Goal: Task Accomplishment & Management: Manage account settings

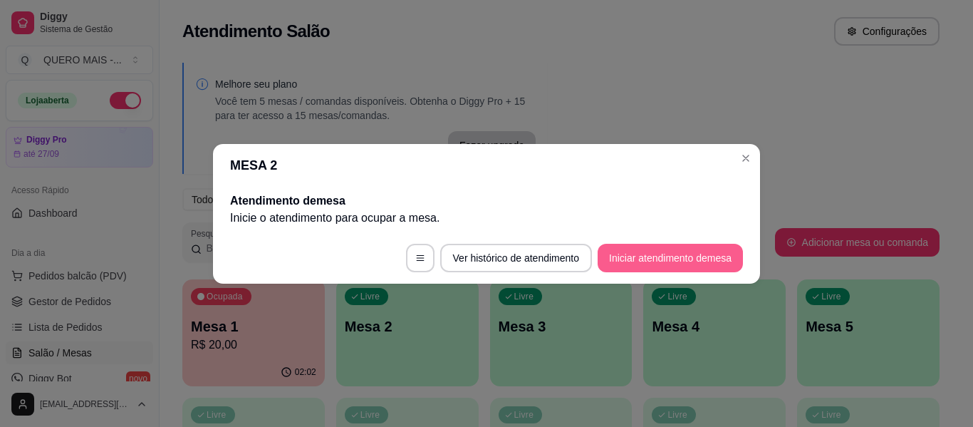
click at [654, 259] on button "Iniciar atendimento de mesa" at bounding box center [670, 258] width 145 height 29
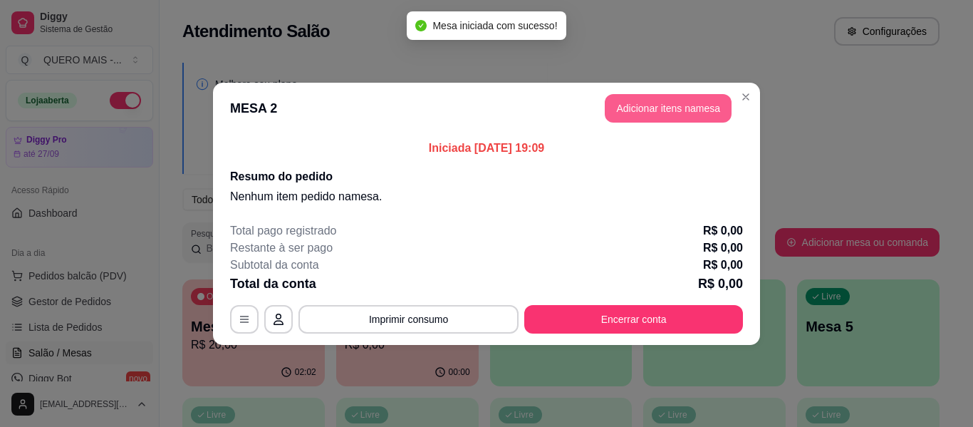
click at [639, 115] on button "Adicionar itens na mesa" at bounding box center [668, 108] width 127 height 29
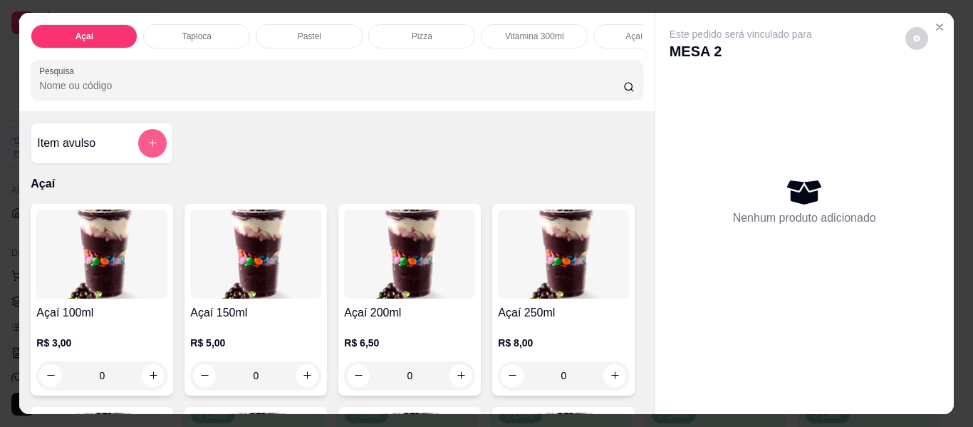
click at [148, 154] on button "add-separate-item" at bounding box center [152, 143] width 29 height 29
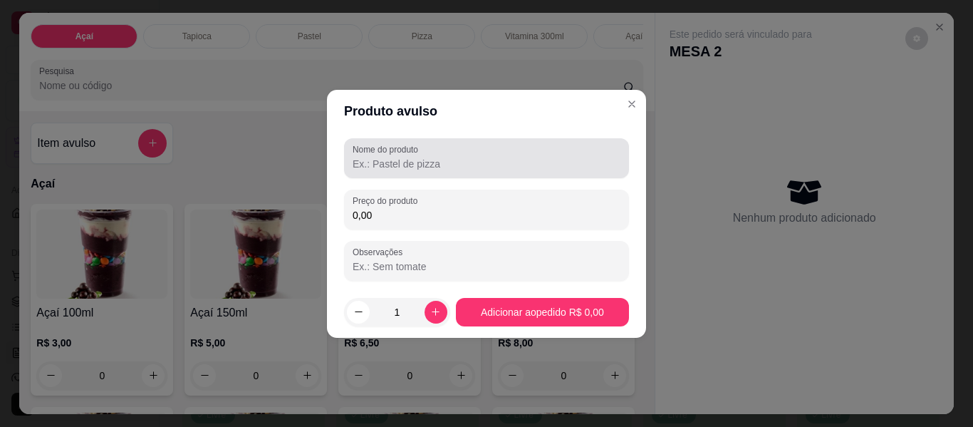
click at [406, 164] on input "Nome do produto" at bounding box center [487, 164] width 268 height 14
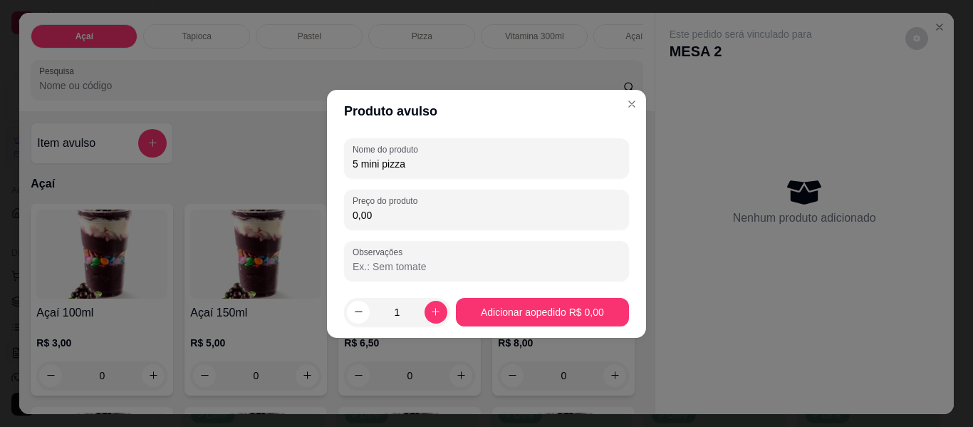
type input "5 mini pizza"
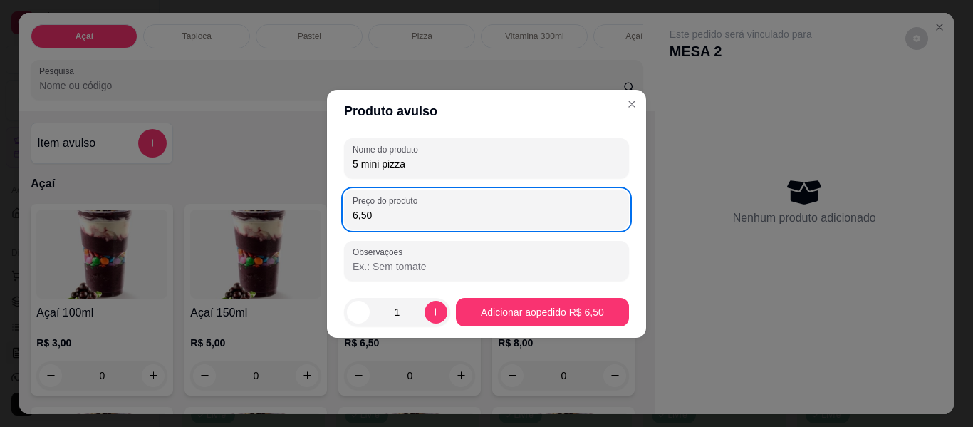
type input "6,50"
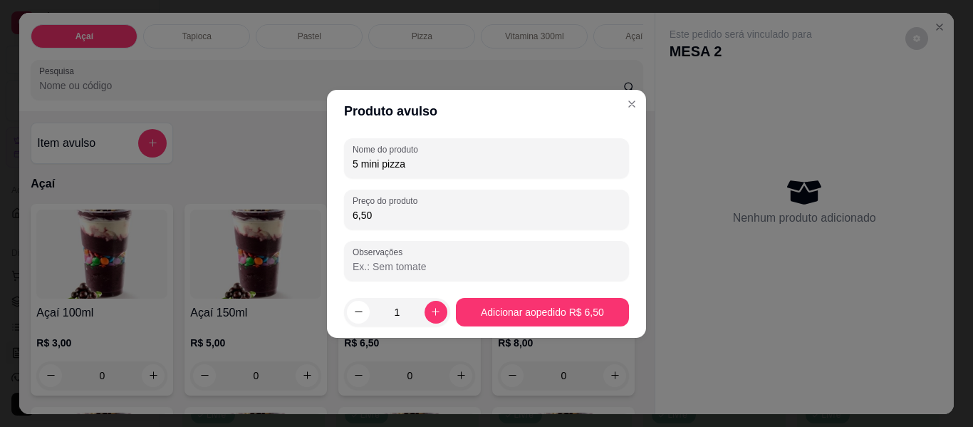
click at [465, 268] on input "Observações" at bounding box center [487, 266] width 268 height 14
type input "salgada e variada"
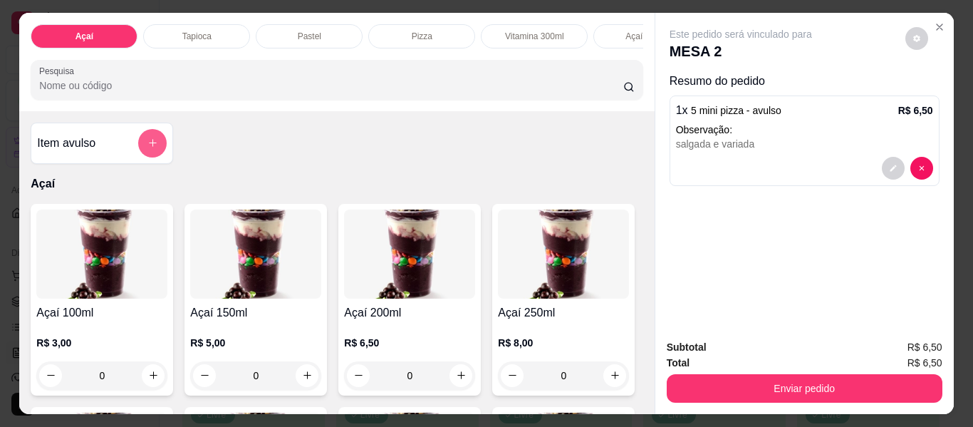
click at [140, 145] on button "add-separate-item" at bounding box center [152, 143] width 29 height 29
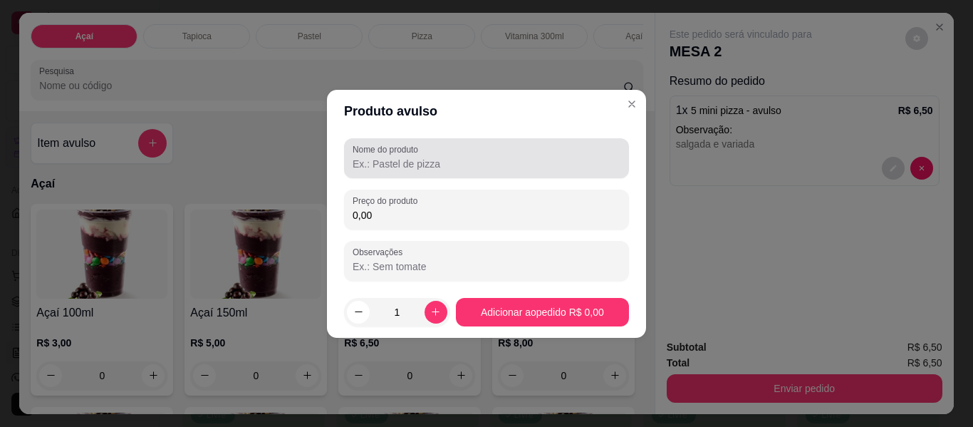
click at [396, 165] on input "Nome do produto" at bounding box center [487, 164] width 268 height 14
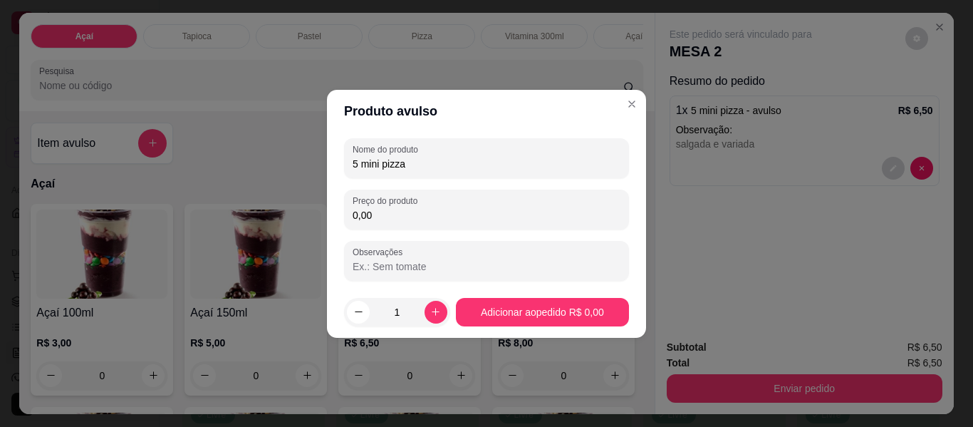
type input "5 mini pizza"
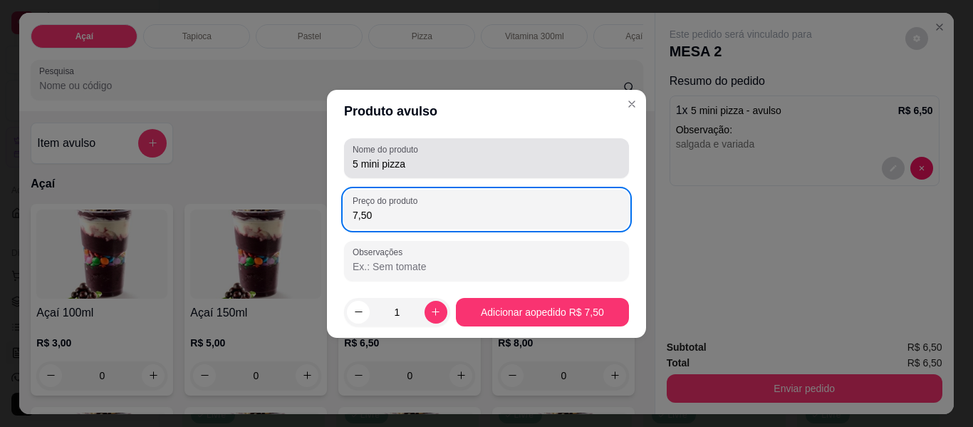
type input "7,50"
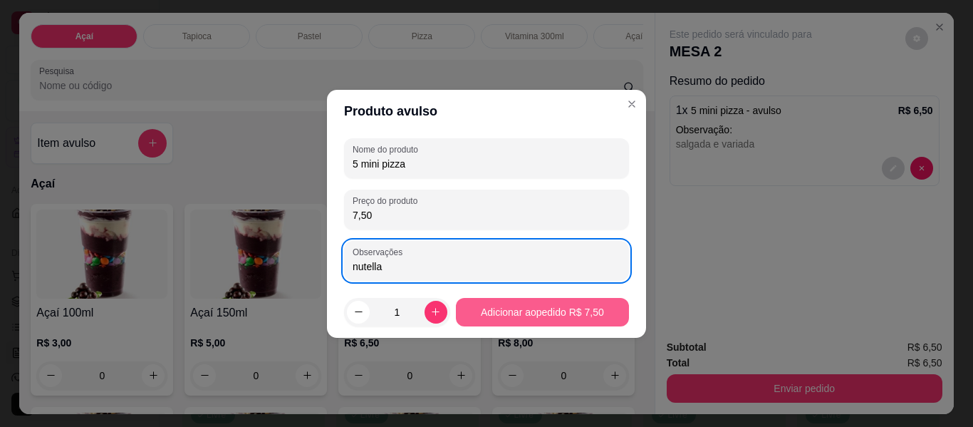
type input "nutella"
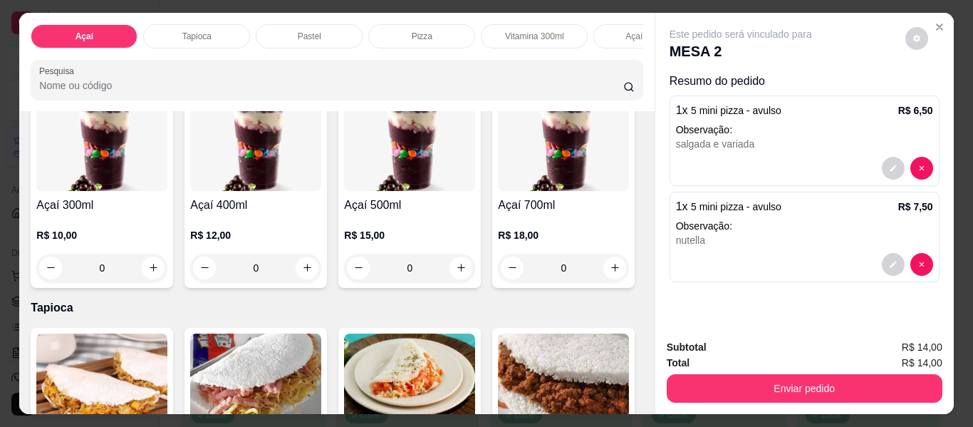
scroll to position [356, 0]
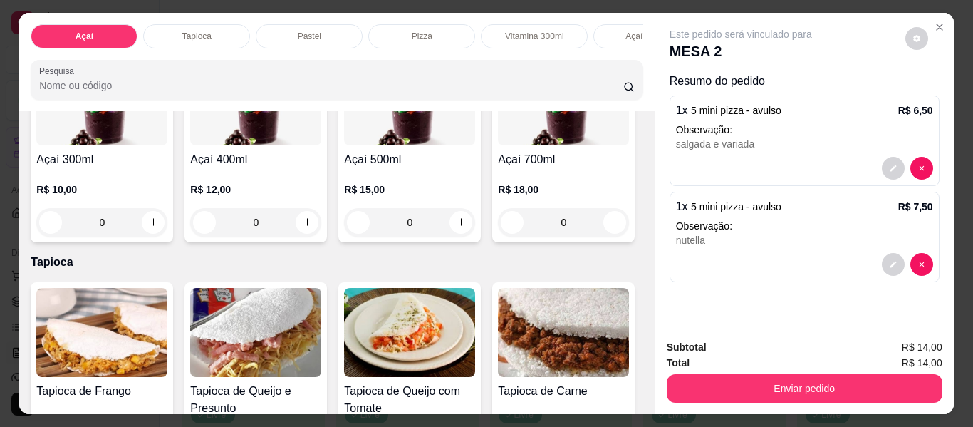
click at [498, 33] on div "0" at bounding box center [563, 19] width 131 height 29
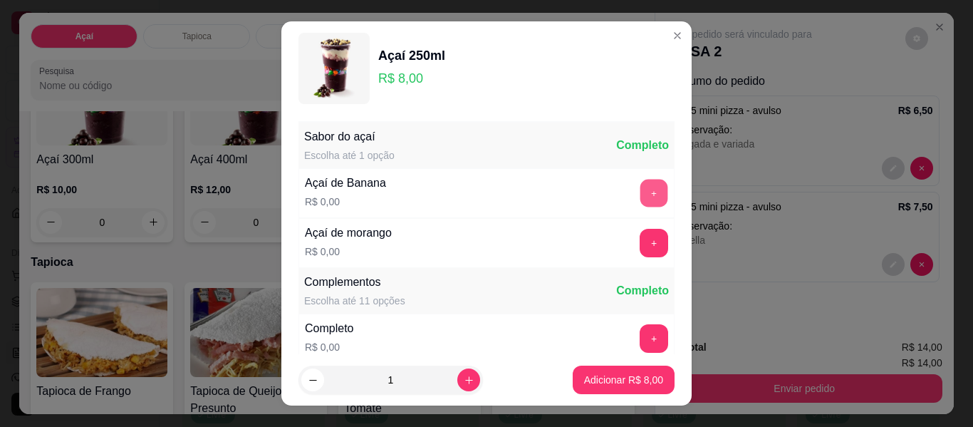
click at [641, 189] on button "+" at bounding box center [655, 194] width 28 height 28
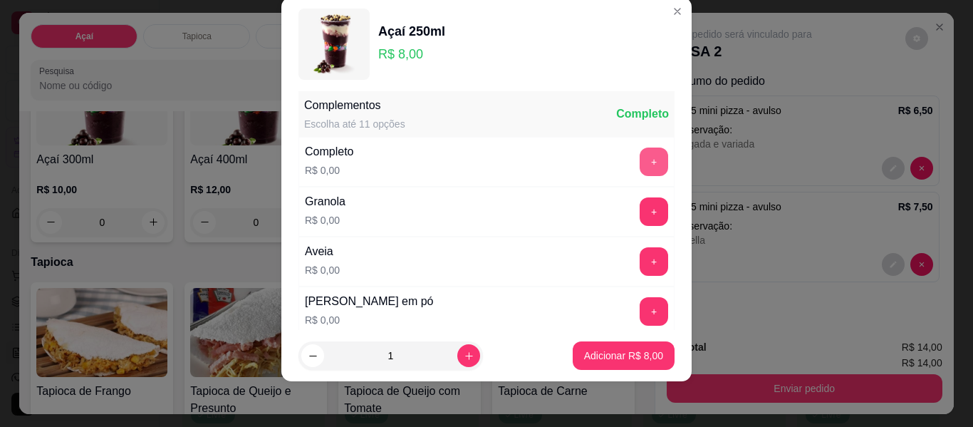
click at [640, 155] on button "+" at bounding box center [654, 162] width 29 height 29
click at [464, 353] on icon "increase-product-quantity" at bounding box center [469, 356] width 11 height 11
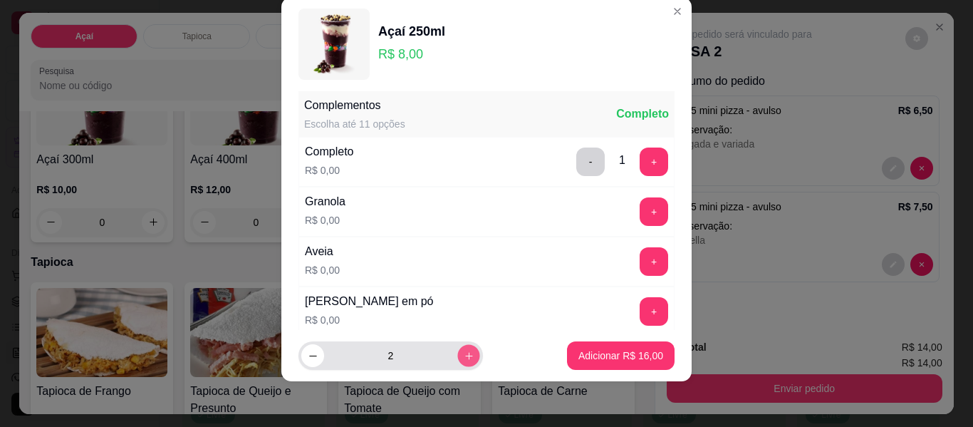
click at [464, 351] on icon "increase-product-quantity" at bounding box center [469, 356] width 11 height 11
type input "3"
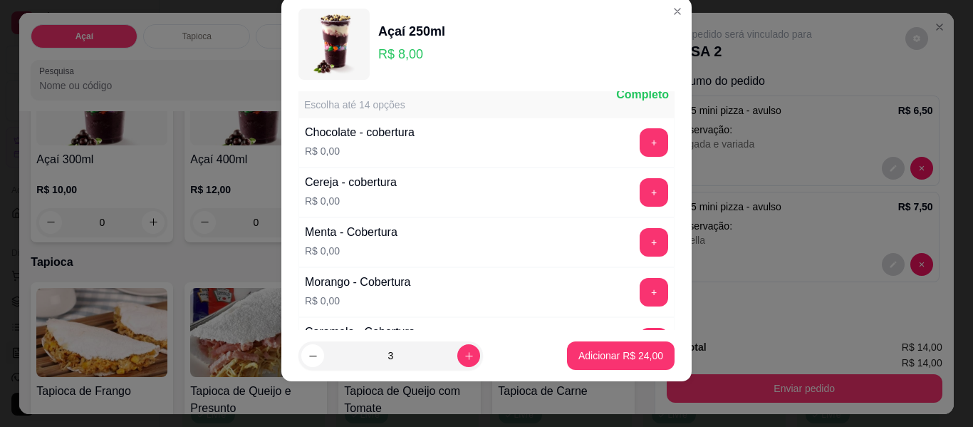
scroll to position [794, 0]
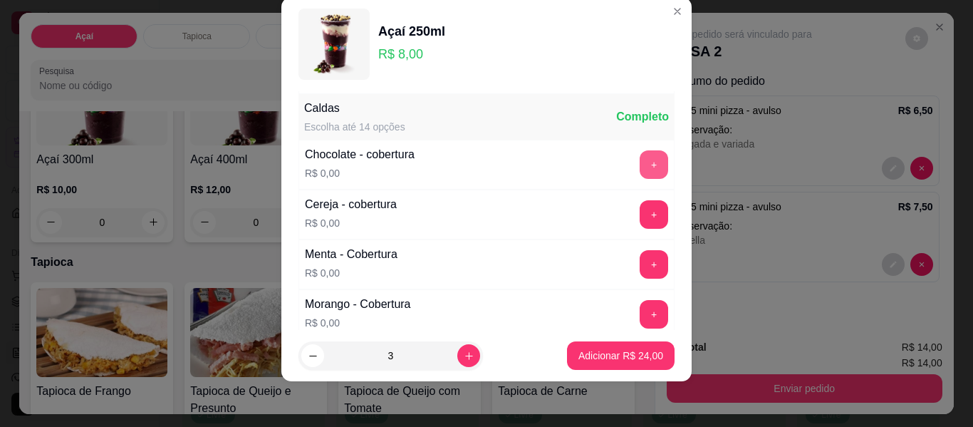
click at [640, 152] on button "+" at bounding box center [654, 164] width 29 height 29
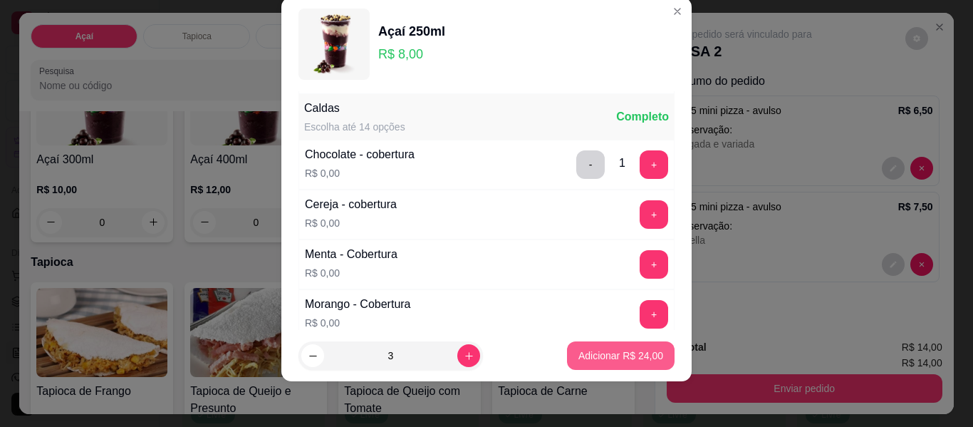
click at [601, 356] on p "Adicionar R$ 24,00" at bounding box center [621, 355] width 85 height 14
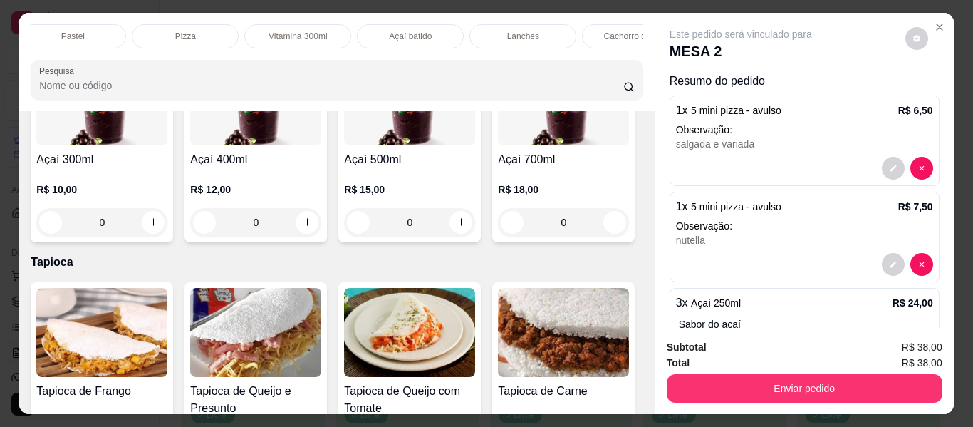
scroll to position [0, 346]
click at [410, 31] on p "Lanches" at bounding box center [414, 36] width 32 height 11
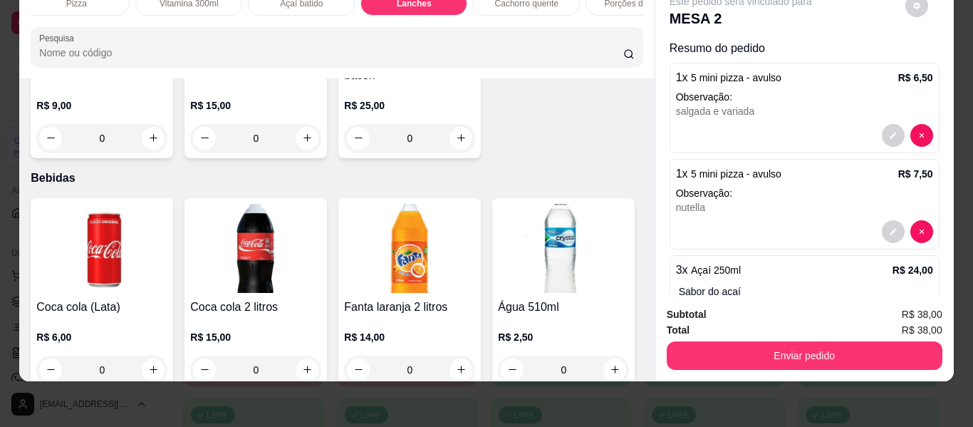
scroll to position [3283, 0]
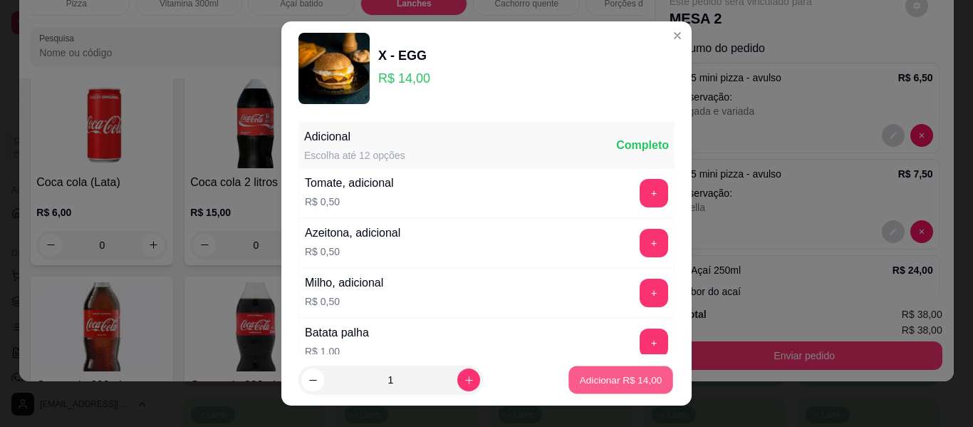
click at [580, 374] on p "Adicionar R$ 14,00" at bounding box center [621, 380] width 83 height 14
type input "1"
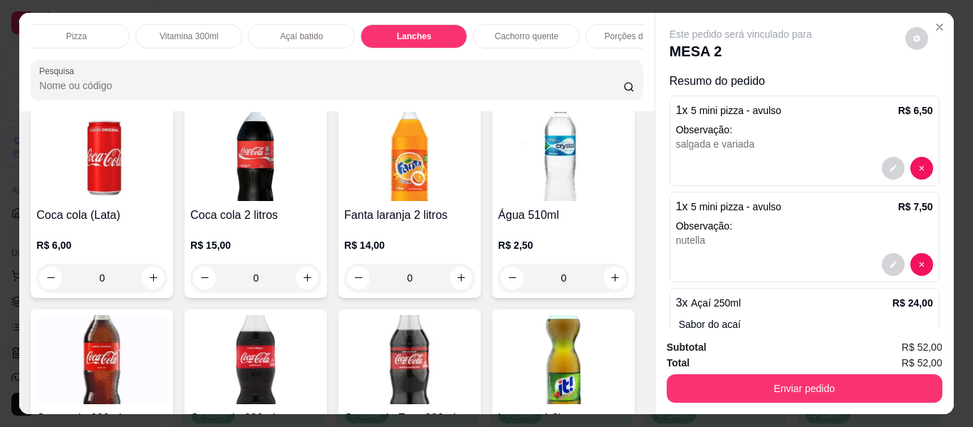
scroll to position [0, 733]
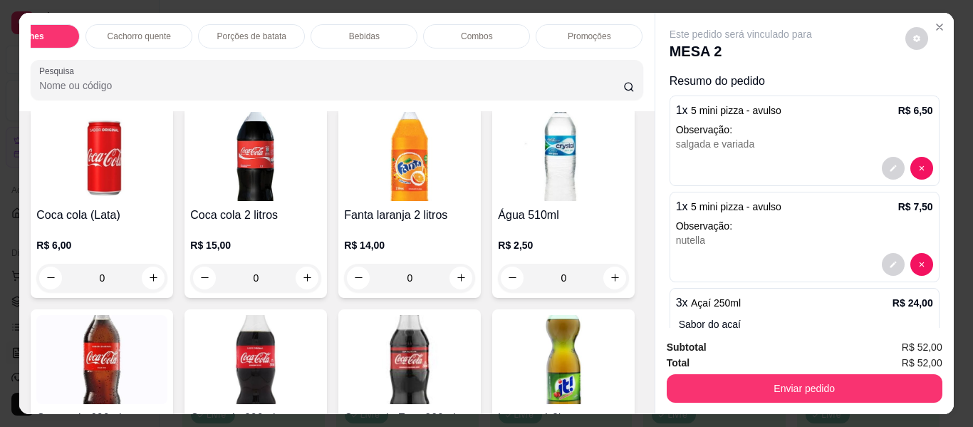
click at [356, 31] on p "Bebidas" at bounding box center [364, 36] width 31 height 11
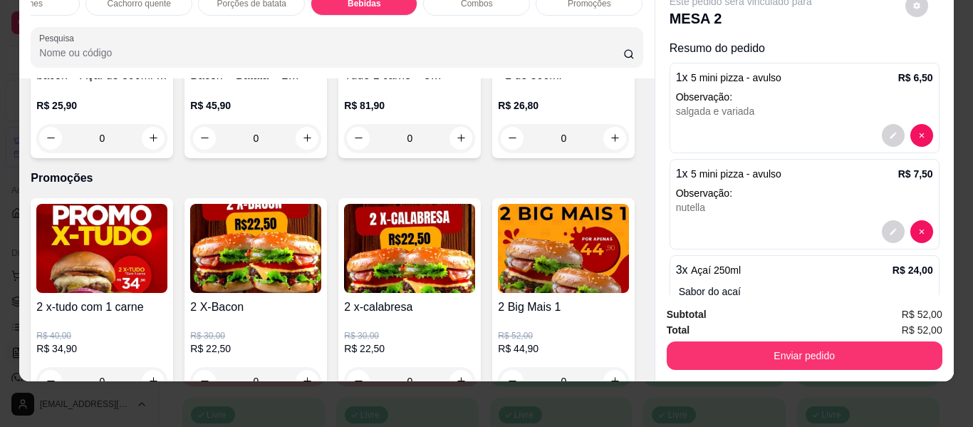
scroll to position [4463, 0]
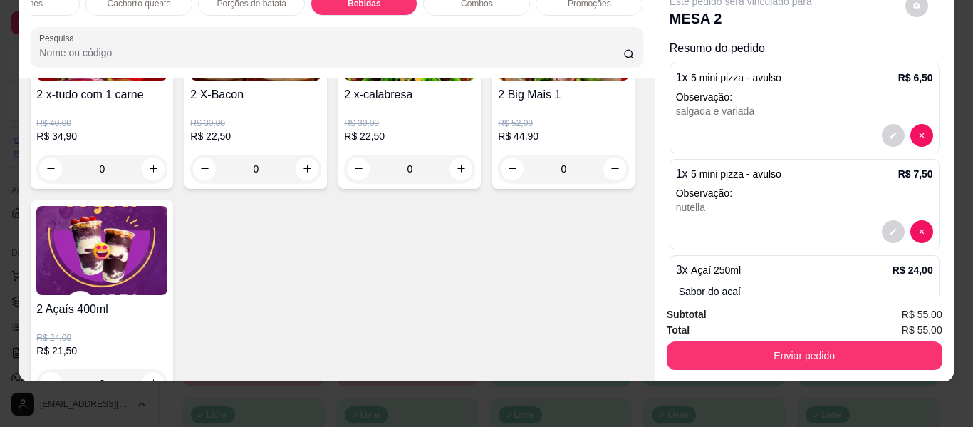
type input "4"
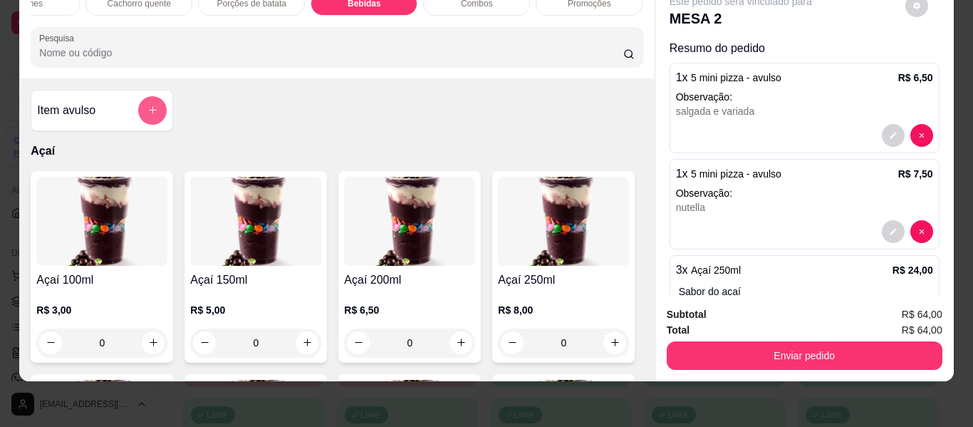
click at [139, 112] on button "add-separate-item" at bounding box center [152, 110] width 29 height 29
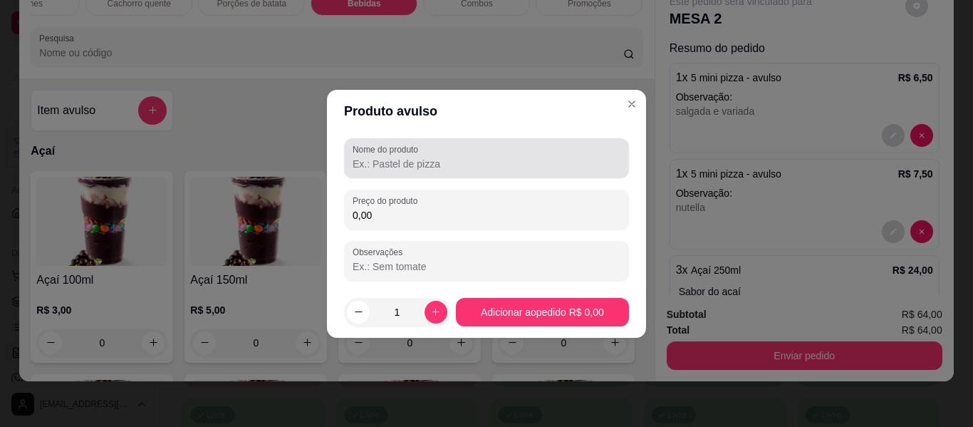
click at [423, 170] on input "Nome do produto" at bounding box center [487, 164] width 268 height 14
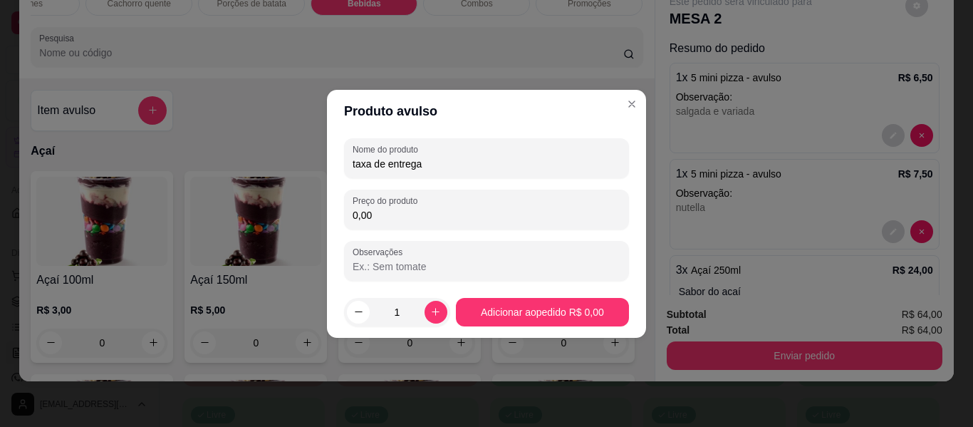
type input "taxa de entrega"
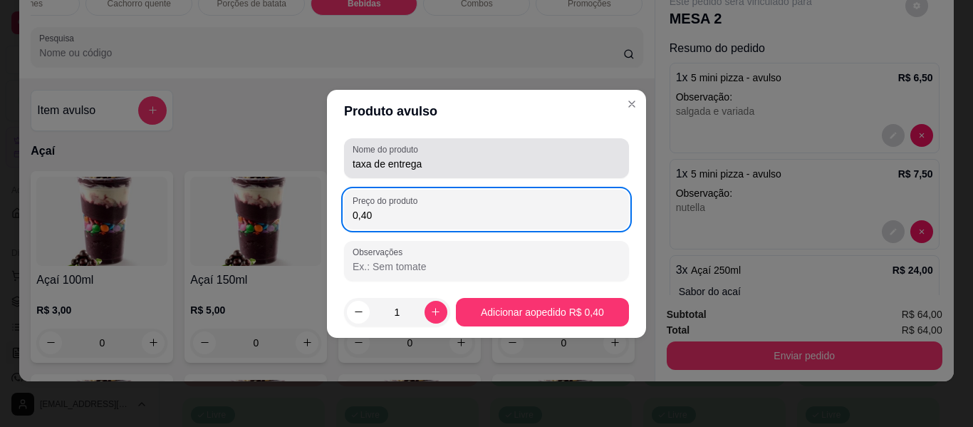
type input "4,00"
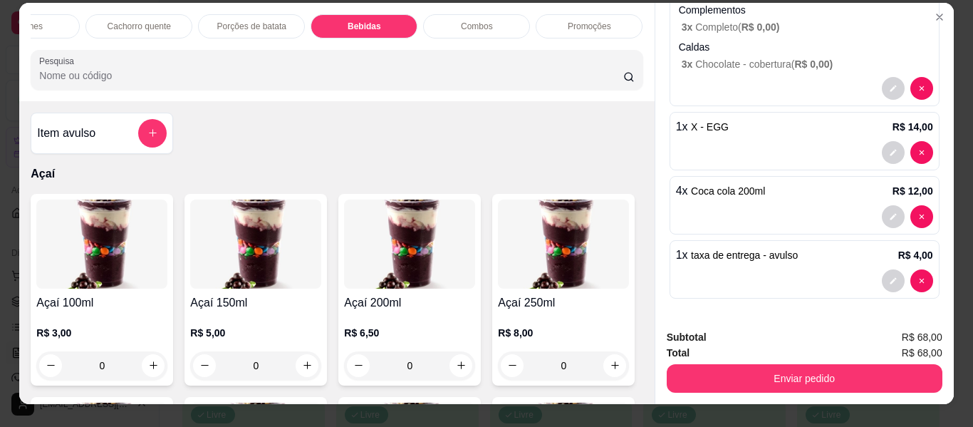
scroll to position [38, 0]
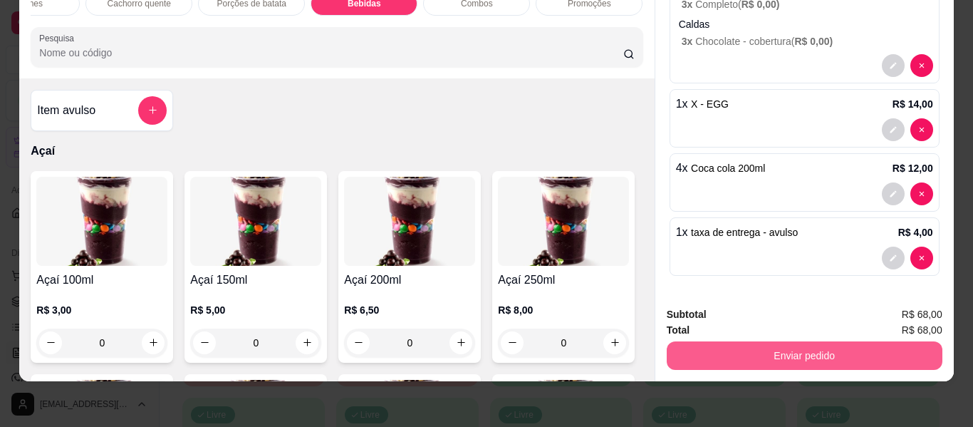
click at [790, 348] on button "Enviar pedido" at bounding box center [805, 355] width 276 height 29
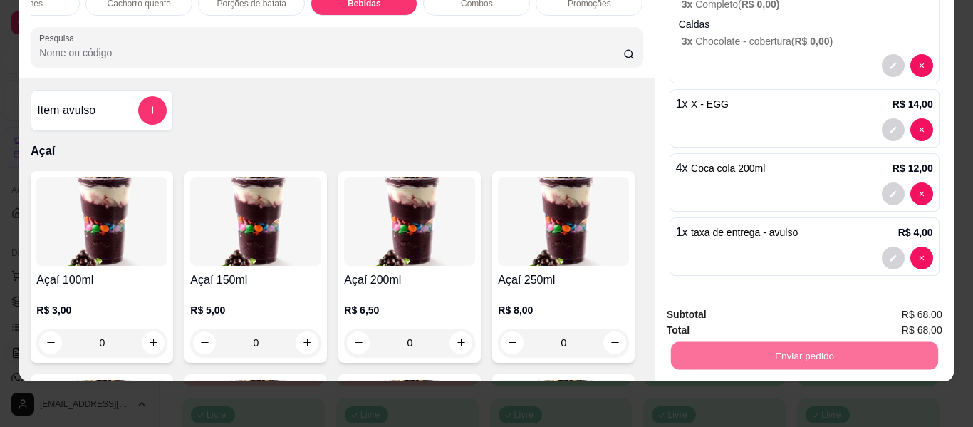
click at [710, 313] on button "Não registrar e enviar pedido" at bounding box center [757, 309] width 148 height 27
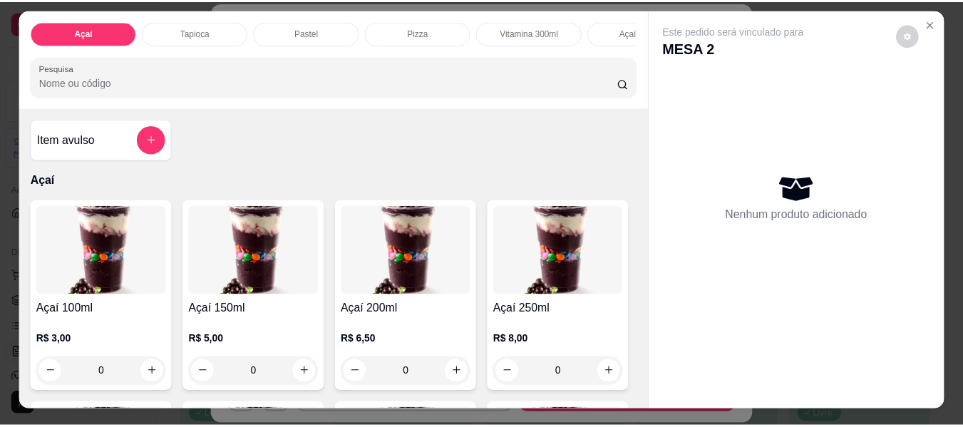
scroll to position [0, 0]
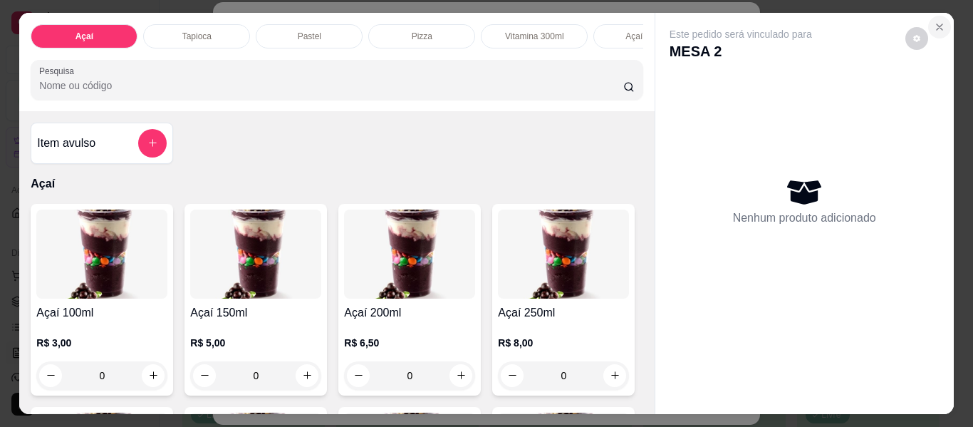
click at [938, 21] on icon "Close" at bounding box center [939, 26] width 11 height 11
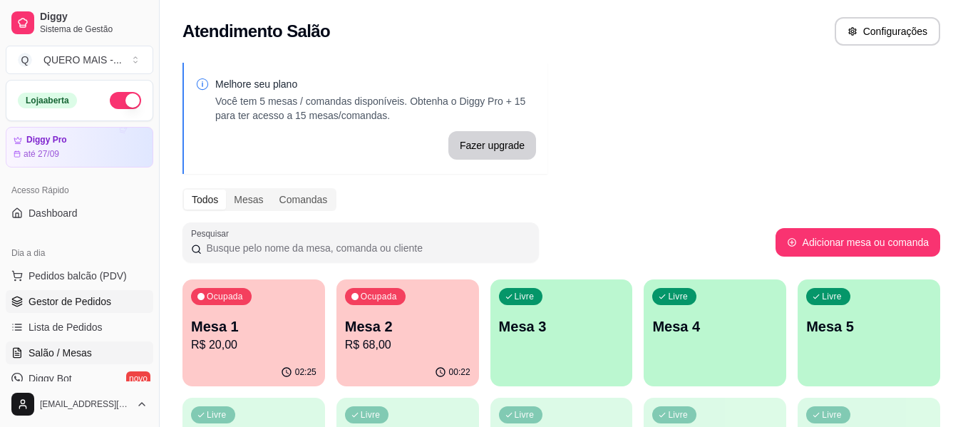
click at [56, 312] on link "Gestor de Pedidos" at bounding box center [80, 301] width 148 height 23
click at [521, 348] on div "Livre Mesa 3" at bounding box center [561, 324] width 138 height 87
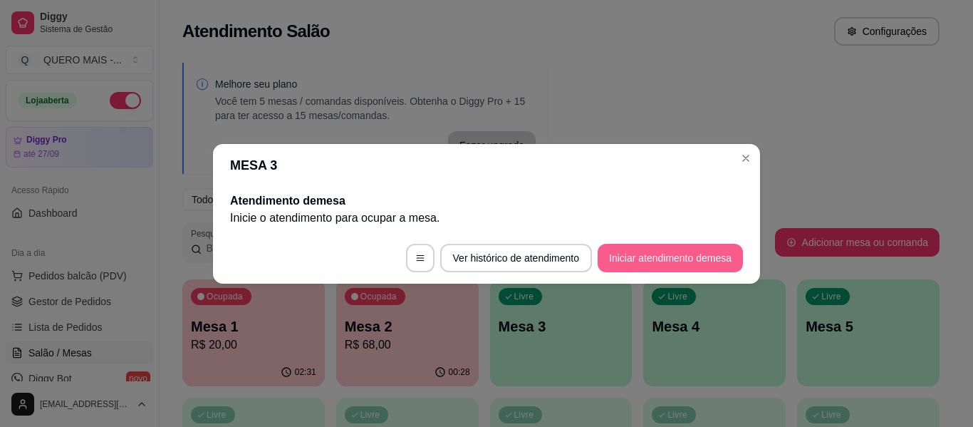
click at [655, 259] on button "Iniciar atendimento de mesa" at bounding box center [670, 258] width 145 height 29
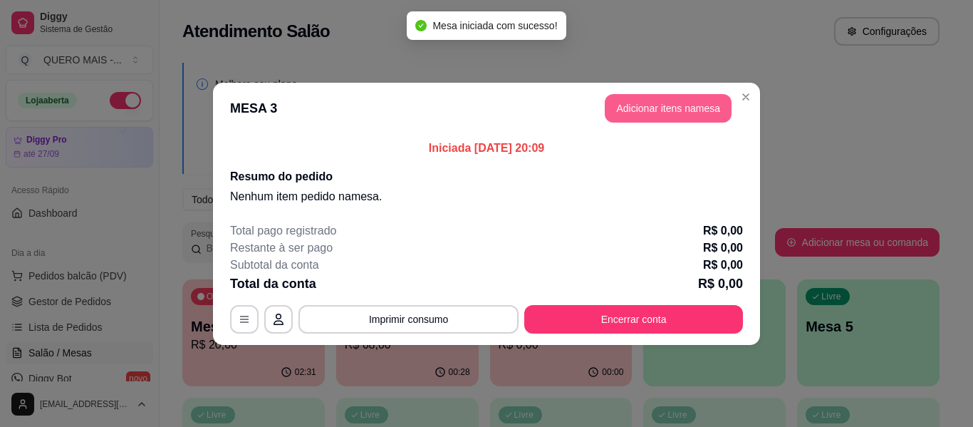
click at [663, 102] on button "Adicionar itens na mesa" at bounding box center [668, 108] width 127 height 29
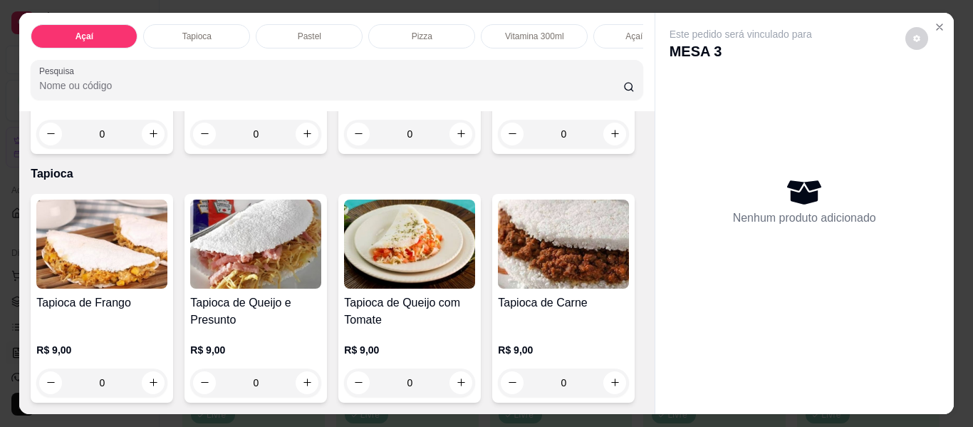
scroll to position [499, 0]
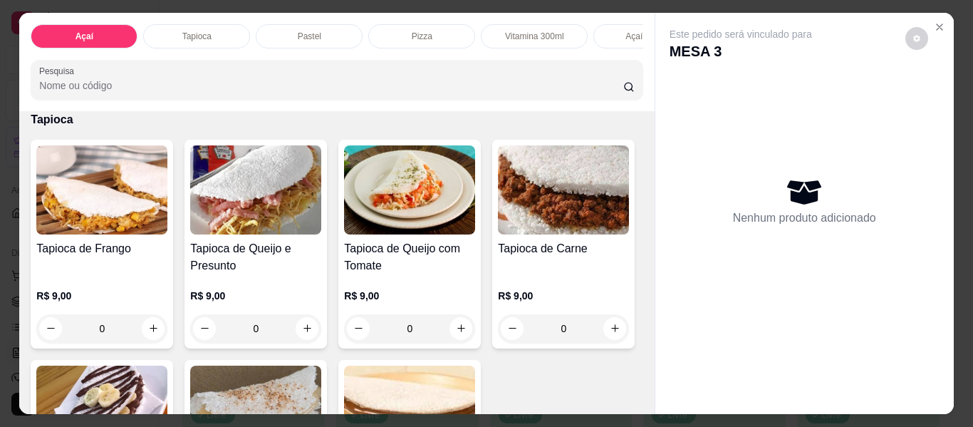
click at [498, 94] on div "0" at bounding box center [563, 80] width 131 height 29
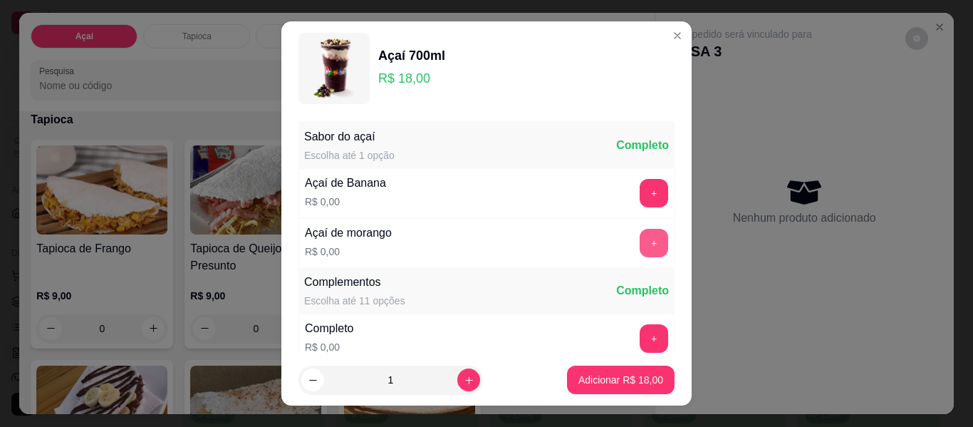
click at [640, 239] on button "+" at bounding box center [654, 243] width 29 height 29
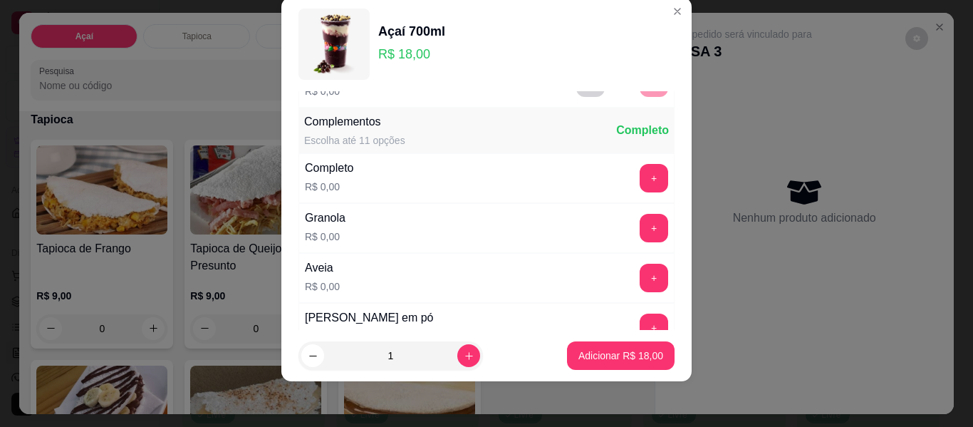
scroll to position [152, 0]
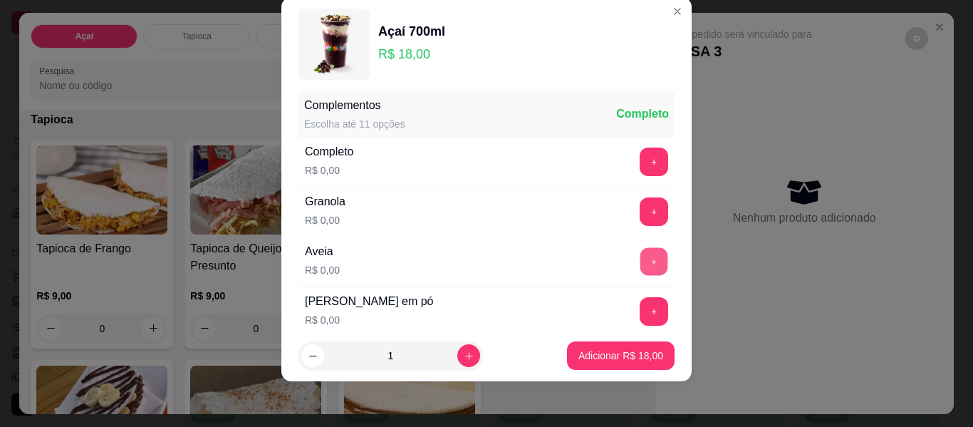
click at [641, 269] on button "+" at bounding box center [655, 262] width 28 height 28
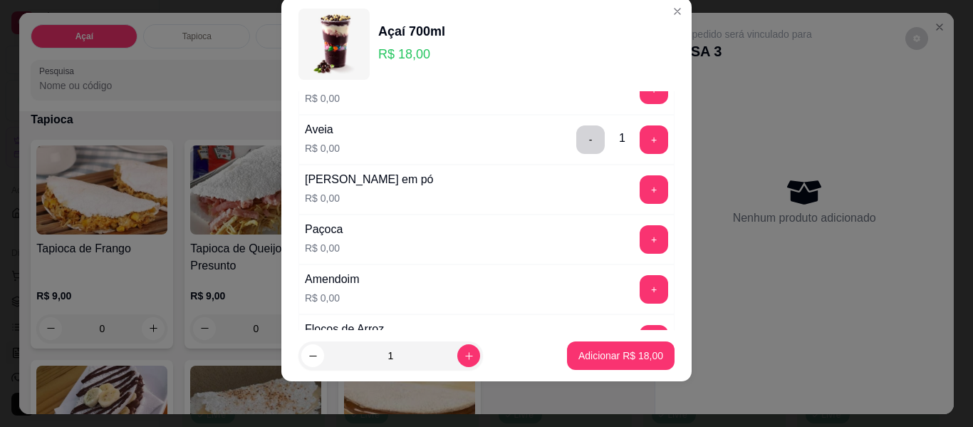
scroll to position [295, 0]
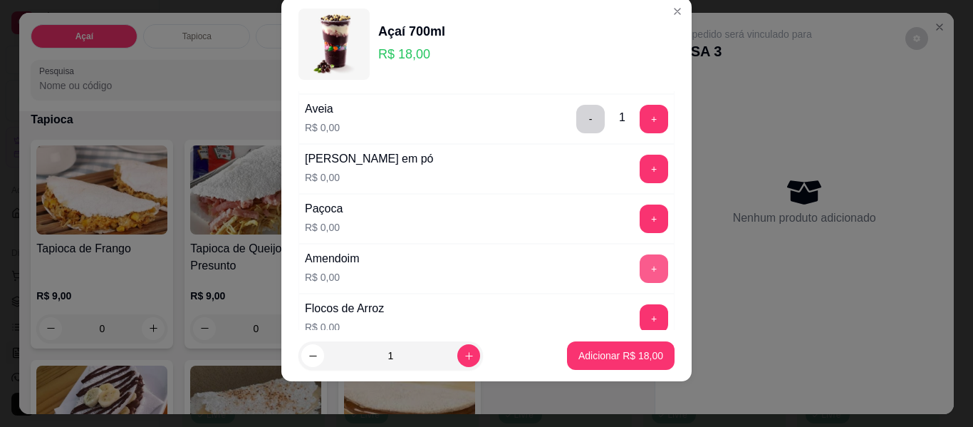
click at [640, 272] on button "+" at bounding box center [654, 268] width 29 height 29
click at [640, 219] on button "+" at bounding box center [654, 219] width 29 height 29
click at [641, 171] on button "+" at bounding box center [655, 169] width 28 height 28
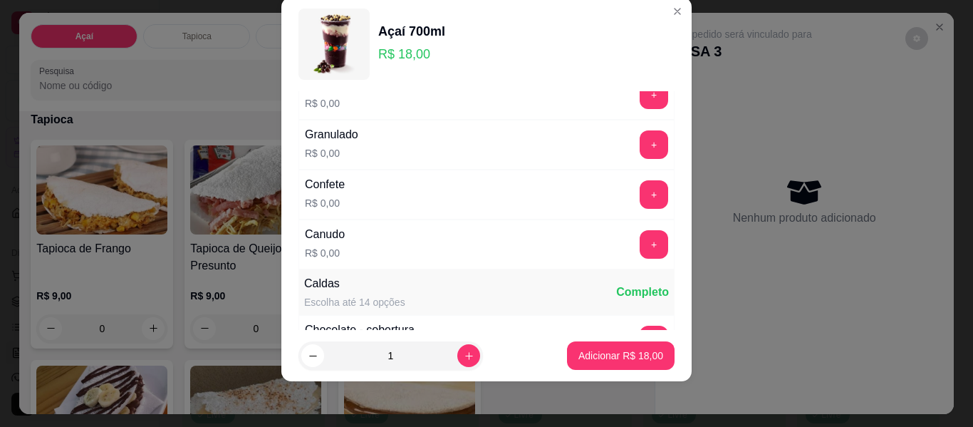
scroll to position [651, 0]
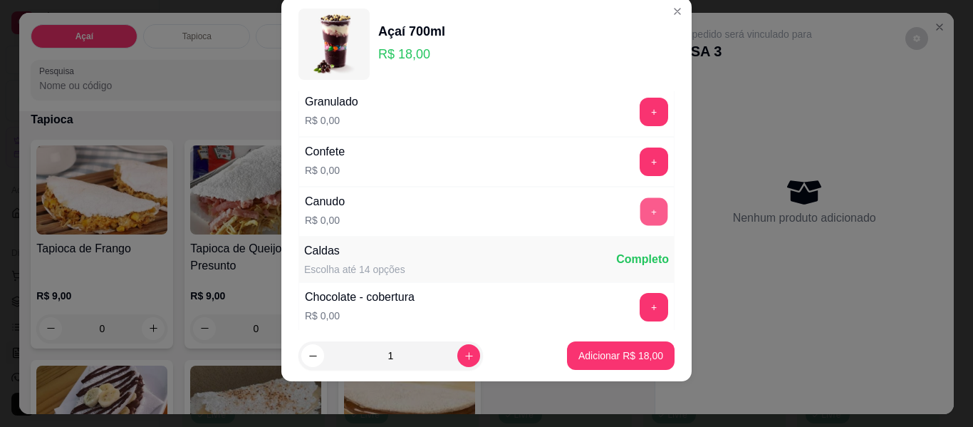
click at [641, 217] on button "+" at bounding box center [655, 212] width 28 height 28
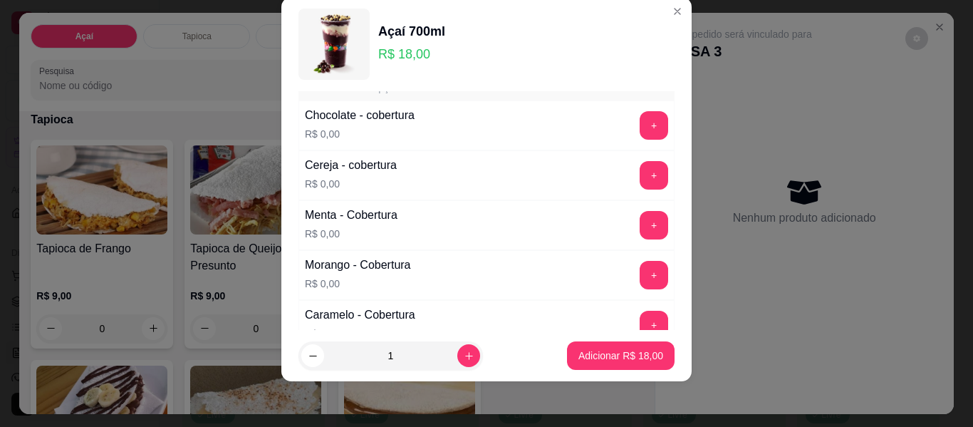
scroll to position [865, 0]
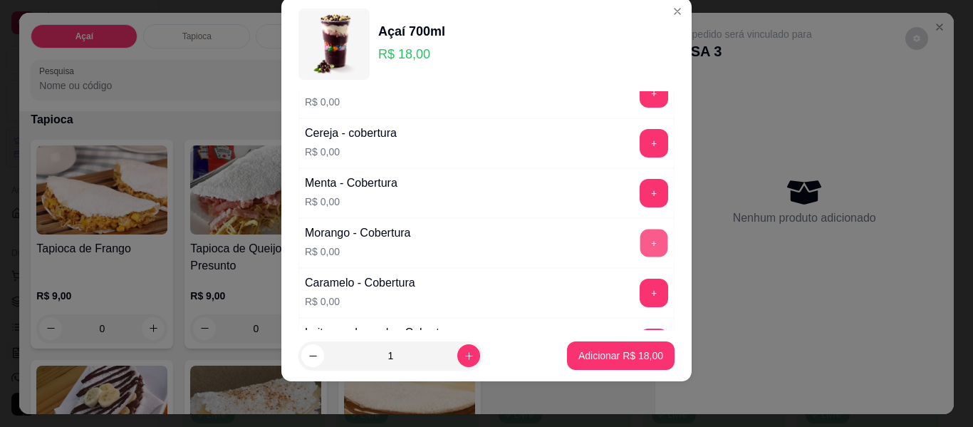
click at [641, 242] on button "+" at bounding box center [655, 243] width 28 height 28
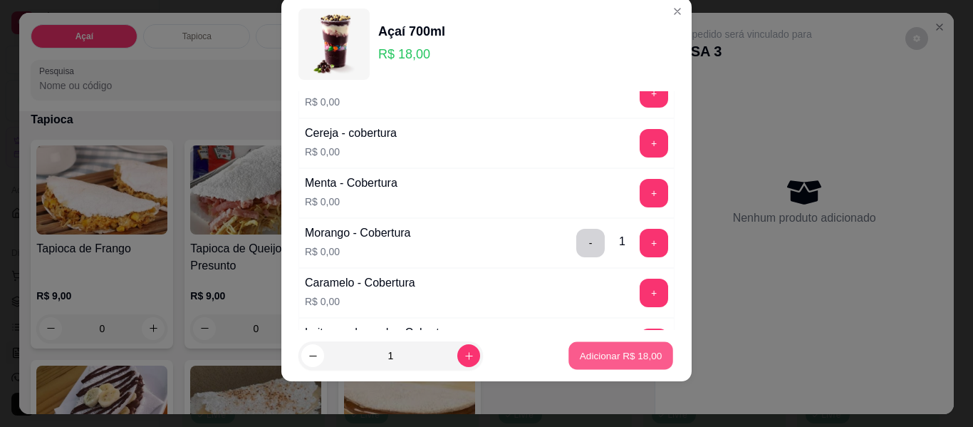
click at [602, 358] on p "Adicionar R$ 18,00" at bounding box center [621, 355] width 83 height 14
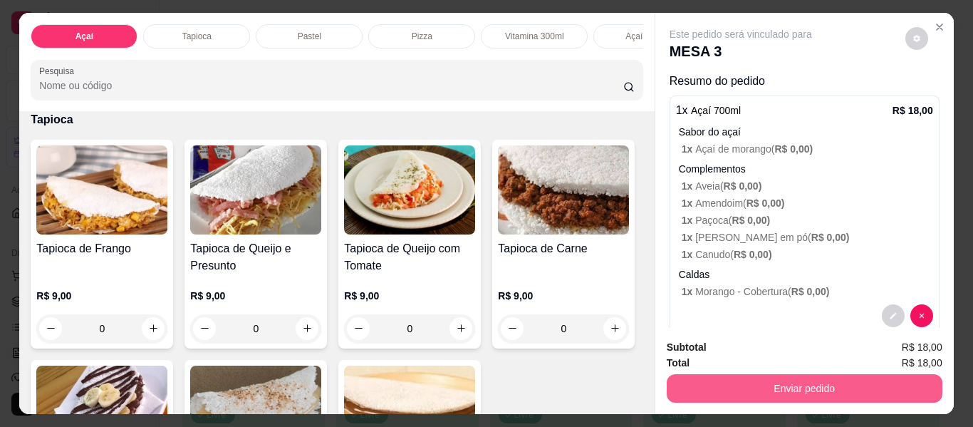
click at [803, 382] on button "Enviar pedido" at bounding box center [805, 388] width 276 height 29
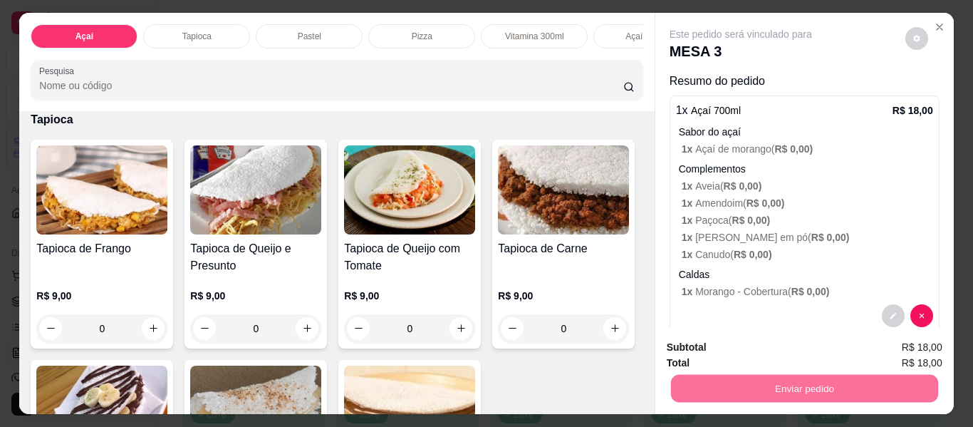
click at [863, 181] on p "1 x Aveia ( R$ 0,00 )" at bounding box center [808, 186] width 252 height 14
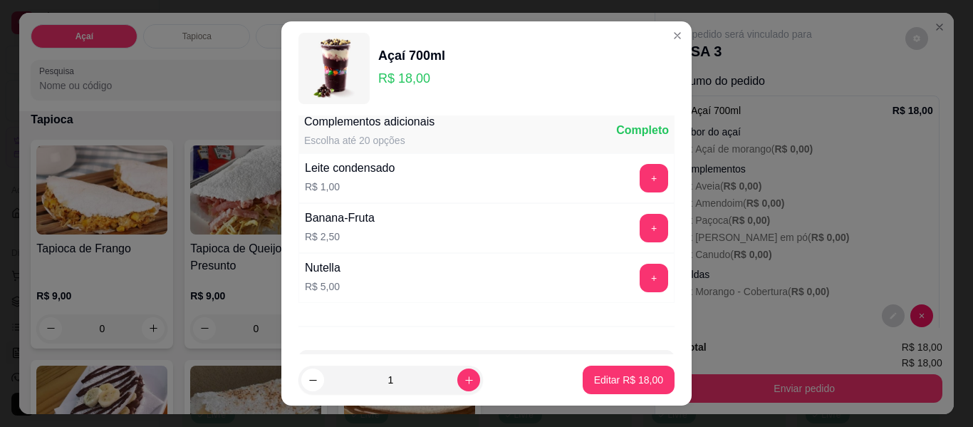
scroll to position [1234, 0]
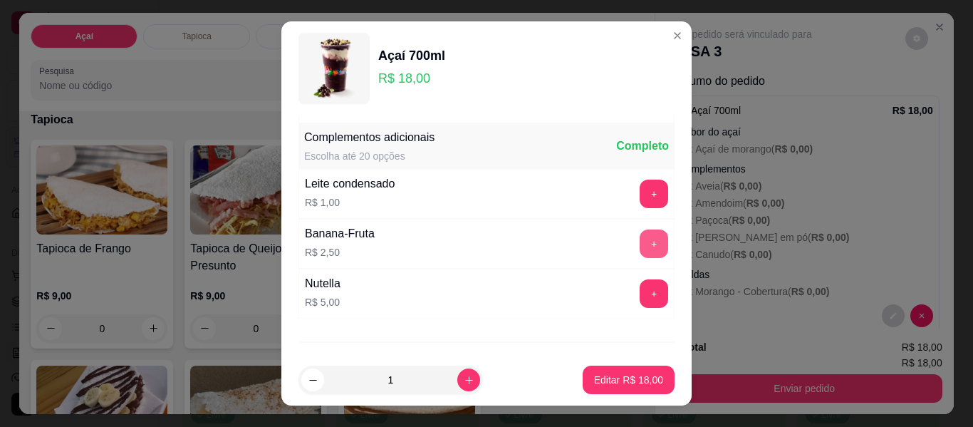
click at [640, 244] on button "+" at bounding box center [654, 243] width 29 height 29
click at [618, 381] on p "Editar R$ 20,50" at bounding box center [628, 380] width 67 height 14
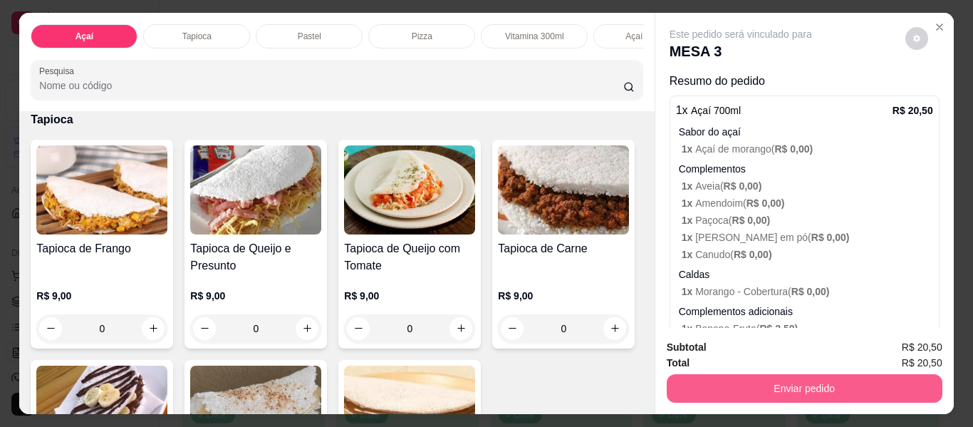
click at [780, 384] on button "Enviar pedido" at bounding box center [805, 388] width 276 height 29
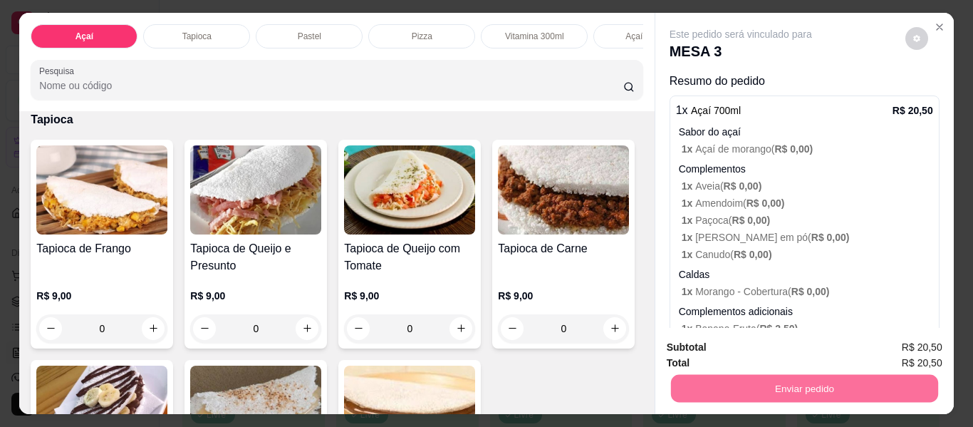
click at [748, 349] on button "Não registrar e enviar pedido" at bounding box center [757, 348] width 148 height 27
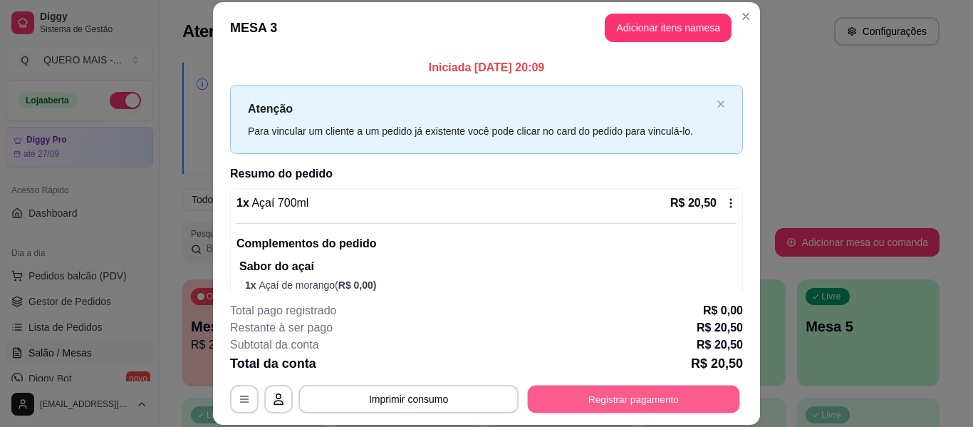
click at [639, 396] on button "Registrar pagamento" at bounding box center [634, 400] width 212 height 28
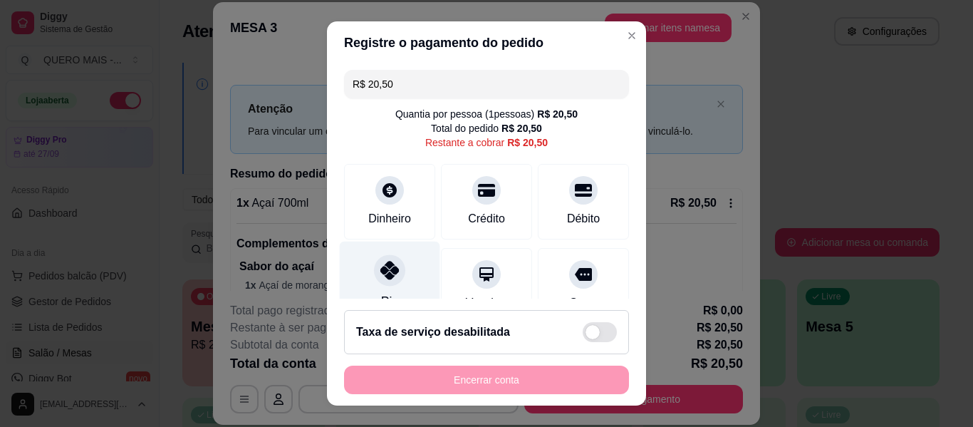
click at [364, 282] on div "Pix" at bounding box center [390, 283] width 100 height 83
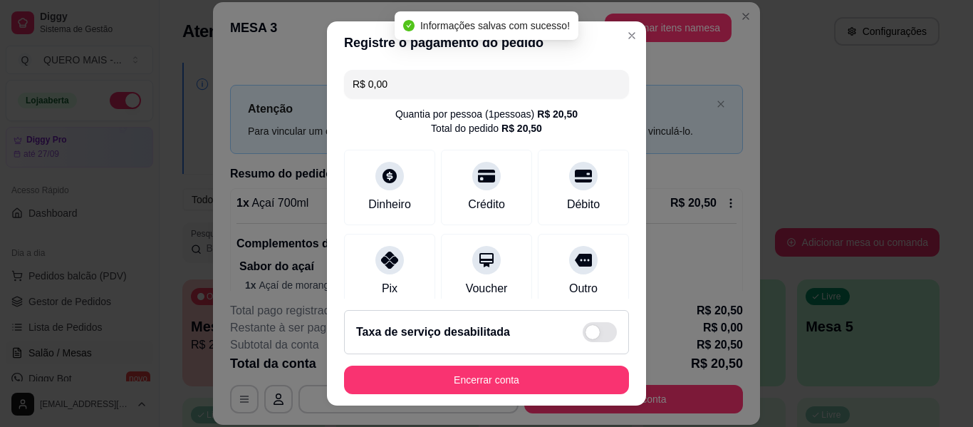
type input "R$ 0,00"
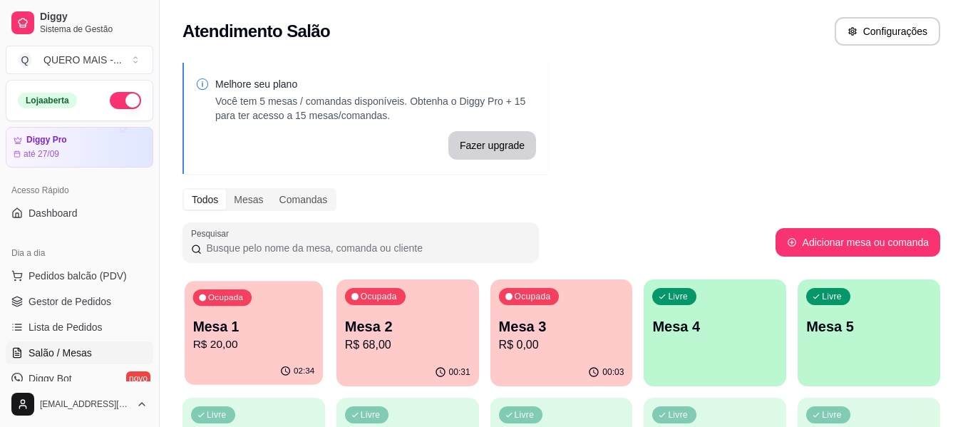
click at [249, 356] on div "Ocupada Mesa 1 R$ 20,00" at bounding box center [254, 319] width 138 height 77
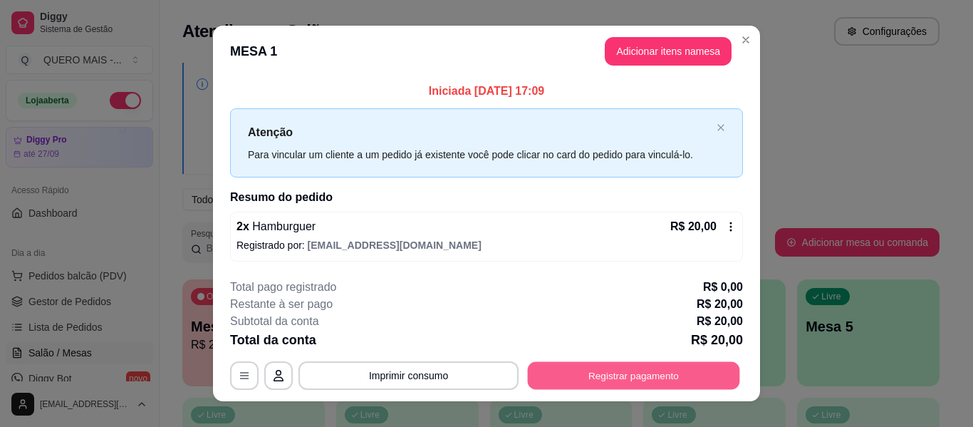
click at [609, 381] on button "Registrar pagamento" at bounding box center [634, 376] width 212 height 28
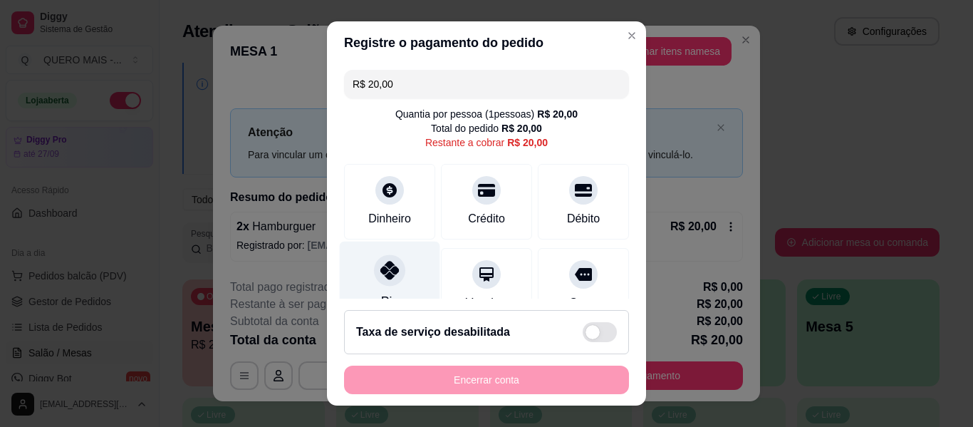
drag, startPoint x: 386, startPoint y: 279, endPoint x: 393, endPoint y: 284, distance: 9.3
click at [387, 278] on icon at bounding box center [390, 270] width 19 height 19
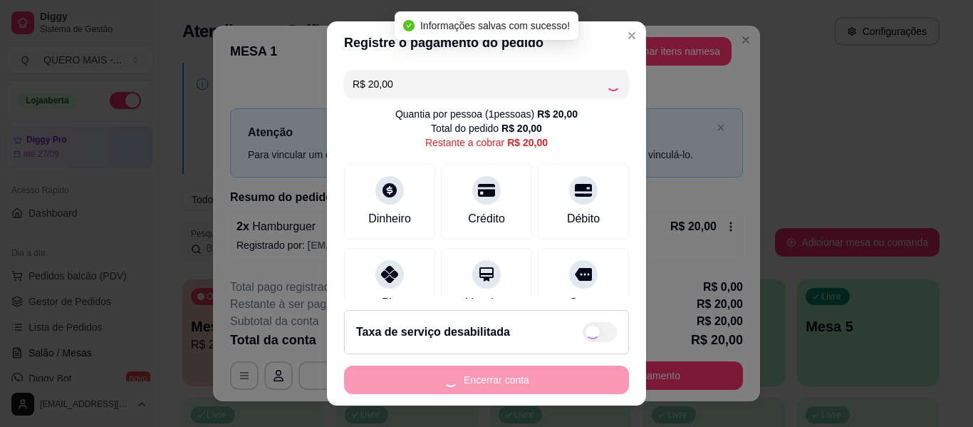
type input "R$ 0,00"
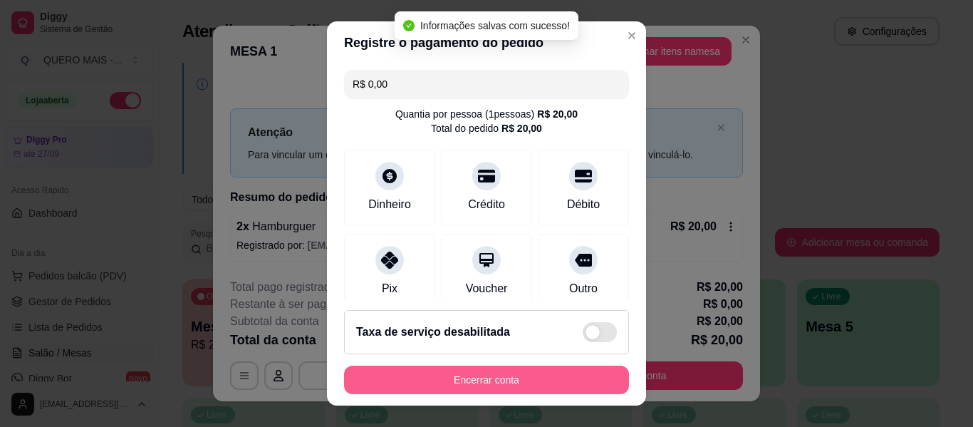
click at [464, 380] on button "Encerrar conta" at bounding box center [486, 380] width 285 height 29
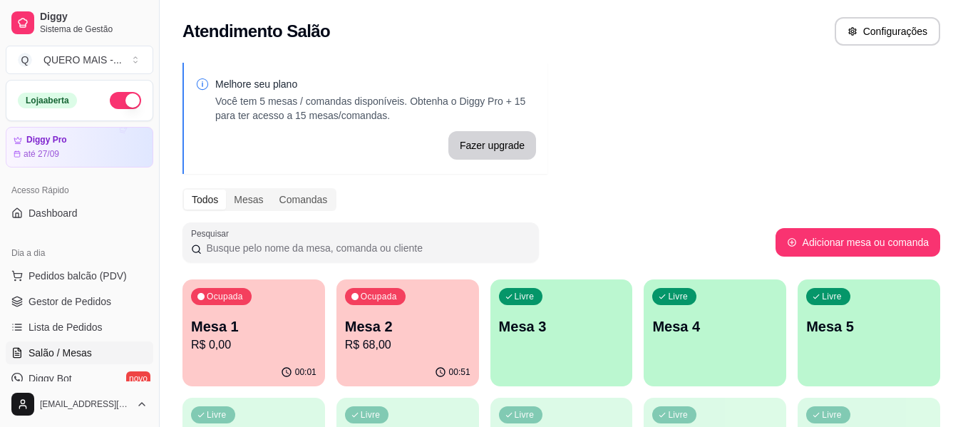
click at [569, 379] on div "button" at bounding box center [561, 377] width 143 height 17
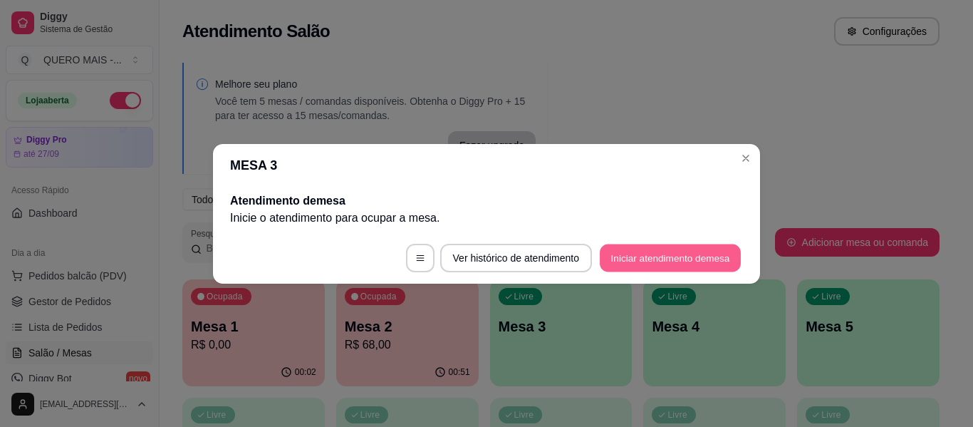
click at [634, 259] on button "Iniciar atendimento de mesa" at bounding box center [670, 258] width 141 height 28
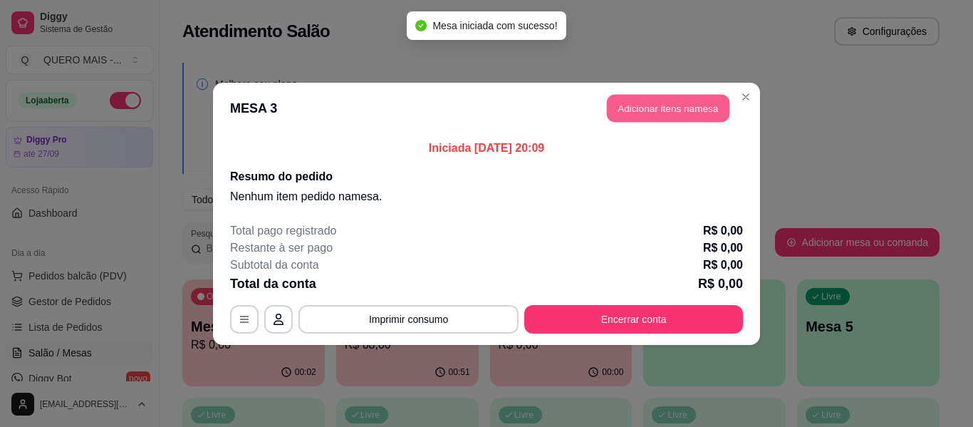
click at [658, 103] on button "Adicionar itens na mesa" at bounding box center [668, 108] width 123 height 28
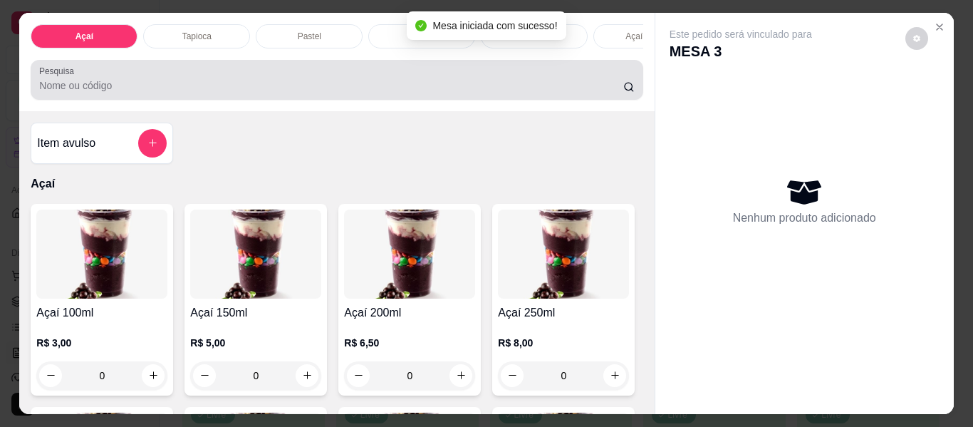
click at [195, 34] on p "Tapioca" at bounding box center [196, 36] width 29 height 11
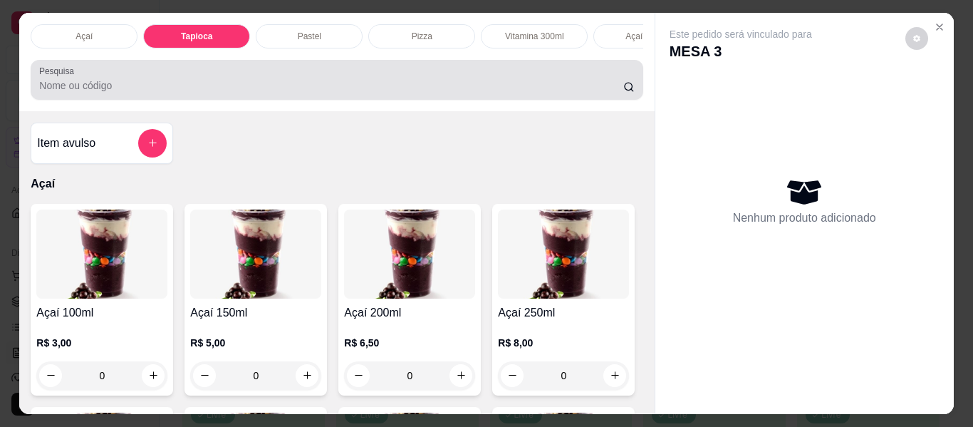
scroll to position [38, 0]
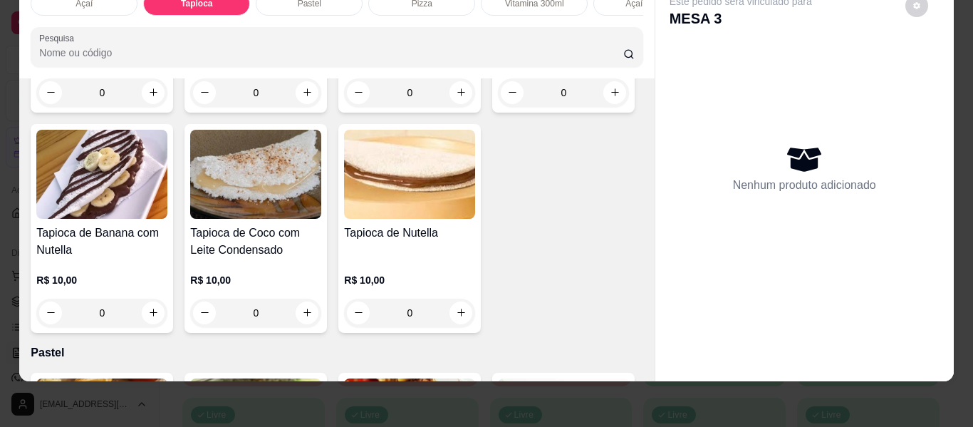
click at [143, 107] on div "0" at bounding box center [101, 92] width 131 height 29
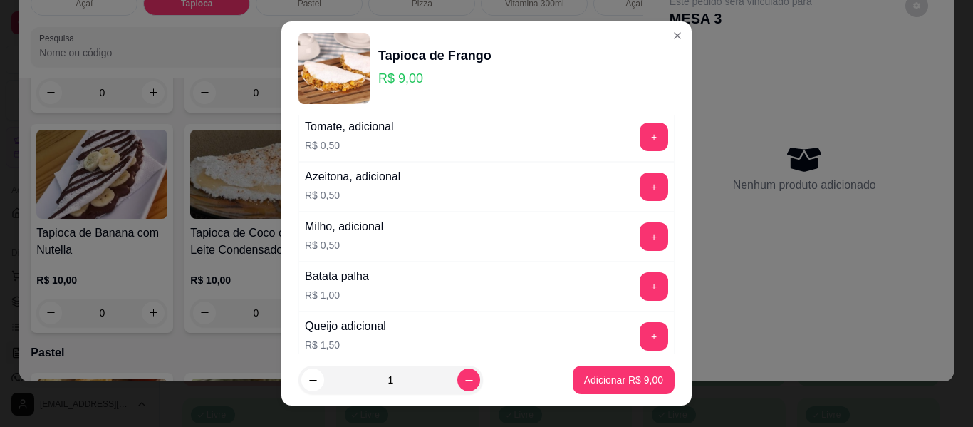
scroll to position [285, 0]
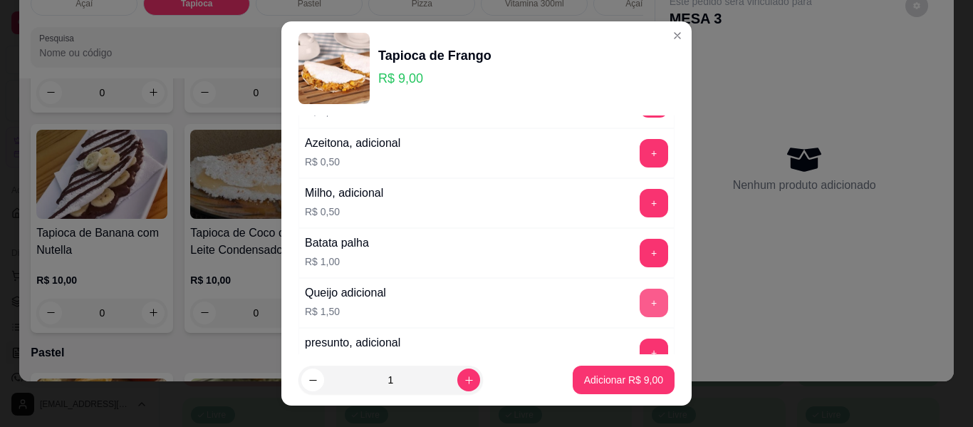
click at [640, 305] on button "+" at bounding box center [654, 303] width 29 height 29
click at [611, 383] on p "Adicionar R$ 10,50" at bounding box center [621, 380] width 83 height 14
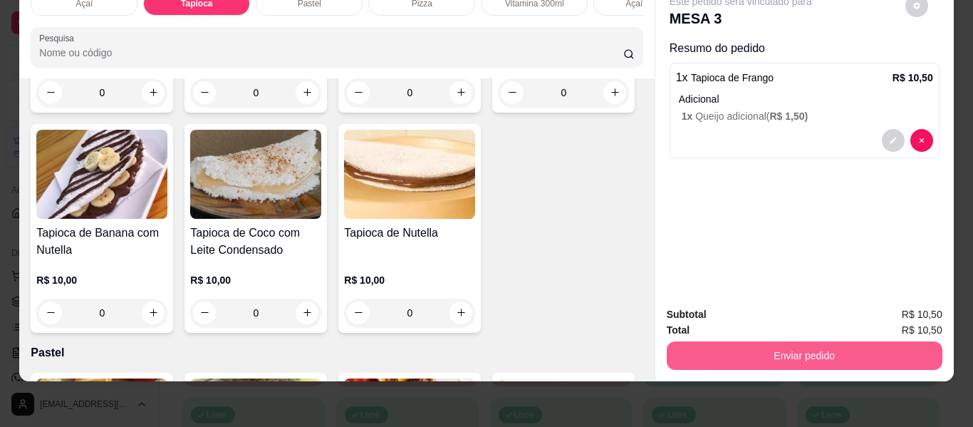
click at [749, 341] on button "Enviar pedido" at bounding box center [805, 355] width 276 height 29
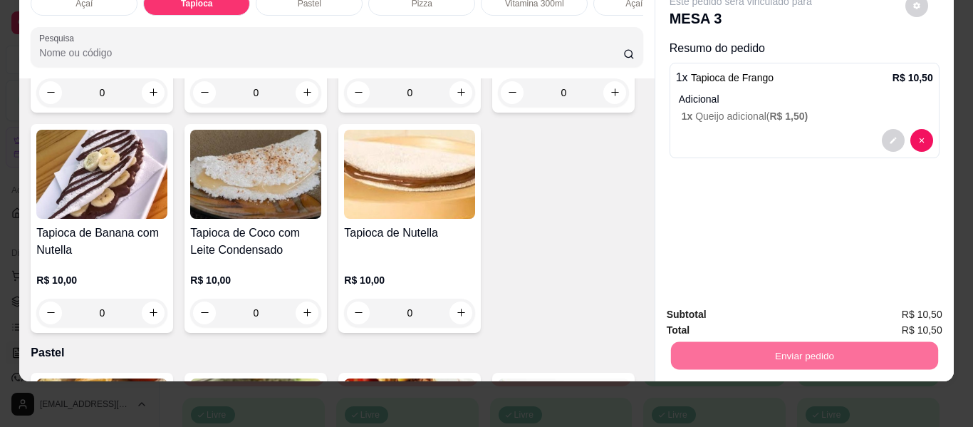
click at [765, 313] on button "Não registrar e enviar pedido" at bounding box center [757, 309] width 148 height 27
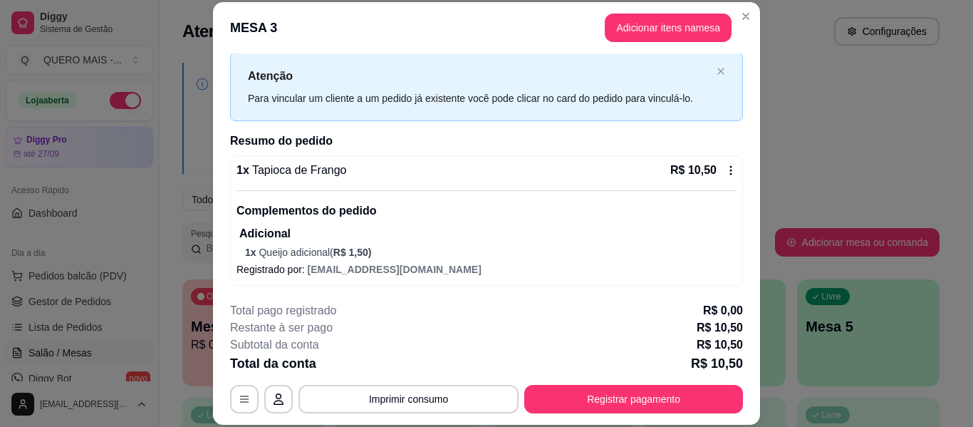
scroll to position [33, 0]
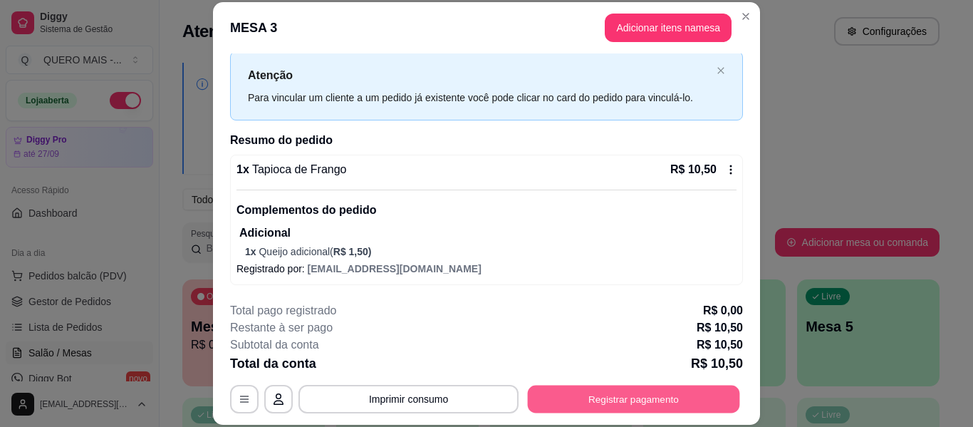
click at [614, 404] on button "Registrar pagamento" at bounding box center [634, 400] width 212 height 28
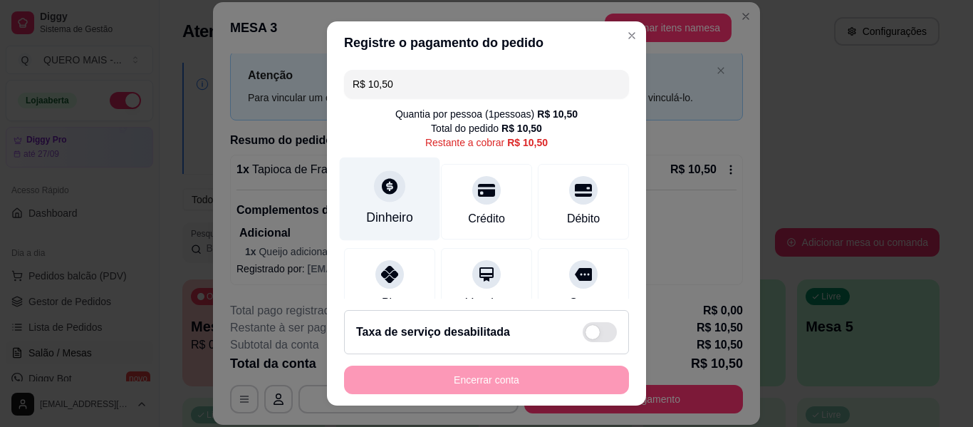
scroll to position [132, 0]
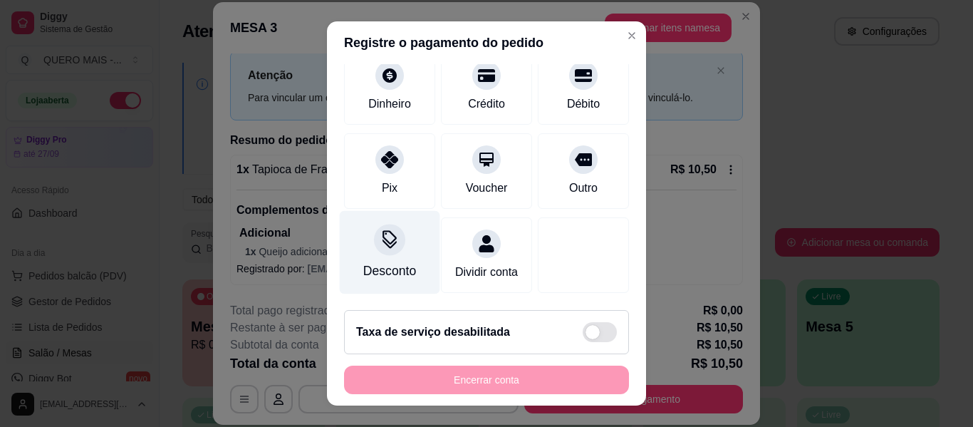
click at [376, 239] on div "Desconto" at bounding box center [390, 252] width 100 height 83
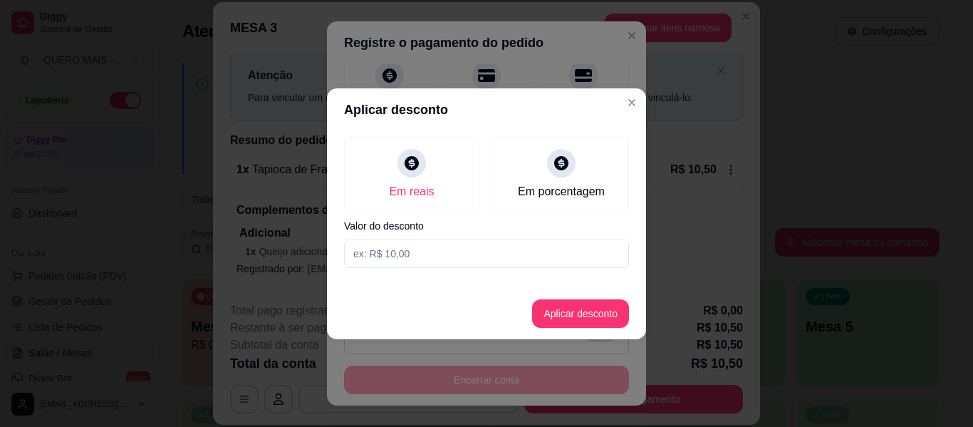
click at [405, 258] on input at bounding box center [486, 253] width 285 height 29
type input "1,50"
click at [572, 308] on button "Aplicar desconto" at bounding box center [580, 313] width 93 height 28
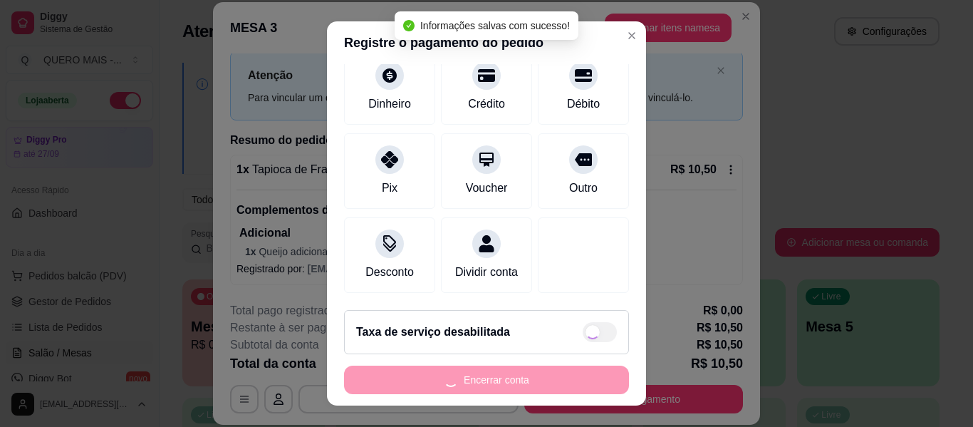
type input "R$ 9,00"
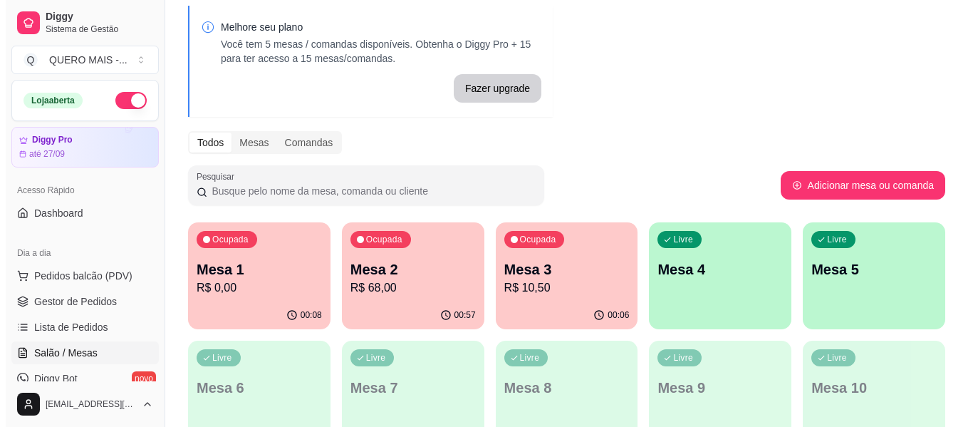
scroll to position [143, 0]
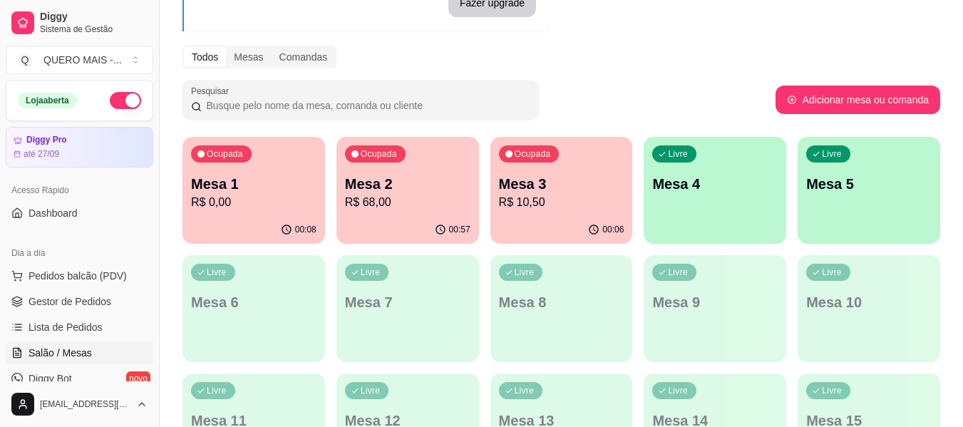
click at [678, 190] on p "Mesa 4" at bounding box center [714, 184] width 125 height 20
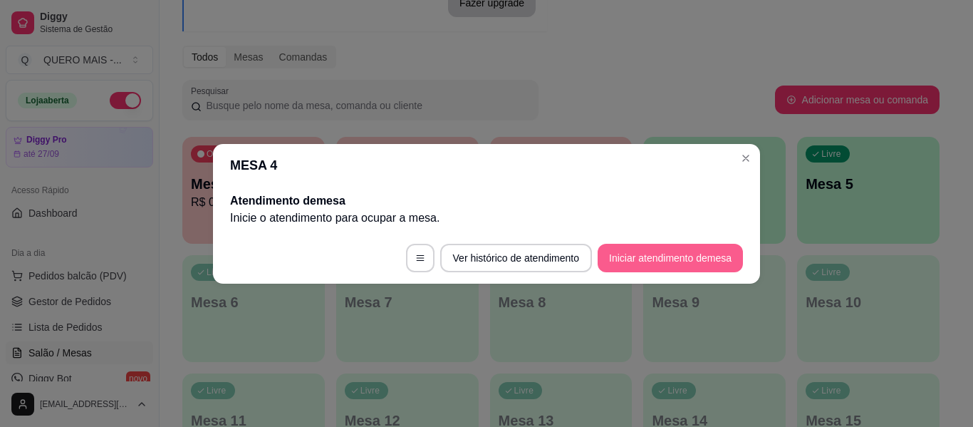
click at [623, 262] on button "Iniciar atendimento de mesa" at bounding box center [670, 258] width 145 height 29
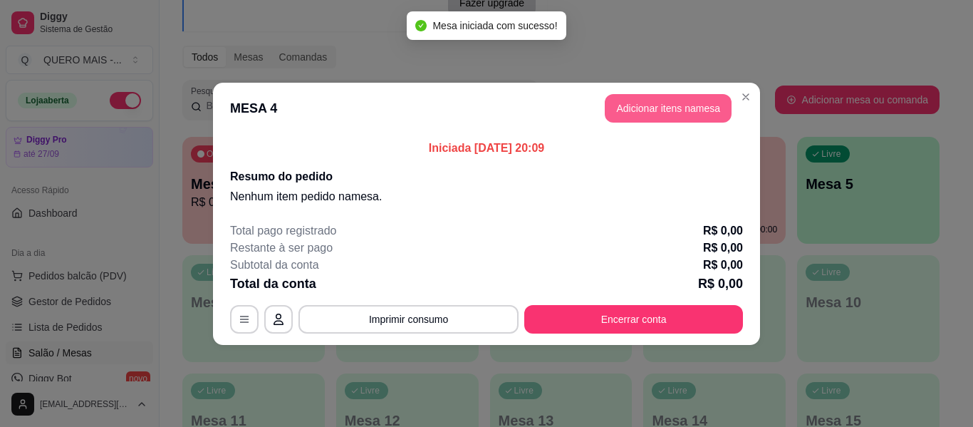
click at [687, 109] on button "Adicionar itens na mesa" at bounding box center [668, 108] width 127 height 29
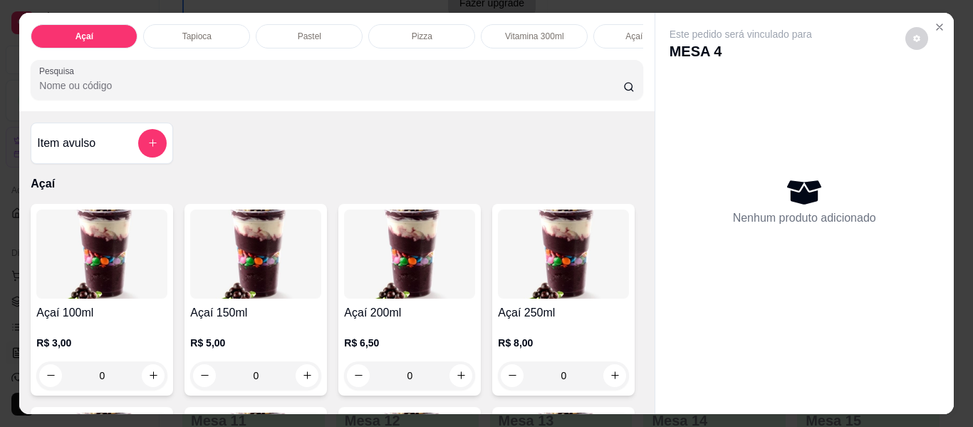
scroll to position [71, 0]
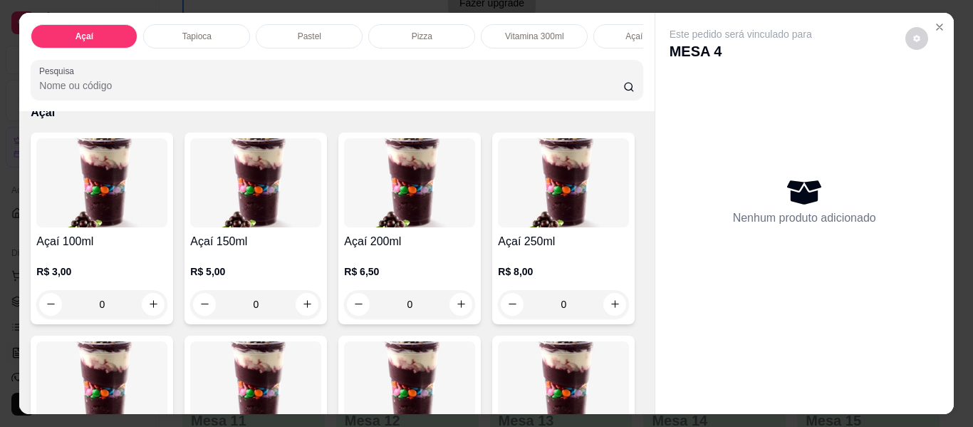
click at [305, 309] on div "0" at bounding box center [255, 304] width 131 height 29
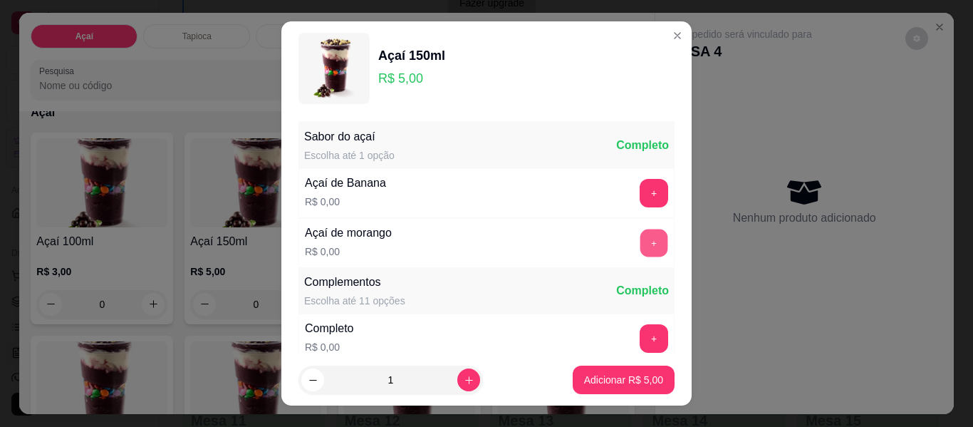
click at [641, 256] on button "+" at bounding box center [655, 243] width 28 height 28
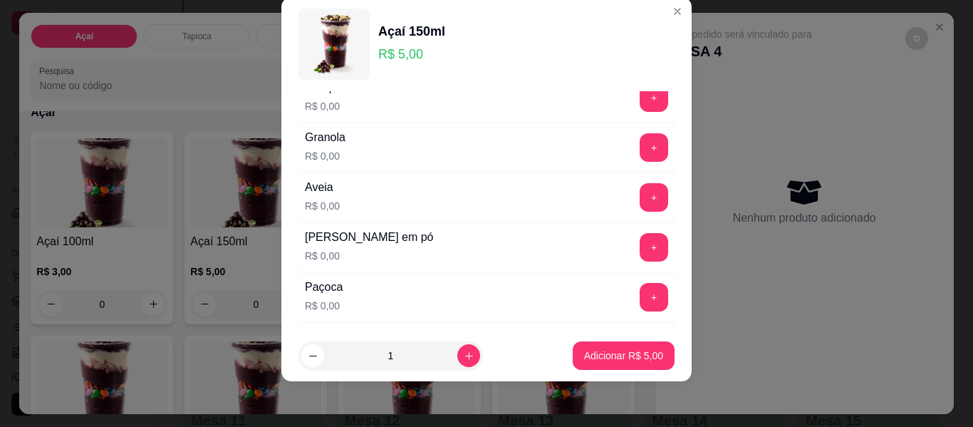
scroll to position [224, 0]
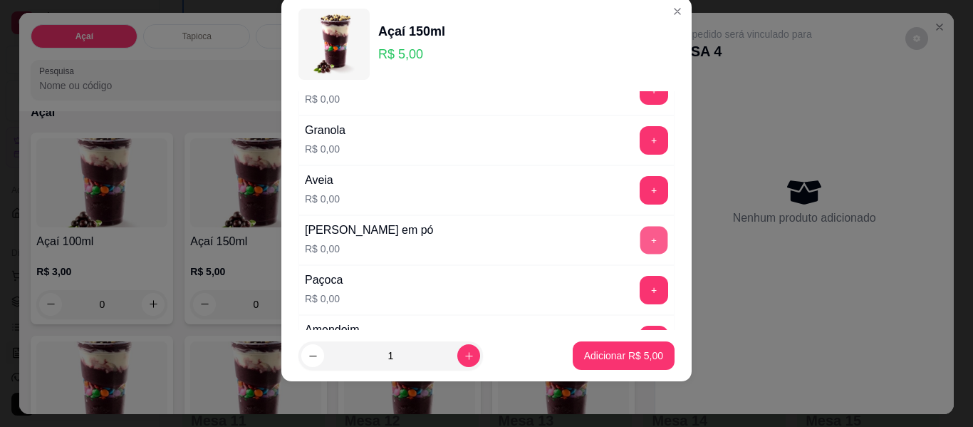
click at [641, 233] on button "+" at bounding box center [655, 241] width 28 height 28
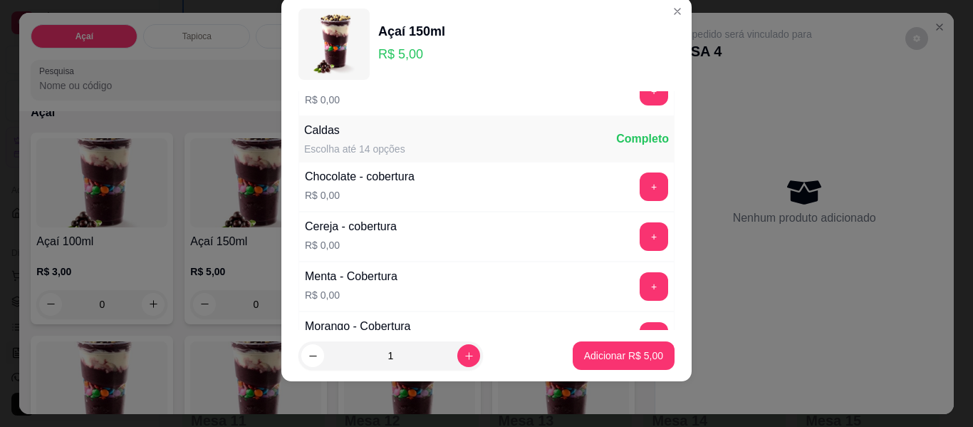
scroll to position [794, 0]
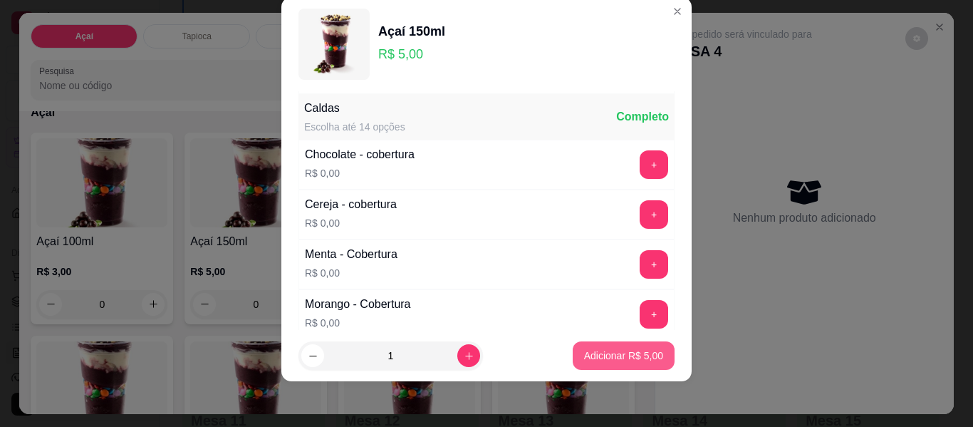
click at [596, 354] on p "Adicionar R$ 5,00" at bounding box center [623, 355] width 79 height 14
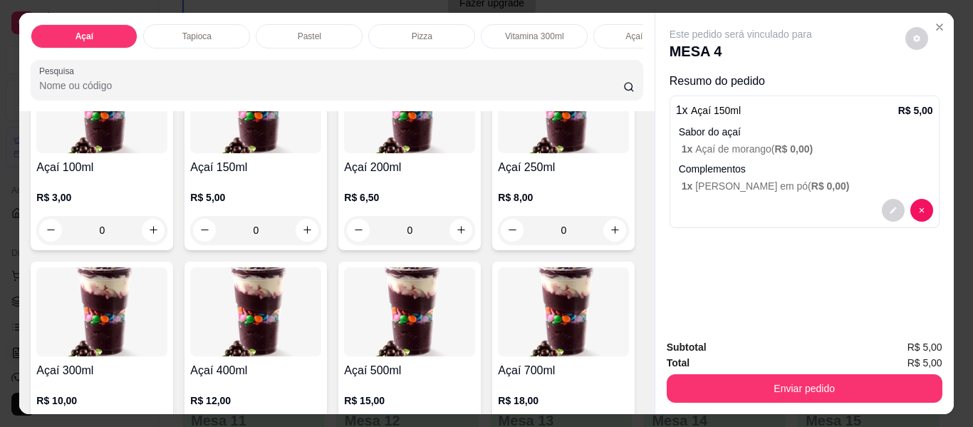
scroll to position [214, 0]
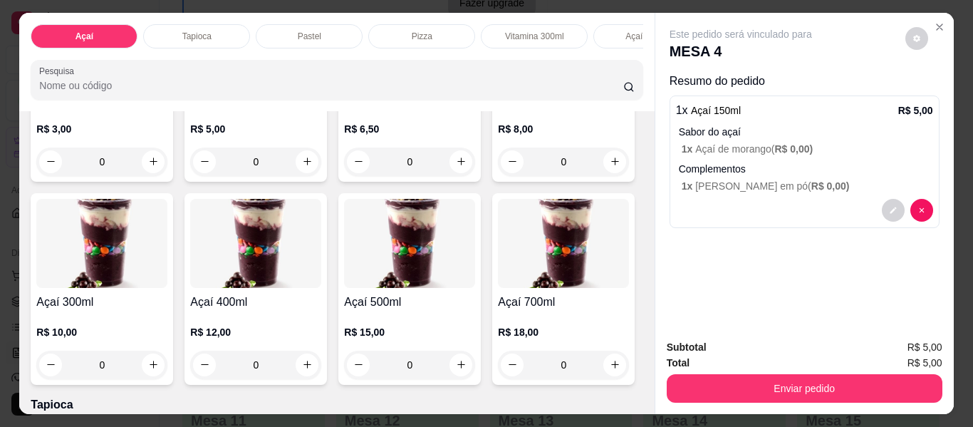
click at [167, 367] on div "0" at bounding box center [101, 365] width 131 height 29
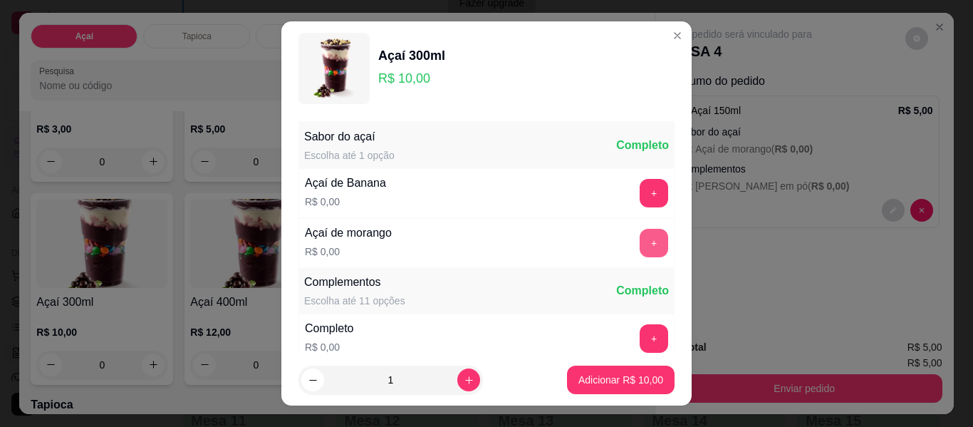
click at [640, 246] on button "+" at bounding box center [654, 243] width 29 height 29
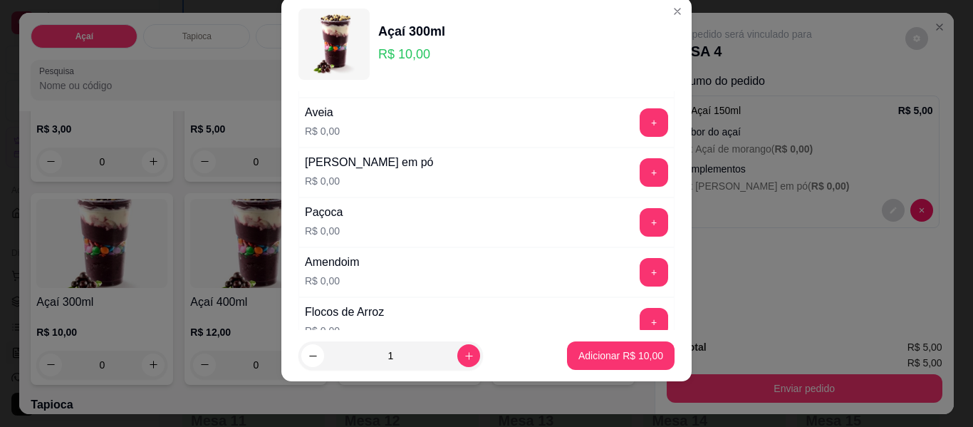
scroll to position [295, 0]
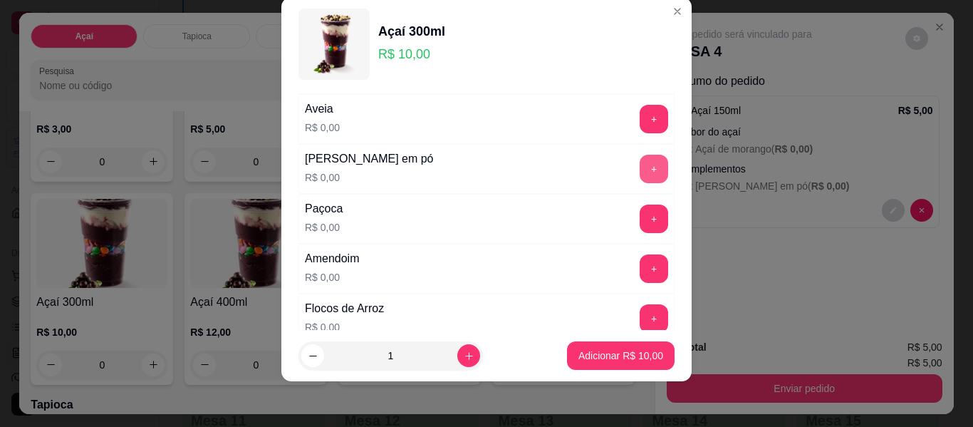
click at [640, 166] on button "+" at bounding box center [654, 169] width 29 height 29
click at [641, 212] on button "+" at bounding box center [655, 219] width 28 height 28
click at [640, 270] on button "+" at bounding box center [654, 268] width 29 height 29
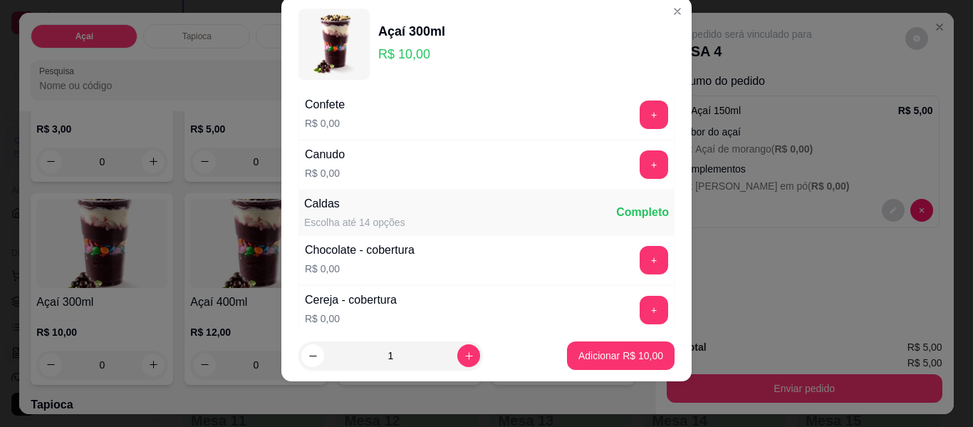
scroll to position [723, 0]
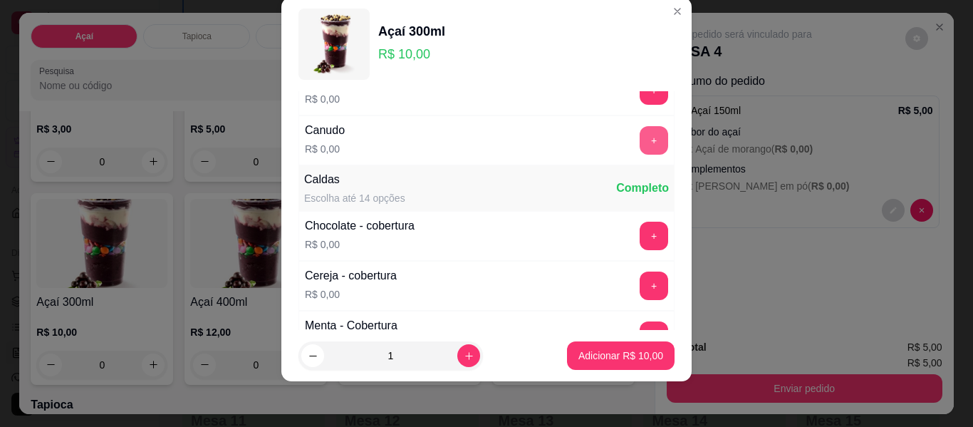
click at [640, 148] on button "+" at bounding box center [654, 140] width 29 height 29
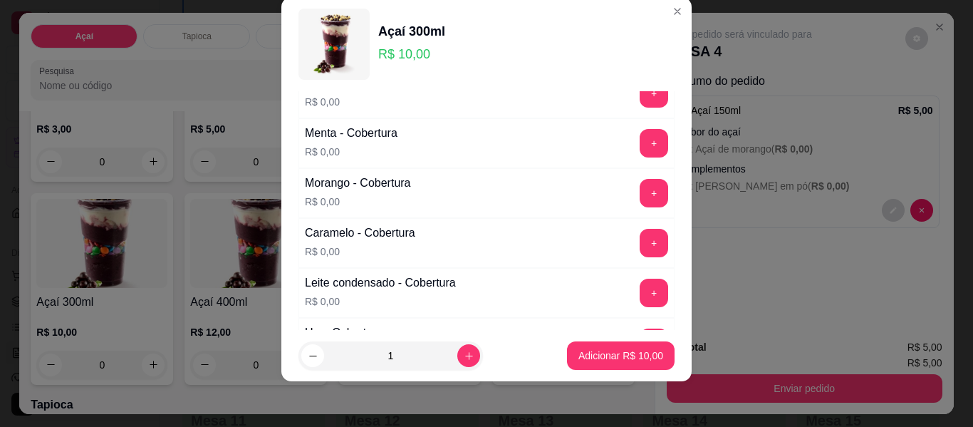
scroll to position [1008, 0]
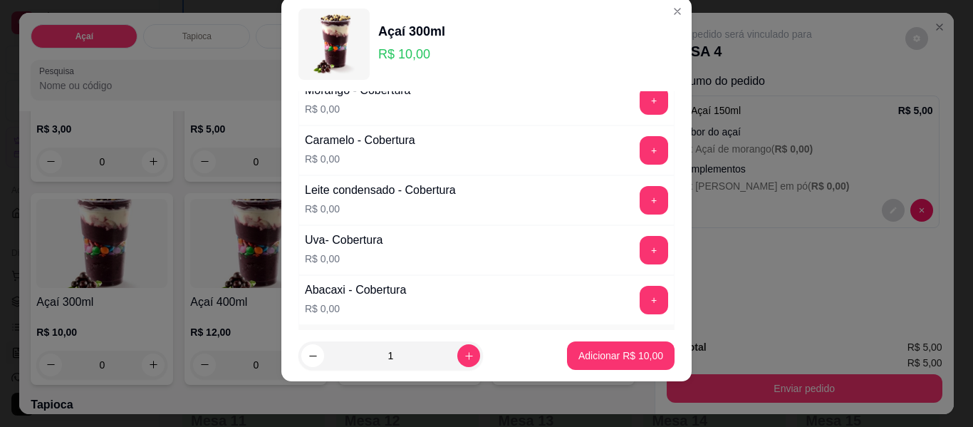
click at [643, 234] on div "Uva- Cobertura R$ 0,00 +" at bounding box center [487, 250] width 376 height 50
click at [641, 249] on button "+" at bounding box center [655, 251] width 28 height 28
click at [617, 361] on p "Adicionar R$ 10,00" at bounding box center [621, 355] width 83 height 14
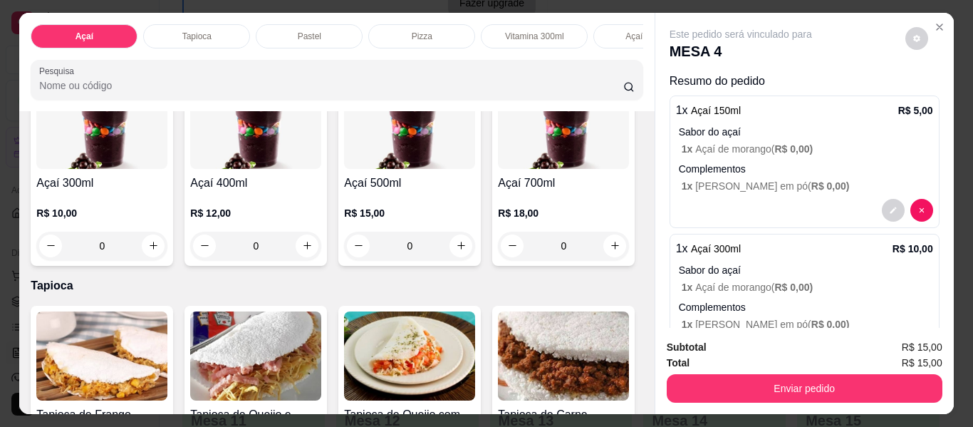
scroll to position [356, 0]
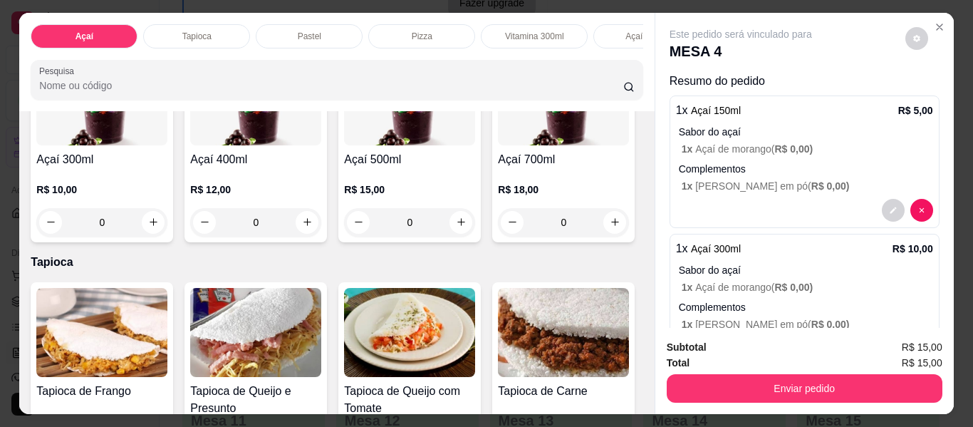
click at [321, 227] on div "0" at bounding box center [255, 222] width 131 height 29
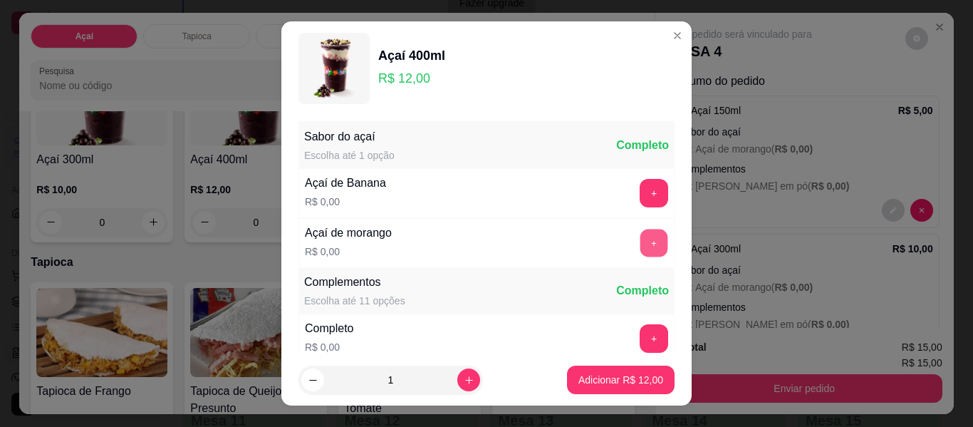
click at [641, 244] on button "+" at bounding box center [655, 243] width 28 height 28
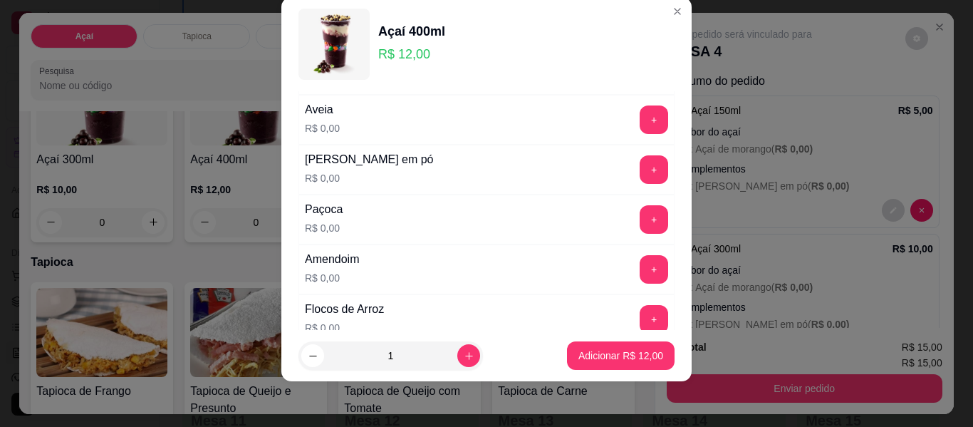
scroll to position [295, 0]
click at [641, 172] on button "+" at bounding box center [655, 169] width 28 height 28
click at [641, 217] on button "+" at bounding box center [655, 219] width 28 height 28
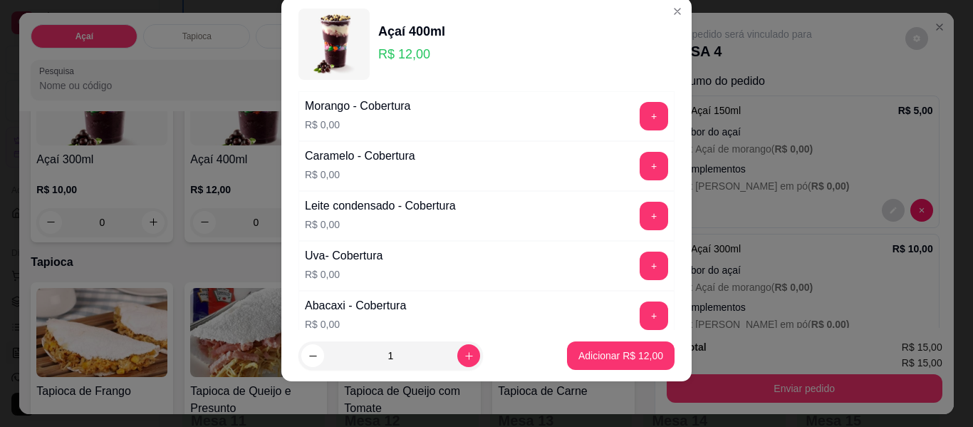
scroll to position [1008, 0]
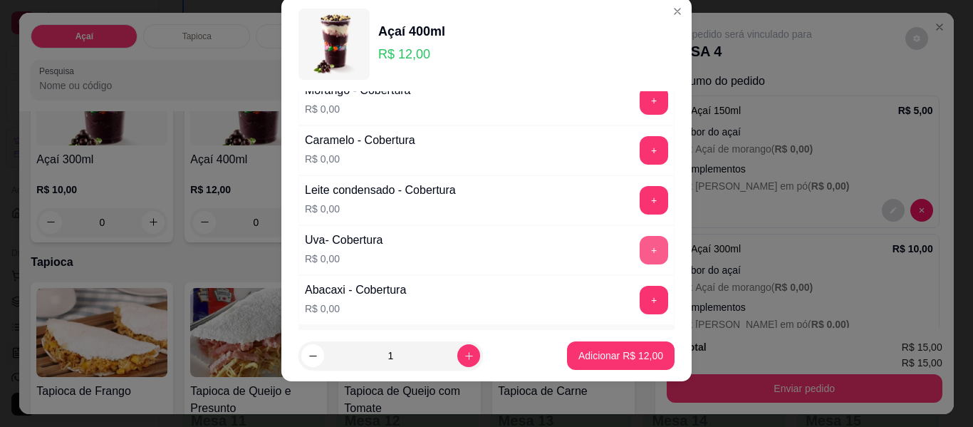
click at [640, 249] on button "+" at bounding box center [654, 250] width 29 height 29
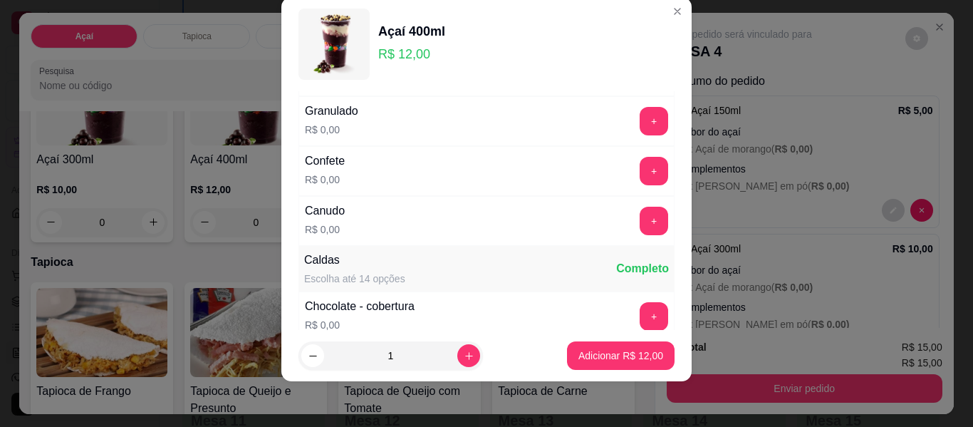
scroll to position [580, 0]
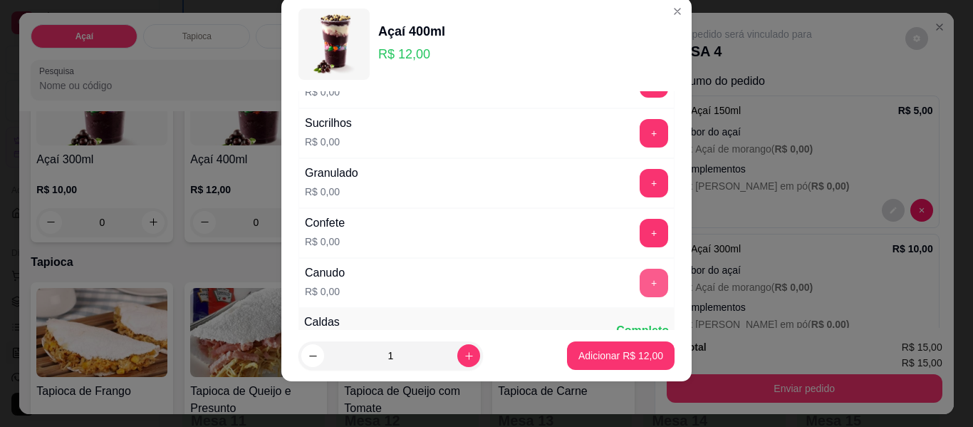
click at [640, 285] on button "+" at bounding box center [654, 283] width 29 height 29
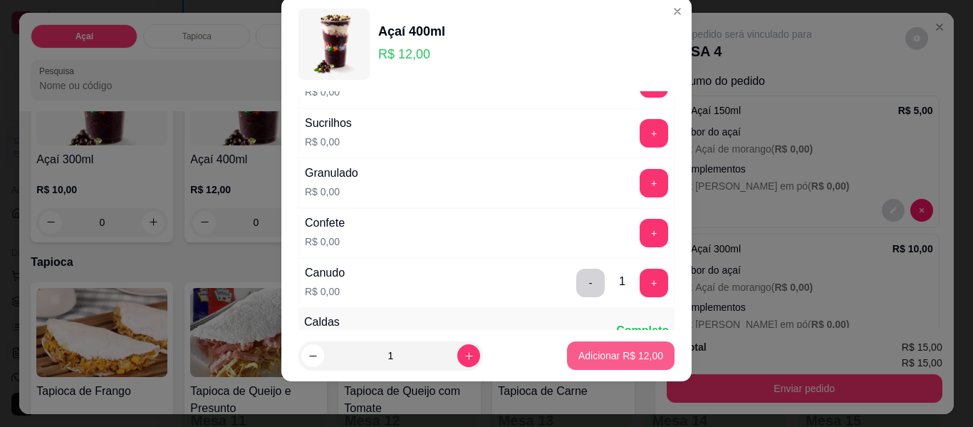
click at [637, 348] on p "Adicionar R$ 12,00" at bounding box center [621, 355] width 85 height 14
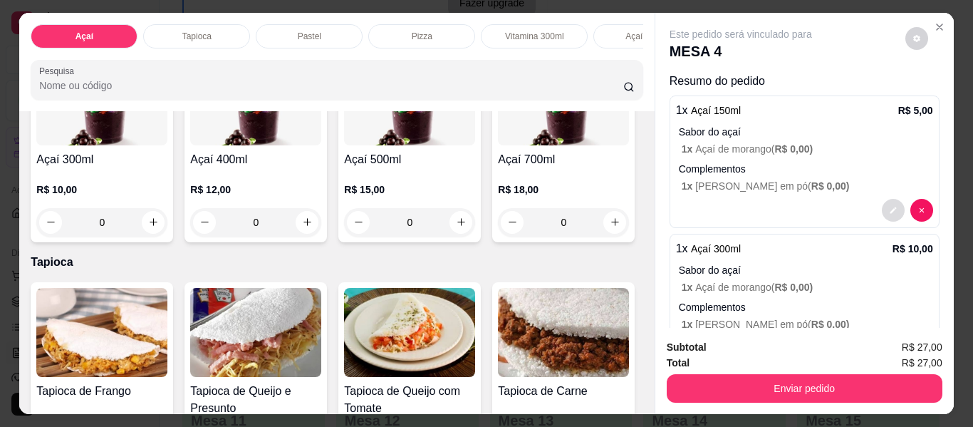
click at [890, 207] on icon "decrease-product-quantity" at bounding box center [893, 210] width 6 height 6
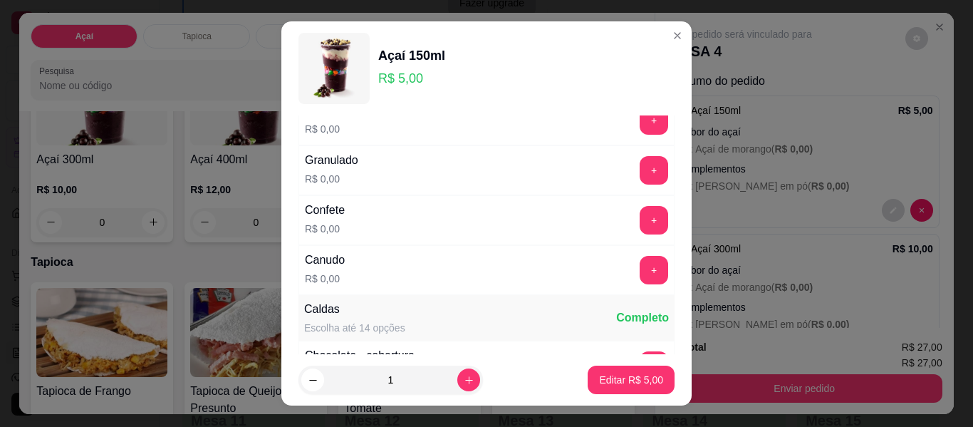
scroll to position [641, 0]
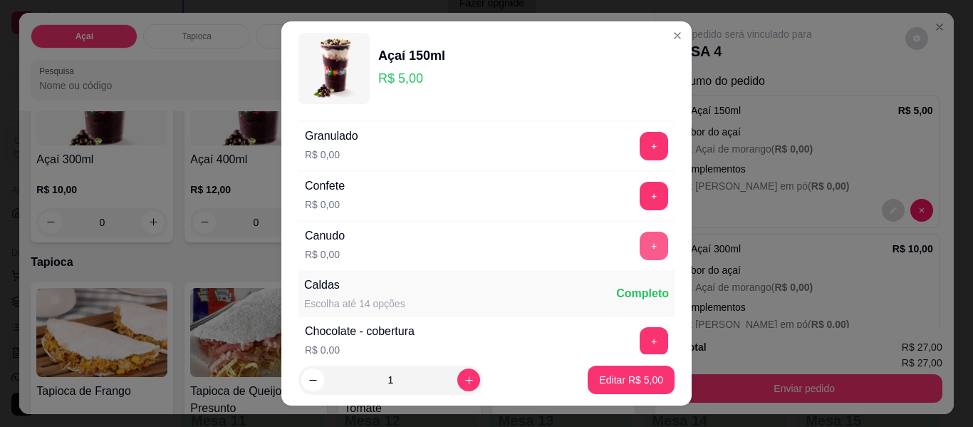
click at [640, 238] on button "+" at bounding box center [654, 246] width 29 height 29
click at [622, 381] on p "Editar R$ 5,00" at bounding box center [631, 380] width 64 height 14
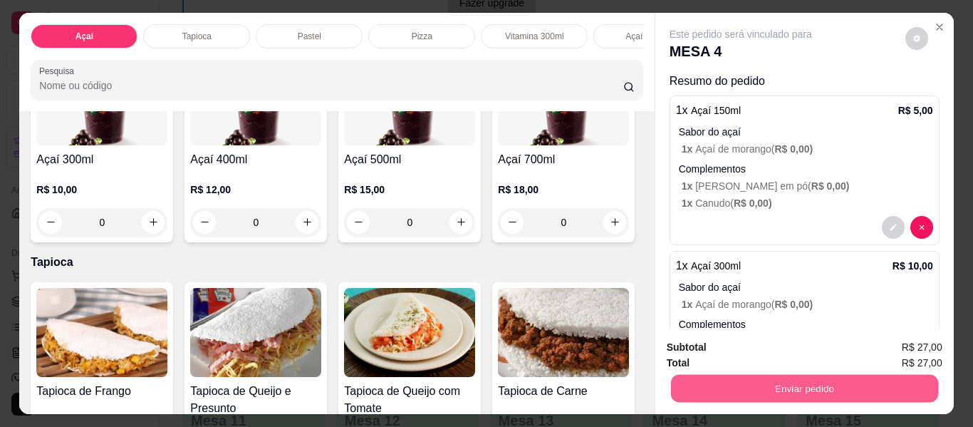
click at [837, 387] on button "Enviar pedido" at bounding box center [804, 389] width 267 height 28
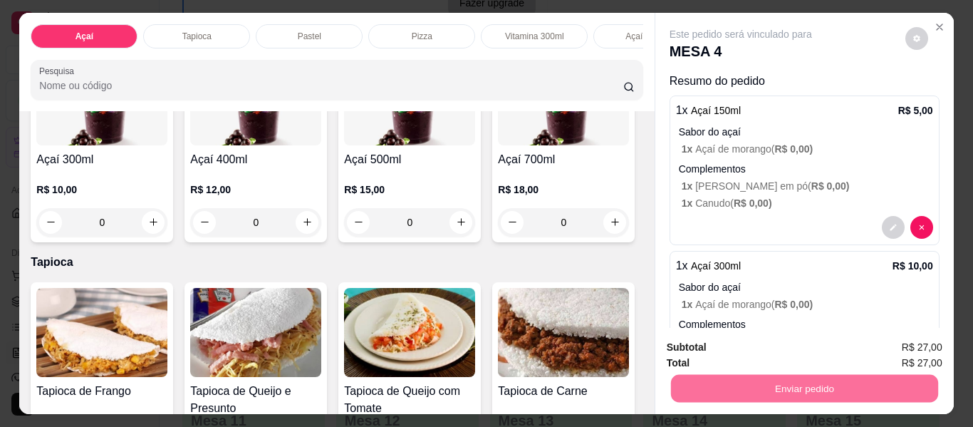
click at [713, 343] on button "Não registrar e enviar pedido" at bounding box center [757, 348] width 148 height 27
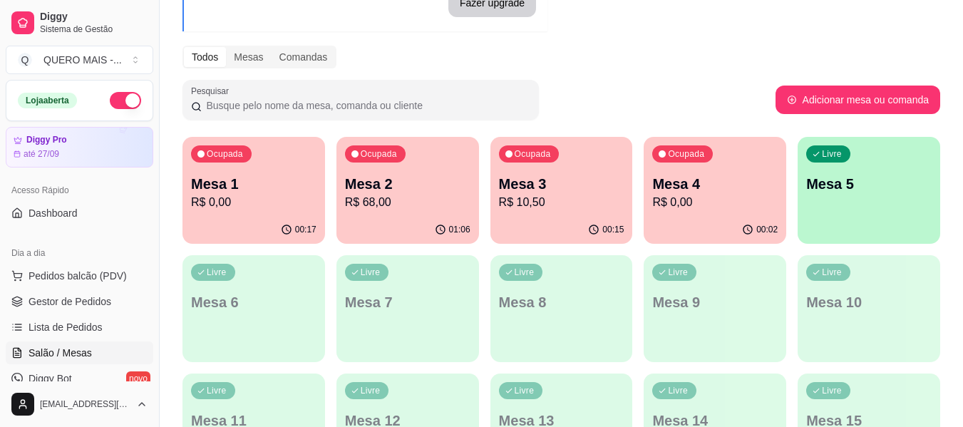
click at [879, 210] on div "Livre Mesa 5" at bounding box center [868, 182] width 143 height 90
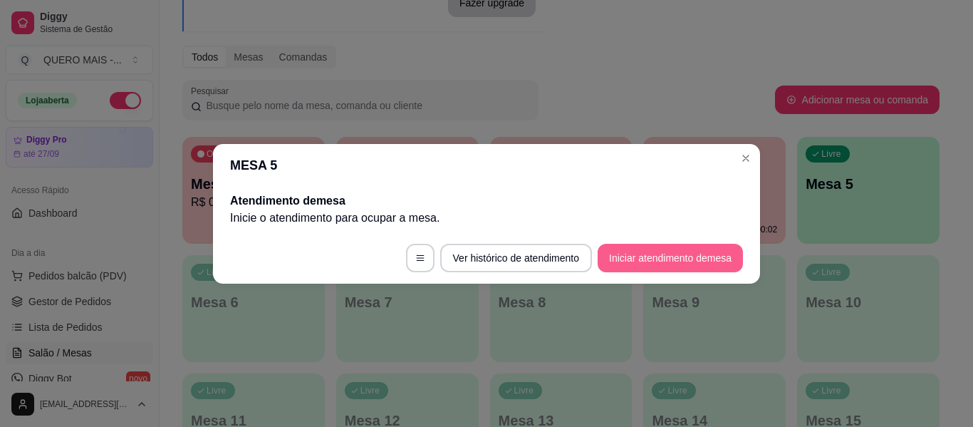
click at [661, 262] on button "Iniciar atendimento de mesa" at bounding box center [670, 258] width 145 height 29
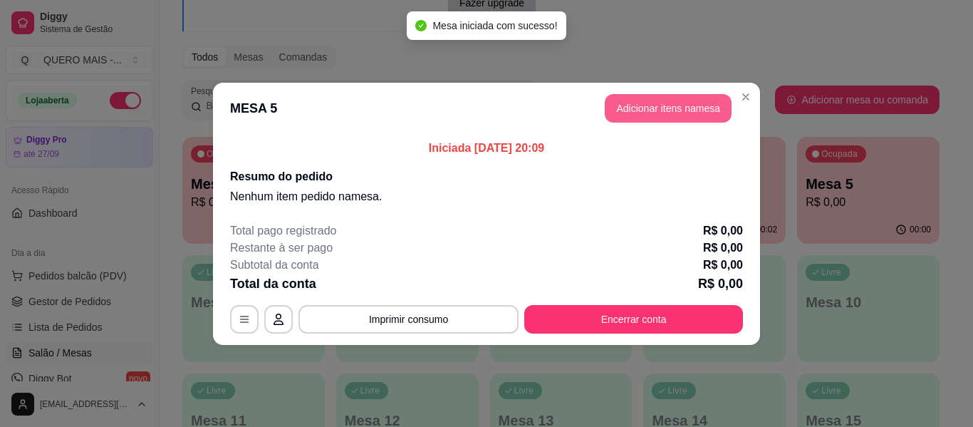
click at [666, 108] on button "Adicionar itens na mesa" at bounding box center [668, 108] width 127 height 29
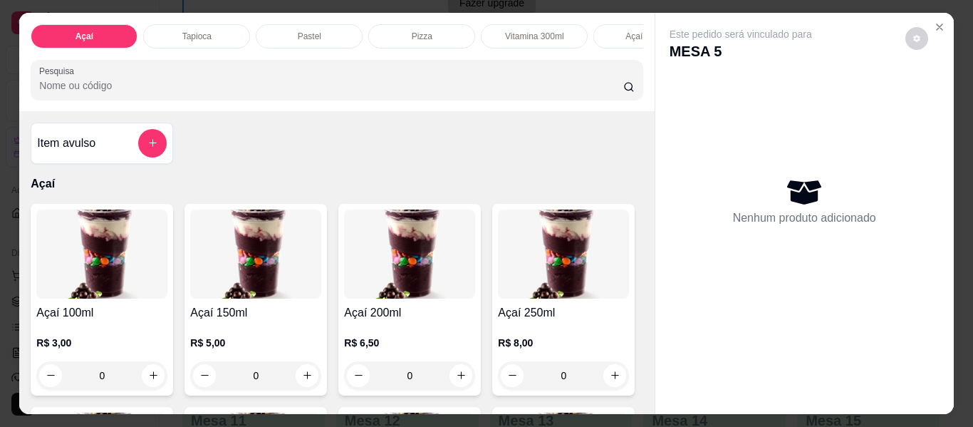
click at [207, 28] on div "Tapioca" at bounding box center [196, 36] width 107 height 24
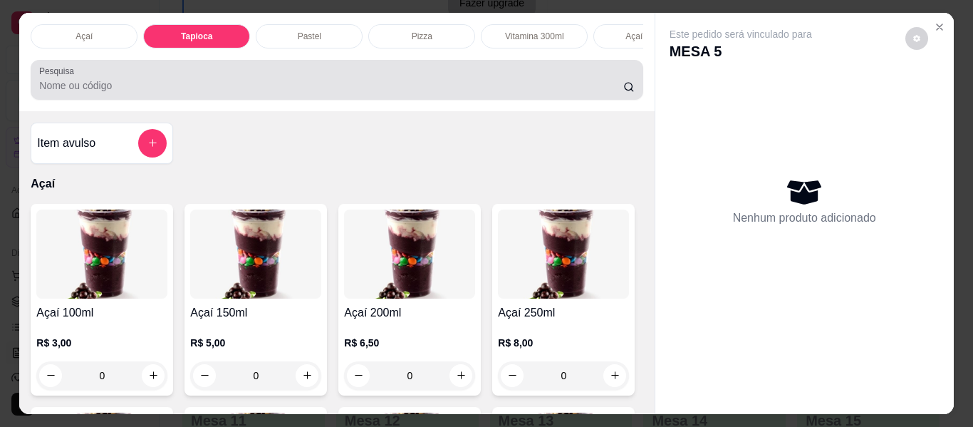
scroll to position [38, 0]
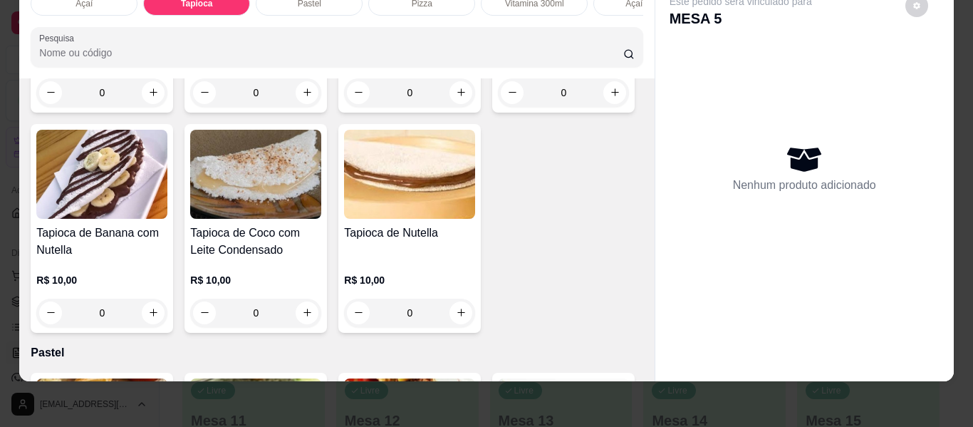
click at [304, 107] on div "0" at bounding box center [255, 92] width 131 height 29
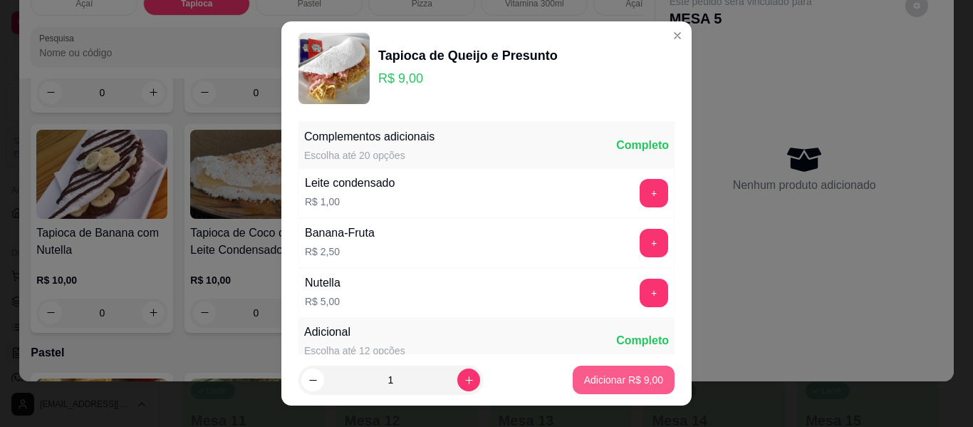
click at [633, 371] on button "Adicionar R$ 9,00" at bounding box center [624, 380] width 102 height 29
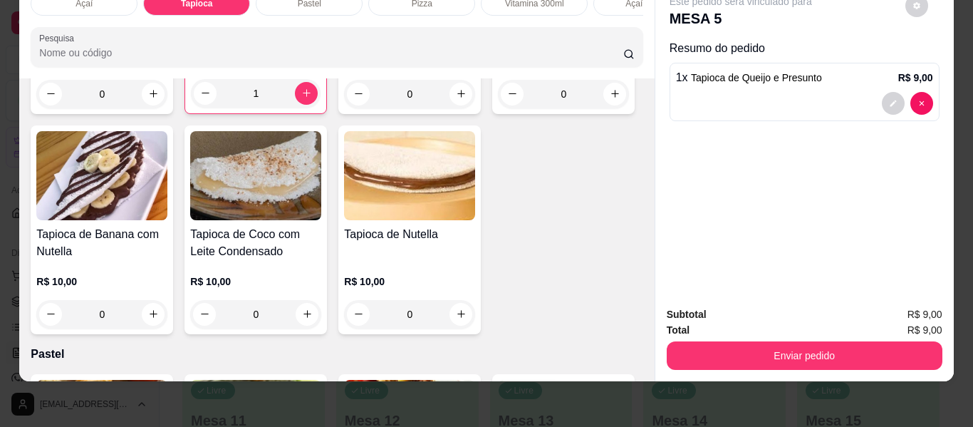
type input "1"
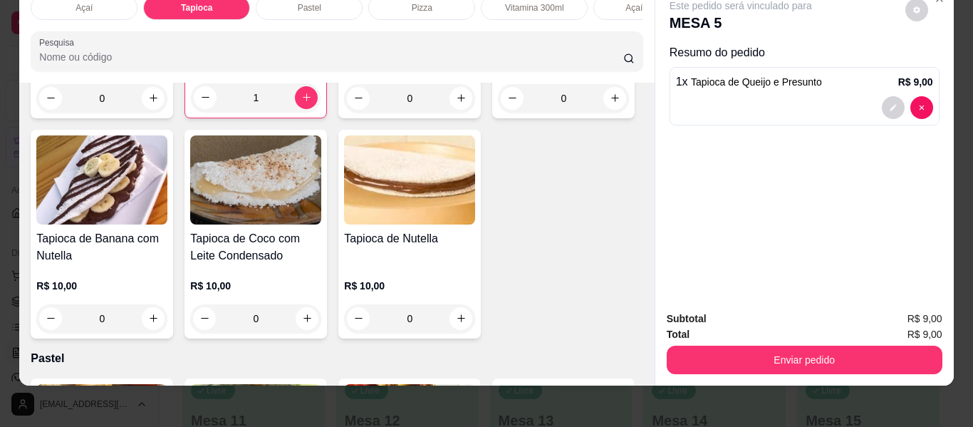
scroll to position [0, 0]
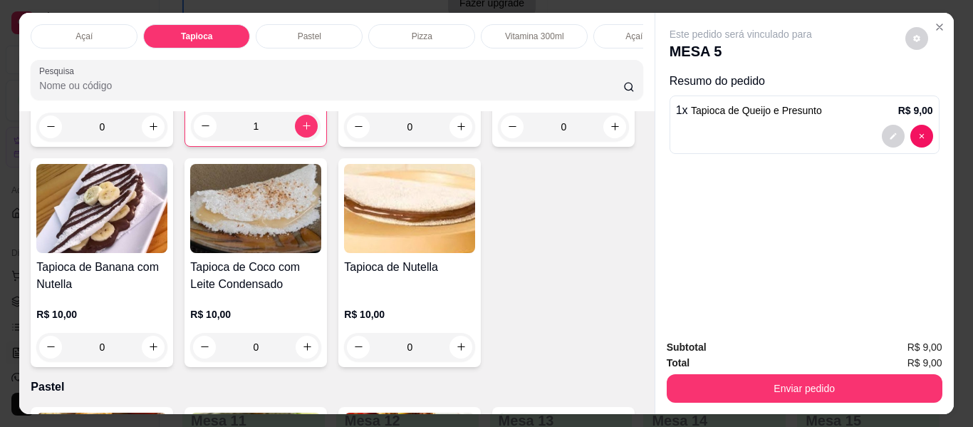
click at [77, 15] on div "Açaí Tapioca Pastel Pizza Vitamina 300ml Açaí batido Lanches Cachorro quente Po…" at bounding box center [336, 62] width 635 height 98
click at [80, 31] on p "Açaí" at bounding box center [84, 36] width 17 height 11
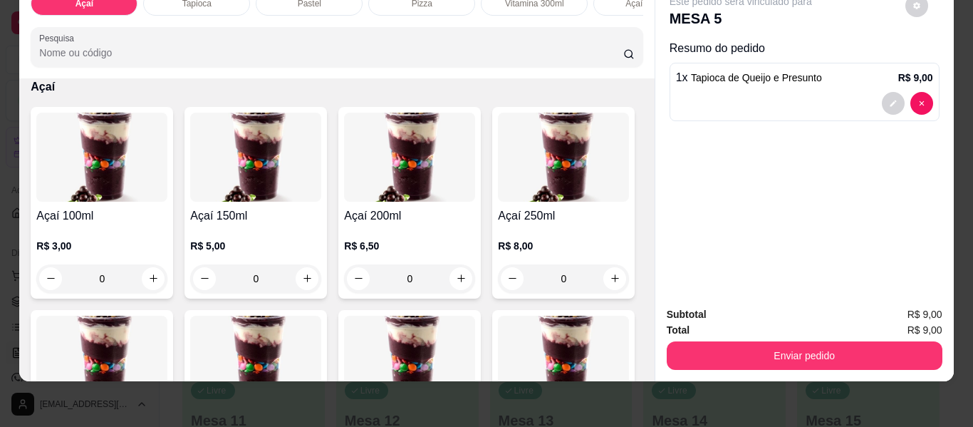
scroll to position [207, 0]
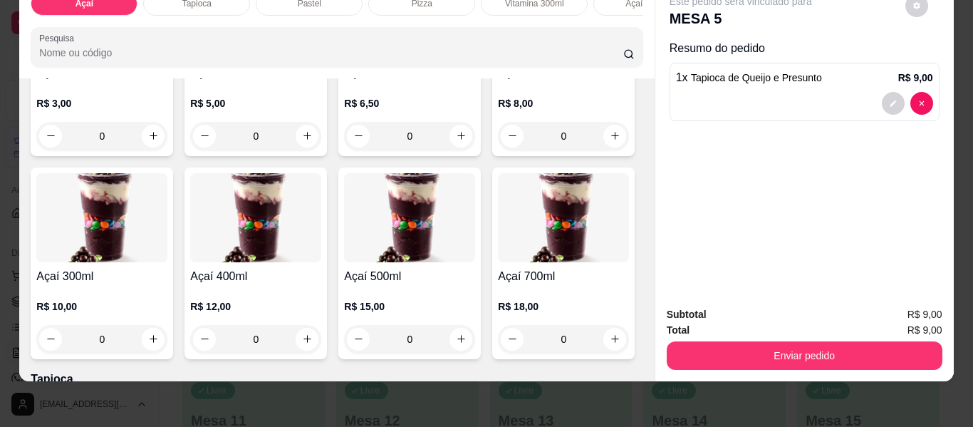
click at [498, 150] on div "0" at bounding box center [563, 136] width 131 height 29
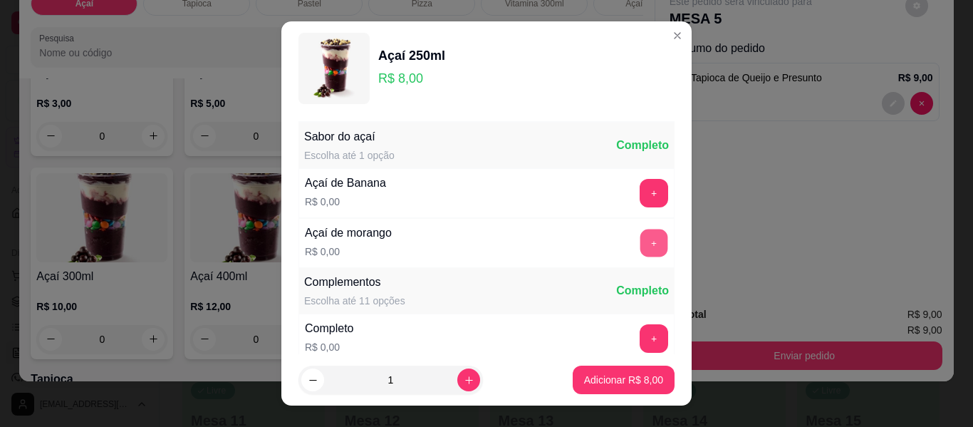
click at [641, 234] on button "+" at bounding box center [655, 243] width 28 height 28
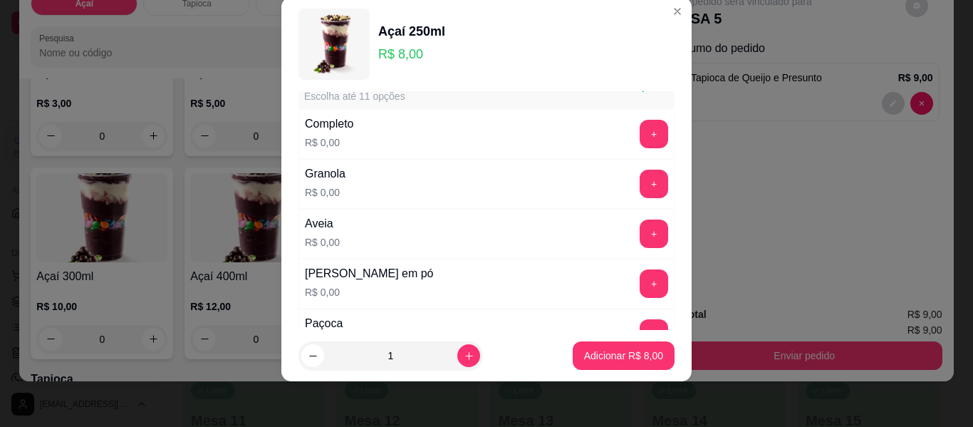
scroll to position [224, 0]
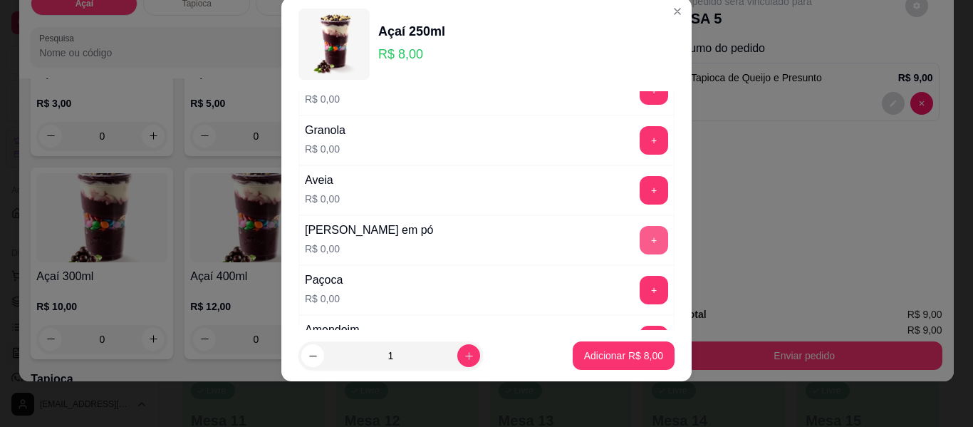
click at [640, 241] on button "+" at bounding box center [654, 240] width 29 height 29
click at [641, 287] on button "+" at bounding box center [655, 290] width 28 height 28
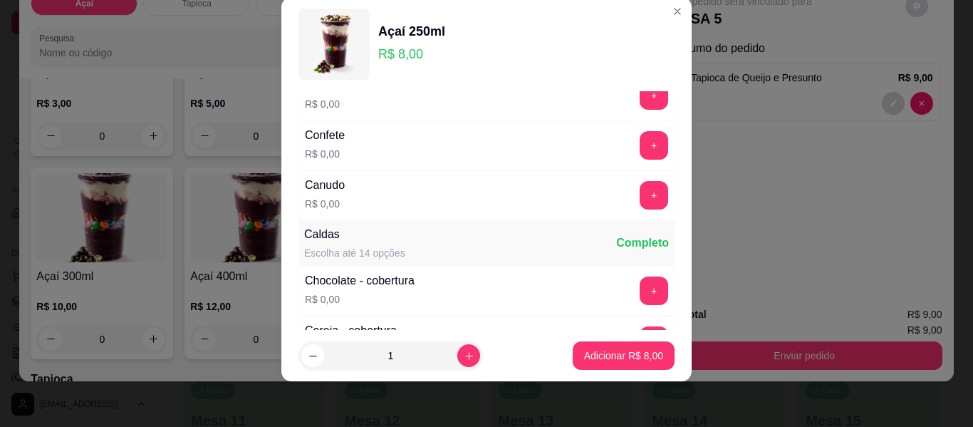
scroll to position [723, 0]
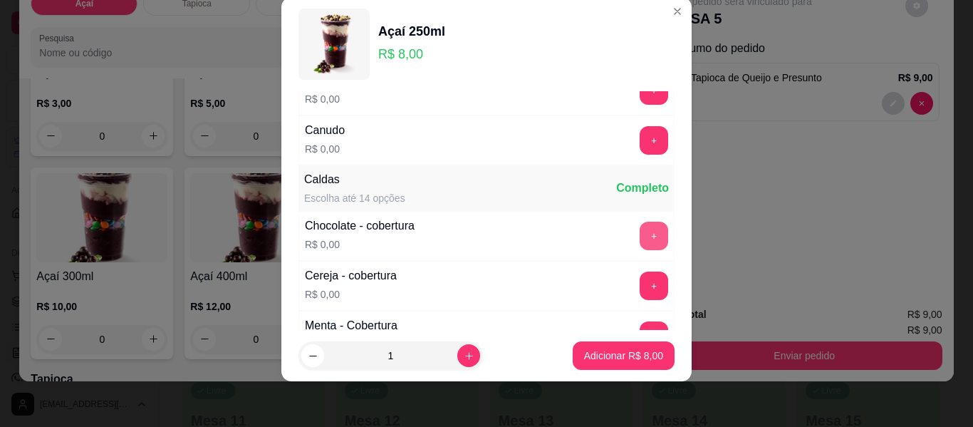
click at [640, 242] on button "+" at bounding box center [654, 236] width 29 height 29
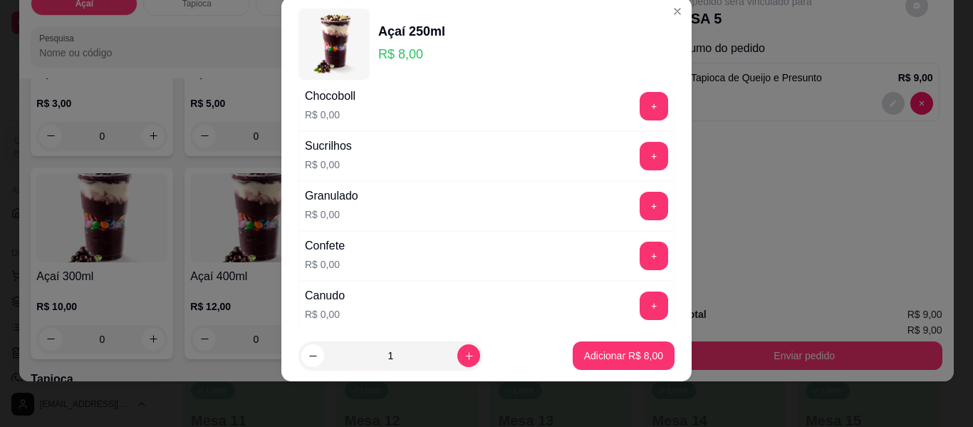
scroll to position [580, 0]
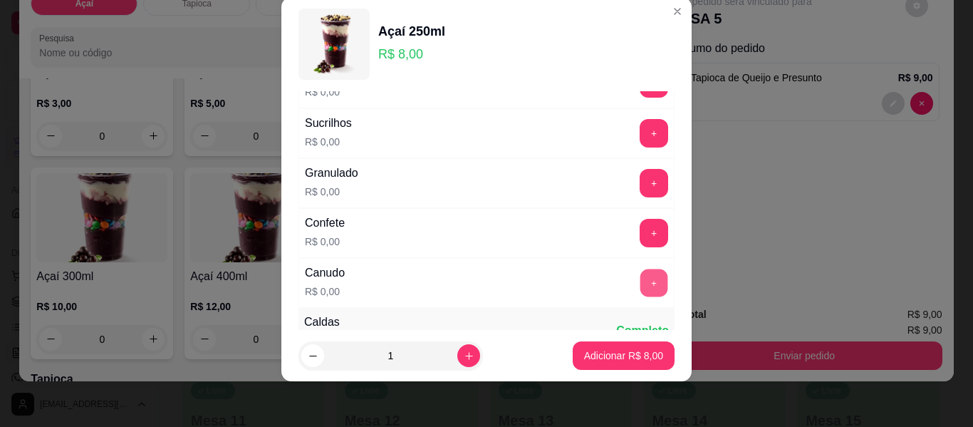
click at [641, 281] on button "+" at bounding box center [655, 283] width 28 height 28
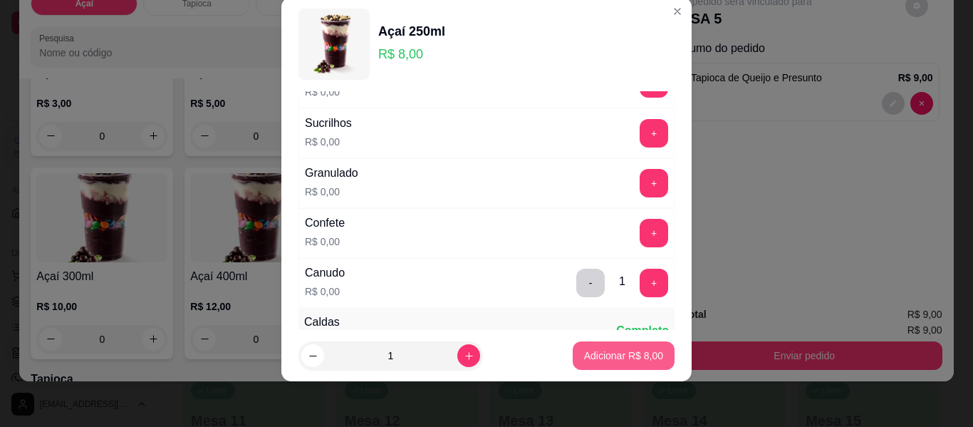
click at [596, 366] on button "Adicionar R$ 8,00" at bounding box center [624, 355] width 102 height 29
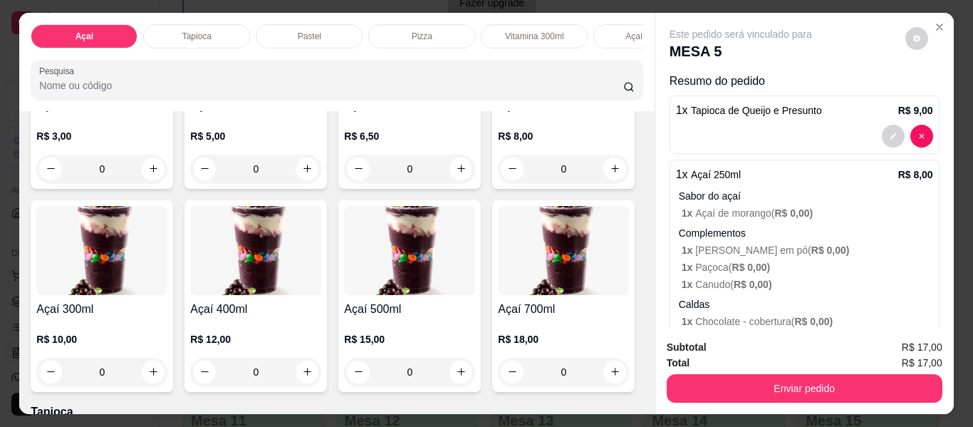
scroll to position [0, 712]
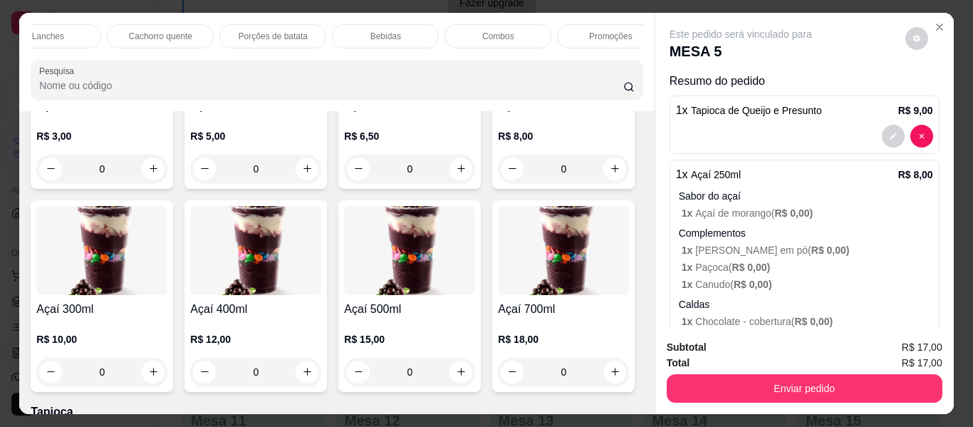
click at [391, 31] on p "Bebidas" at bounding box center [386, 36] width 31 height 11
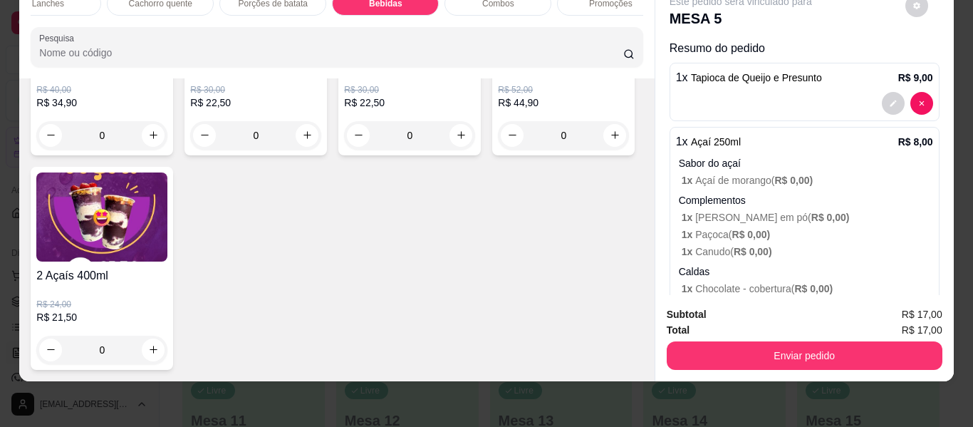
scroll to position [5033, 0]
type input "1"
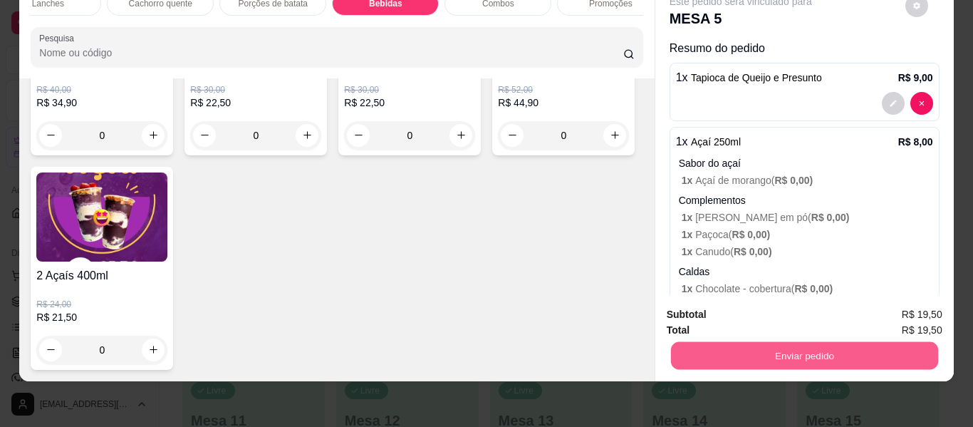
click at [782, 348] on button "Enviar pedido" at bounding box center [804, 356] width 267 height 28
click at [733, 311] on button "Não registrar e enviar pedido" at bounding box center [758, 309] width 144 height 26
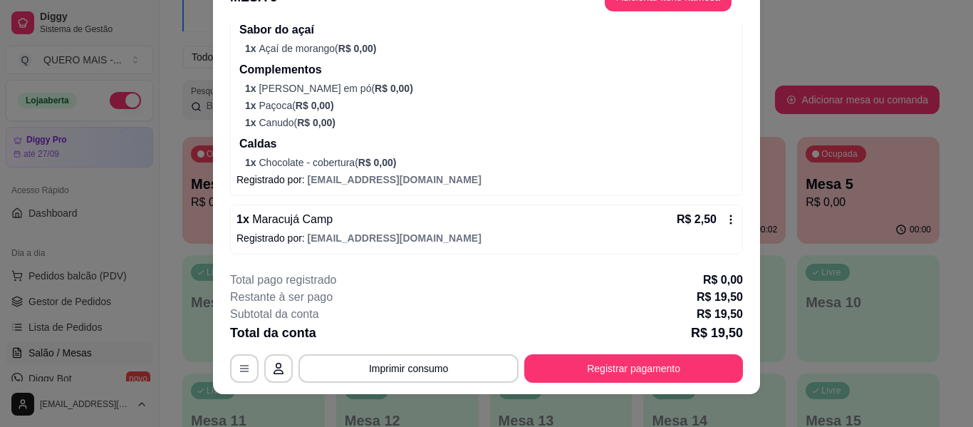
scroll to position [43, 0]
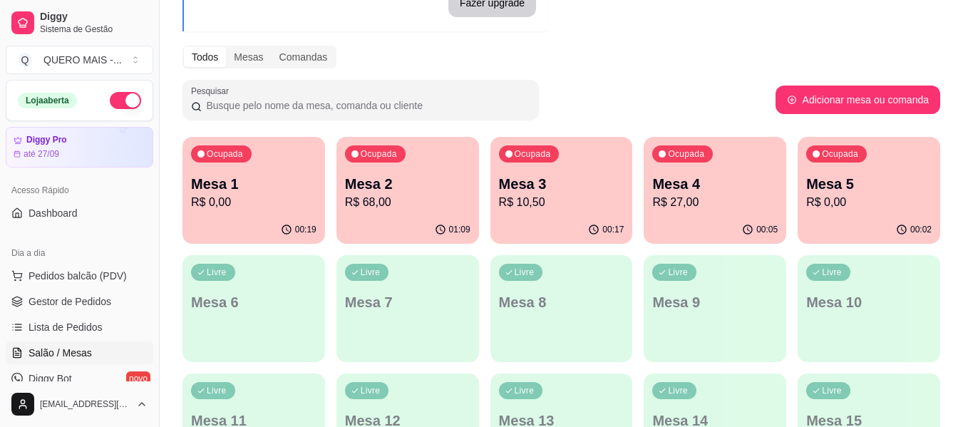
click at [403, 211] on div "Ocupada Mesa 2 R$ 68,00" at bounding box center [407, 176] width 143 height 79
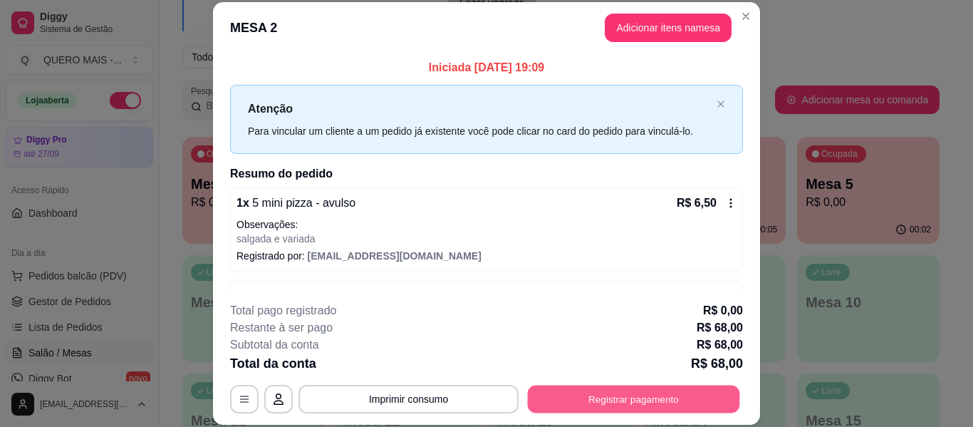
click at [592, 398] on button "Registrar pagamento" at bounding box center [634, 400] width 212 height 28
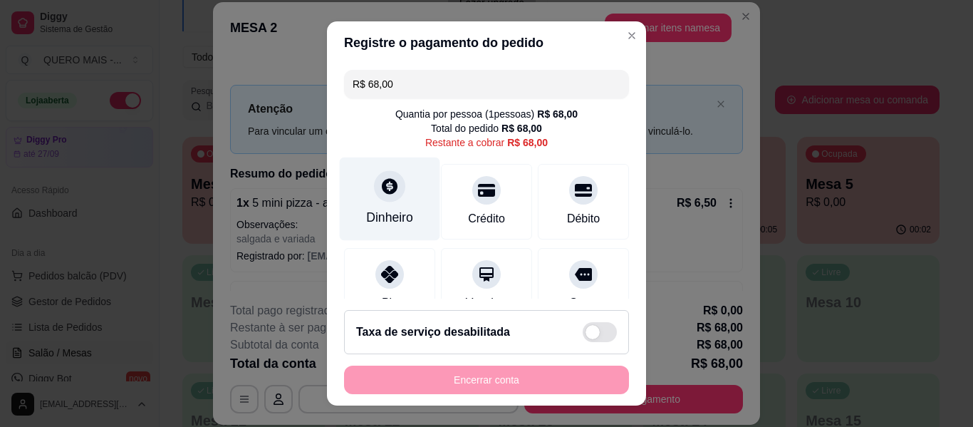
click at [390, 203] on div "Dinheiro" at bounding box center [390, 198] width 100 height 83
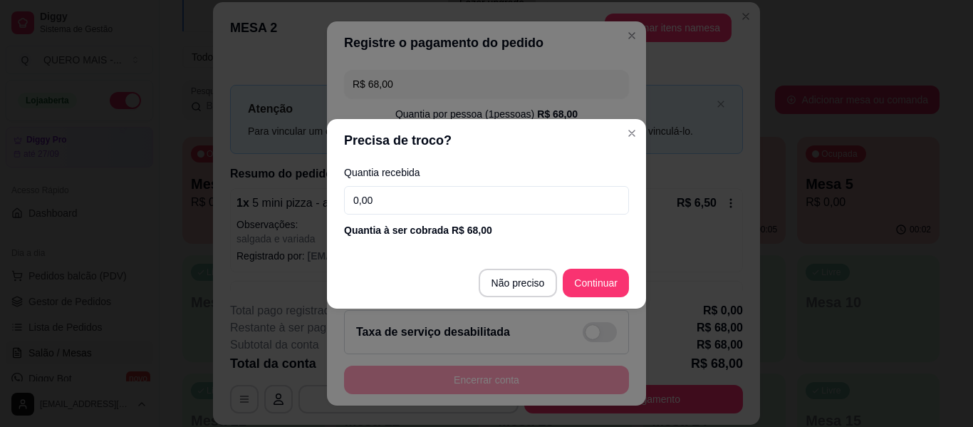
click at [393, 200] on input "0,00" at bounding box center [486, 200] width 285 height 29
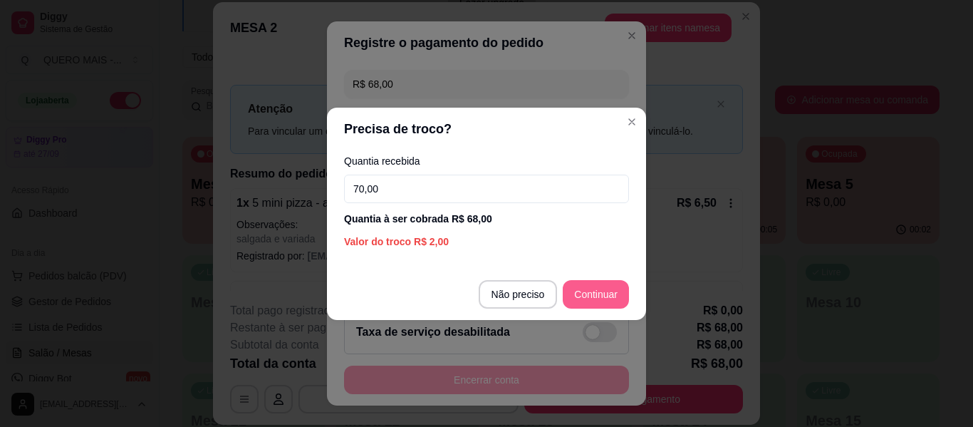
type input "70,00"
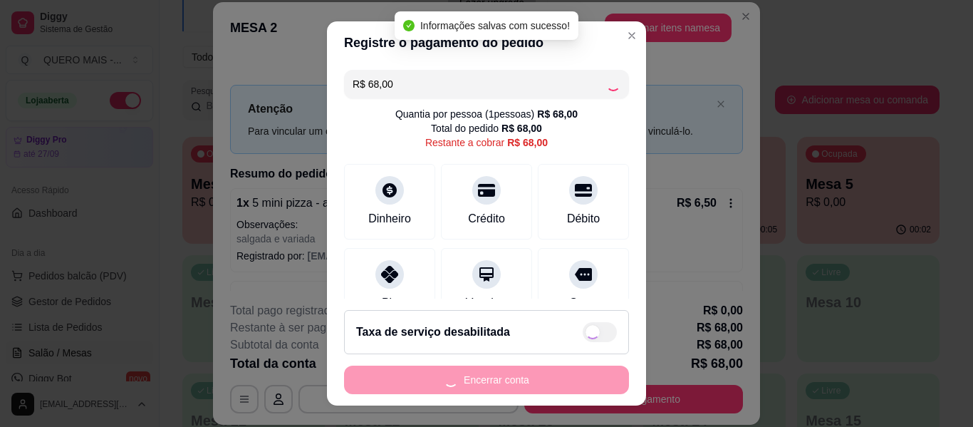
type input "R$ 0,00"
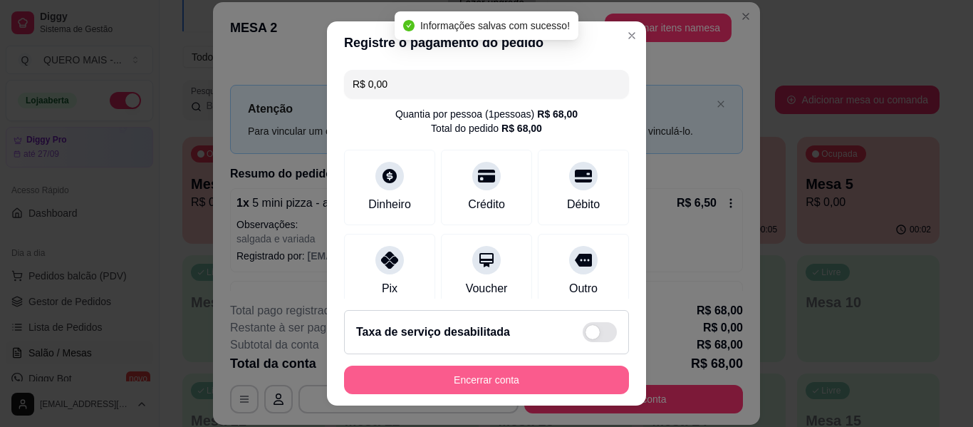
click at [483, 379] on button "Encerrar conta" at bounding box center [486, 380] width 285 height 29
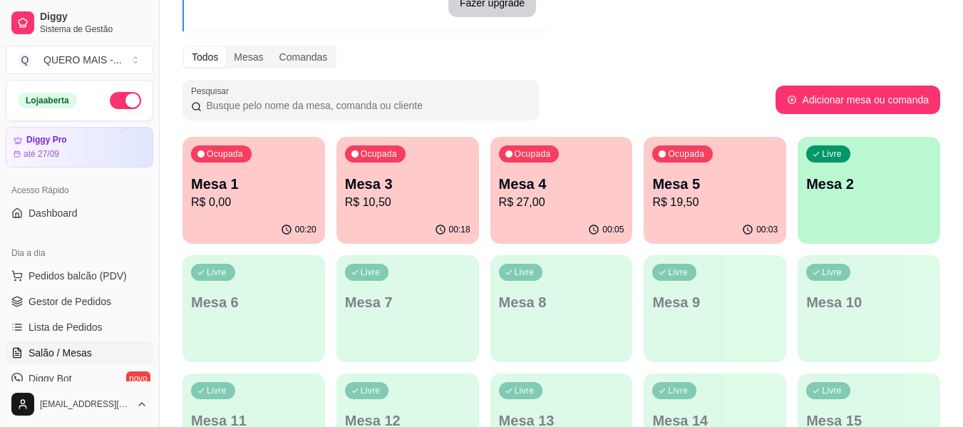
click at [708, 210] on div "Ocupada Mesa 5 R$ 19,50" at bounding box center [714, 176] width 143 height 79
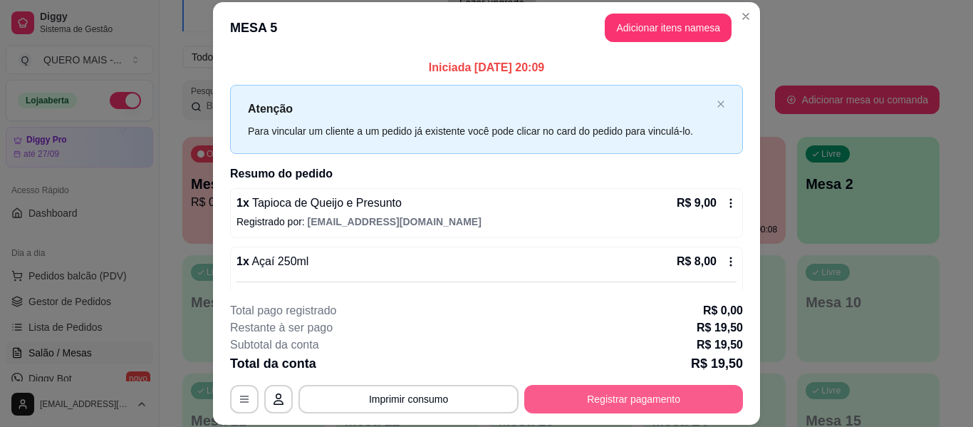
click at [604, 400] on button "Registrar pagamento" at bounding box center [633, 399] width 219 height 29
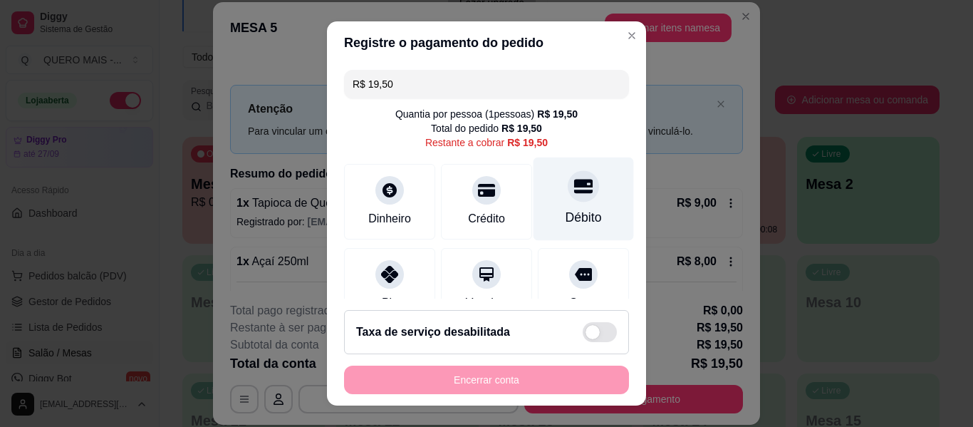
click at [571, 191] on div at bounding box center [583, 185] width 31 height 31
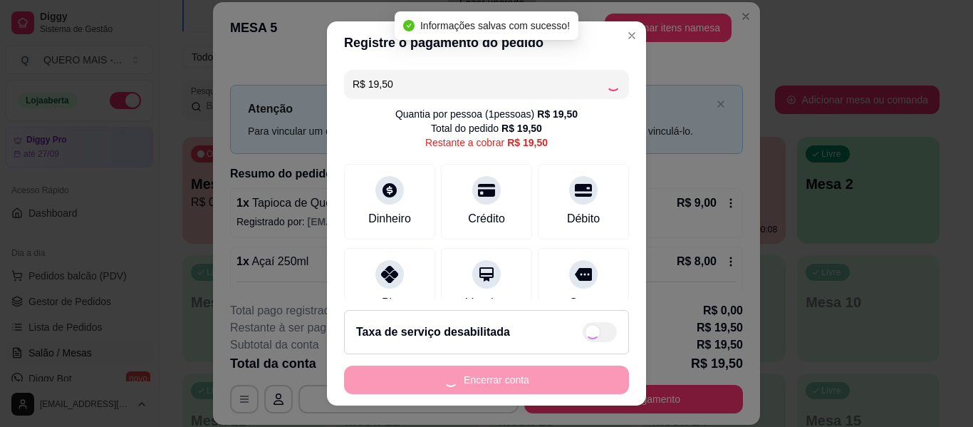
type input "R$ 0,00"
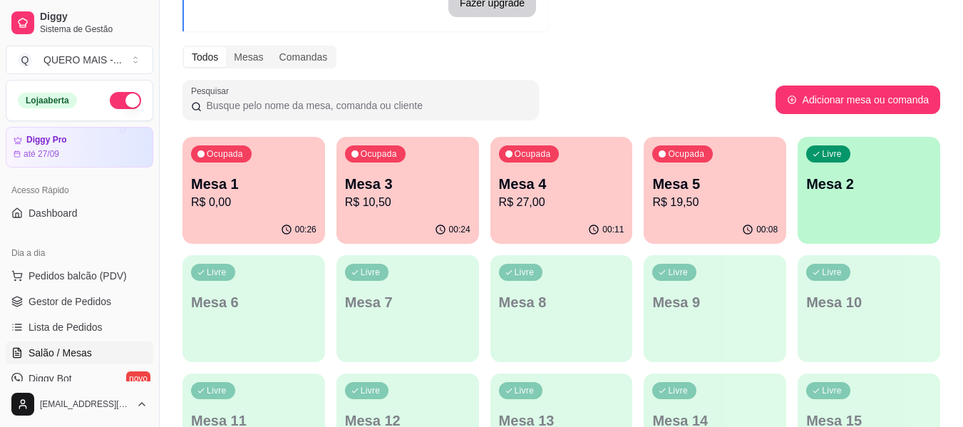
click at [876, 215] on div "Livre Mesa 2" at bounding box center [868, 182] width 143 height 90
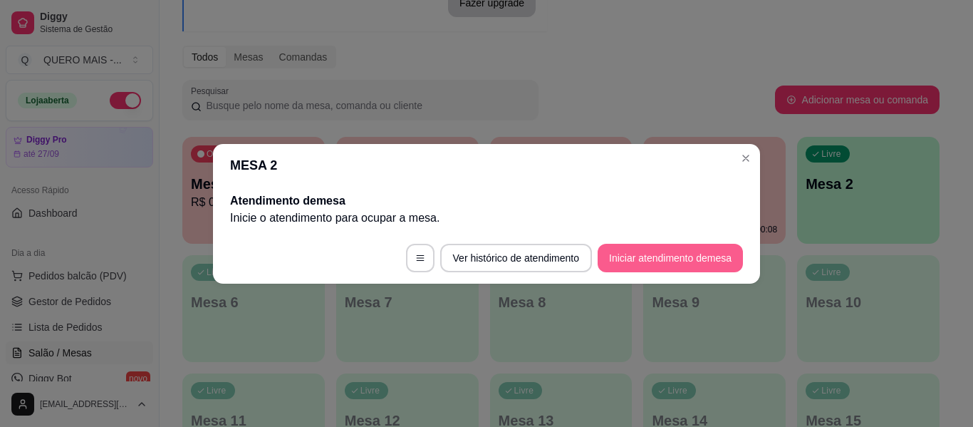
click at [661, 262] on button "Iniciar atendimento de mesa" at bounding box center [670, 258] width 145 height 29
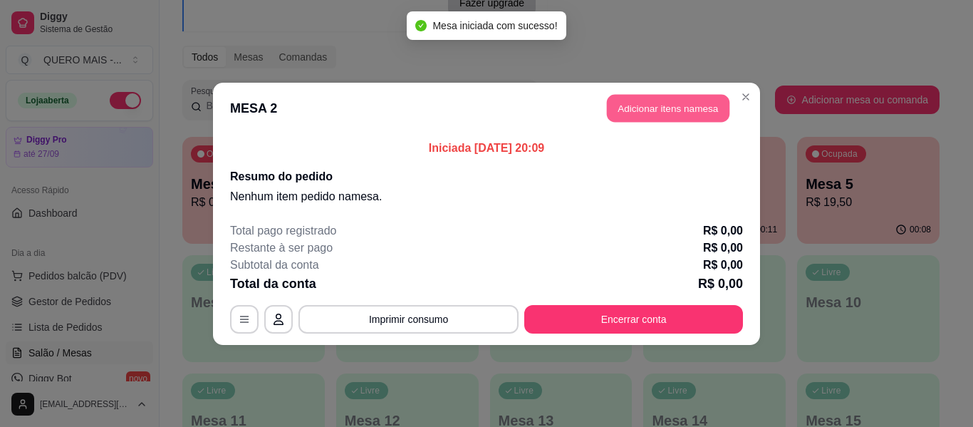
click at [718, 111] on button "Adicionar itens na mesa" at bounding box center [668, 108] width 123 height 28
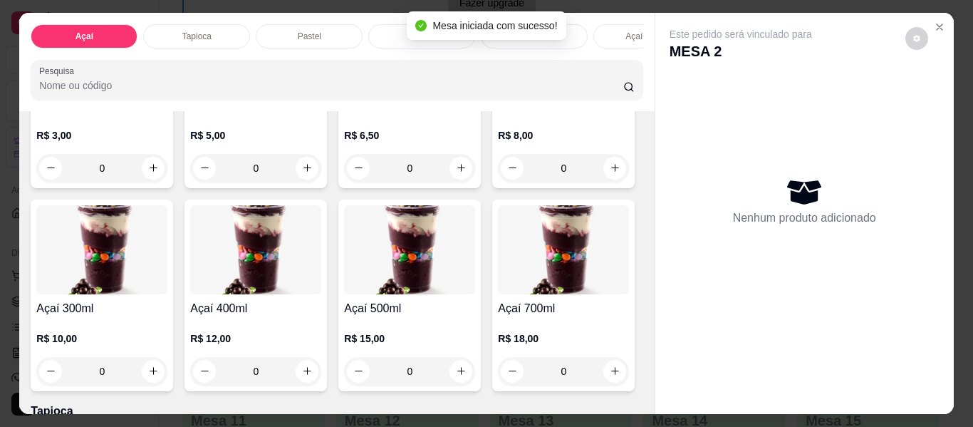
scroll to position [214, 0]
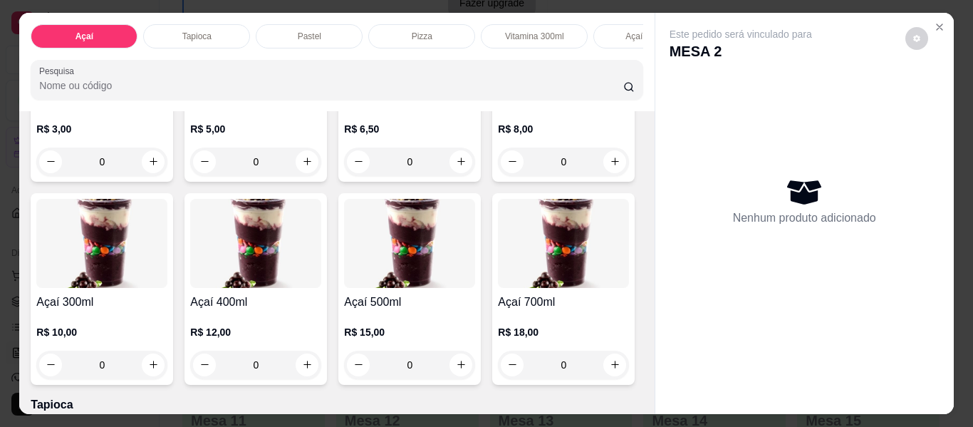
click at [167, 372] on div "0" at bounding box center [101, 365] width 131 height 29
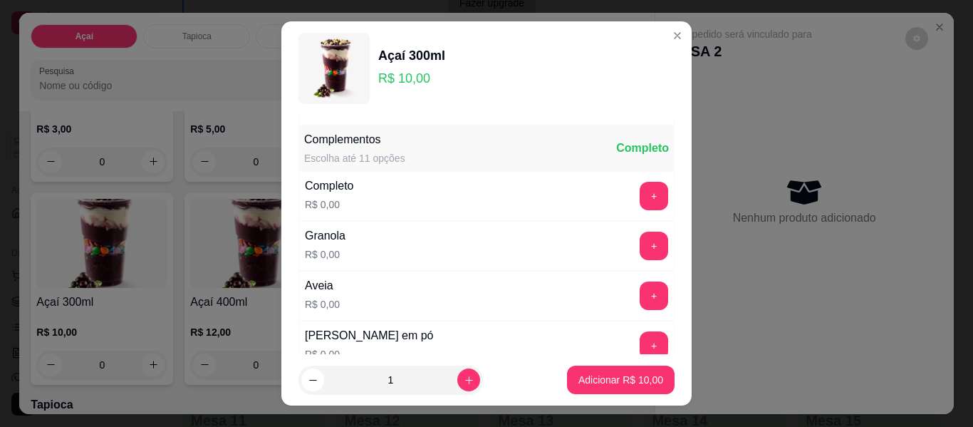
scroll to position [0, 0]
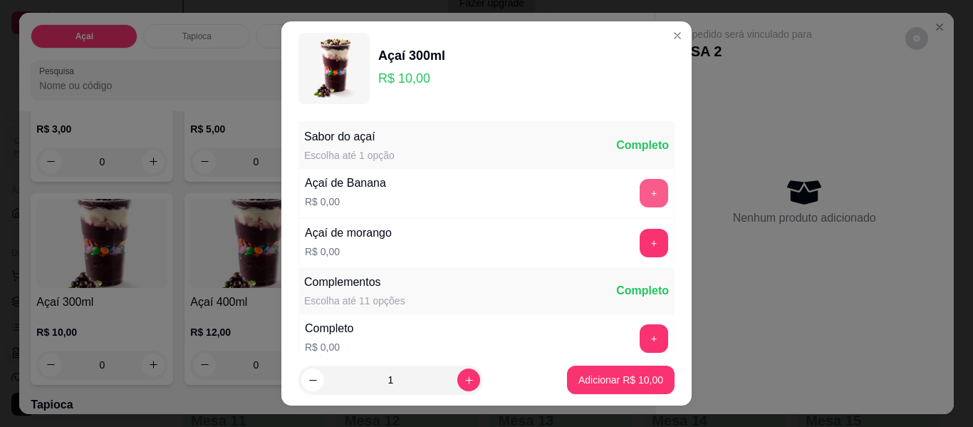
click at [640, 198] on button "+" at bounding box center [654, 193] width 29 height 29
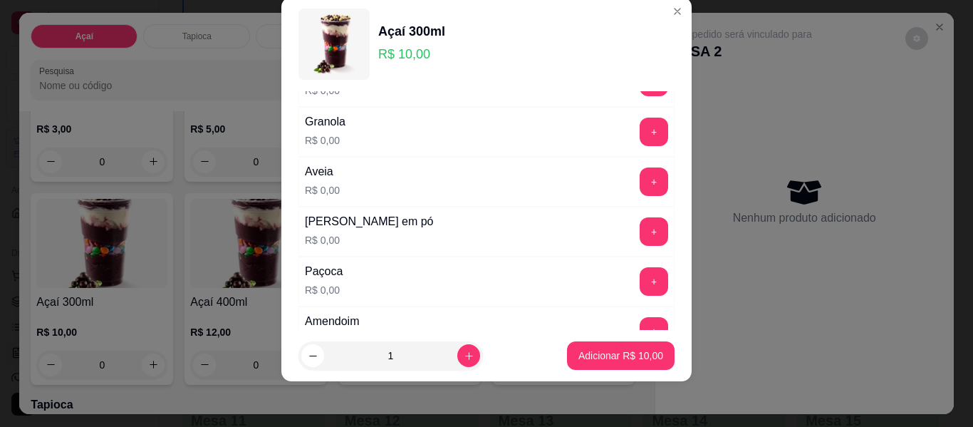
scroll to position [295, 0]
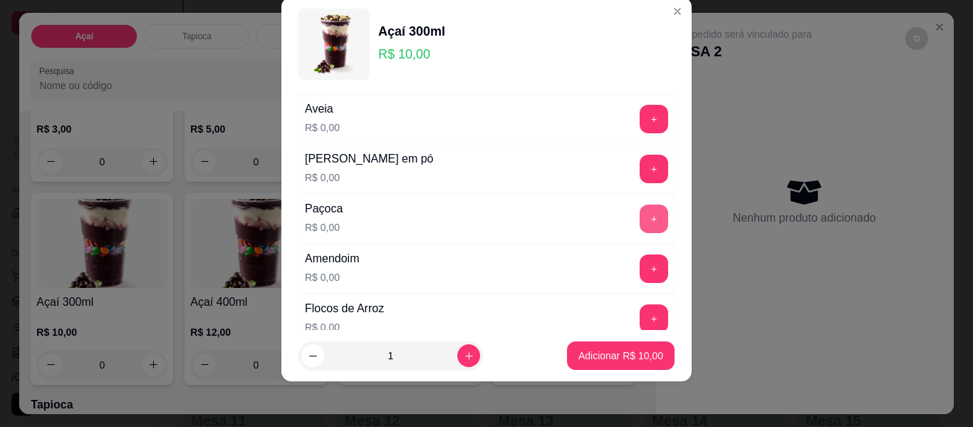
click at [640, 213] on button "+" at bounding box center [654, 219] width 29 height 29
click at [640, 268] on button "+" at bounding box center [654, 268] width 29 height 29
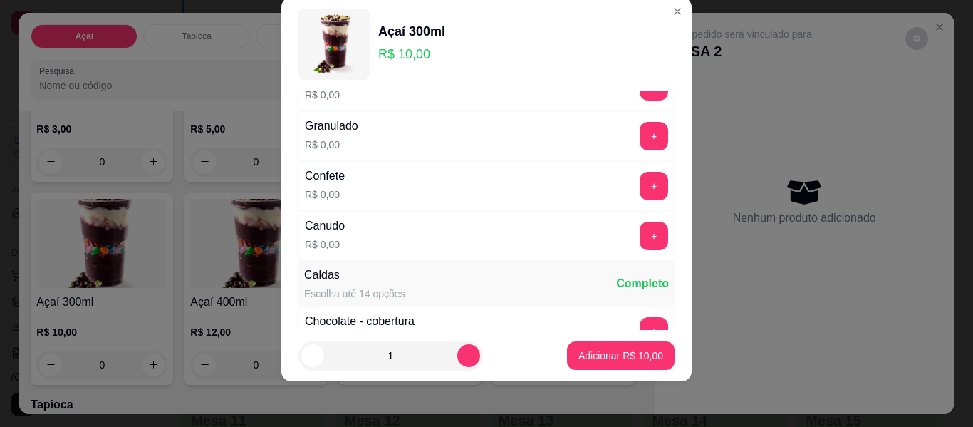
scroll to position [651, 0]
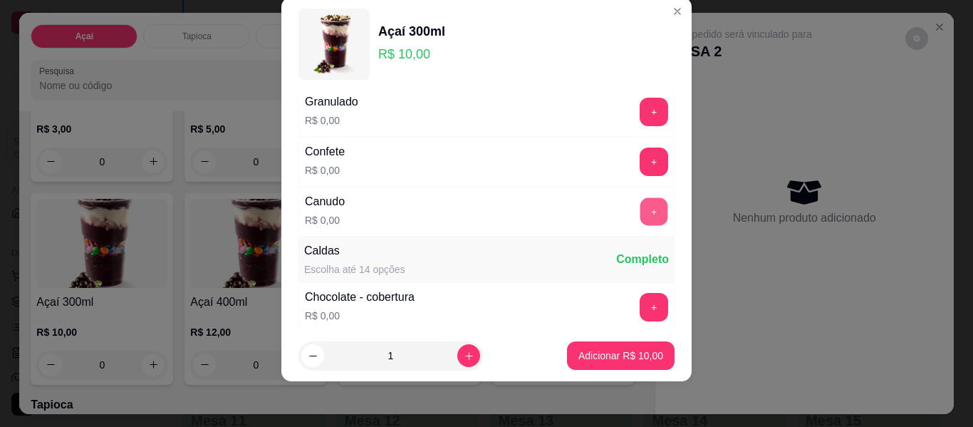
click at [641, 214] on button "+" at bounding box center [655, 212] width 28 height 28
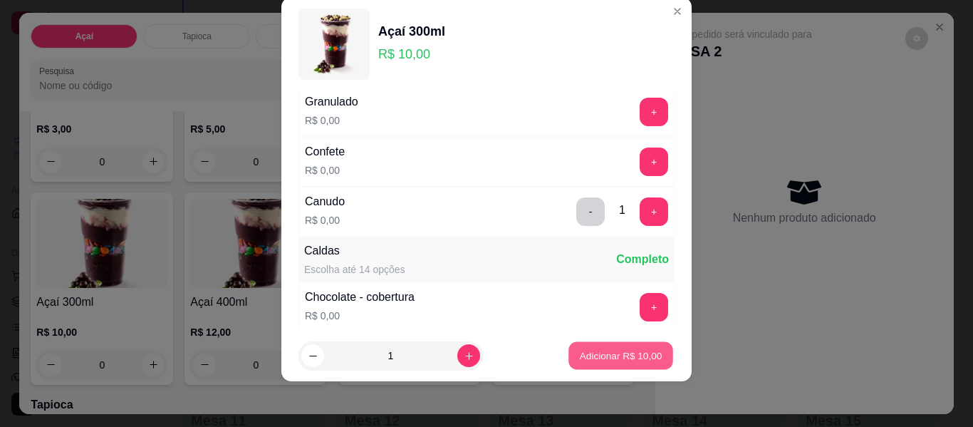
click at [597, 355] on p "Adicionar R$ 10,00" at bounding box center [621, 355] width 83 height 14
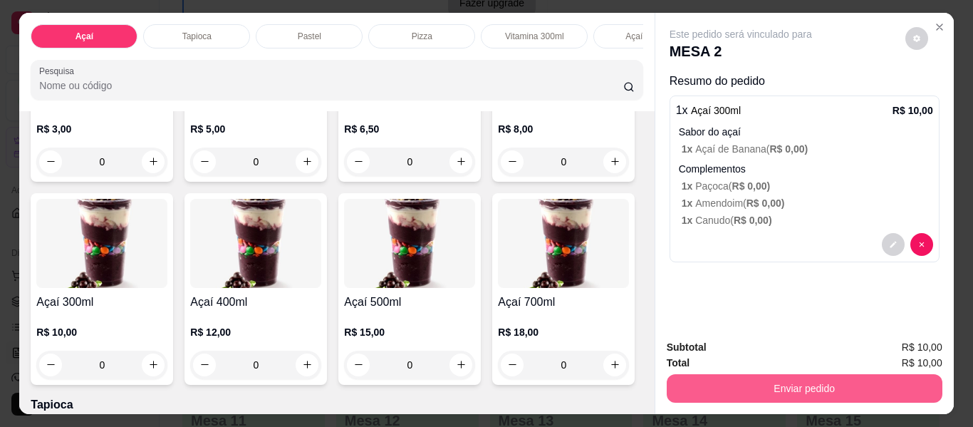
click at [763, 384] on button "Enviar pedido" at bounding box center [805, 388] width 276 height 29
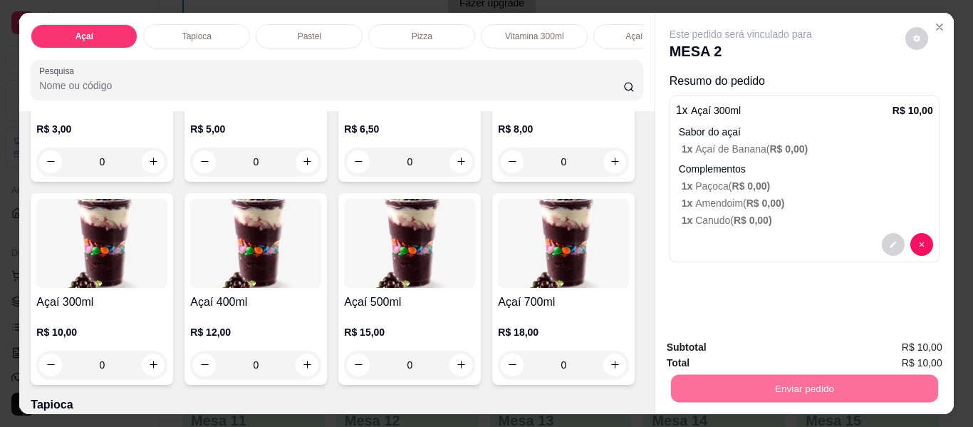
click at [727, 349] on button "Não registrar e enviar pedido" at bounding box center [758, 348] width 144 height 26
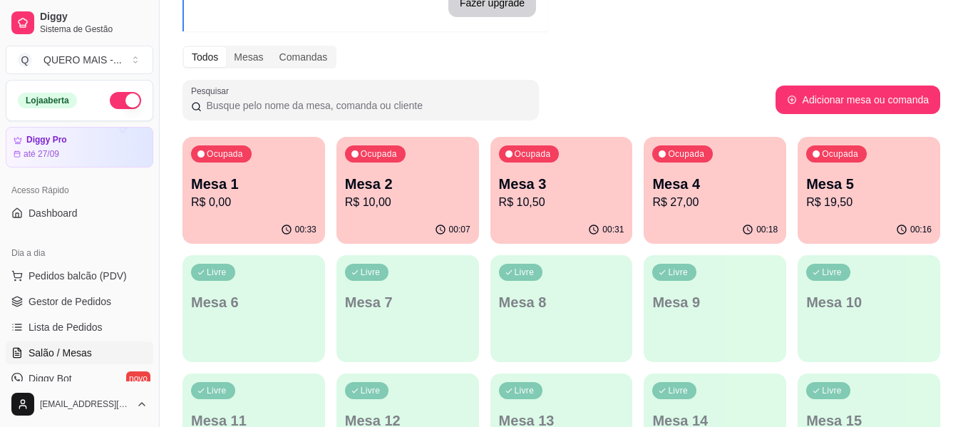
click at [426, 209] on p "R$ 10,00" at bounding box center [407, 202] width 125 height 17
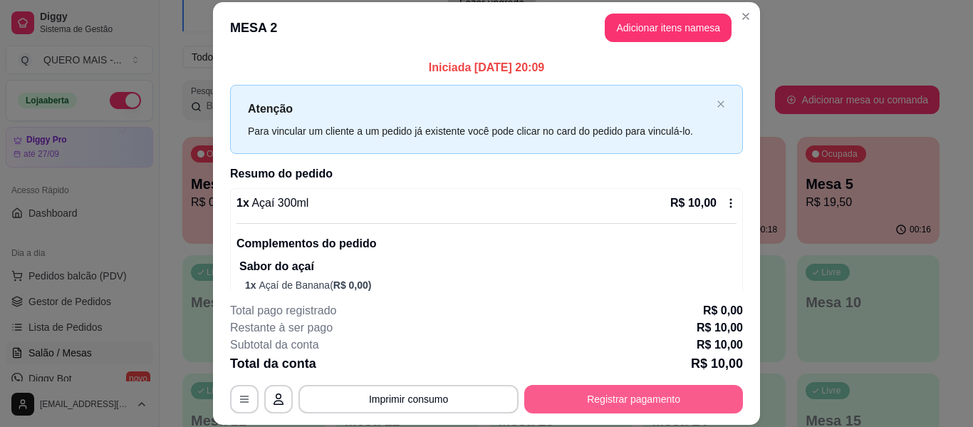
click at [621, 398] on button "Registrar pagamento" at bounding box center [633, 399] width 219 height 29
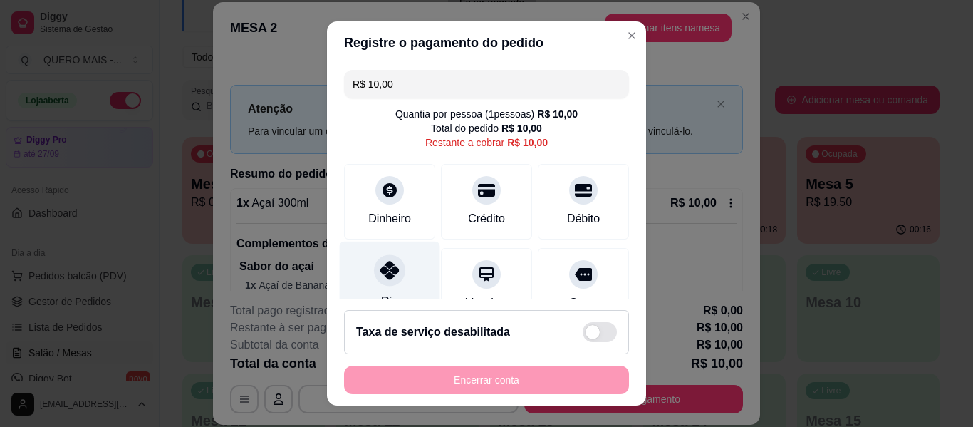
click at [381, 276] on icon at bounding box center [390, 270] width 19 height 19
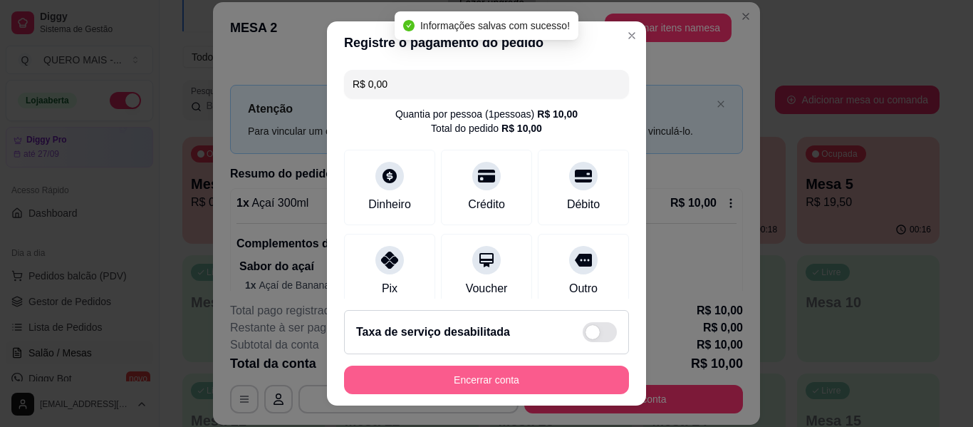
type input "R$ 0,00"
click at [490, 381] on button "Encerrar conta" at bounding box center [486, 380] width 285 height 29
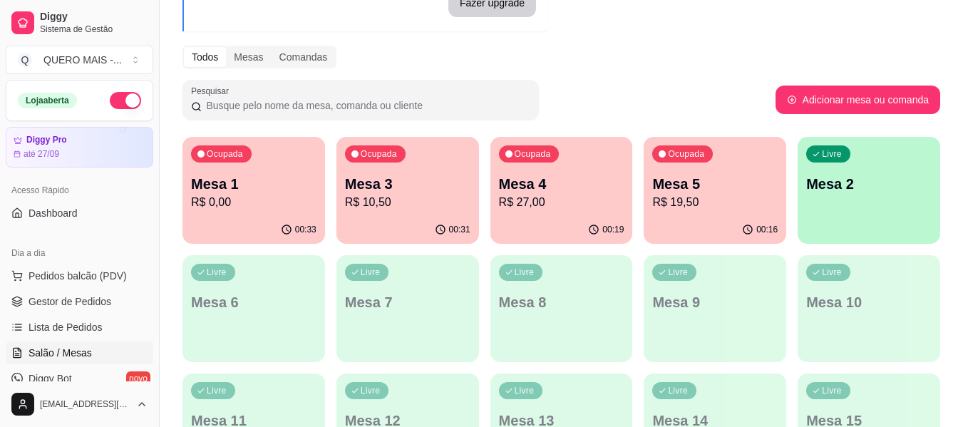
click at [880, 238] on div "button" at bounding box center [868, 235] width 143 height 17
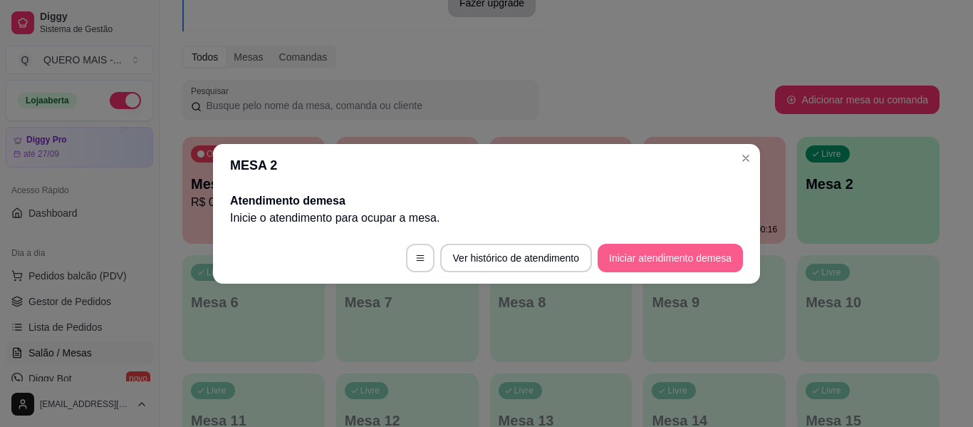
click at [681, 259] on button "Iniciar atendimento de mesa" at bounding box center [670, 258] width 145 height 29
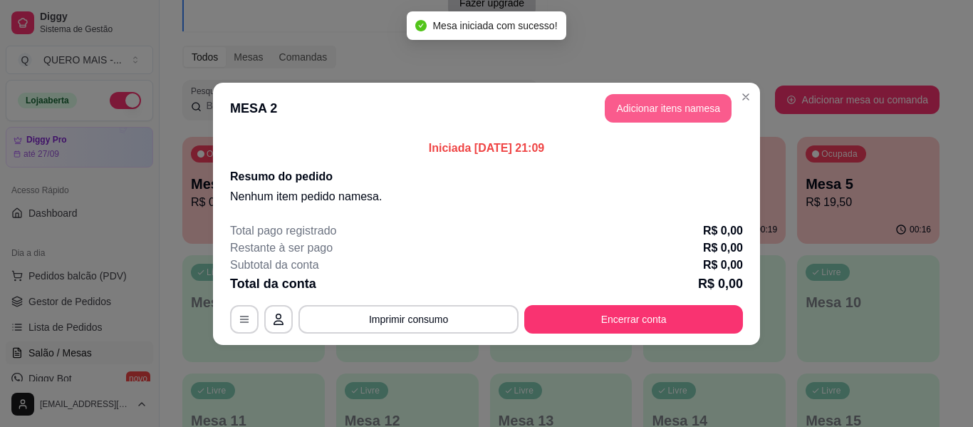
click at [634, 113] on button "Adicionar itens na mesa" at bounding box center [668, 108] width 127 height 29
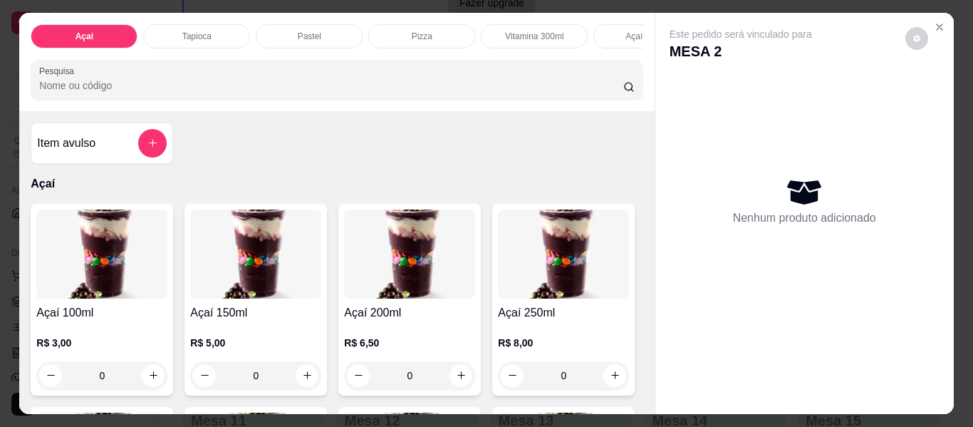
scroll to position [285, 0]
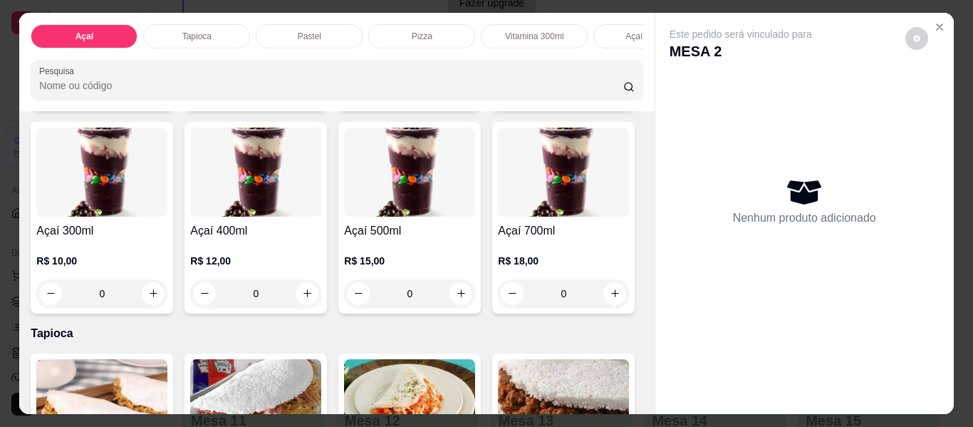
click at [167, 299] on div "0" at bounding box center [101, 293] width 131 height 29
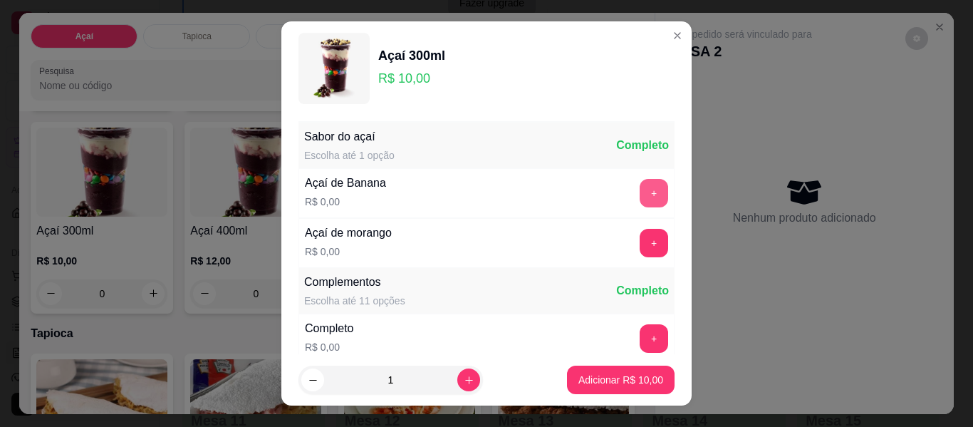
click at [640, 192] on button "+" at bounding box center [654, 193] width 29 height 29
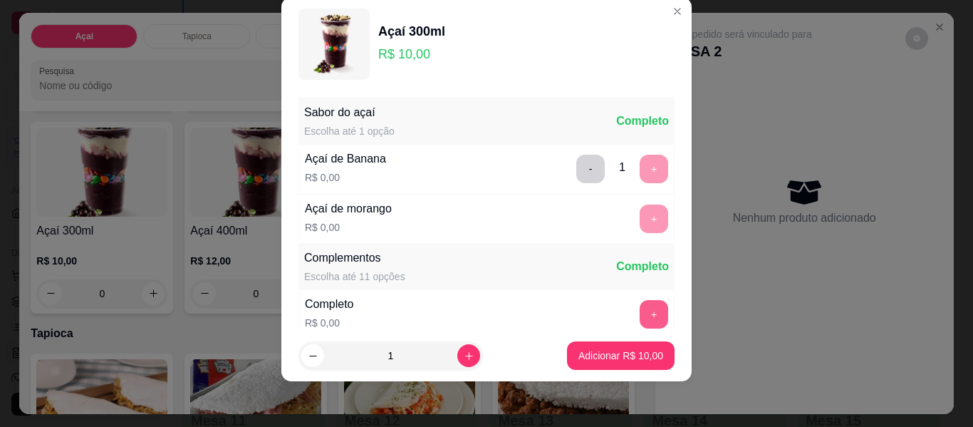
scroll to position [152, 0]
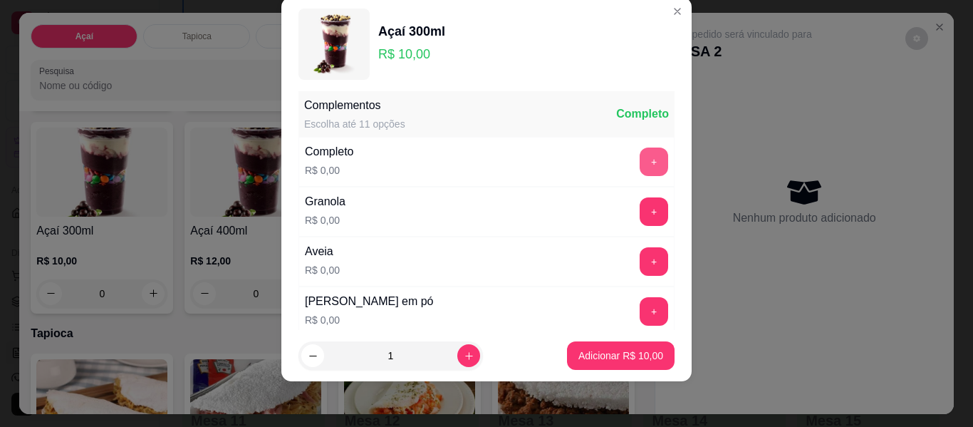
click at [640, 167] on button "+" at bounding box center [654, 162] width 29 height 29
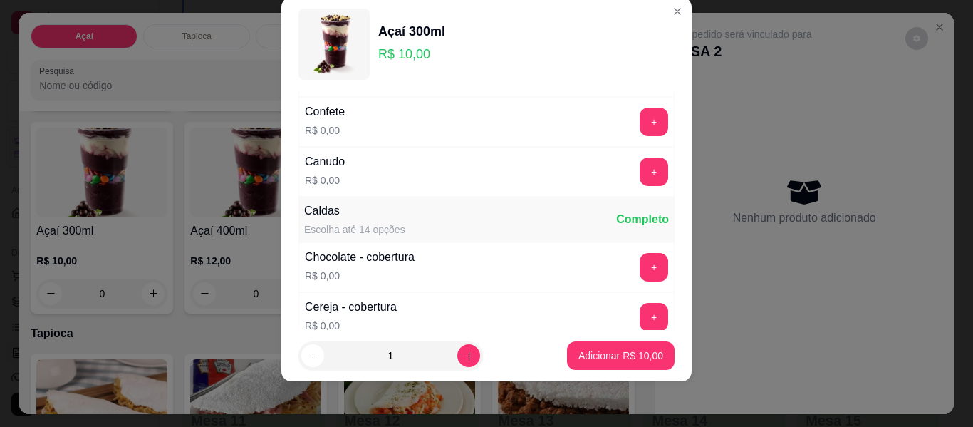
scroll to position [723, 0]
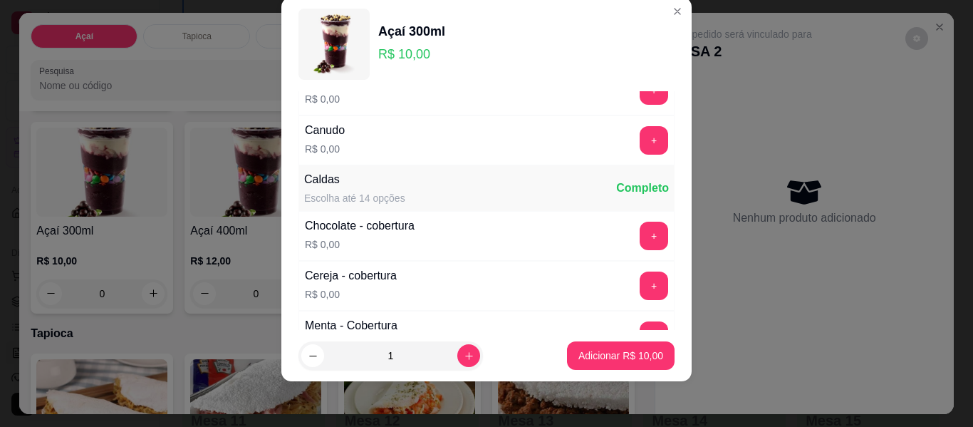
click at [634, 228] on div "+" at bounding box center [654, 236] width 40 height 29
click at [641, 242] on button "+" at bounding box center [655, 236] width 28 height 28
click at [601, 359] on p "Adicionar R$ 10,00" at bounding box center [621, 355] width 85 height 14
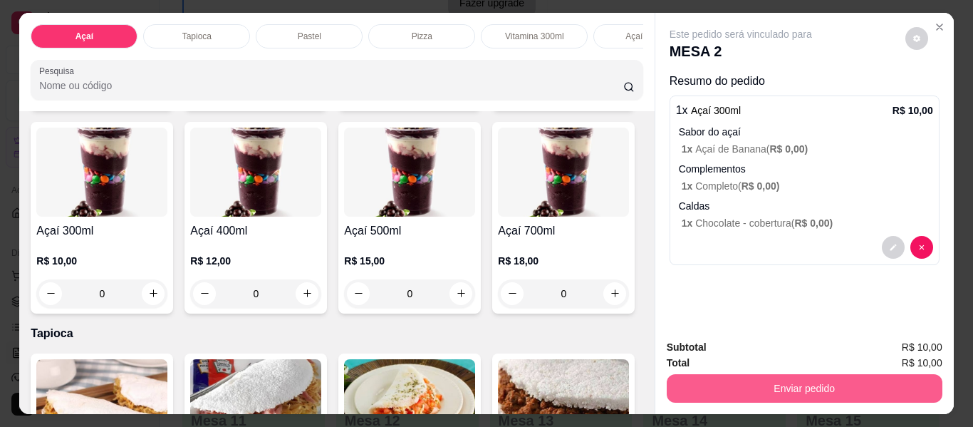
click at [778, 381] on button "Enviar pedido" at bounding box center [805, 388] width 276 height 29
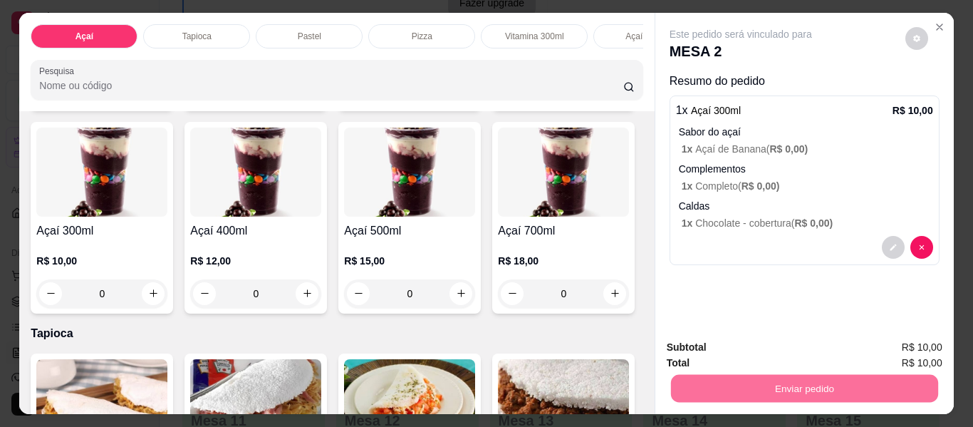
click at [743, 345] on button "Não registrar e enviar pedido" at bounding box center [757, 347] width 148 height 27
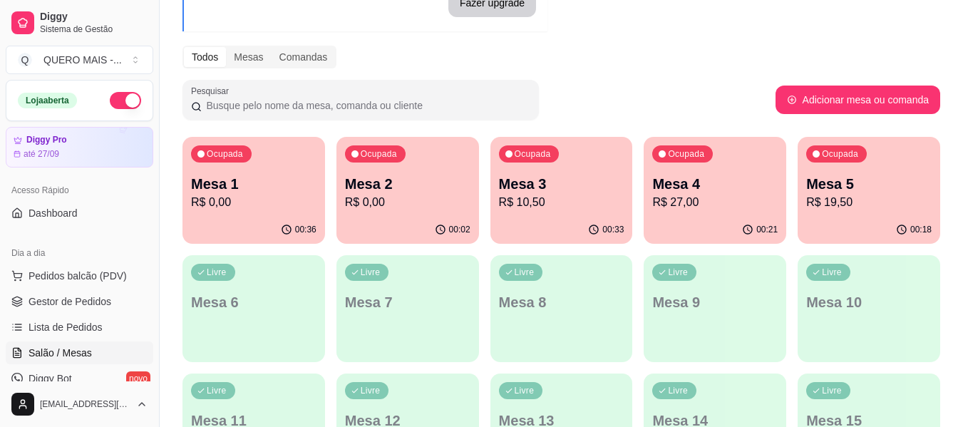
click at [844, 200] on p "R$ 19,50" at bounding box center [868, 202] width 125 height 17
click at [693, 210] on p "R$ 27,00" at bounding box center [715, 202] width 122 height 16
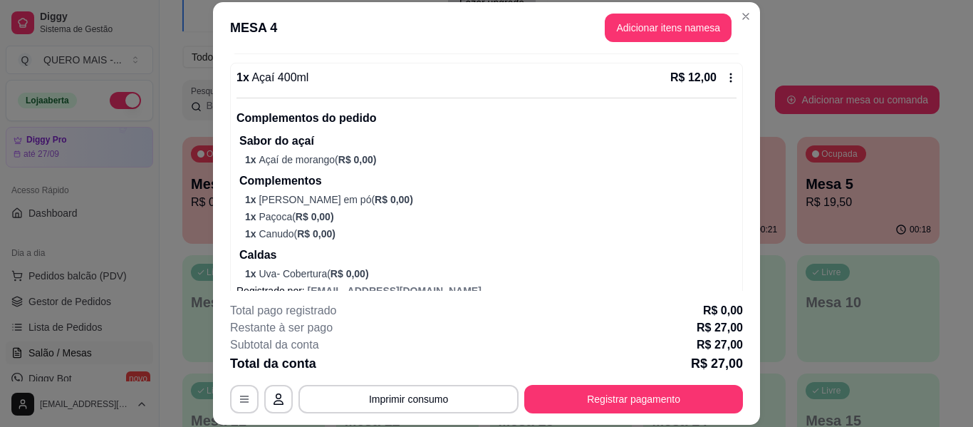
scroll to position [614, 0]
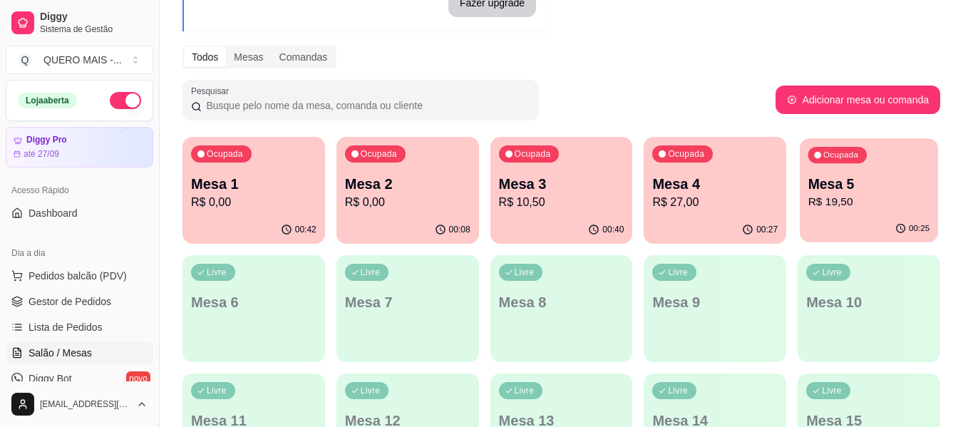
click at [845, 219] on div "00:25" at bounding box center [869, 228] width 138 height 27
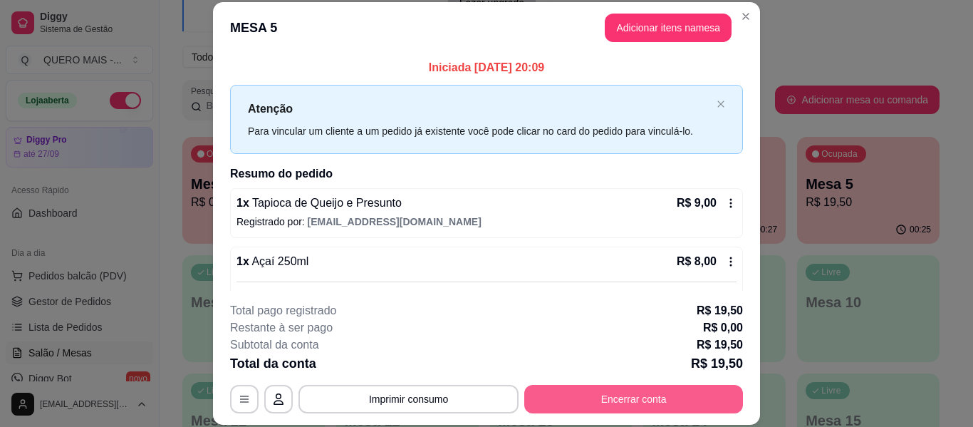
click at [589, 401] on button "Encerrar conta" at bounding box center [633, 399] width 219 height 29
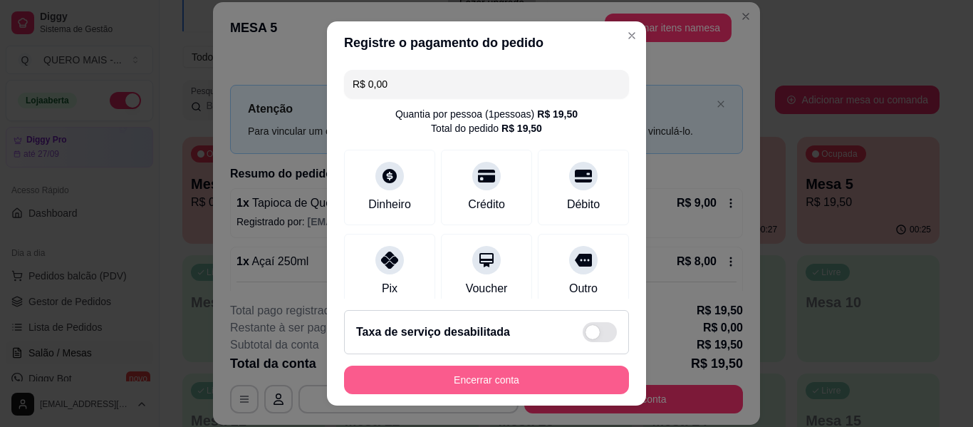
click at [454, 379] on button "Encerrar conta" at bounding box center [486, 380] width 285 height 29
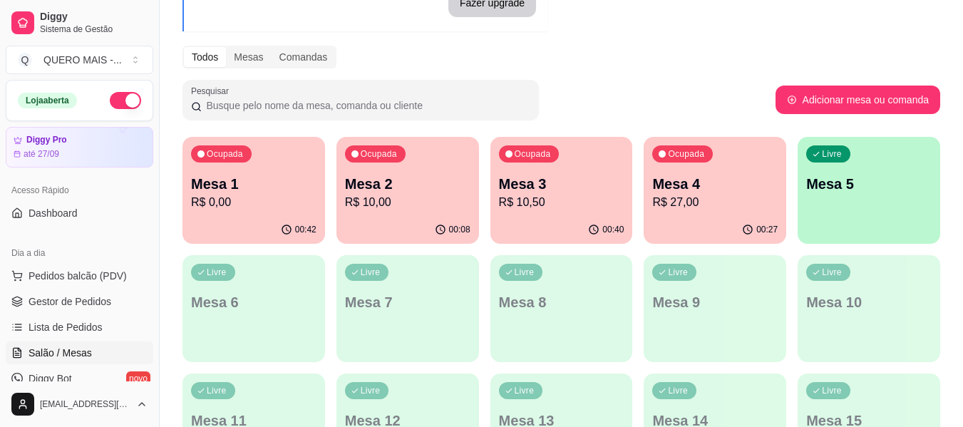
click at [834, 219] on div "Livre Mesa 5" at bounding box center [868, 182] width 143 height 90
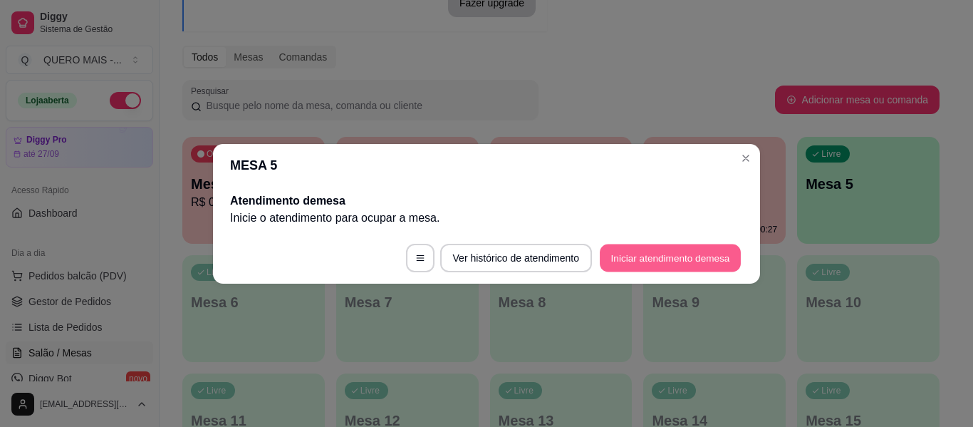
click at [675, 253] on button "Iniciar atendimento de mesa" at bounding box center [670, 258] width 141 height 28
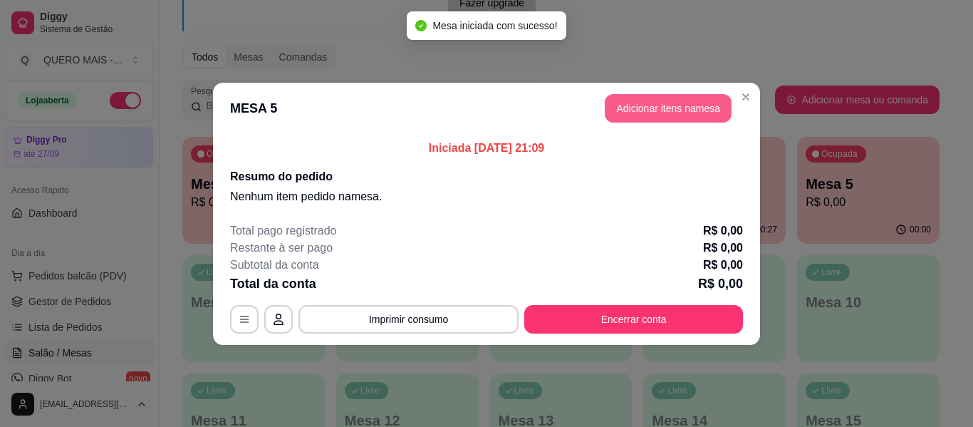
click at [661, 106] on button "Adicionar itens na mesa" at bounding box center [668, 108] width 127 height 29
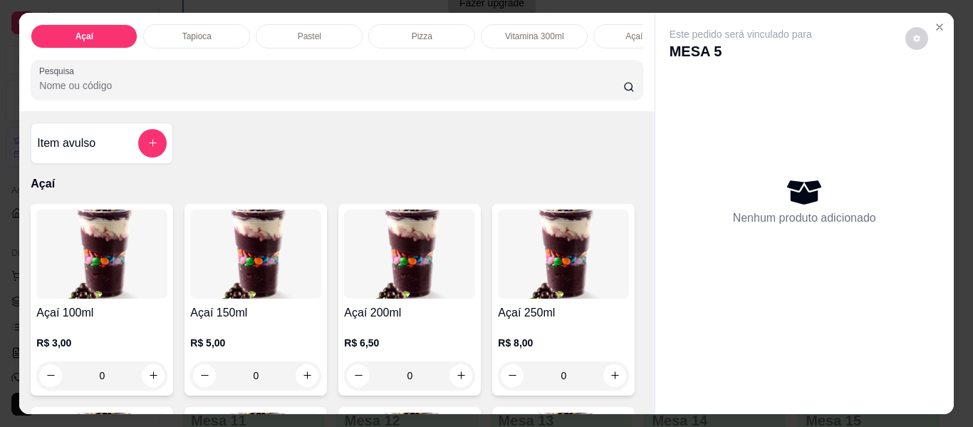
scroll to position [0, 301]
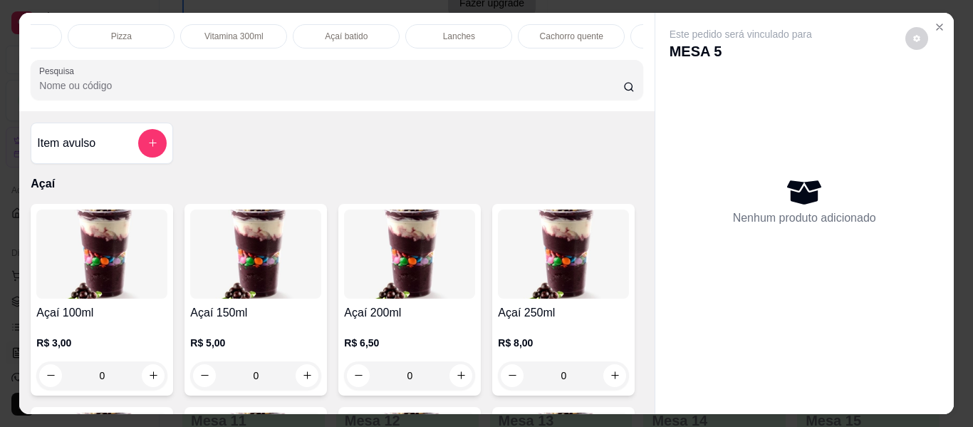
click at [436, 26] on div "Lanches" at bounding box center [458, 36] width 107 height 24
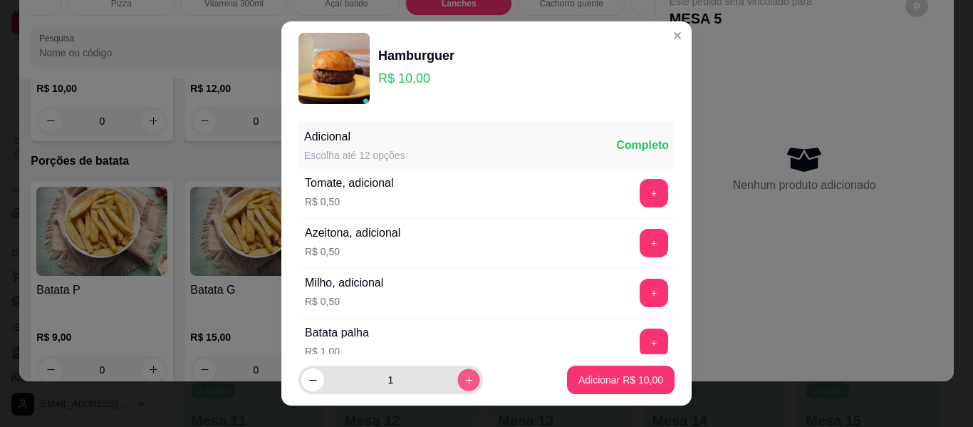
click at [464, 381] on icon "increase-product-quantity" at bounding box center [469, 380] width 11 height 11
type input "2"
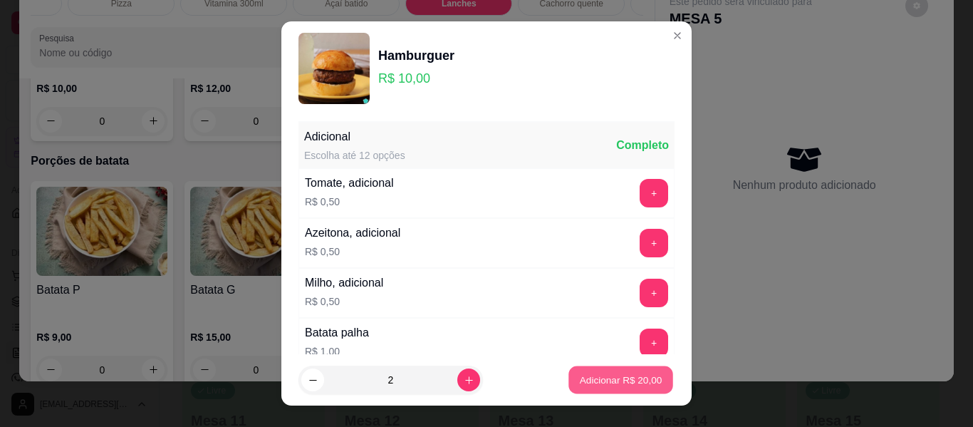
click at [586, 379] on p "Adicionar R$ 20,00" at bounding box center [621, 380] width 83 height 14
type input "2"
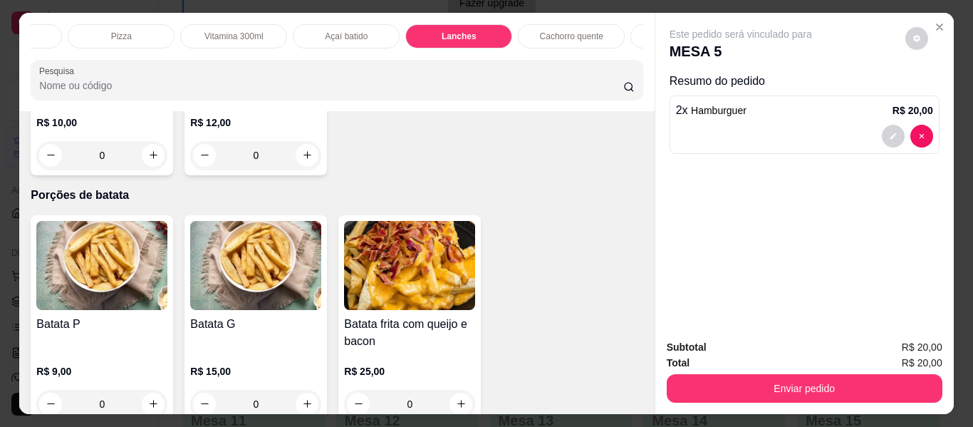
scroll to position [0, 0]
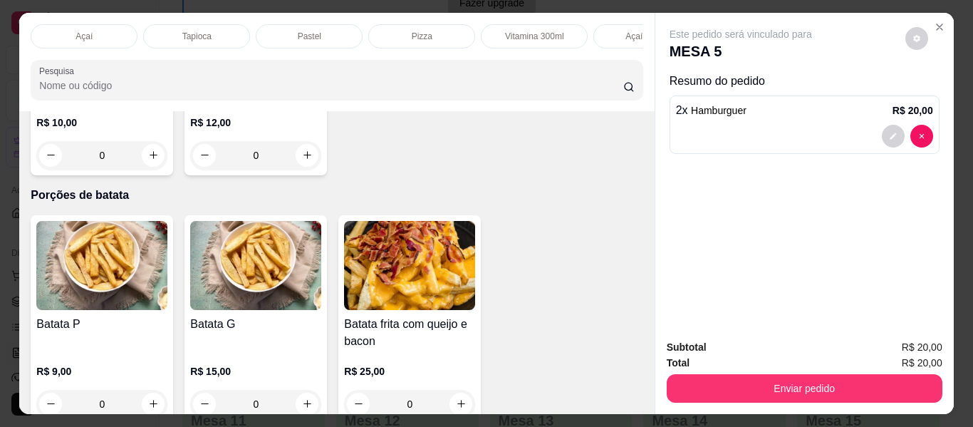
click at [78, 31] on p "Açaí" at bounding box center [84, 36] width 17 height 11
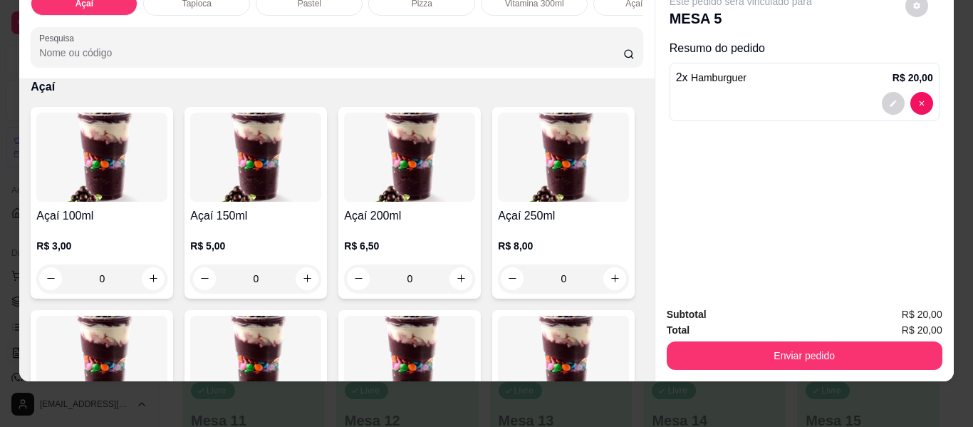
scroll to position [278, 0]
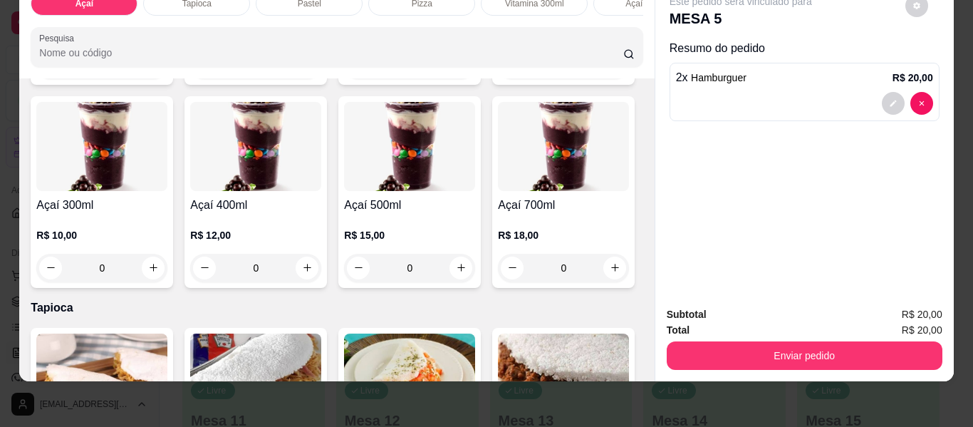
click at [167, 267] on div "0" at bounding box center [101, 268] width 131 height 29
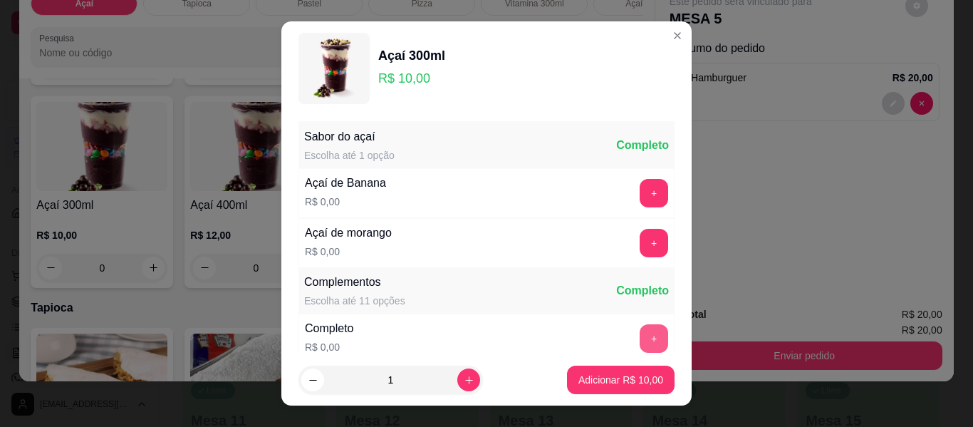
click at [640, 341] on button "+" at bounding box center [654, 338] width 29 height 29
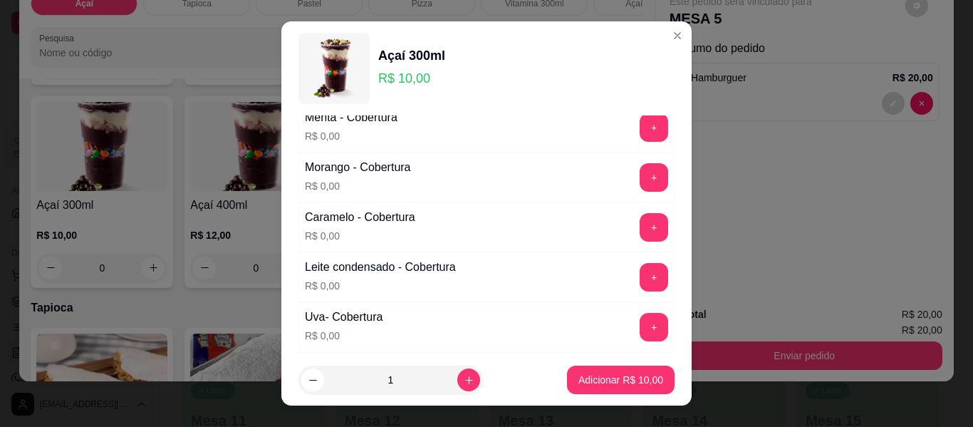
scroll to position [998, 0]
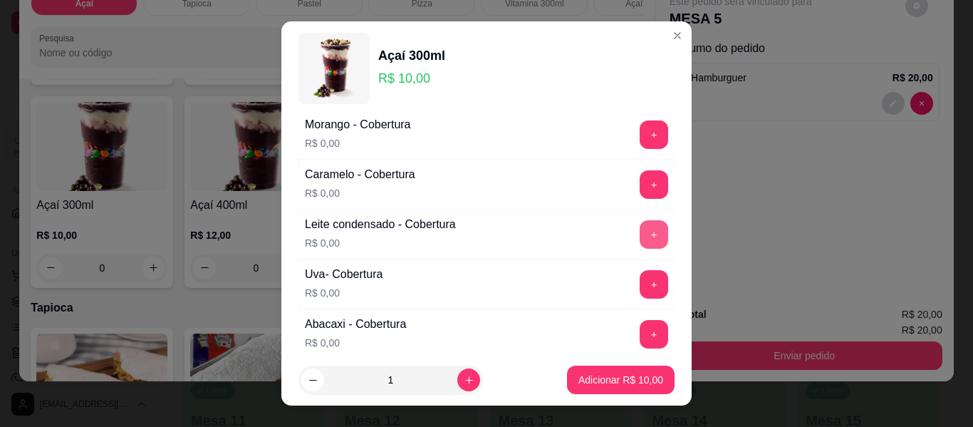
click at [640, 233] on button "+" at bounding box center [654, 234] width 29 height 29
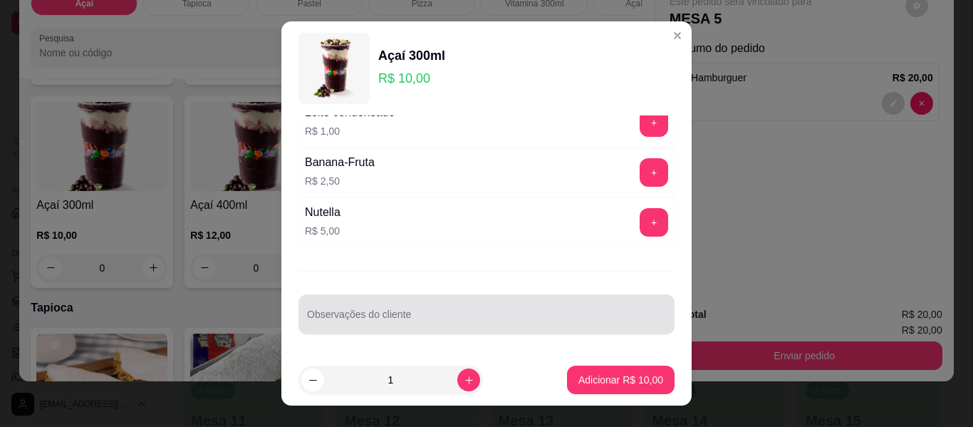
click at [537, 309] on div at bounding box center [486, 314] width 359 height 29
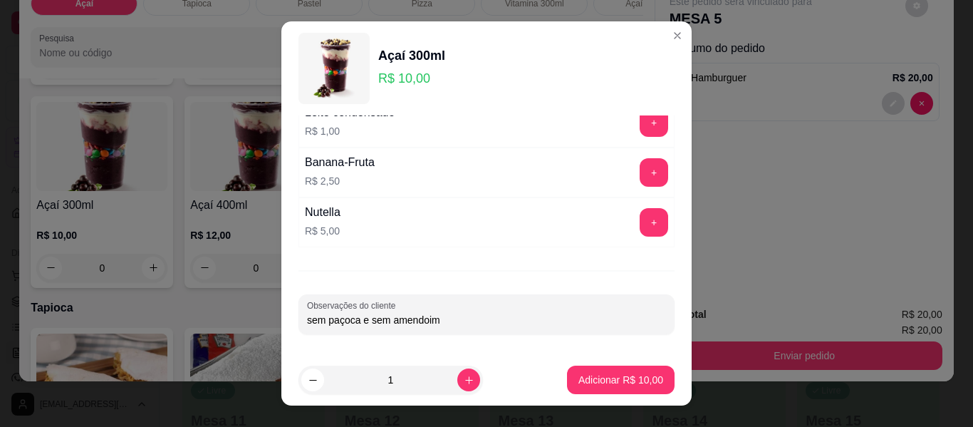
type input "sem paçoca e sem amendoim"
click at [574, 368] on button "Adicionar R$ 10,00" at bounding box center [621, 380] width 105 height 28
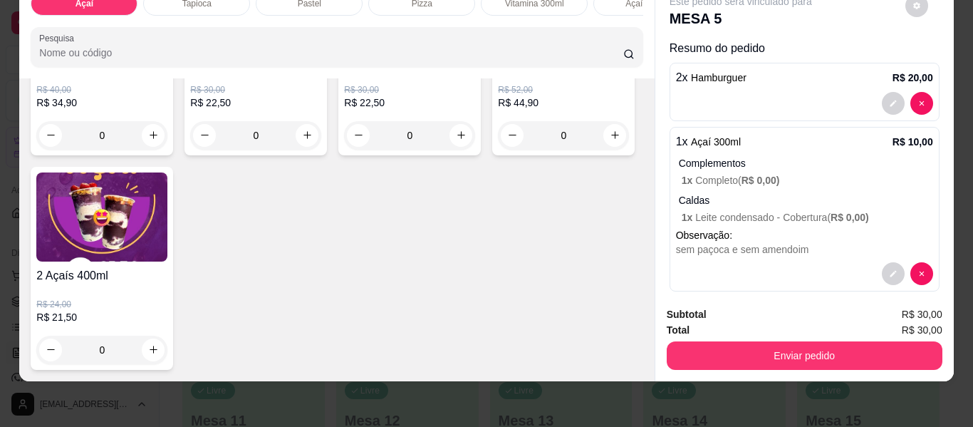
scroll to position [5052, 0]
type input "1"
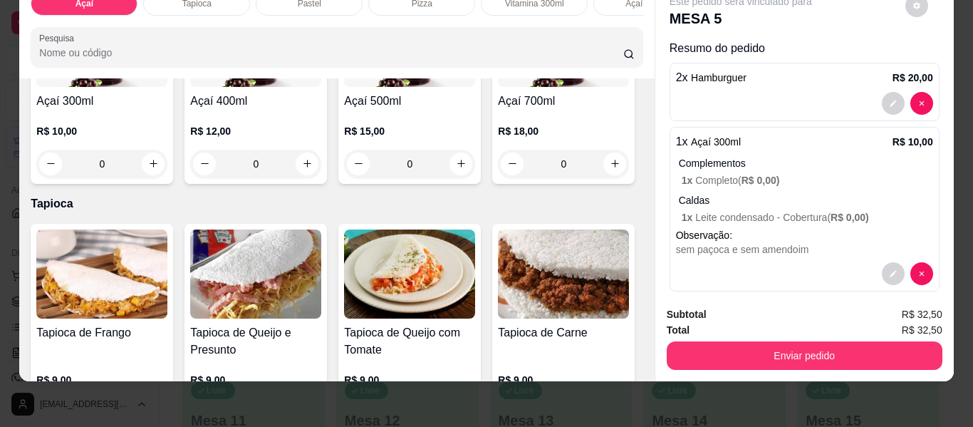
scroll to position [0, 0]
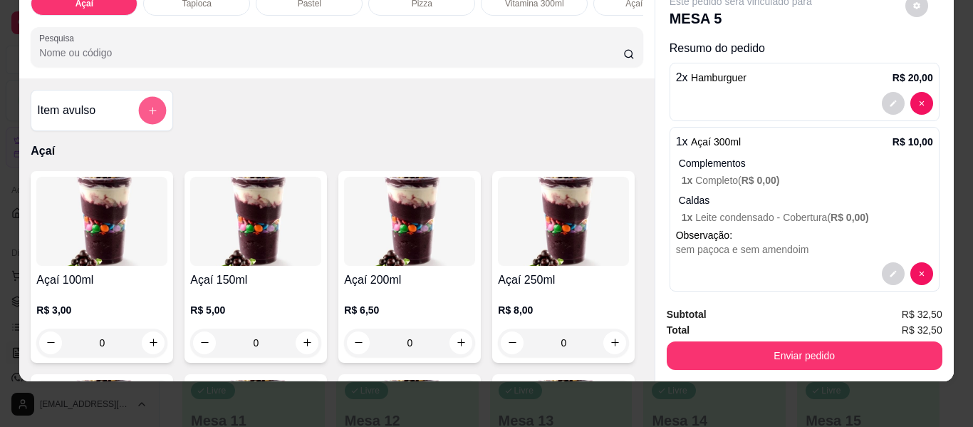
click at [155, 110] on button "add-separate-item" at bounding box center [153, 111] width 28 height 28
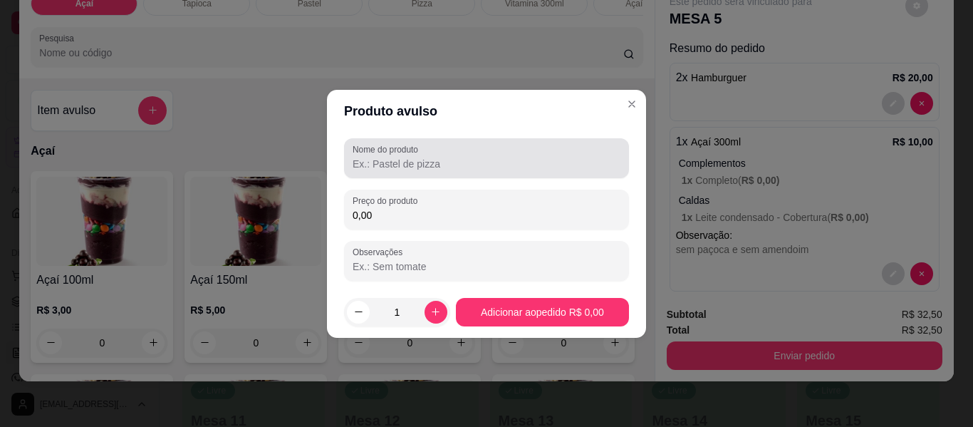
click at [376, 175] on div "Nome do produto" at bounding box center [486, 158] width 285 height 40
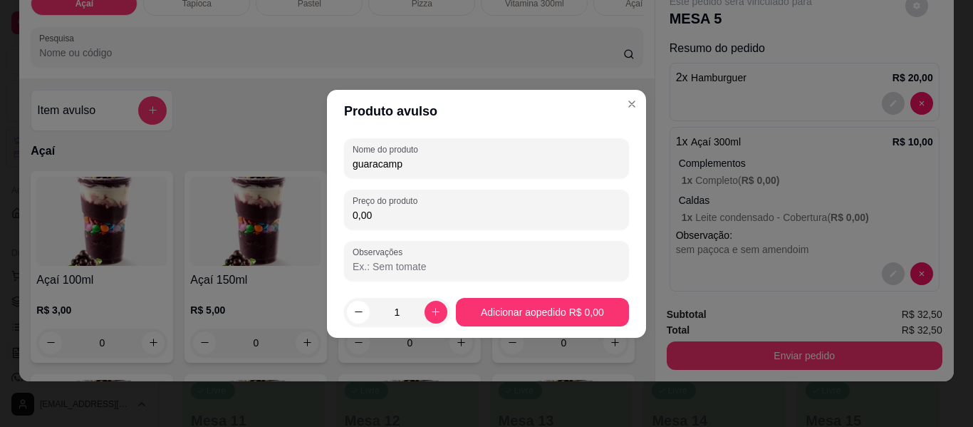
type input "guaracamp"
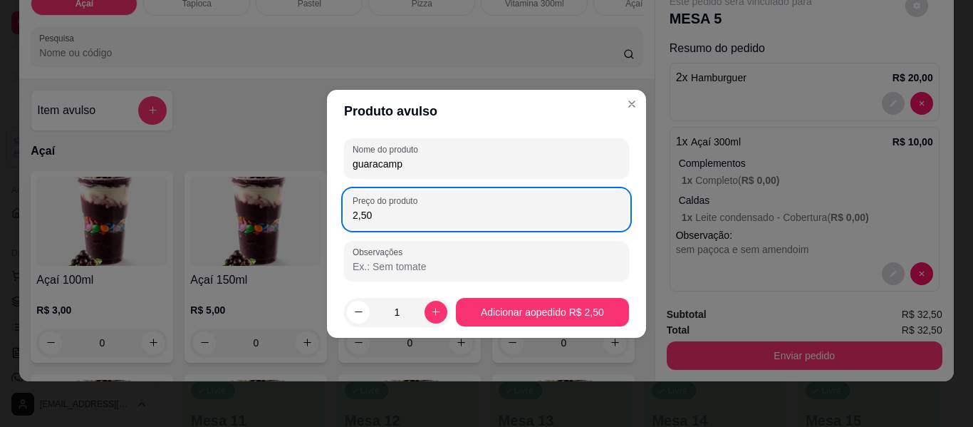
type input "2,50"
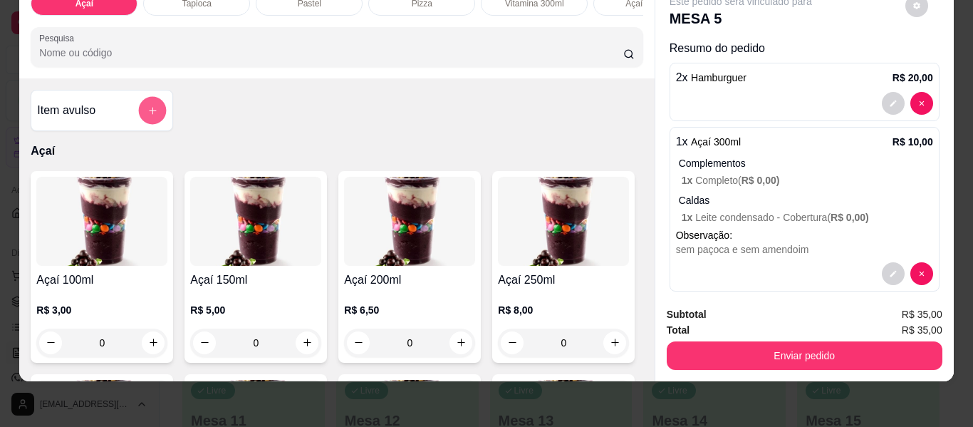
click at [145, 119] on button "add-separate-item" at bounding box center [153, 111] width 28 height 28
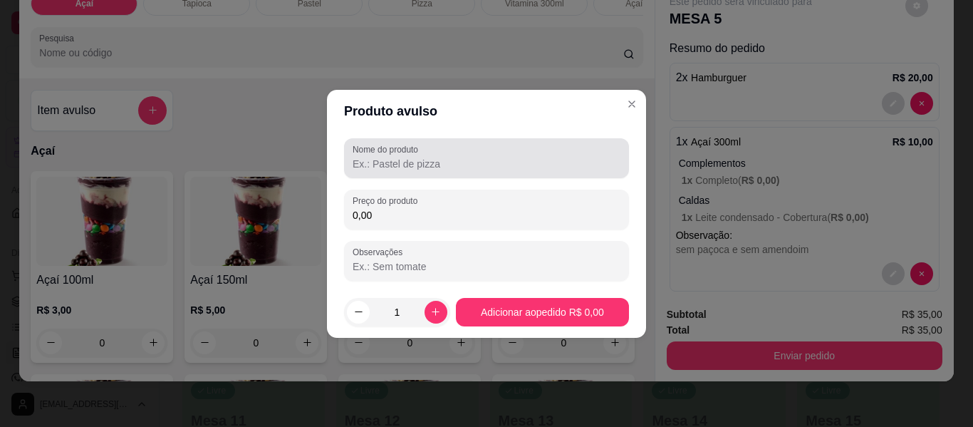
click at [463, 165] on input "Nome do produto" at bounding box center [487, 164] width 268 height 14
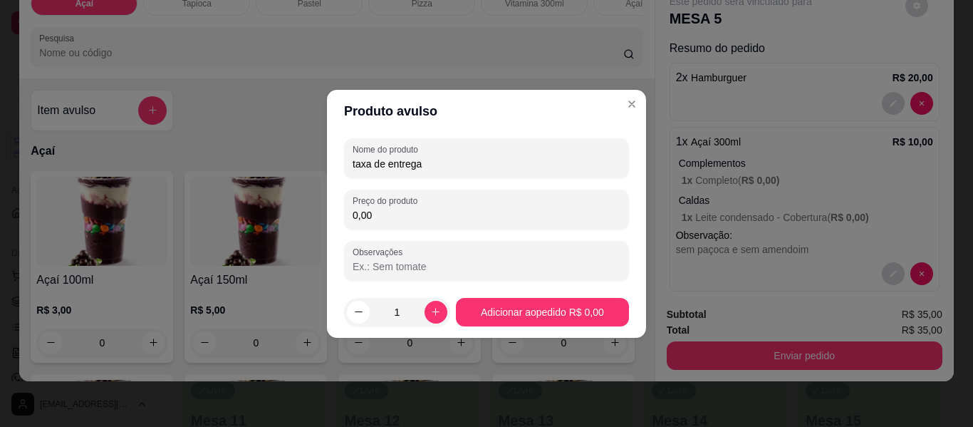
type input "taxa de entrega"
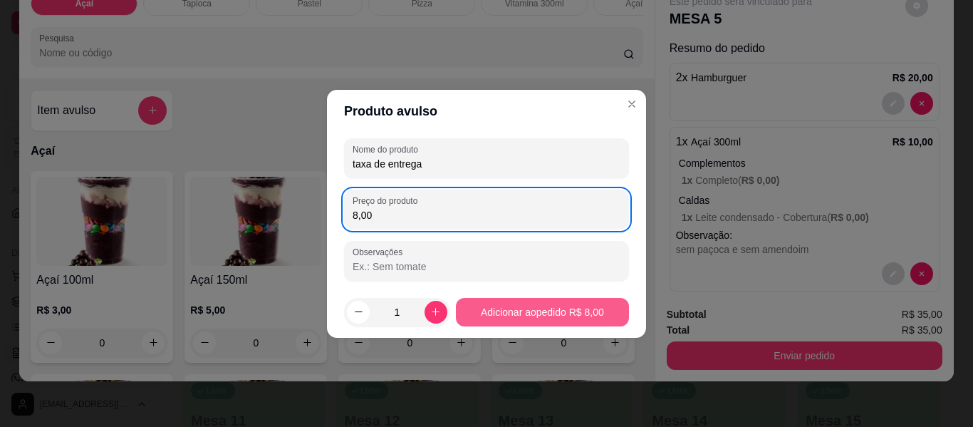
type input "8,00"
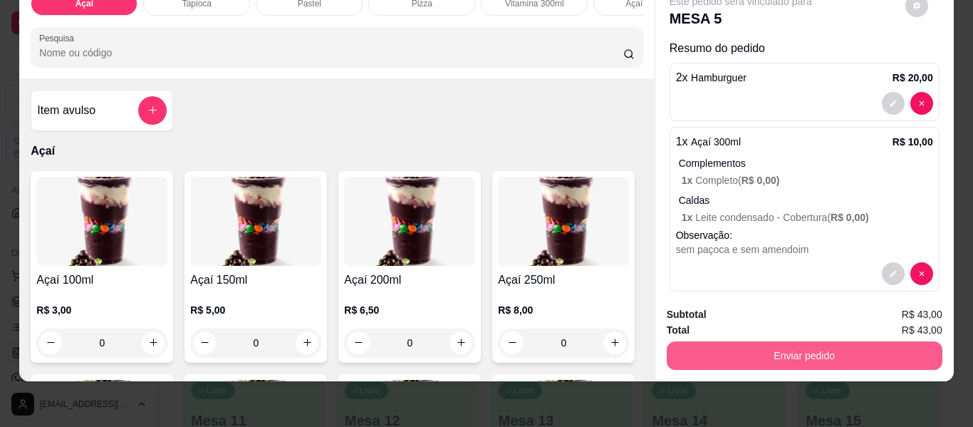
click at [757, 348] on button "Enviar pedido" at bounding box center [805, 355] width 276 height 29
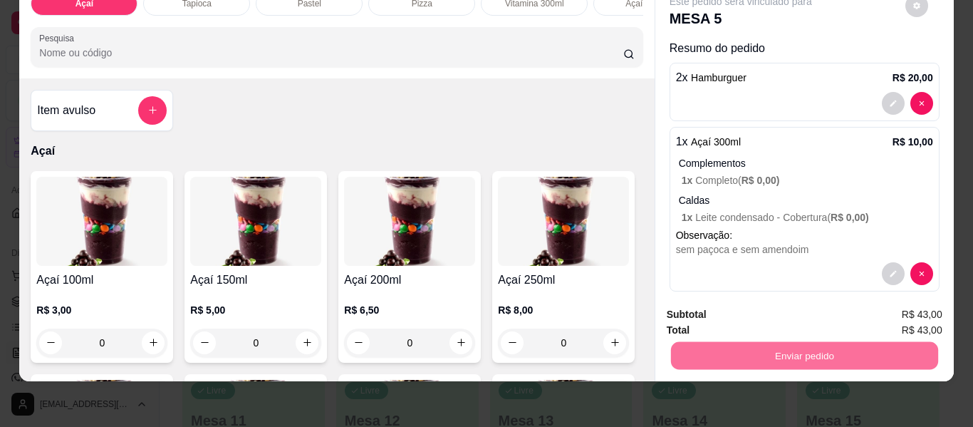
click at [716, 314] on button "Não registrar e enviar pedido" at bounding box center [757, 309] width 148 height 27
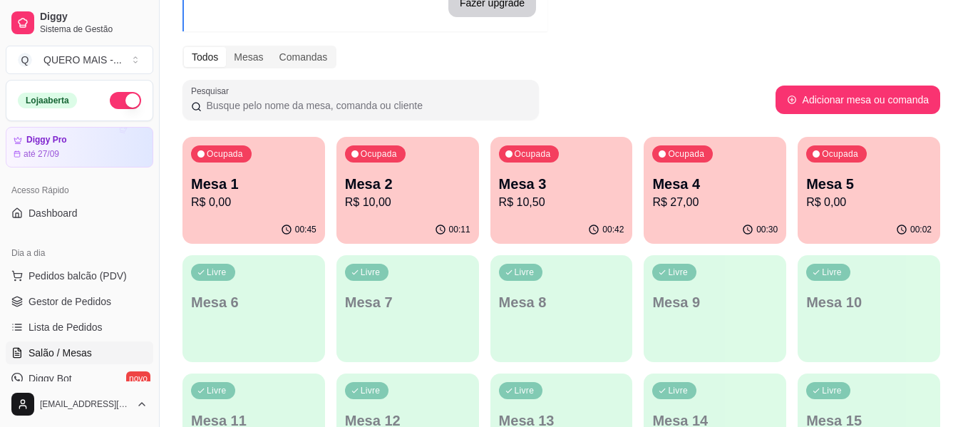
click at [236, 207] on p "R$ 0,00" at bounding box center [253, 202] width 125 height 17
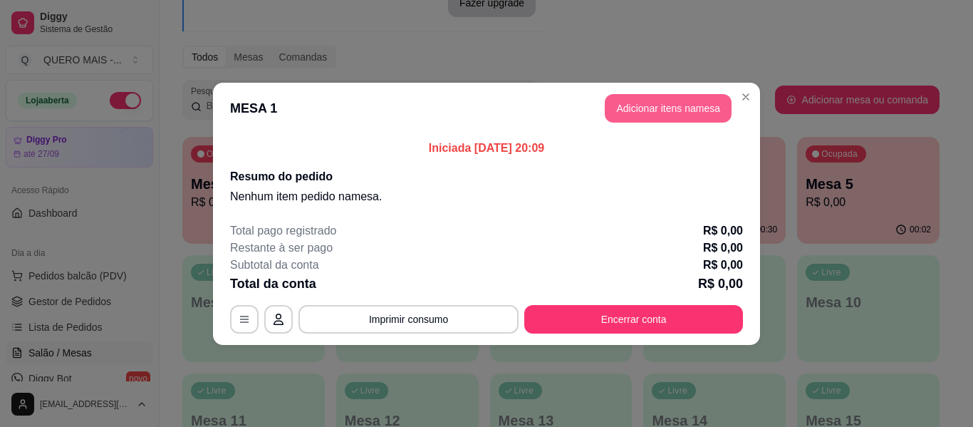
click at [669, 110] on button "Adicionar itens na mesa" at bounding box center [668, 108] width 127 height 29
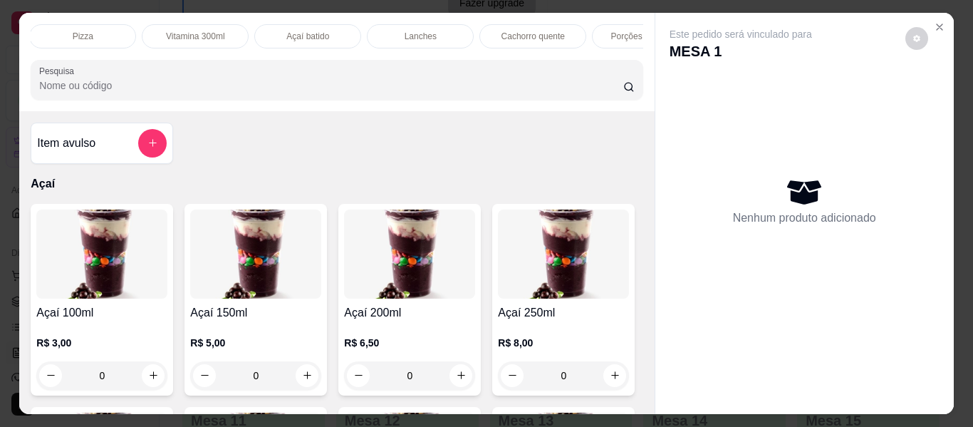
scroll to position [0, 410]
click at [246, 24] on div "Açaí batido" at bounding box center [237, 36] width 107 height 24
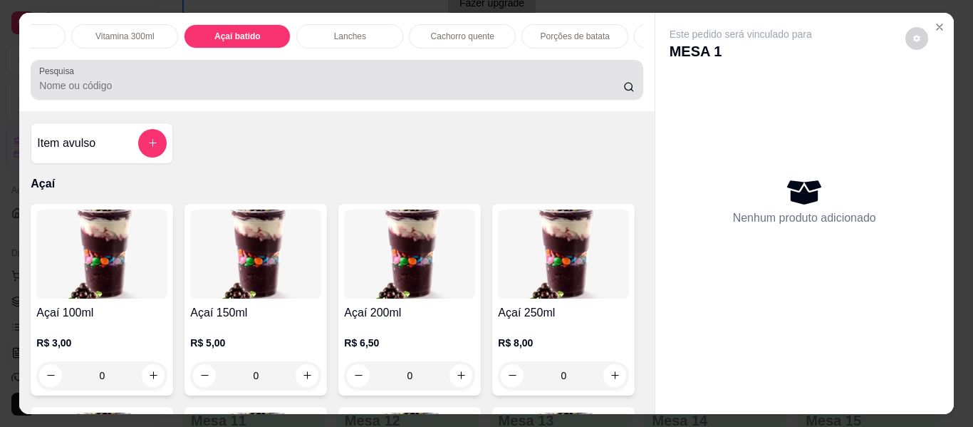
scroll to position [38, 0]
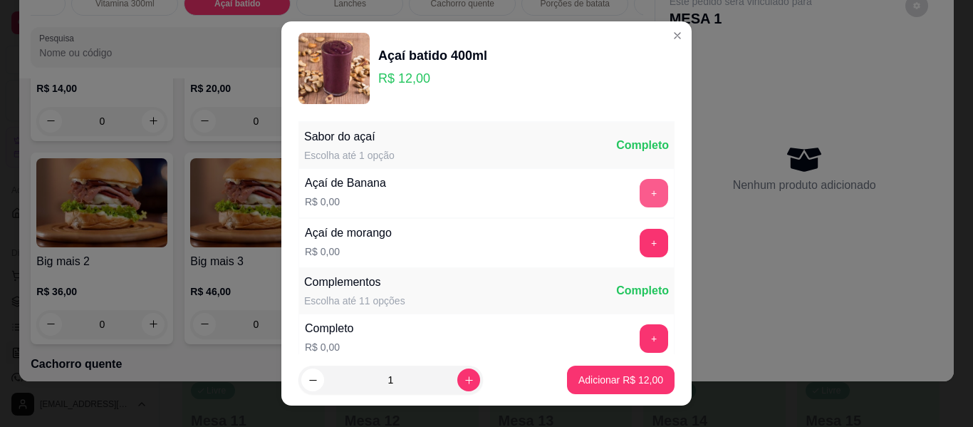
click at [640, 192] on button "+" at bounding box center [654, 193] width 29 height 29
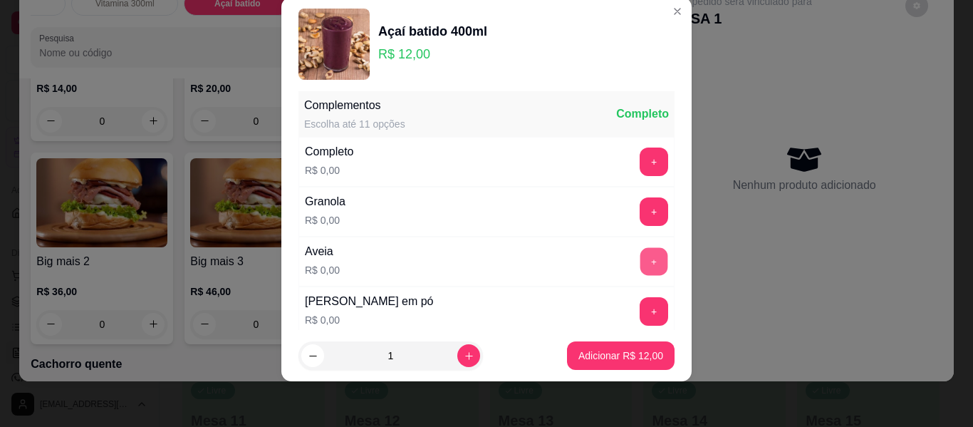
click at [641, 249] on button "+" at bounding box center [655, 262] width 28 height 28
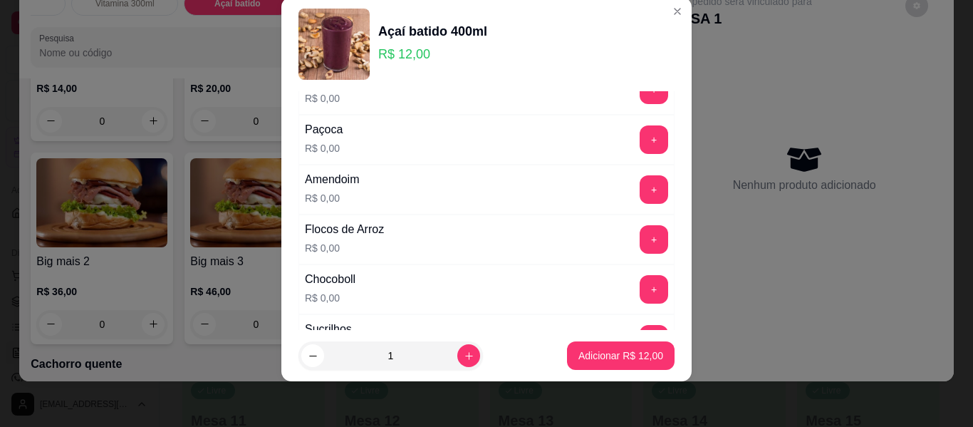
scroll to position [438, 0]
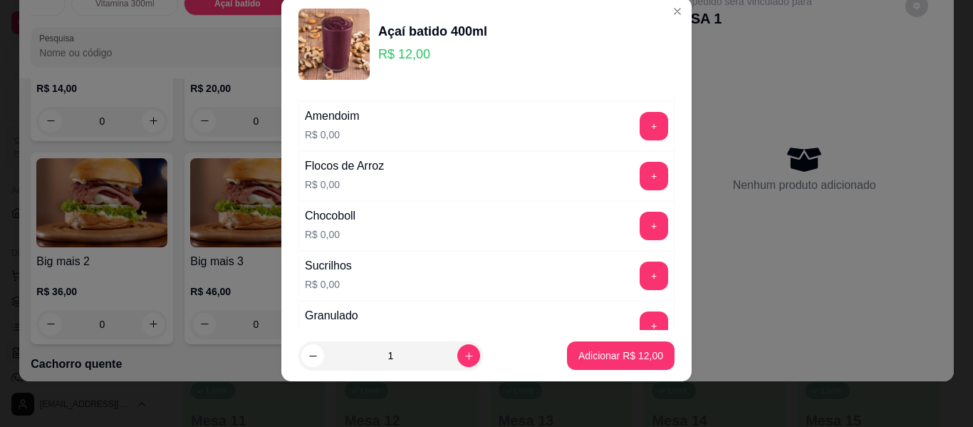
click at [634, 125] on div "+" at bounding box center [654, 126] width 40 height 29
click at [640, 133] on button "+" at bounding box center [654, 126] width 29 height 29
click at [601, 356] on p "Adicionar R$ 12,00" at bounding box center [621, 355] width 83 height 14
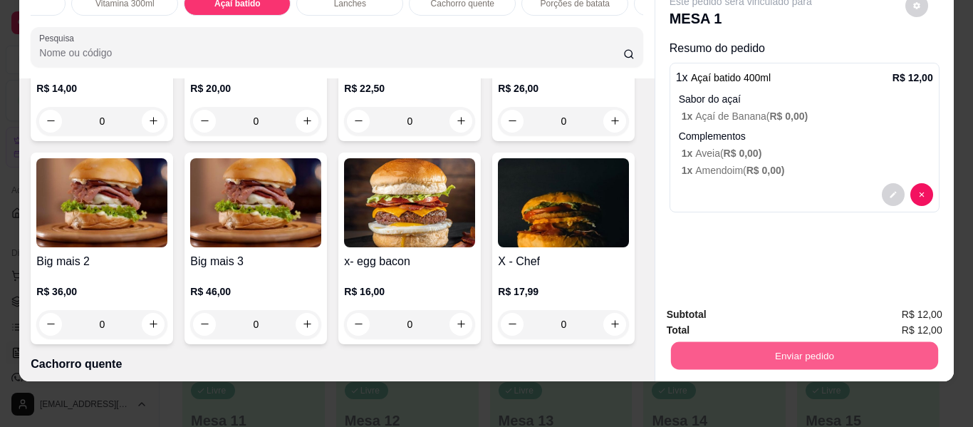
click at [785, 347] on button "Enviar pedido" at bounding box center [804, 356] width 267 height 28
click at [748, 306] on button "Não registrar e enviar pedido" at bounding box center [757, 309] width 148 height 27
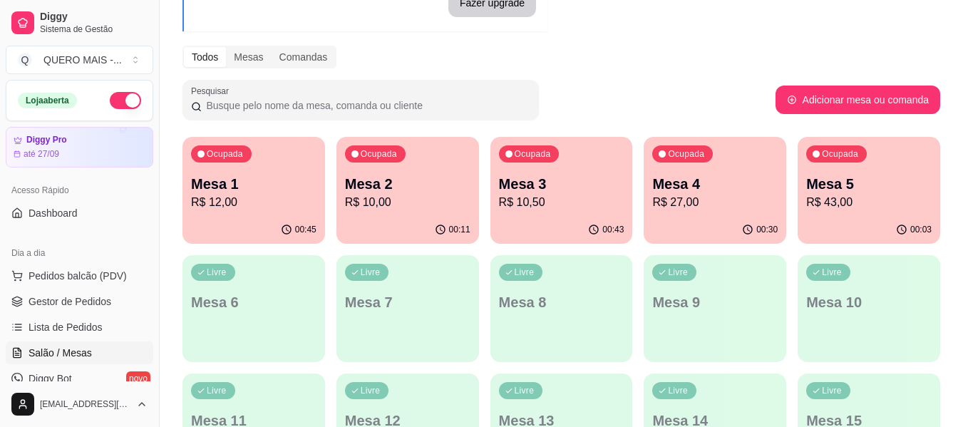
click at [206, 210] on p "R$ 12,00" at bounding box center [253, 202] width 125 height 17
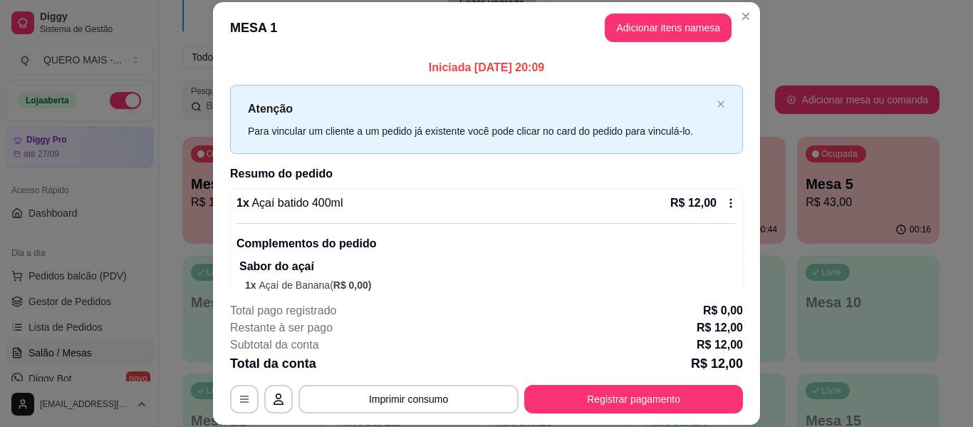
scroll to position [91, 0]
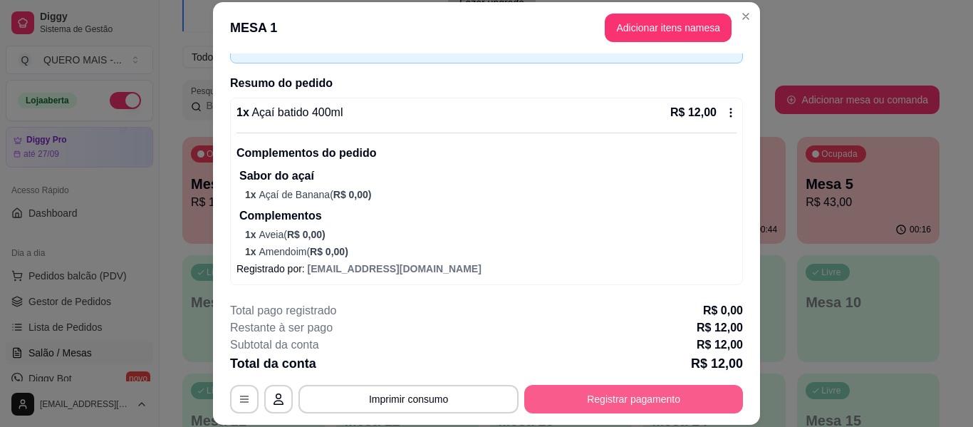
click at [563, 394] on button "Registrar pagamento" at bounding box center [633, 399] width 219 height 29
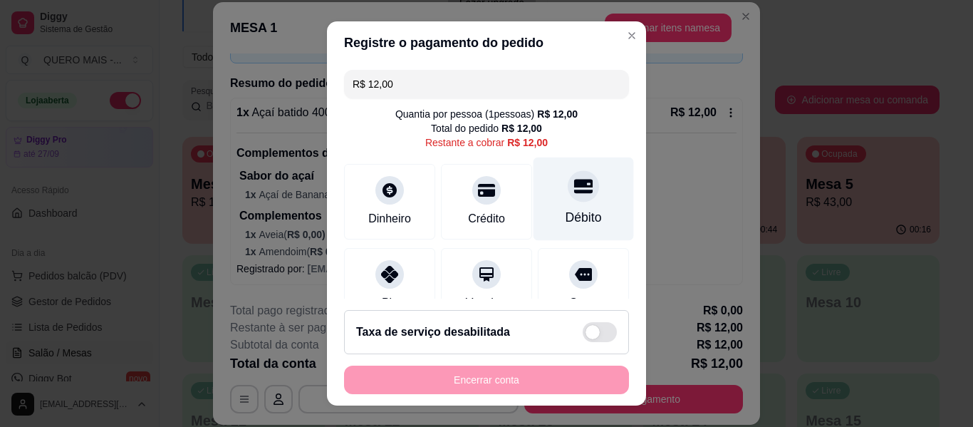
drag, startPoint x: 563, startPoint y: 183, endPoint x: 557, endPoint y: 195, distance: 13.1
click at [574, 182] on icon at bounding box center [583, 186] width 19 height 14
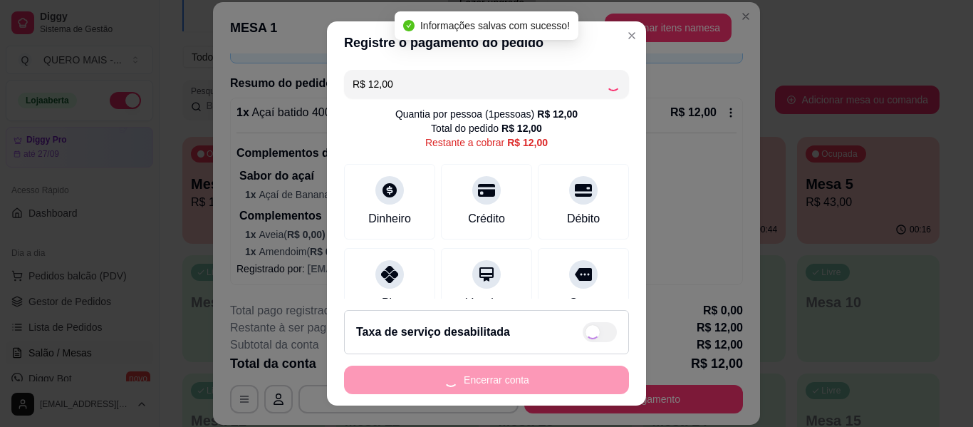
type input "R$ 0,00"
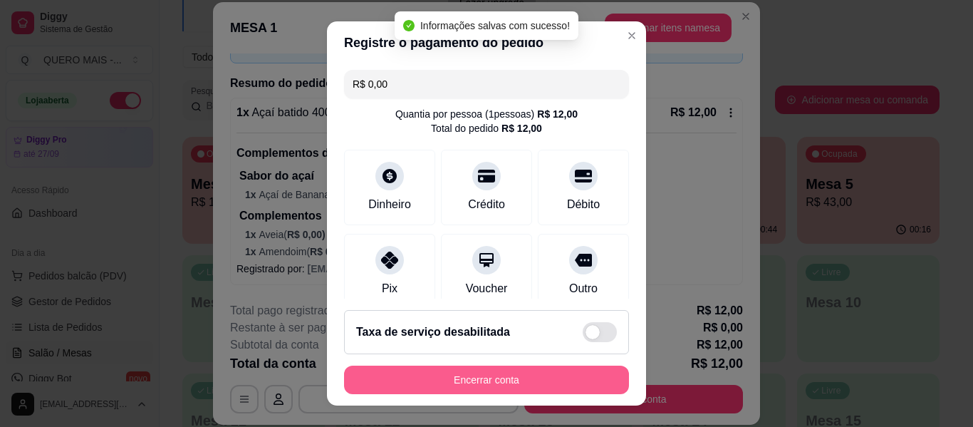
click at [472, 381] on button "Encerrar conta" at bounding box center [486, 380] width 285 height 29
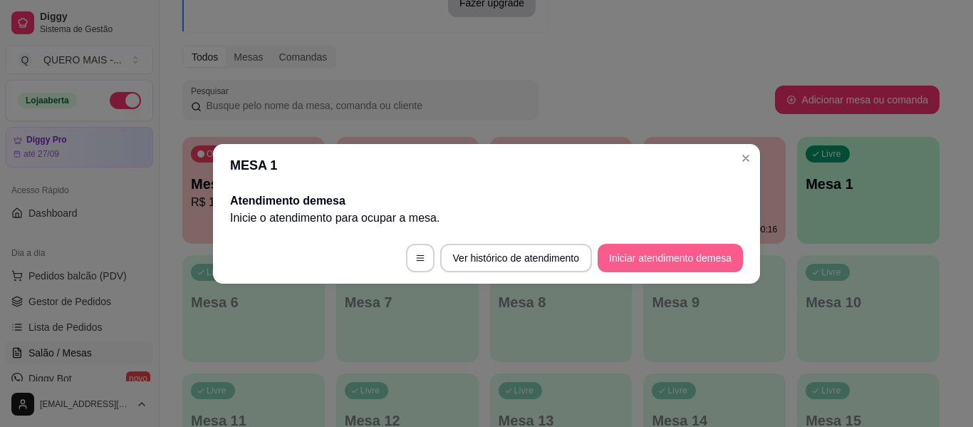
scroll to position [0, 0]
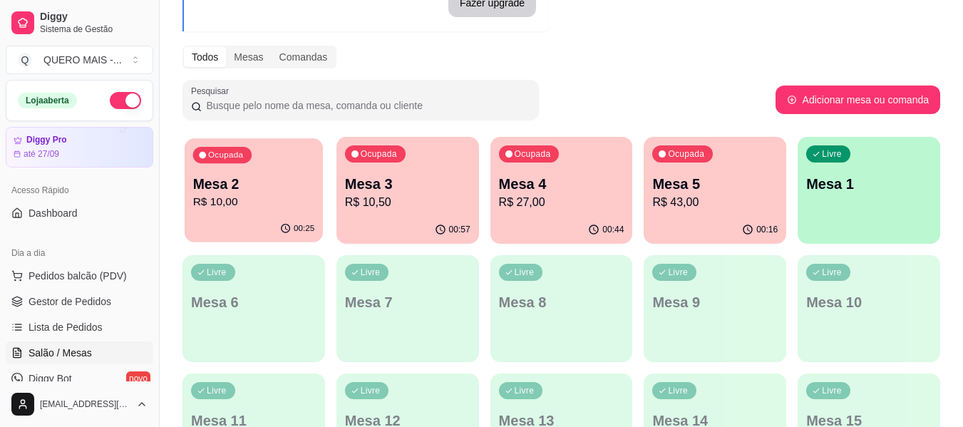
click at [243, 226] on div "00:25" at bounding box center [254, 228] width 138 height 27
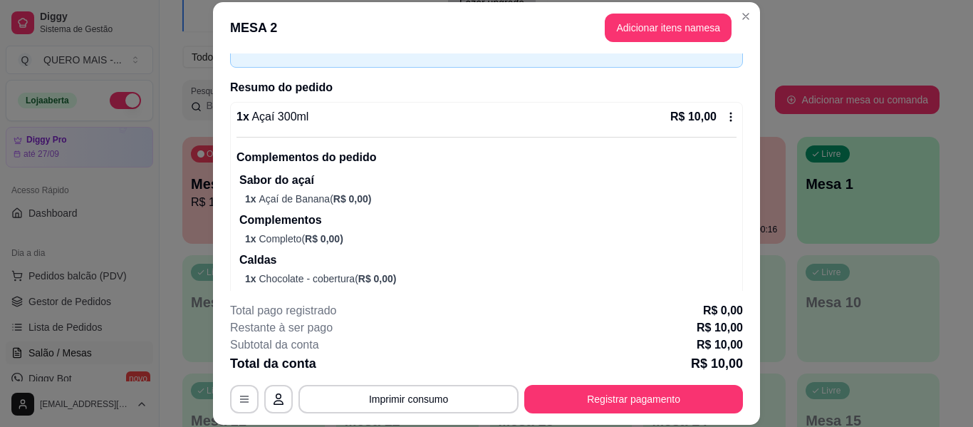
scroll to position [113, 0]
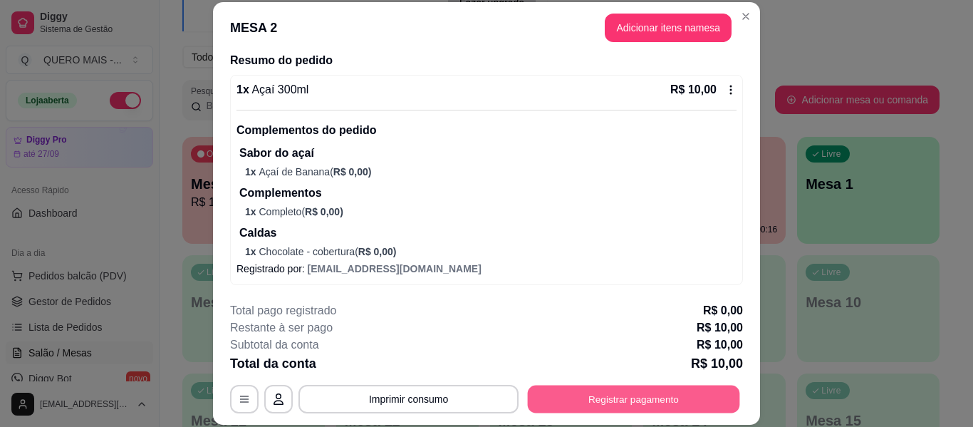
click at [577, 402] on button "Registrar pagamento" at bounding box center [634, 400] width 212 height 28
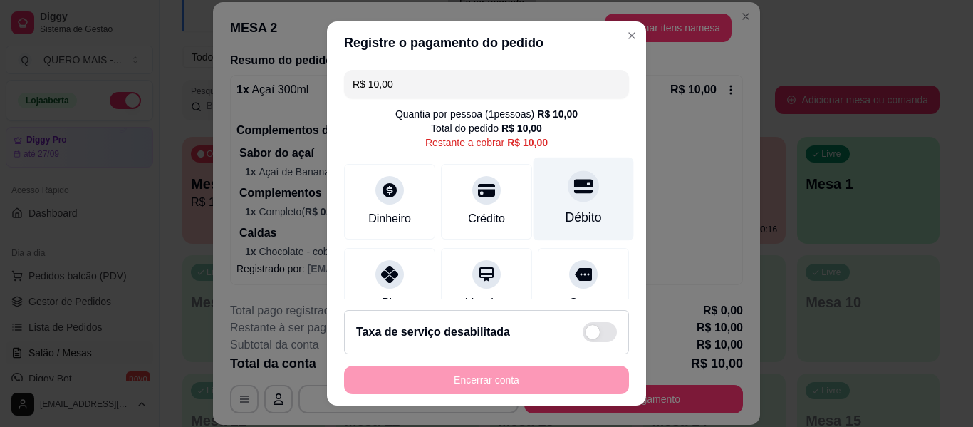
click at [568, 180] on div at bounding box center [583, 185] width 31 height 31
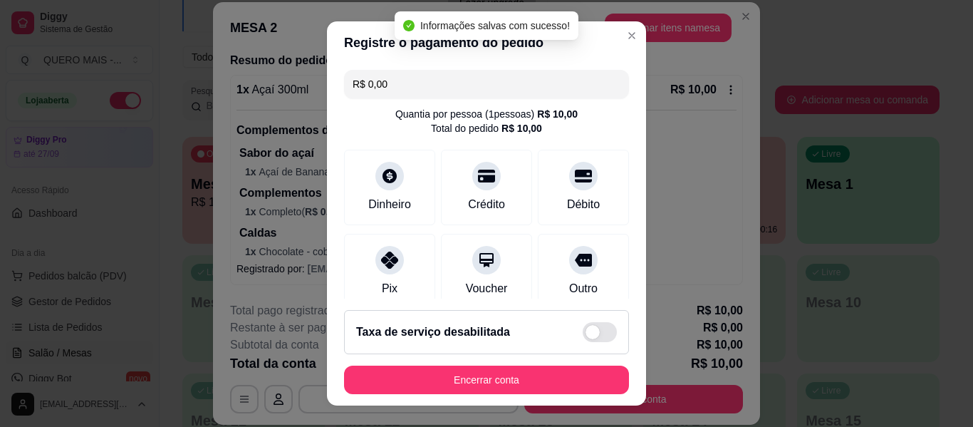
type input "R$ 0,00"
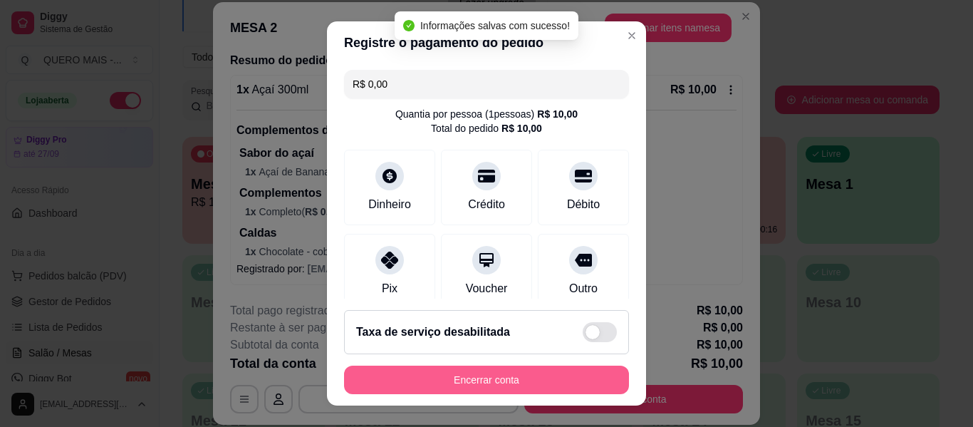
click at [462, 377] on button "Encerrar conta" at bounding box center [486, 380] width 285 height 29
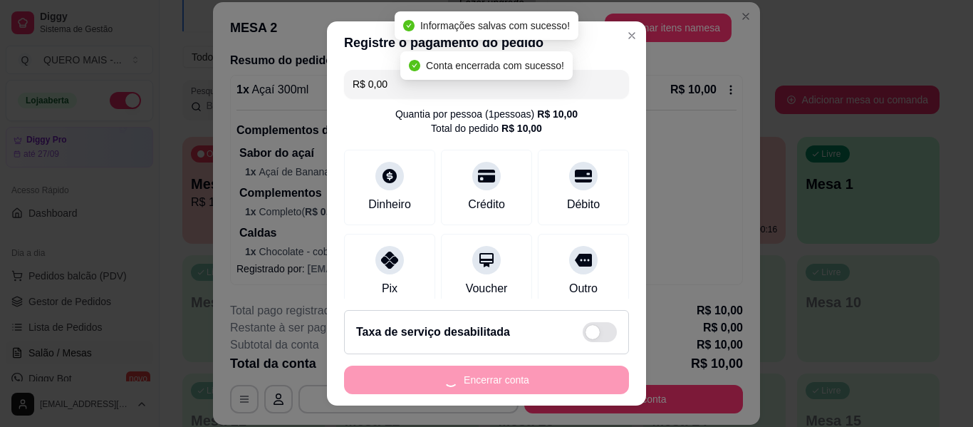
scroll to position [0, 0]
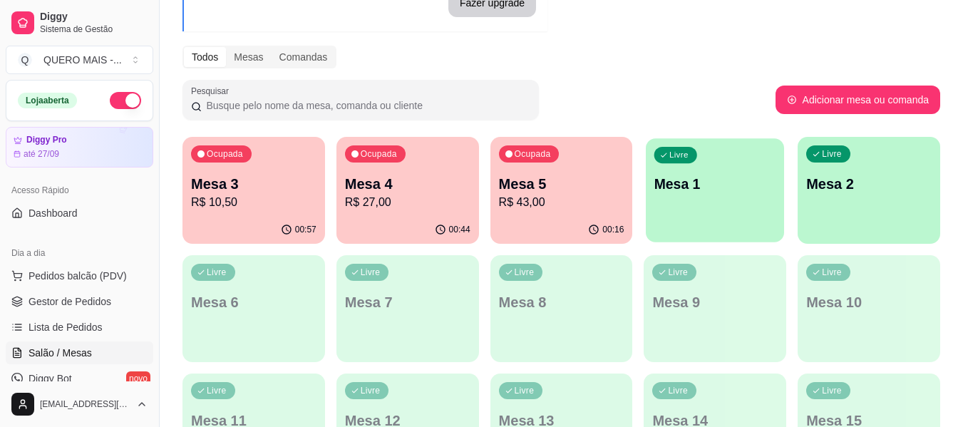
click at [750, 205] on div "Livre Mesa 1" at bounding box center [715, 181] width 138 height 87
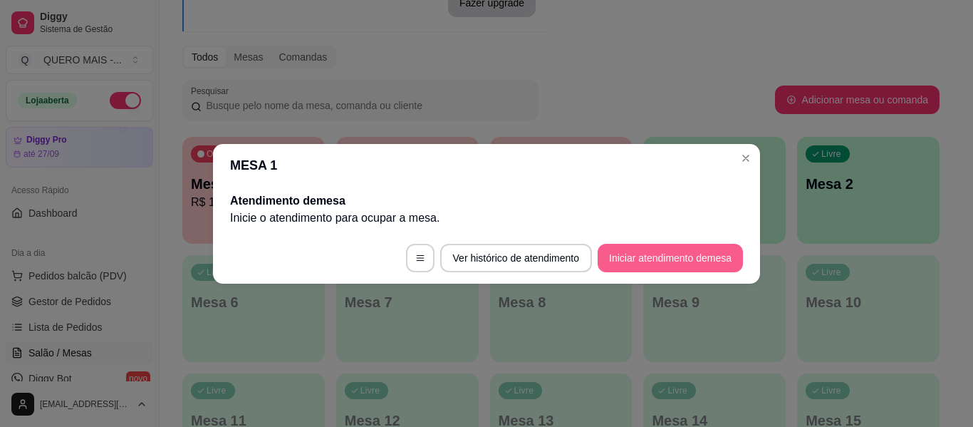
click at [692, 248] on button "Iniciar atendimento de mesa" at bounding box center [670, 258] width 145 height 29
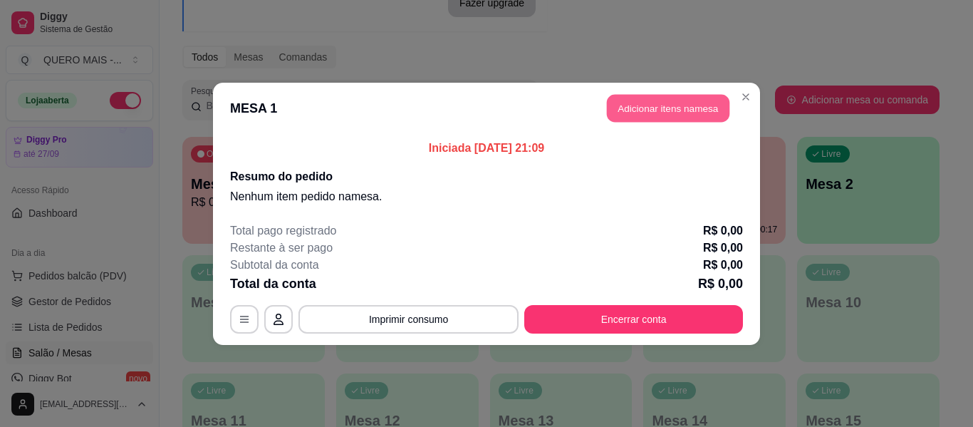
click at [671, 118] on button "Adicionar itens na mesa" at bounding box center [668, 108] width 123 height 28
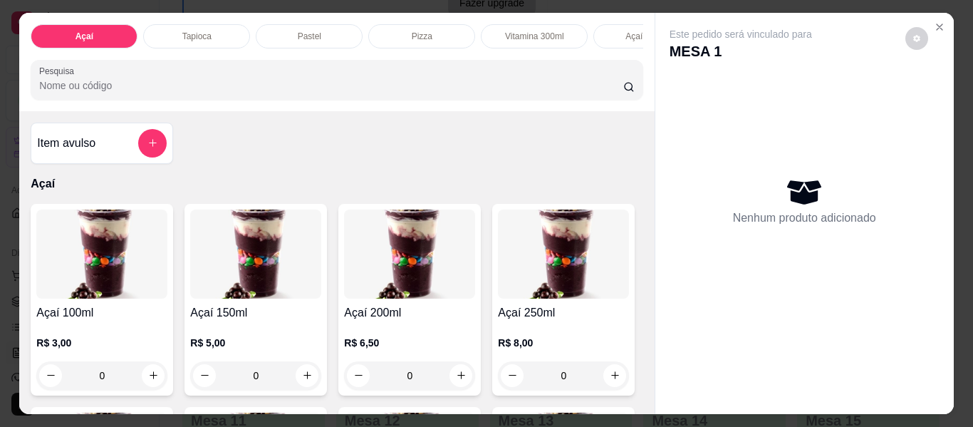
scroll to position [0, 733]
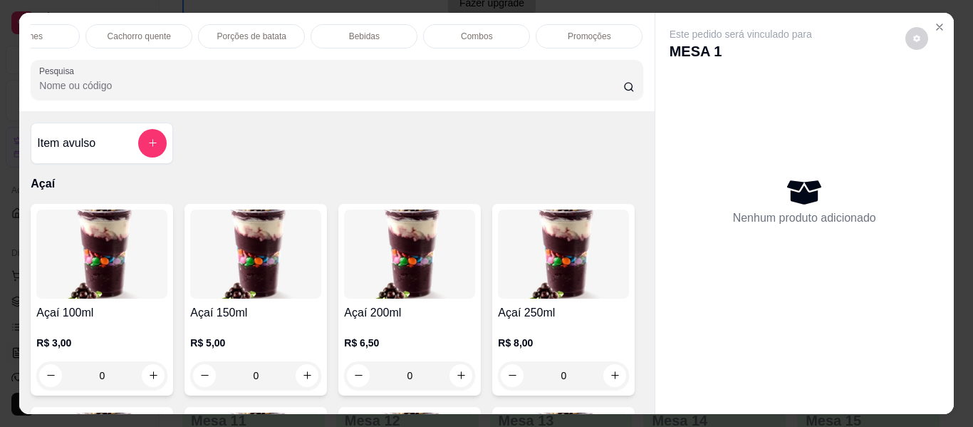
click at [613, 25] on div "Promoções" at bounding box center [589, 36] width 107 height 24
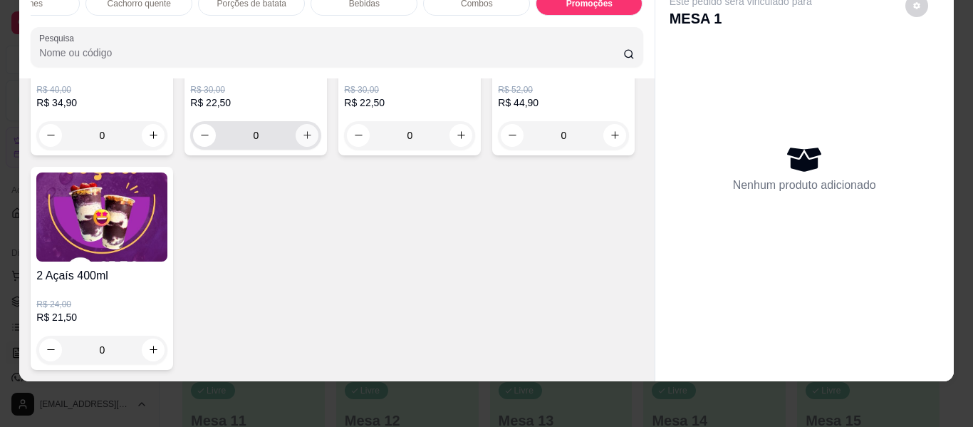
click at [302, 140] on icon "increase-product-quantity" at bounding box center [307, 135] width 11 height 11
type input "1"
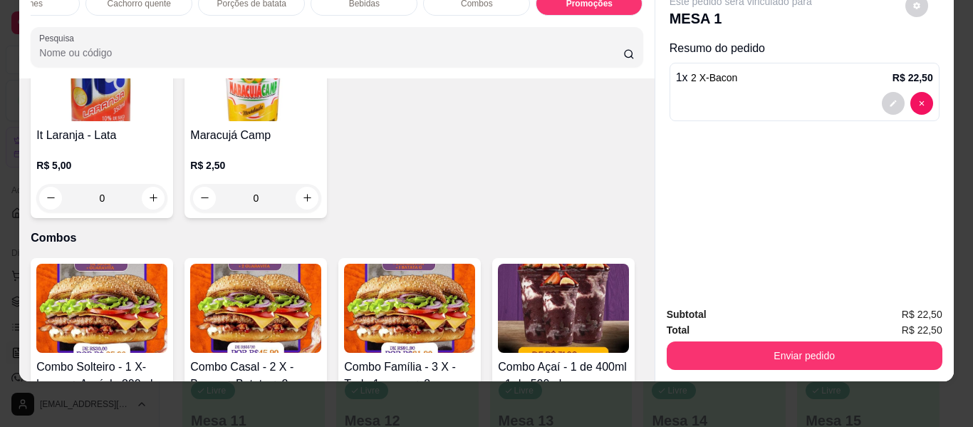
scroll to position [3944, 0]
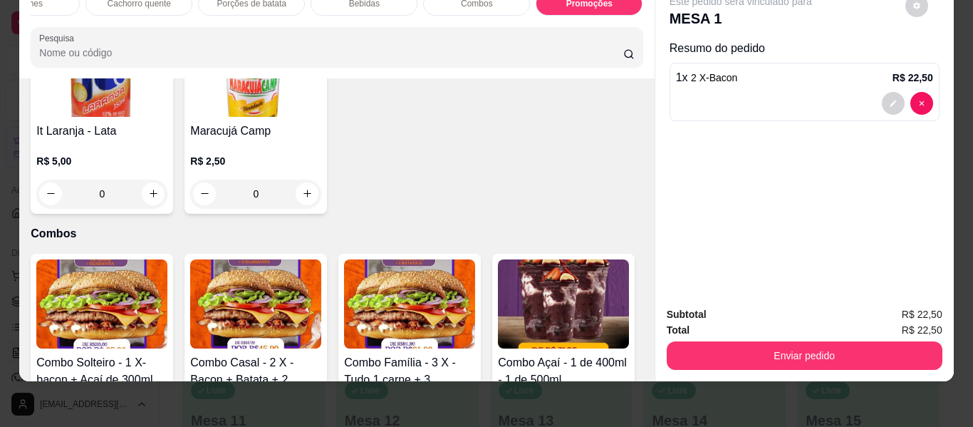
type input "1"
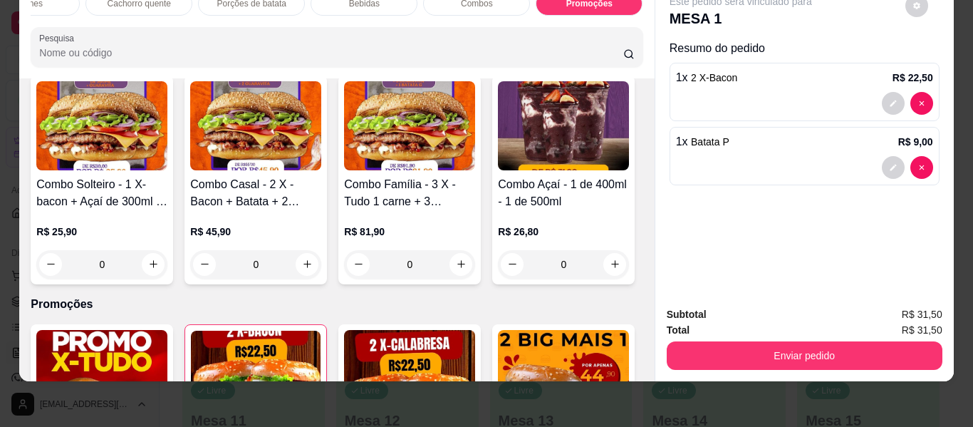
scroll to position [4585, 0]
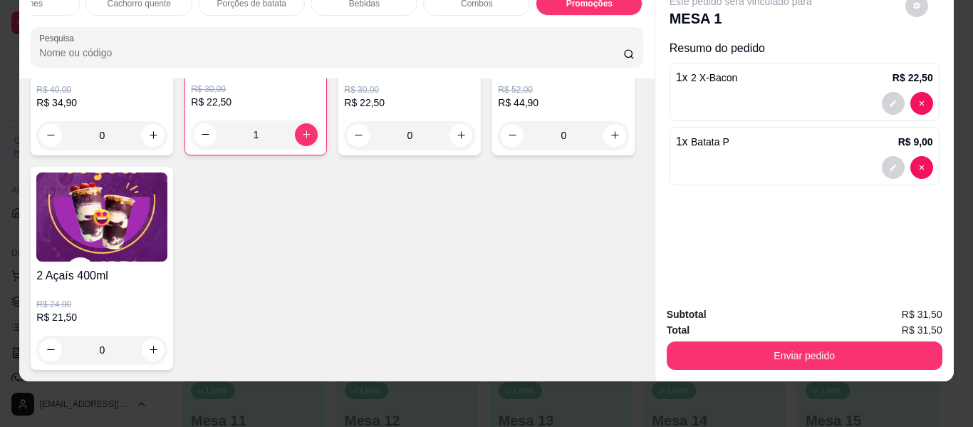
type input "2"
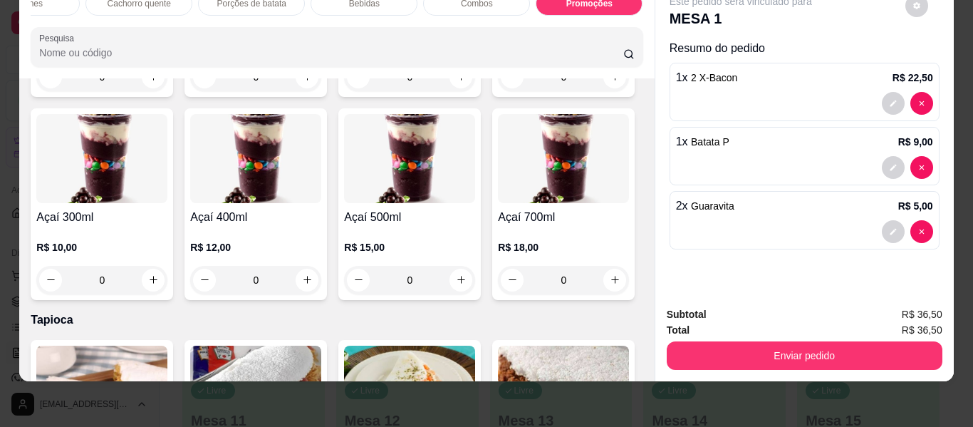
scroll to position [0, 0]
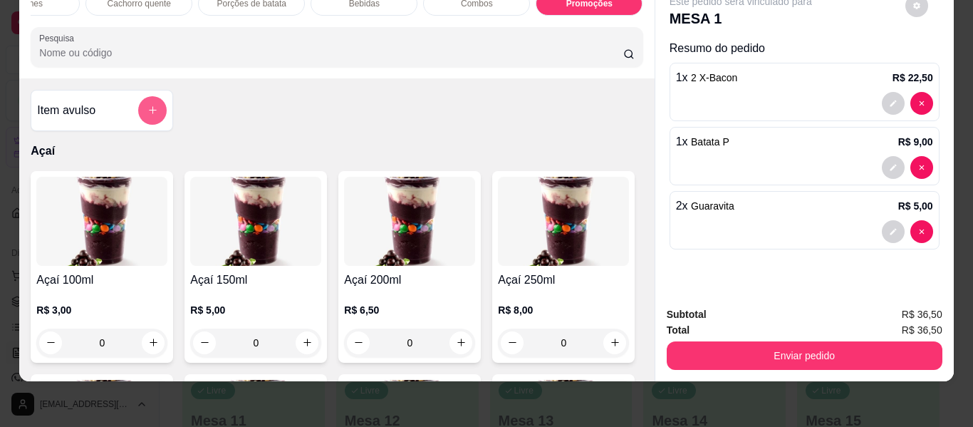
click at [149, 108] on icon "add-separate-item" at bounding box center [153, 110] width 11 height 11
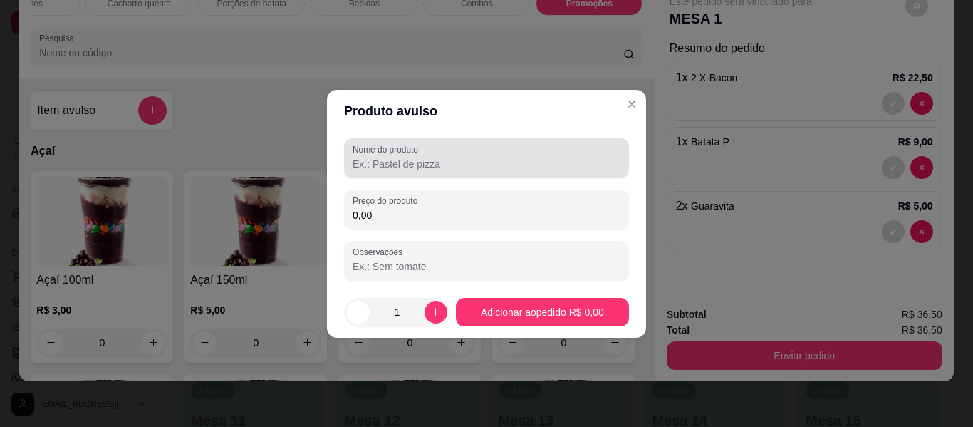
click at [370, 157] on input "Nome do produto" at bounding box center [487, 164] width 268 height 14
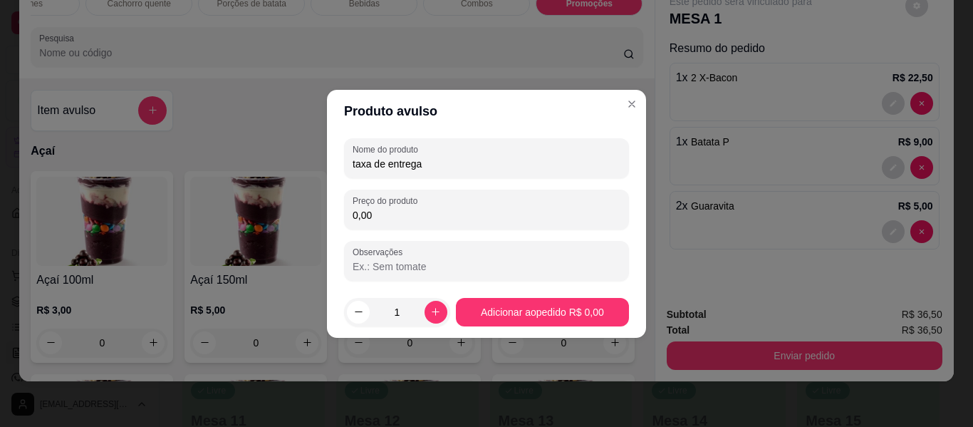
type input "taxa de entrega"
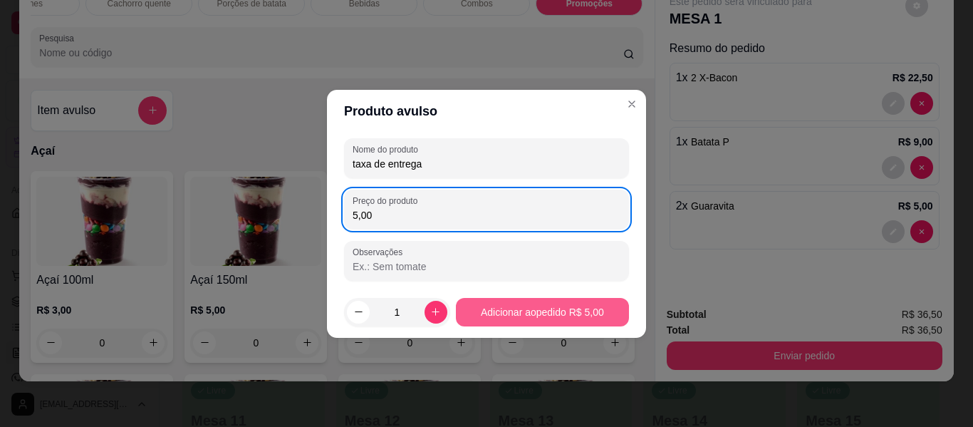
type input "5,00"
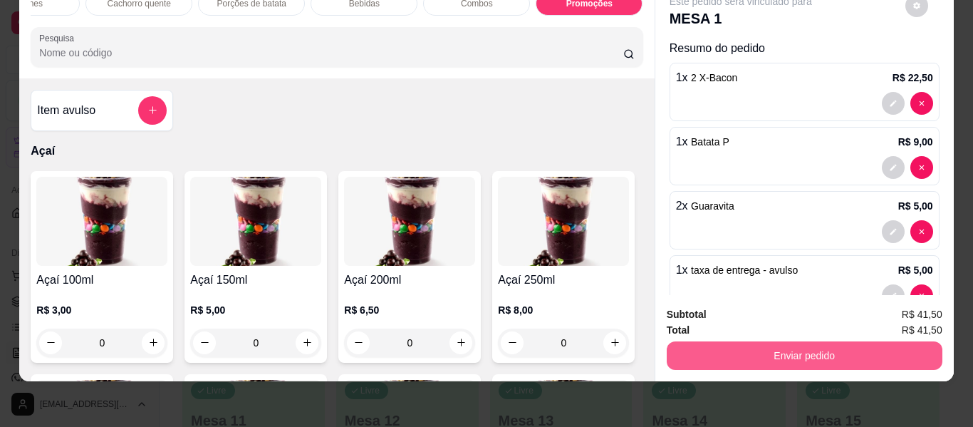
click at [772, 353] on button "Enviar pedido" at bounding box center [805, 355] width 276 height 29
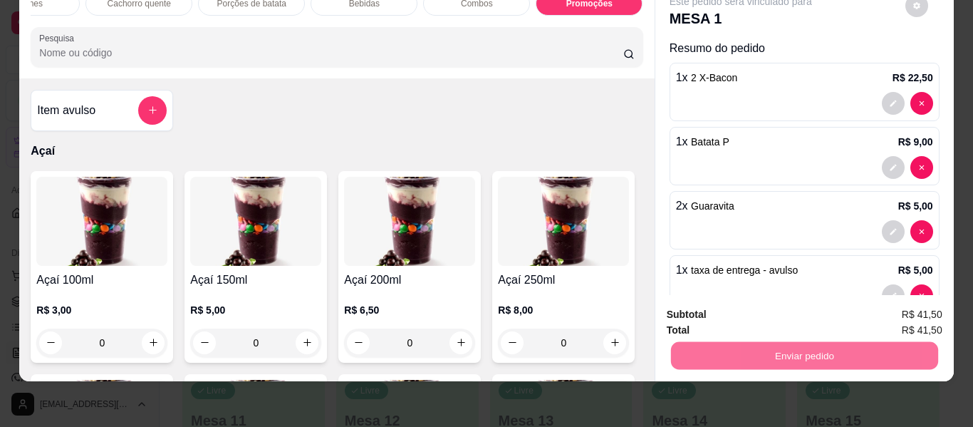
click at [735, 311] on button "Não registrar e enviar pedido" at bounding box center [758, 309] width 144 height 26
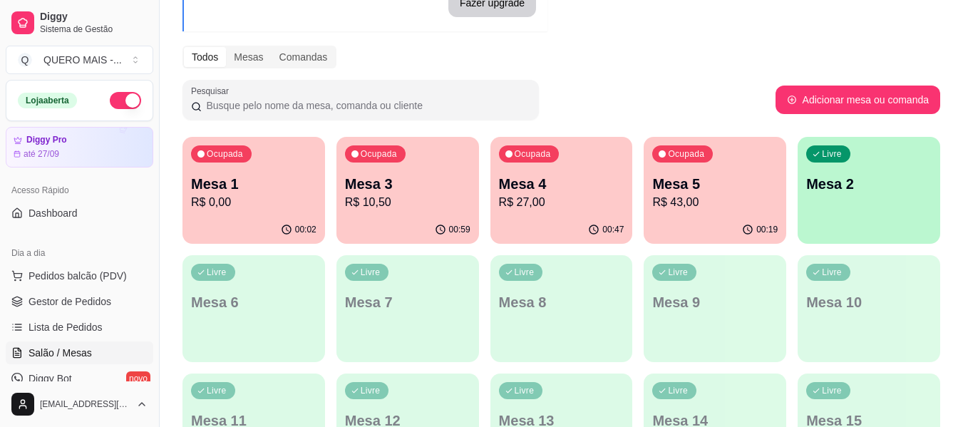
click at [679, 206] on p "R$ 43,00" at bounding box center [714, 202] width 125 height 17
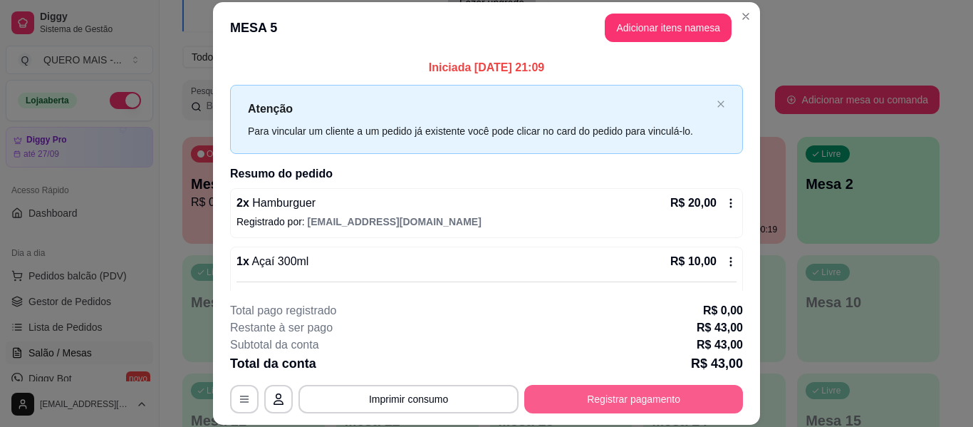
click at [601, 401] on button "Registrar pagamento" at bounding box center [633, 399] width 219 height 29
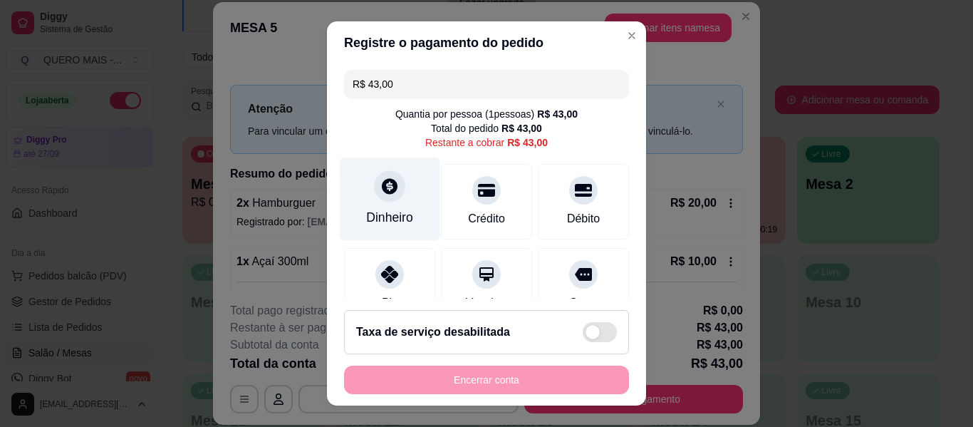
click at [387, 213] on div "Dinheiro" at bounding box center [389, 217] width 47 height 19
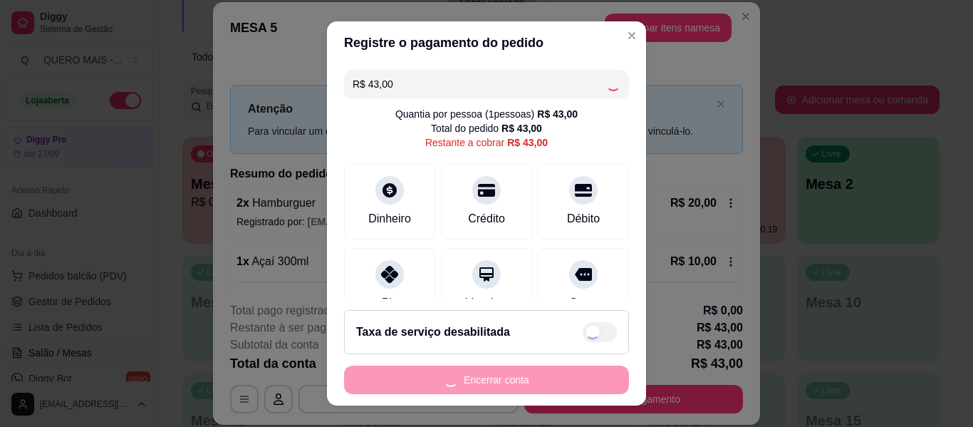
type input "R$ 0,00"
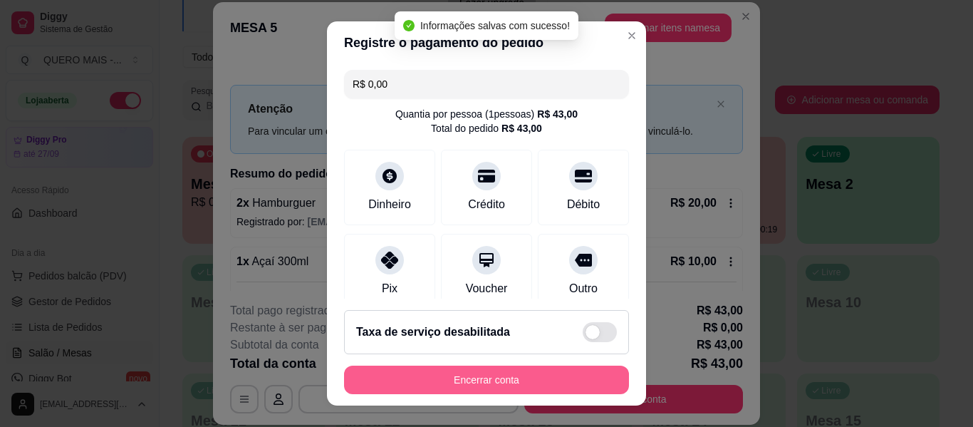
click at [498, 380] on button "Encerrar conta" at bounding box center [486, 380] width 285 height 29
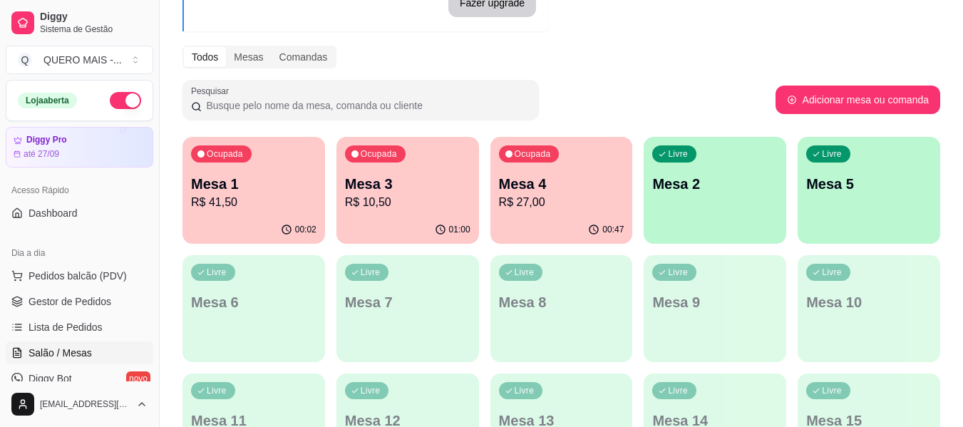
click at [579, 219] on div "00:47" at bounding box center [561, 230] width 143 height 28
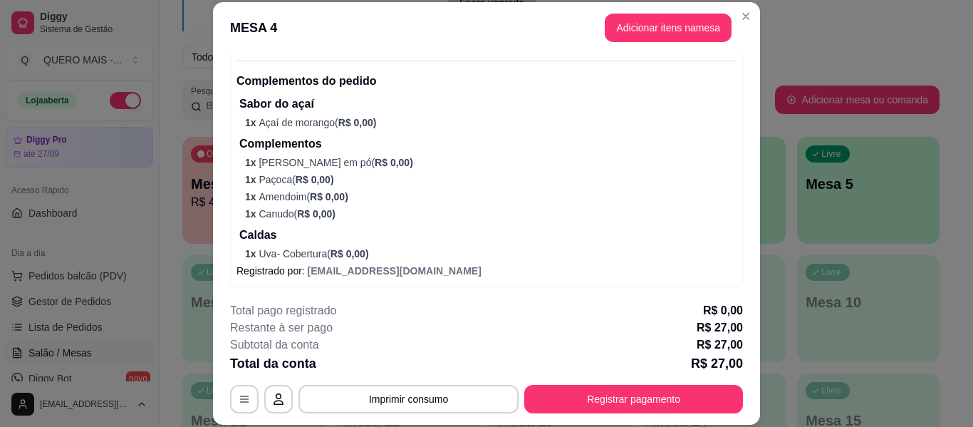
scroll to position [499, 0]
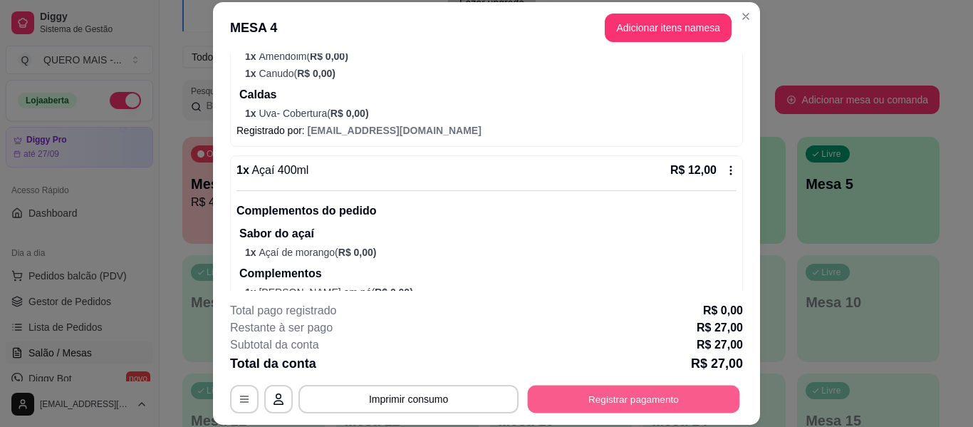
click at [543, 392] on button "Registrar pagamento" at bounding box center [634, 400] width 212 height 28
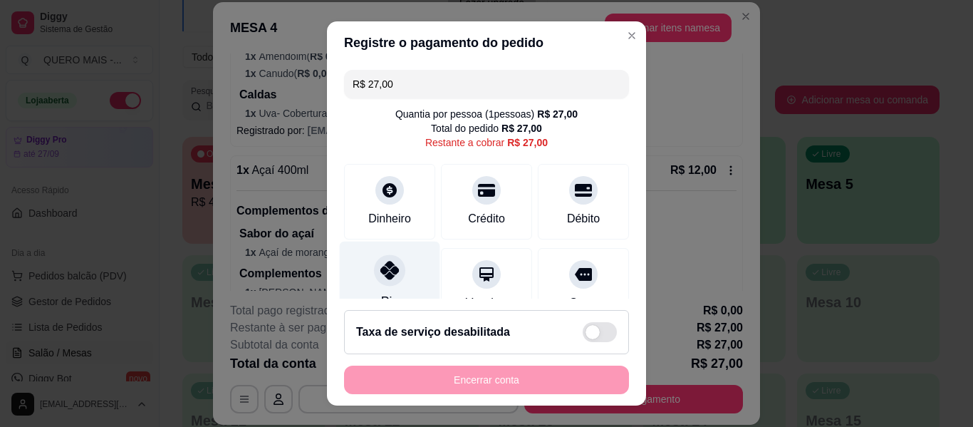
click at [376, 284] on div at bounding box center [389, 269] width 31 height 31
type input "R$ 0,00"
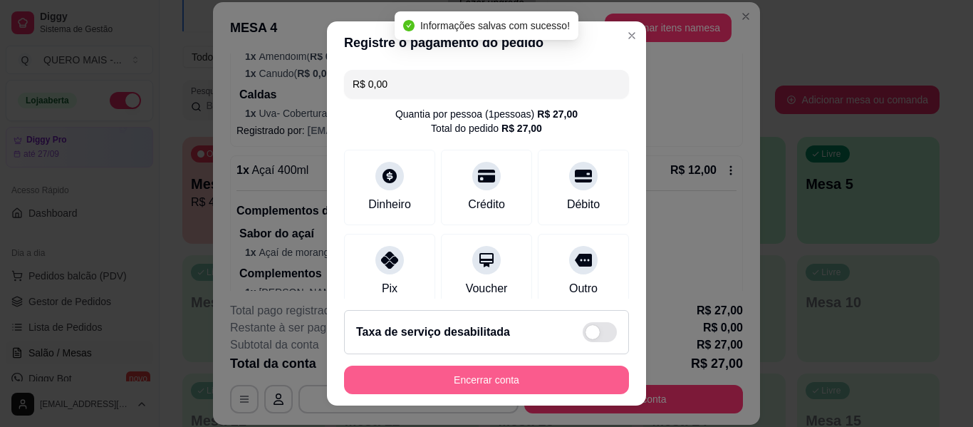
click at [428, 381] on button "Encerrar conta" at bounding box center [486, 380] width 285 height 29
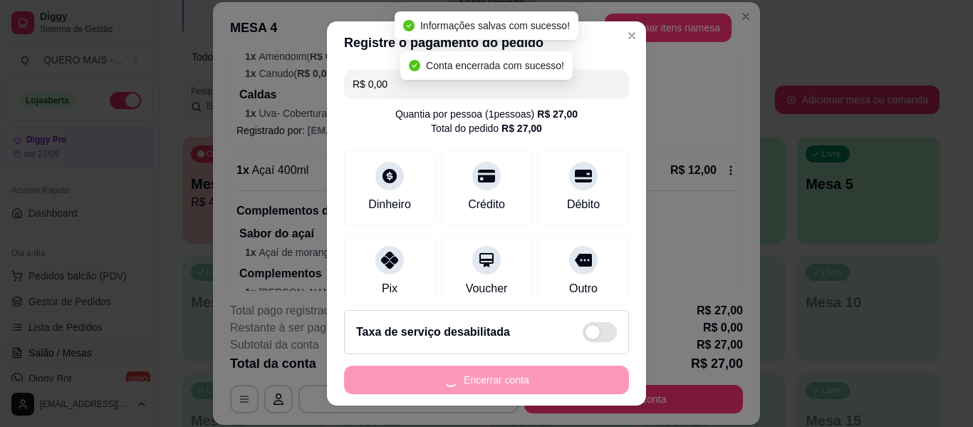
scroll to position [0, 0]
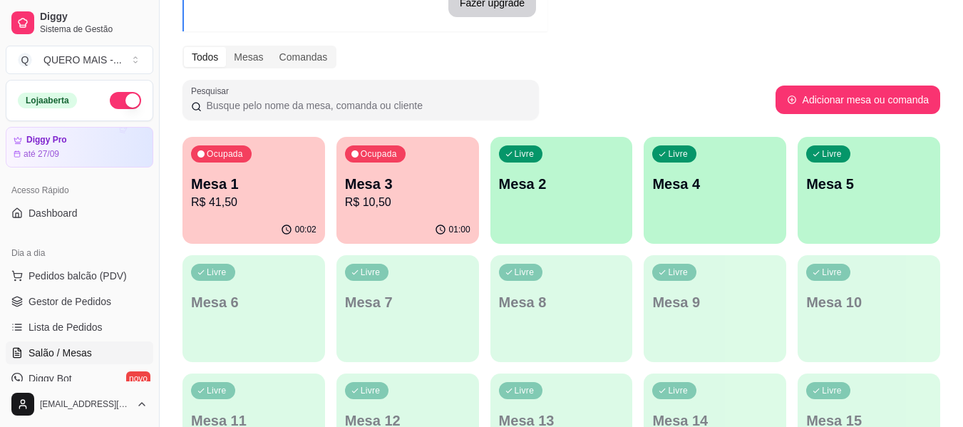
click at [418, 239] on div "01:00" at bounding box center [407, 230] width 143 height 28
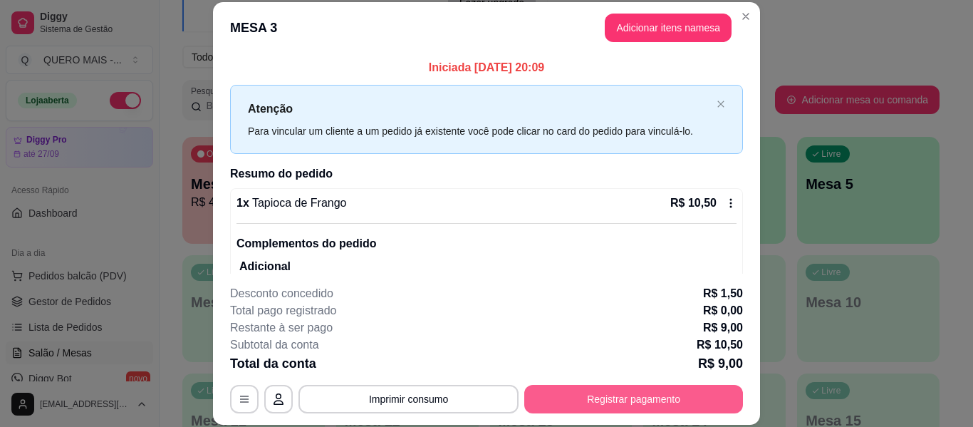
click at [589, 392] on button "Registrar pagamento" at bounding box center [633, 399] width 219 height 29
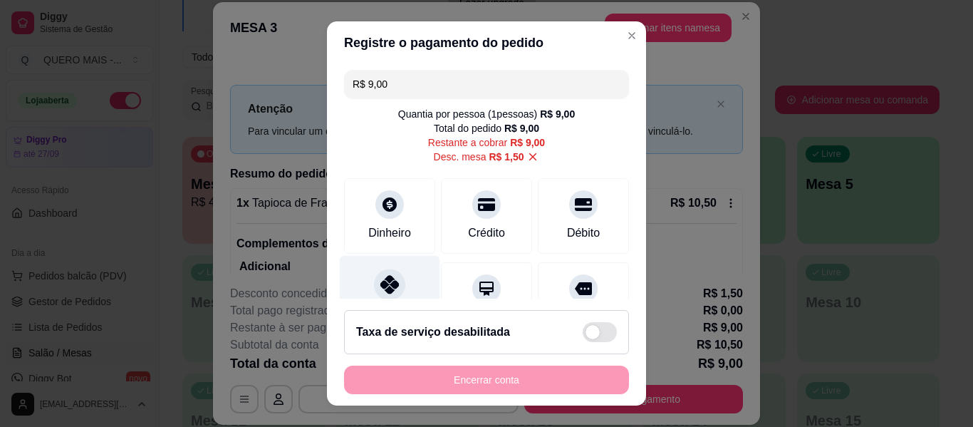
click at [389, 289] on icon at bounding box center [390, 284] width 19 height 19
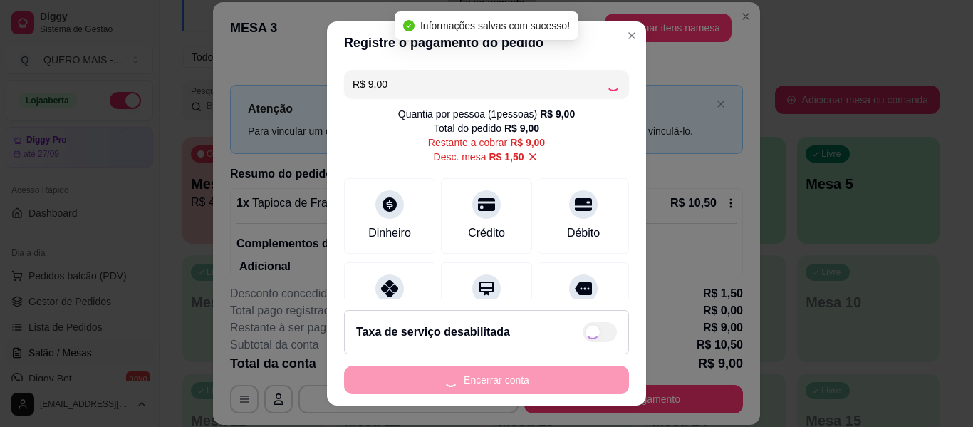
type input "R$ 0,00"
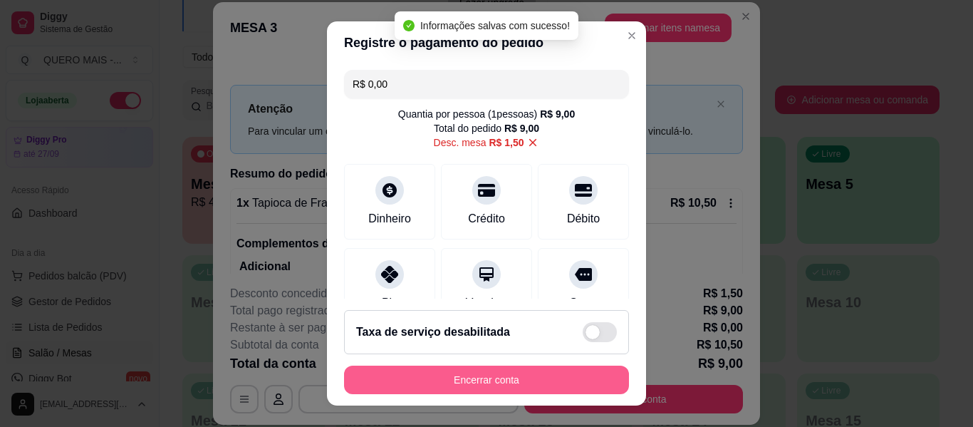
click at [477, 378] on button "Encerrar conta" at bounding box center [486, 380] width 285 height 29
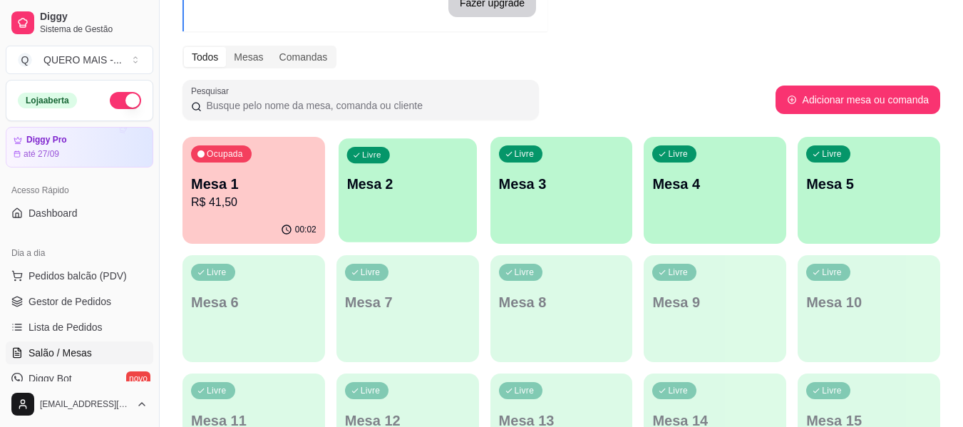
click at [353, 205] on div "Livre Mesa 2" at bounding box center [407, 181] width 138 height 87
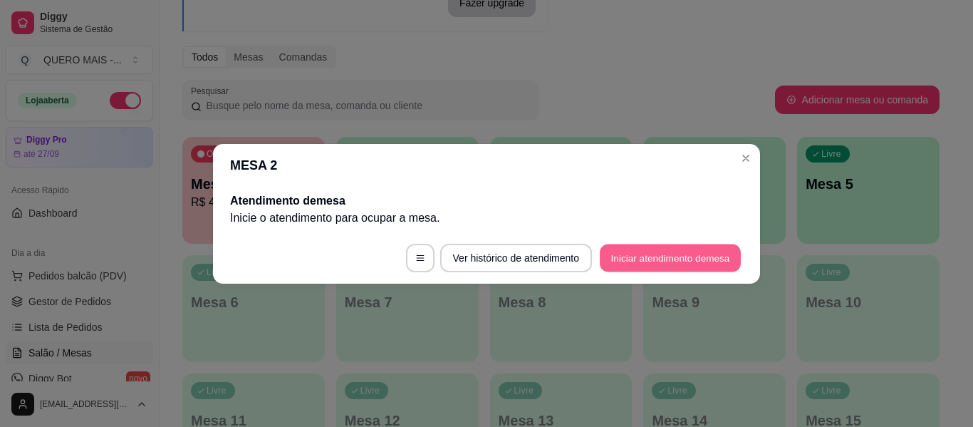
click at [609, 253] on button "Iniciar atendimento de mesa" at bounding box center [670, 258] width 141 height 28
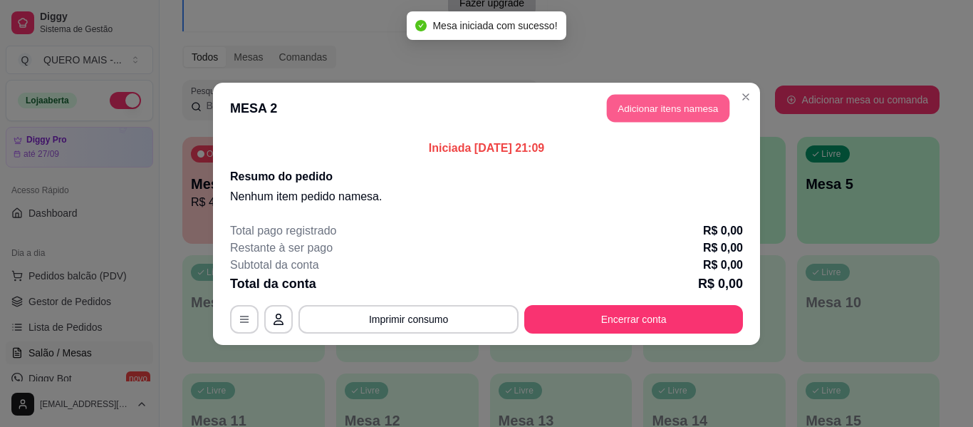
click at [648, 118] on button "Adicionar itens na mesa" at bounding box center [668, 108] width 123 height 28
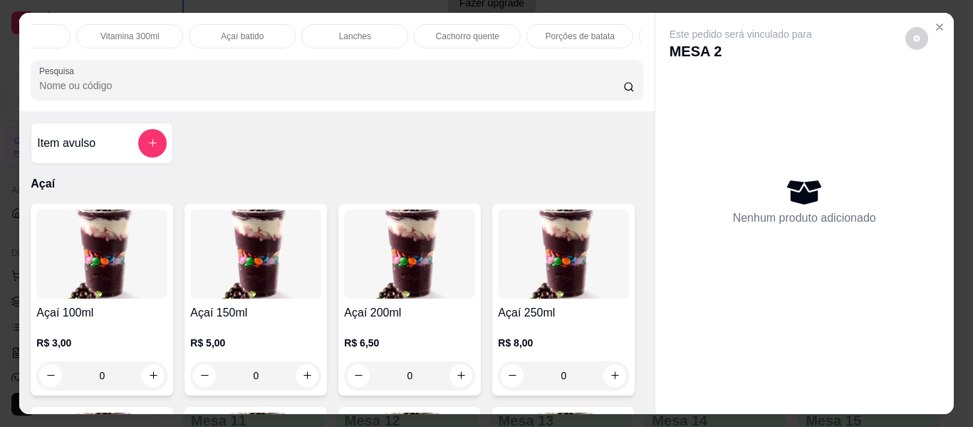
scroll to position [0, 669]
click at [425, 31] on p "Bebidas" at bounding box center [428, 36] width 31 height 11
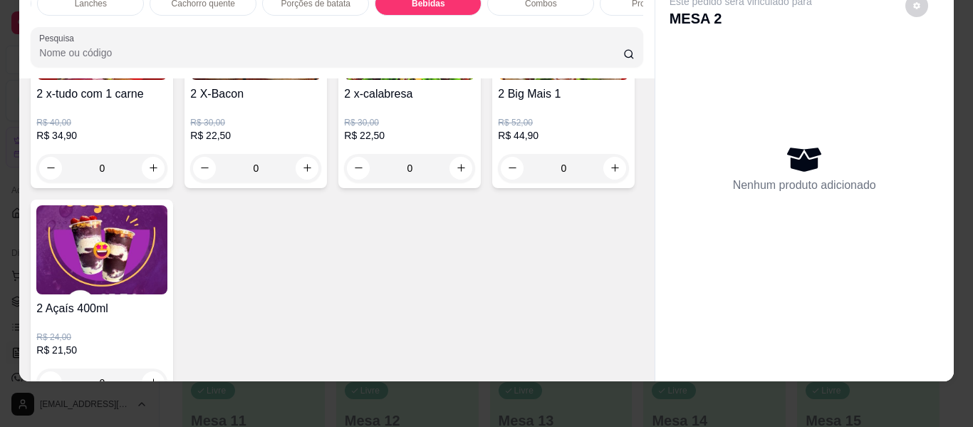
scroll to position [4462, 0]
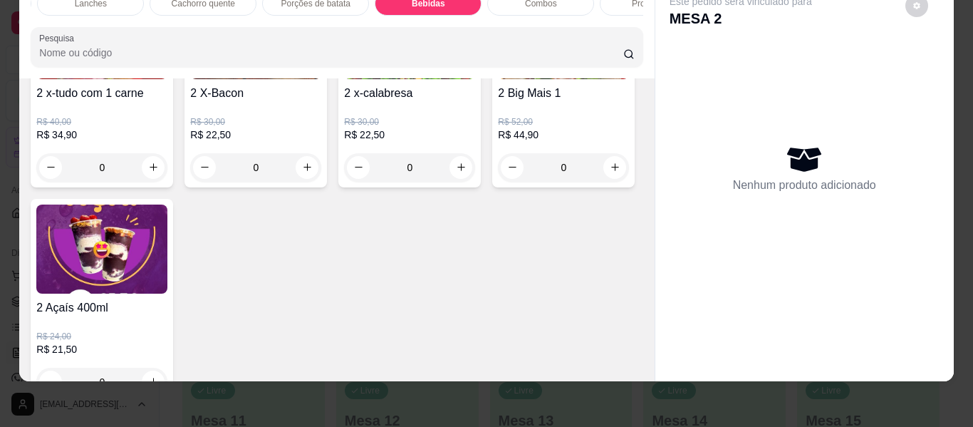
type input "1"
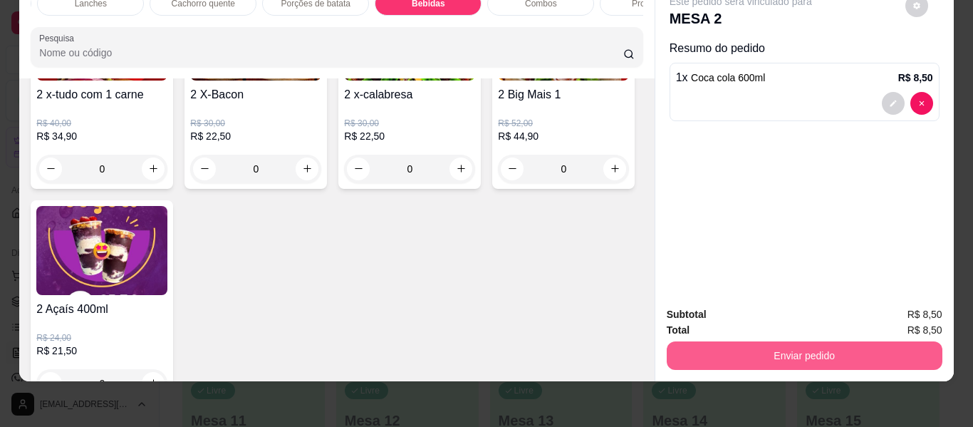
click at [754, 341] on button "Enviar pedido" at bounding box center [805, 355] width 276 height 29
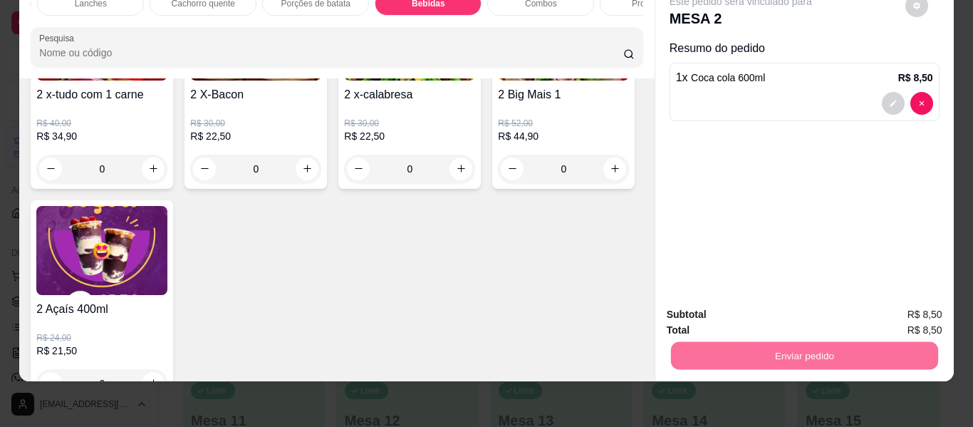
click at [727, 312] on button "Não registrar e enviar pedido" at bounding box center [758, 309] width 144 height 26
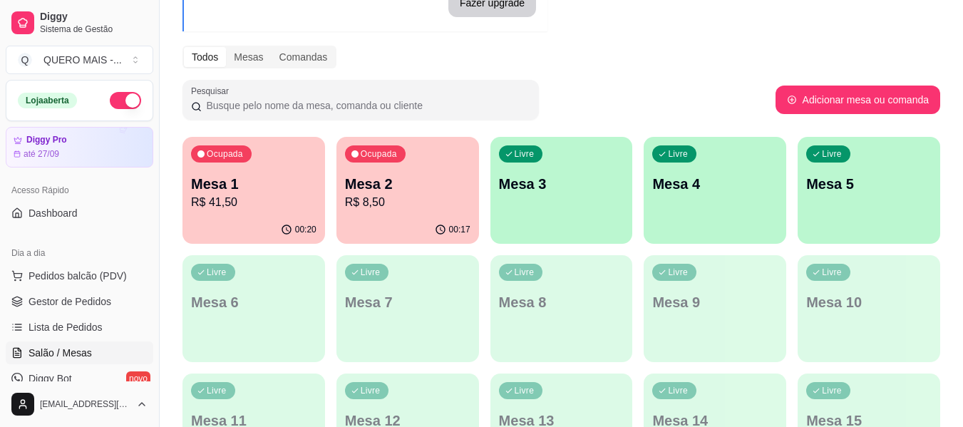
click at [746, 180] on p "Mesa 4" at bounding box center [714, 184] width 125 height 20
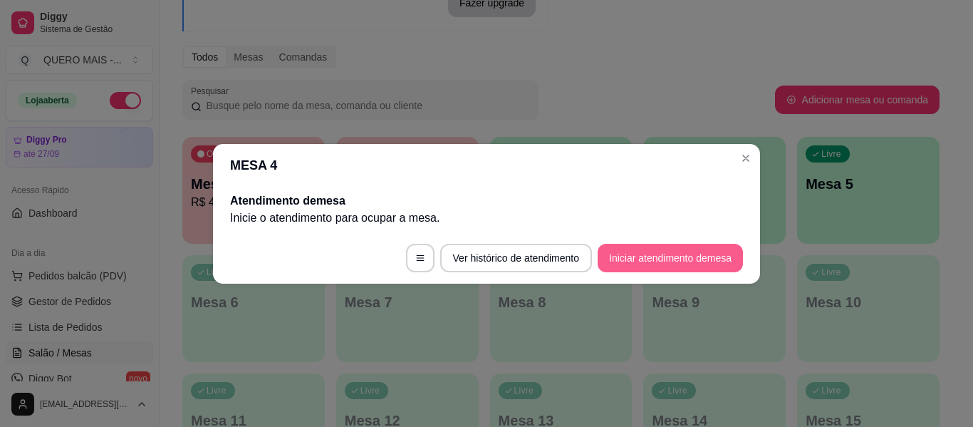
click at [611, 264] on button "Iniciar atendimento de mesa" at bounding box center [670, 258] width 145 height 29
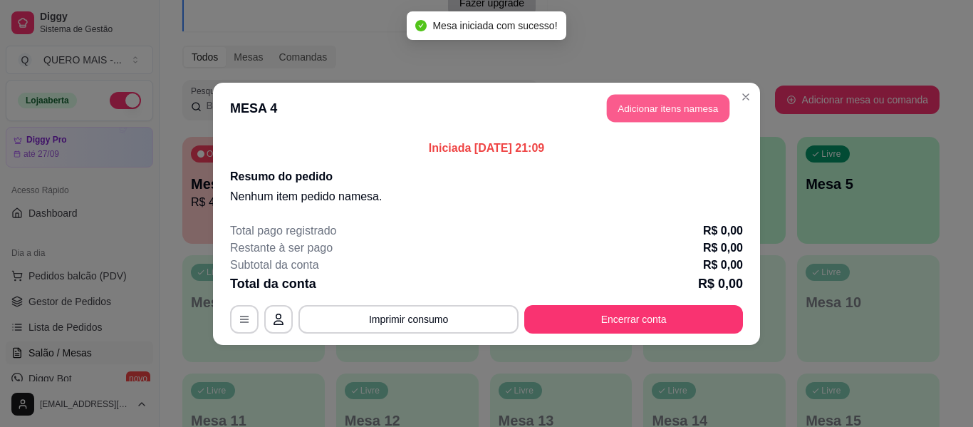
click at [640, 117] on button "Adicionar itens na mesa" at bounding box center [668, 108] width 123 height 28
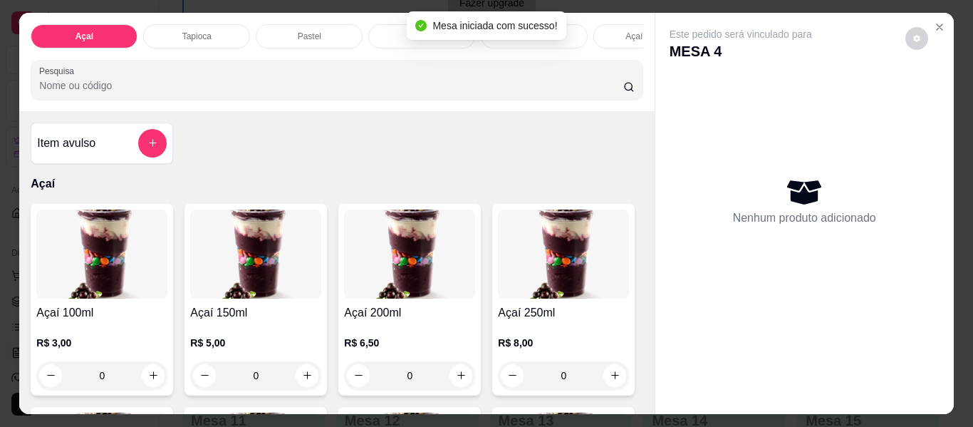
scroll to position [214, 0]
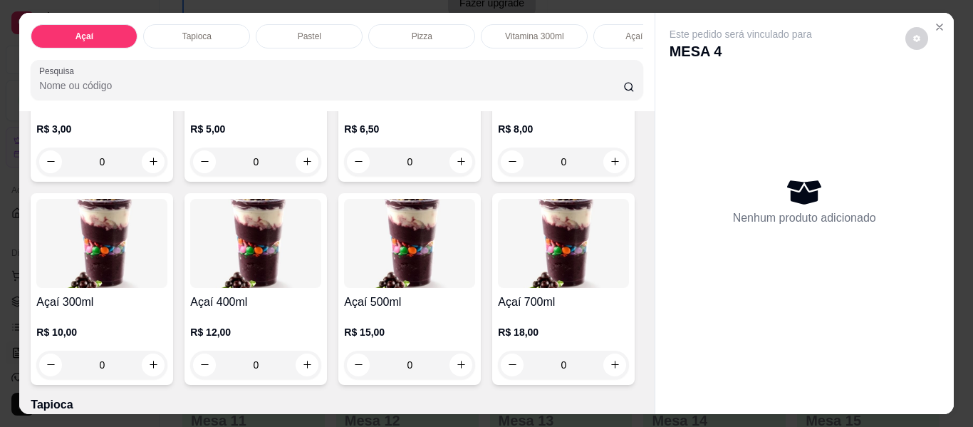
click at [167, 368] on div "0" at bounding box center [101, 365] width 131 height 29
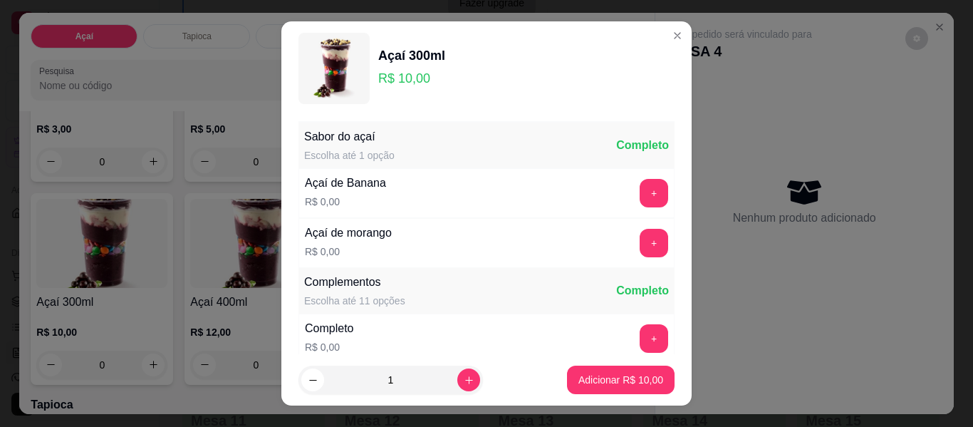
click at [640, 184] on button "+" at bounding box center [654, 193] width 29 height 29
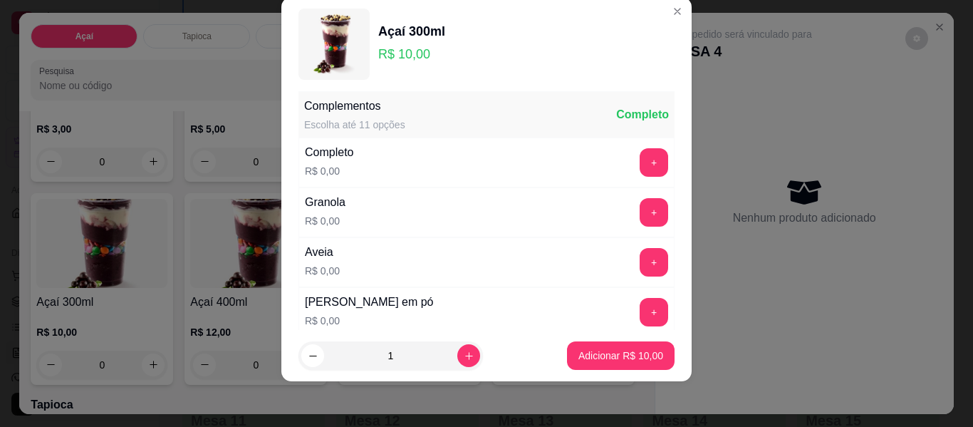
scroll to position [152, 0]
click at [640, 161] on button "+" at bounding box center [654, 162] width 29 height 29
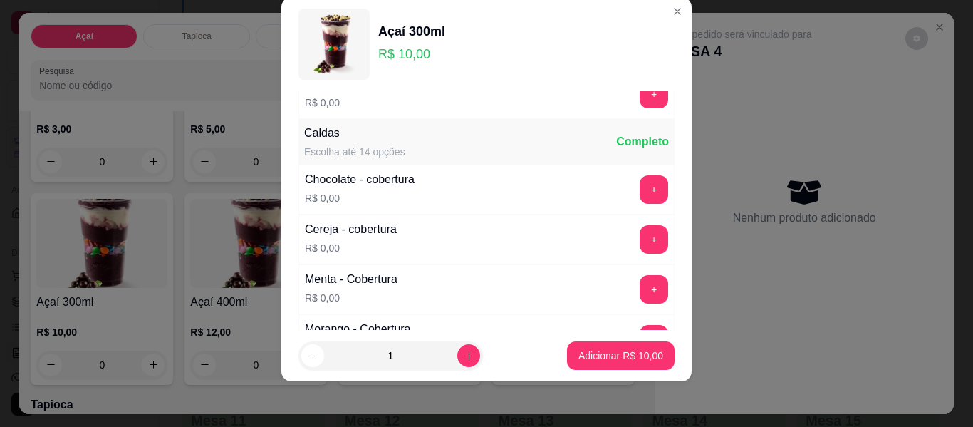
scroll to position [794, 0]
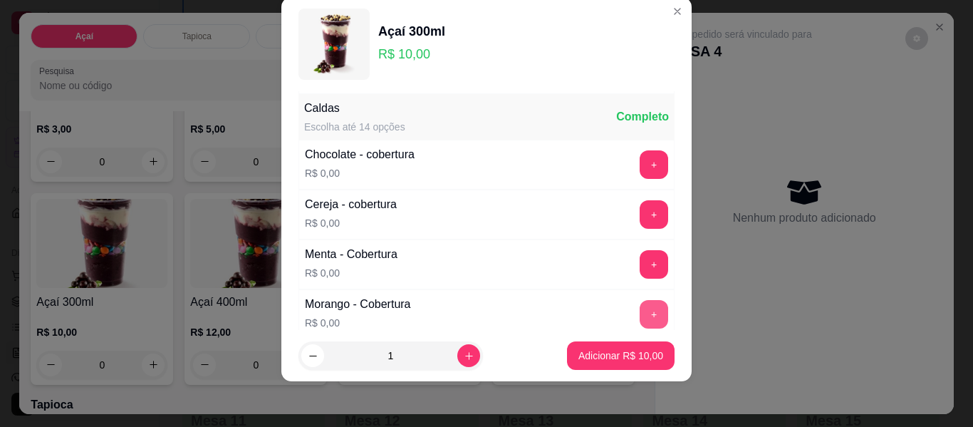
click at [640, 307] on button "+" at bounding box center [654, 314] width 29 height 29
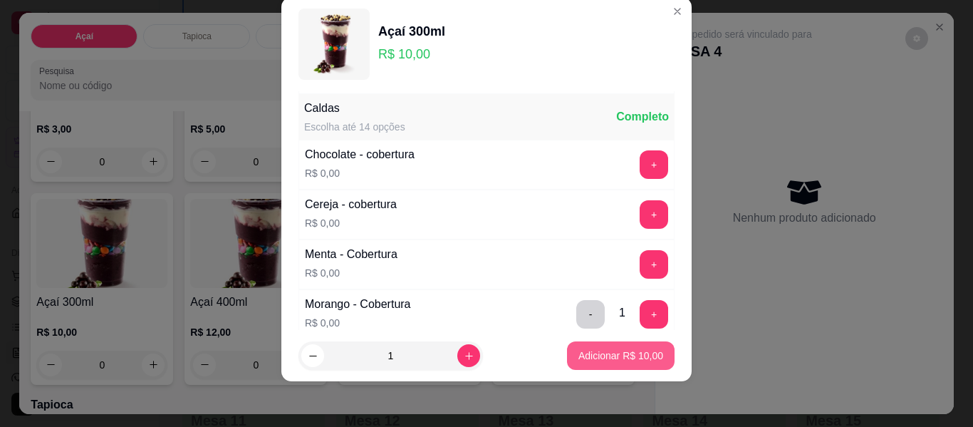
click at [621, 350] on p "Adicionar R$ 10,00" at bounding box center [621, 355] width 85 height 14
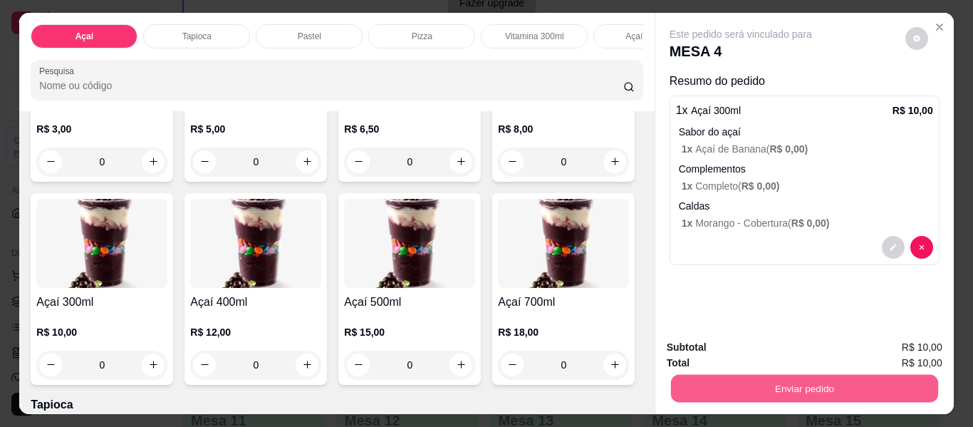
click at [847, 380] on button "Enviar pedido" at bounding box center [804, 389] width 267 height 28
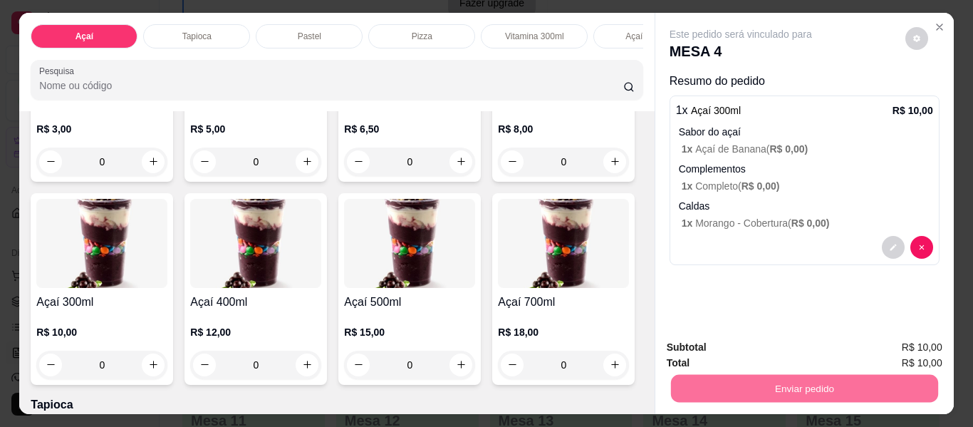
click at [765, 342] on button "Não registrar e enviar pedido" at bounding box center [758, 348] width 144 height 26
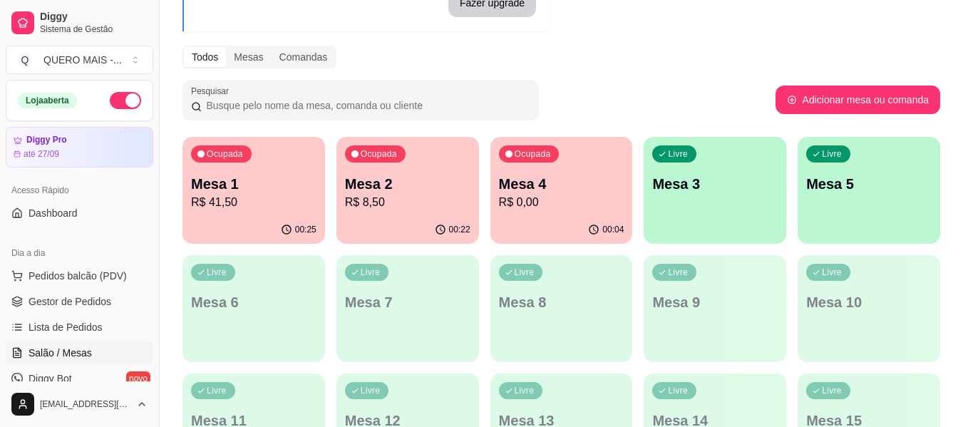
click at [715, 205] on div "Livre Mesa 3" at bounding box center [714, 182] width 143 height 90
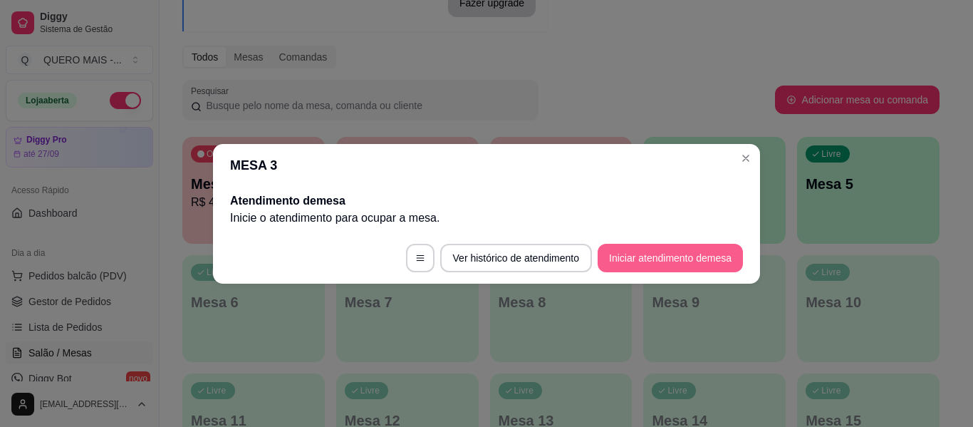
click at [658, 259] on button "Iniciar atendimento de mesa" at bounding box center [670, 258] width 145 height 29
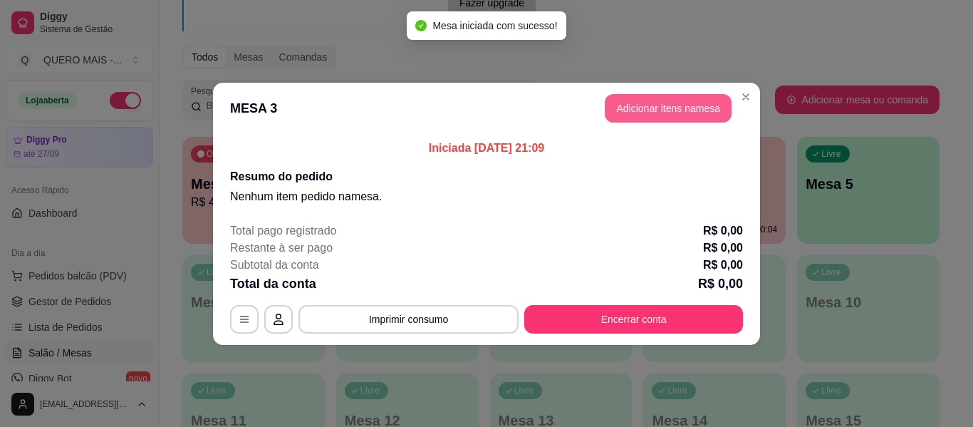
click at [649, 109] on button "Adicionar itens na mesa" at bounding box center [668, 108] width 127 height 29
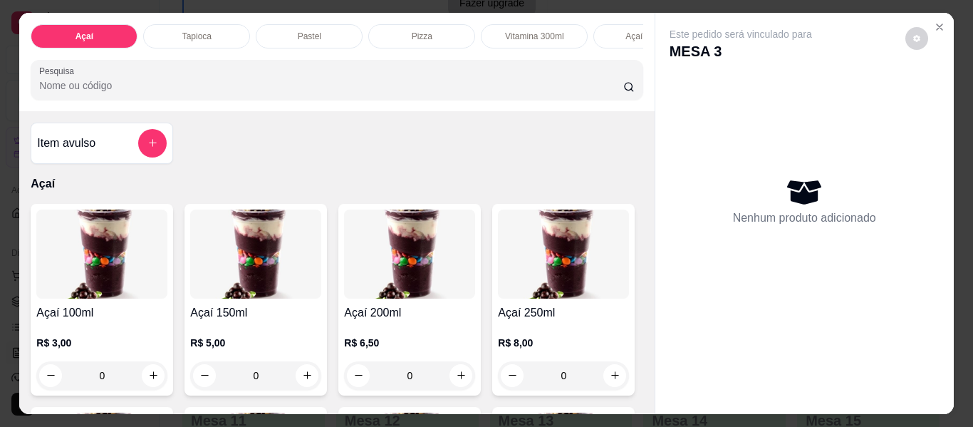
scroll to position [0, 480]
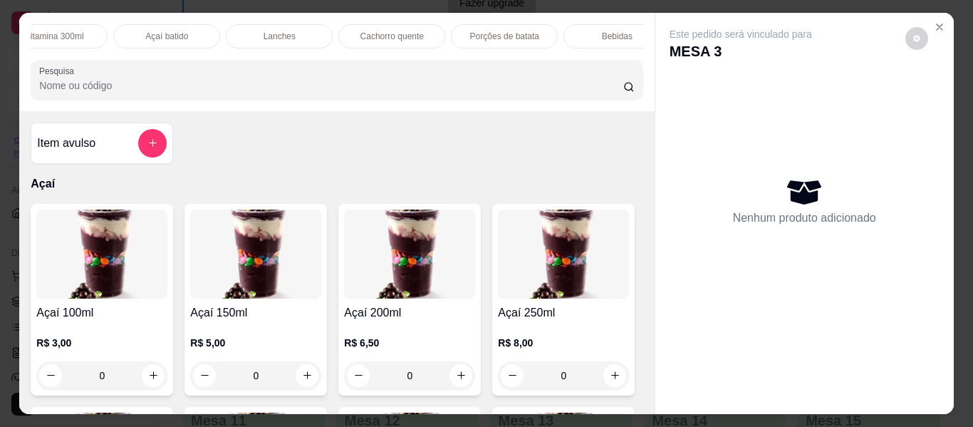
click at [294, 31] on div "Lanches" at bounding box center [279, 36] width 107 height 24
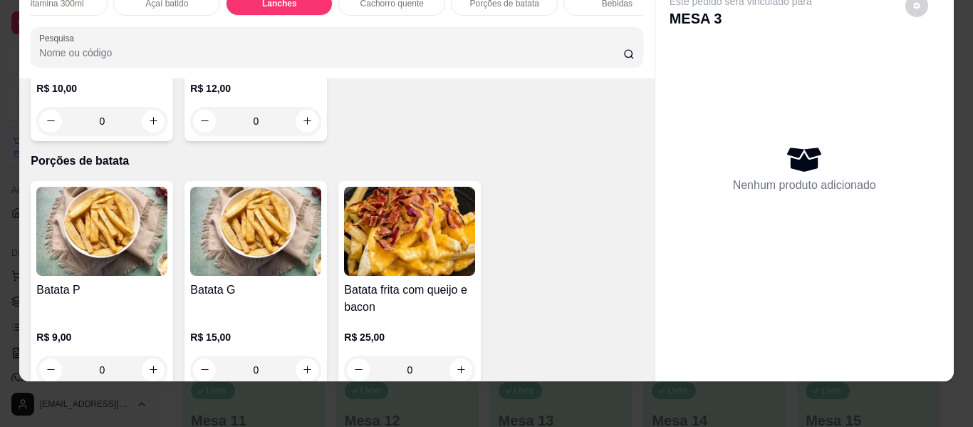
scroll to position [3212, 0]
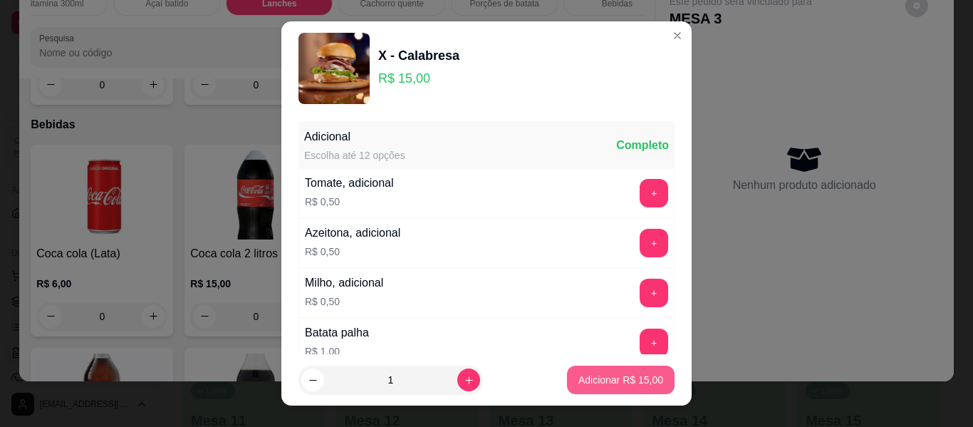
click at [599, 381] on p "Adicionar R$ 15,00" at bounding box center [621, 380] width 85 height 14
type input "1"
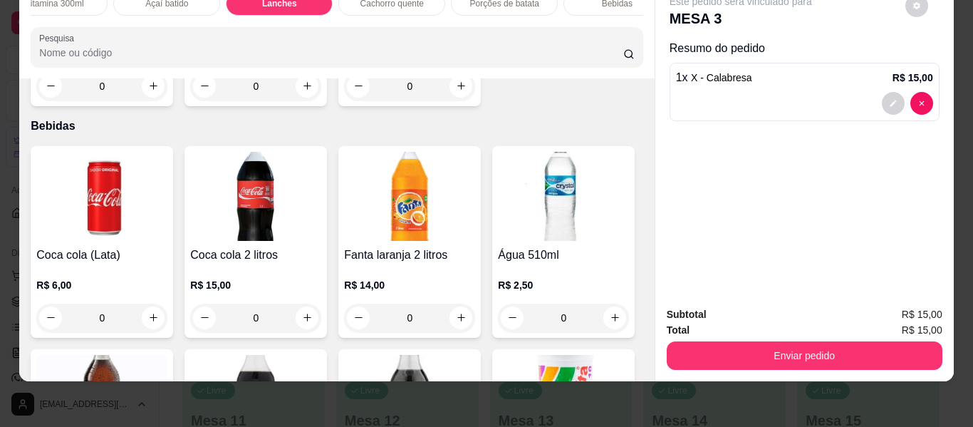
scroll to position [3212, 0]
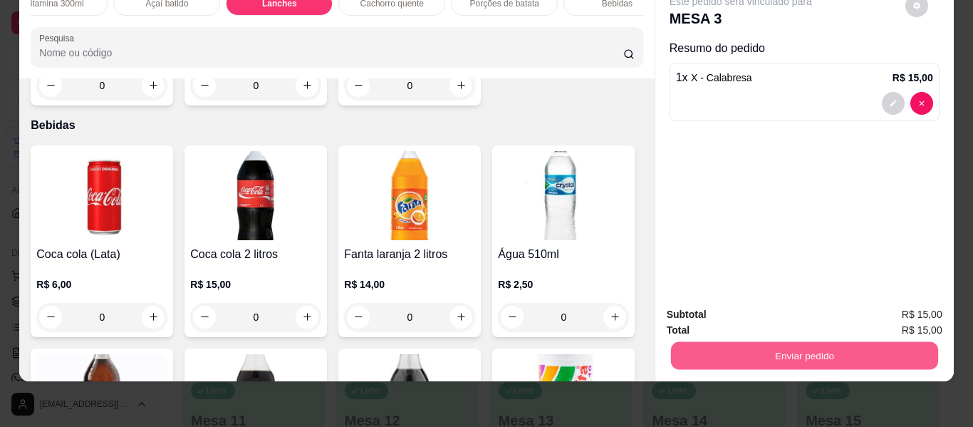
click at [768, 350] on button "Enviar pedido" at bounding box center [804, 356] width 267 height 28
click at [730, 308] on button "Não registrar e enviar pedido" at bounding box center [757, 309] width 148 height 27
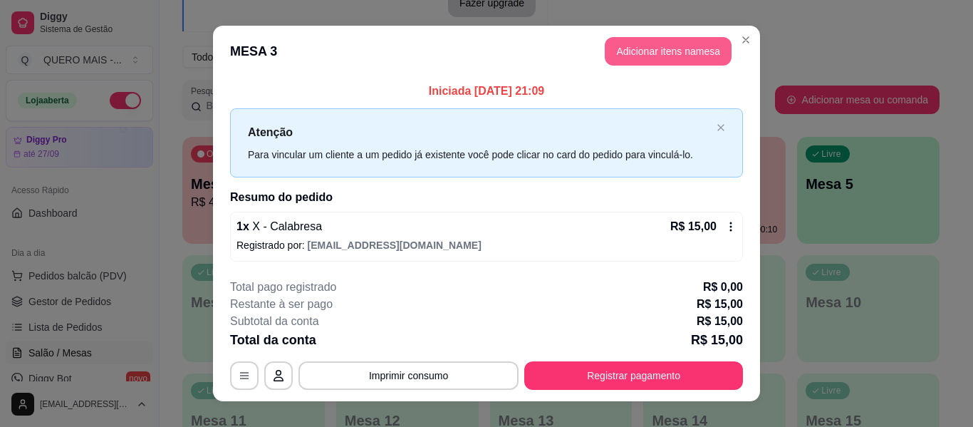
click at [658, 53] on button "Adicionar itens na mesa" at bounding box center [668, 51] width 127 height 29
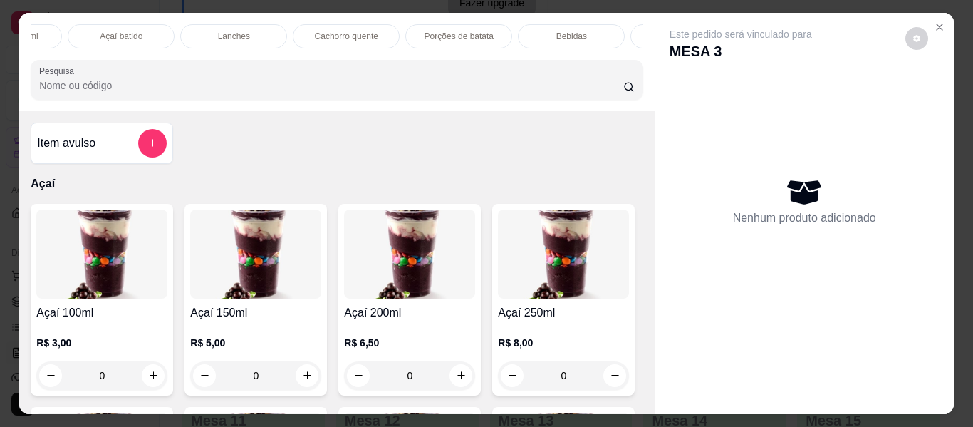
scroll to position [0, 529]
click at [544, 28] on div "Bebidas" at bounding box center [568, 36] width 107 height 24
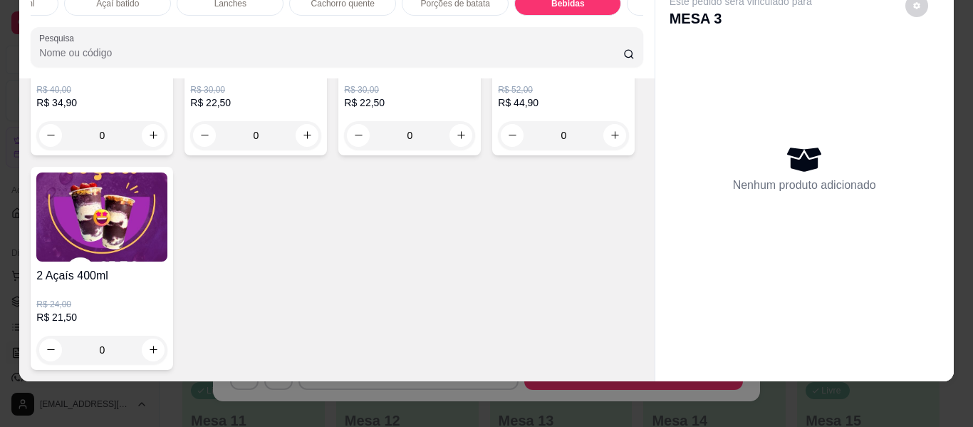
scroll to position [5032, 0]
type input "1"
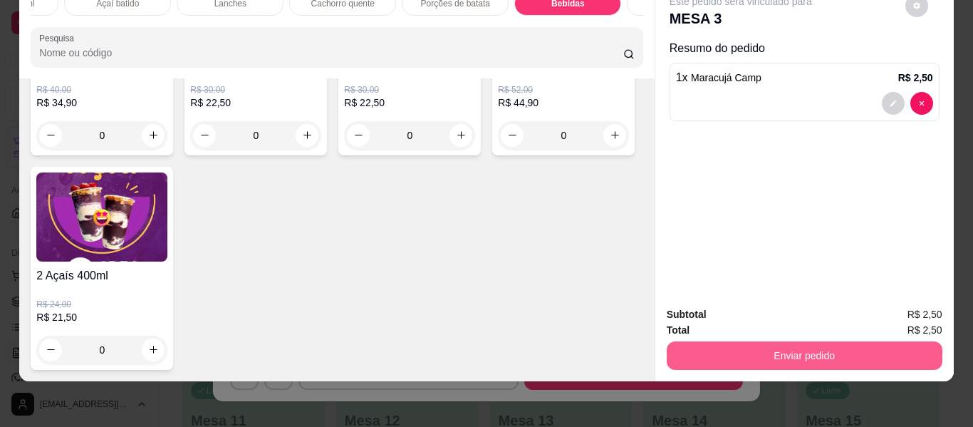
click at [740, 343] on button "Enviar pedido" at bounding box center [805, 355] width 276 height 29
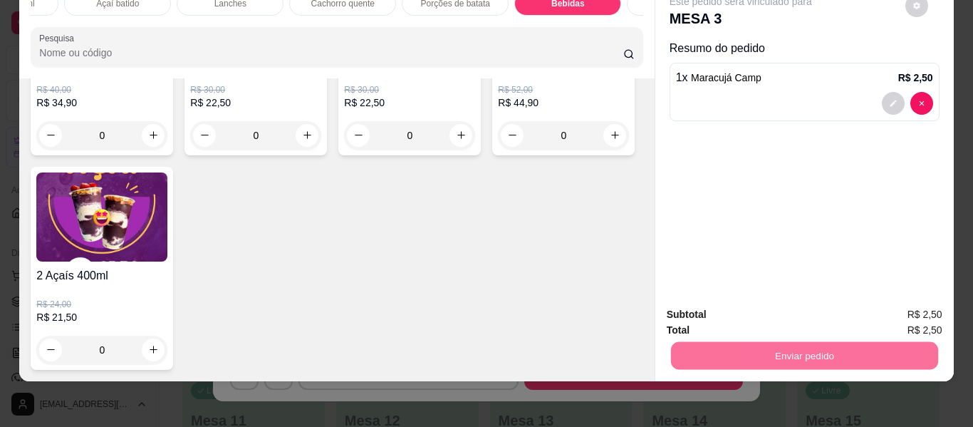
click at [752, 306] on button "Não registrar e enviar pedido" at bounding box center [757, 309] width 148 height 27
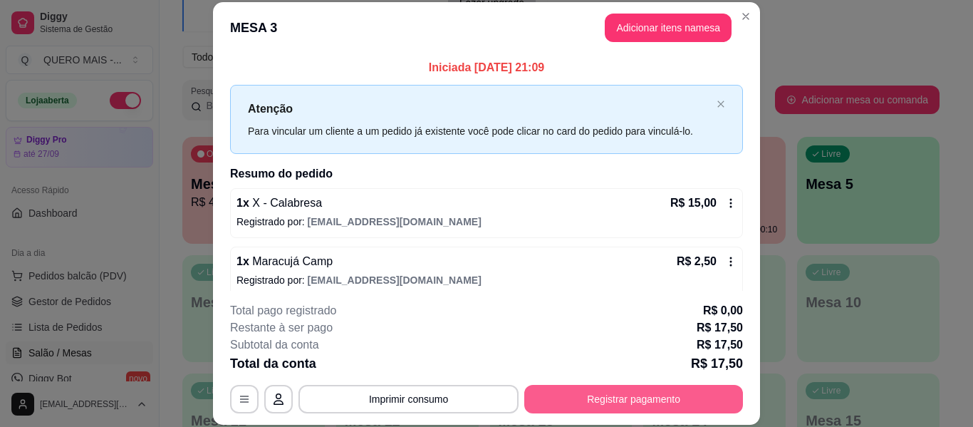
click at [599, 398] on button "Registrar pagamento" at bounding box center [633, 399] width 219 height 29
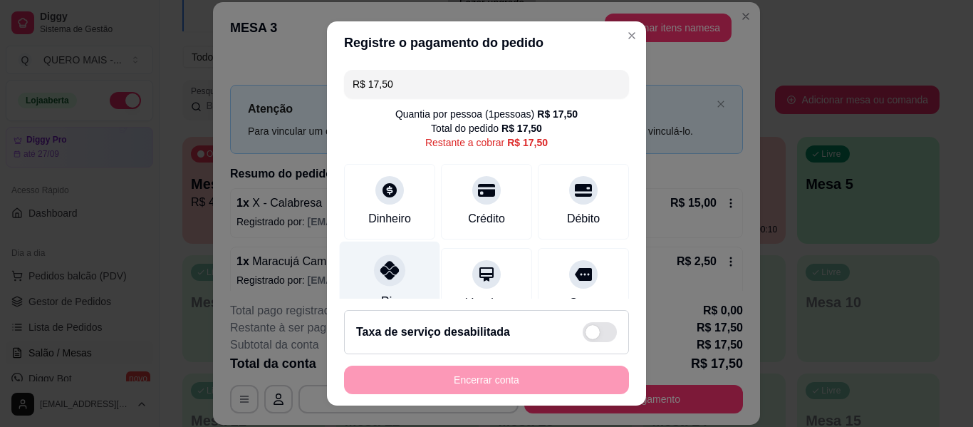
click at [381, 269] on icon at bounding box center [390, 270] width 19 height 19
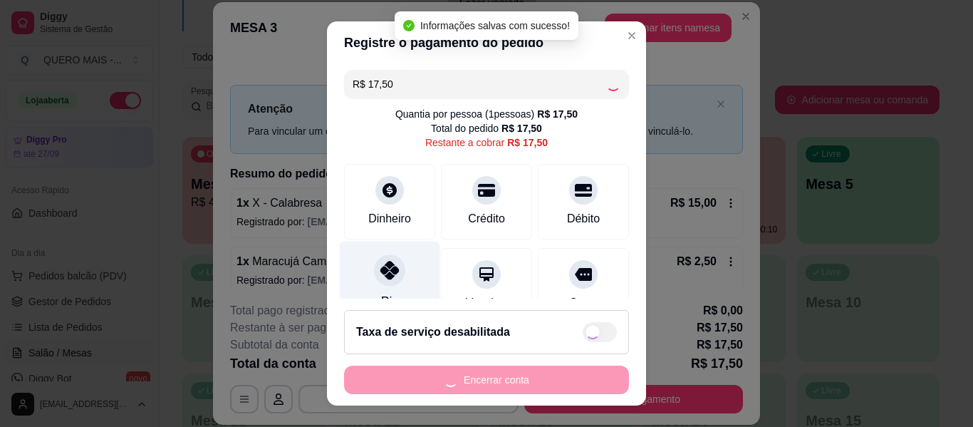
type input "R$ 0,00"
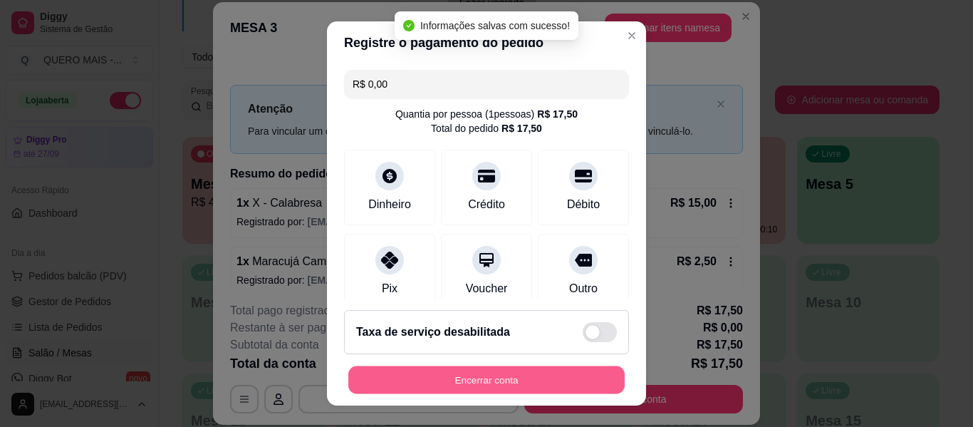
click at [455, 378] on button "Encerrar conta" at bounding box center [486, 380] width 276 height 28
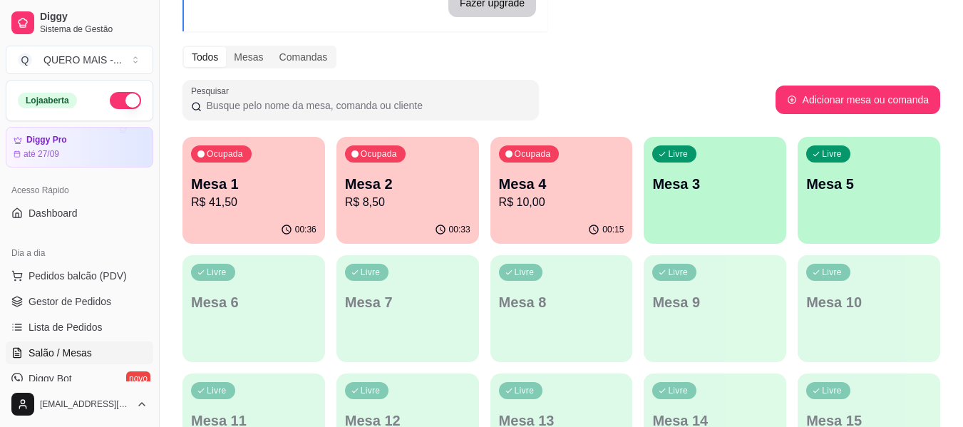
click at [397, 203] on p "R$ 8,50" at bounding box center [407, 202] width 125 height 17
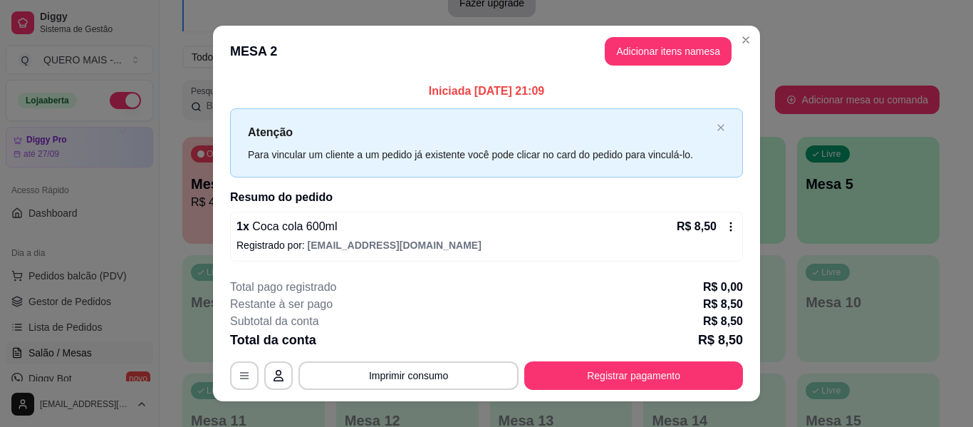
scroll to position [20, 0]
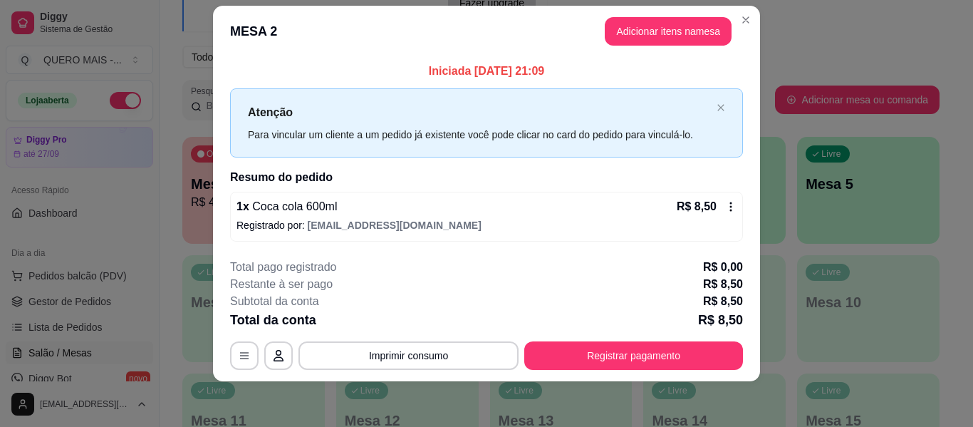
click at [573, 348] on button "Registrar pagamento" at bounding box center [633, 355] width 219 height 29
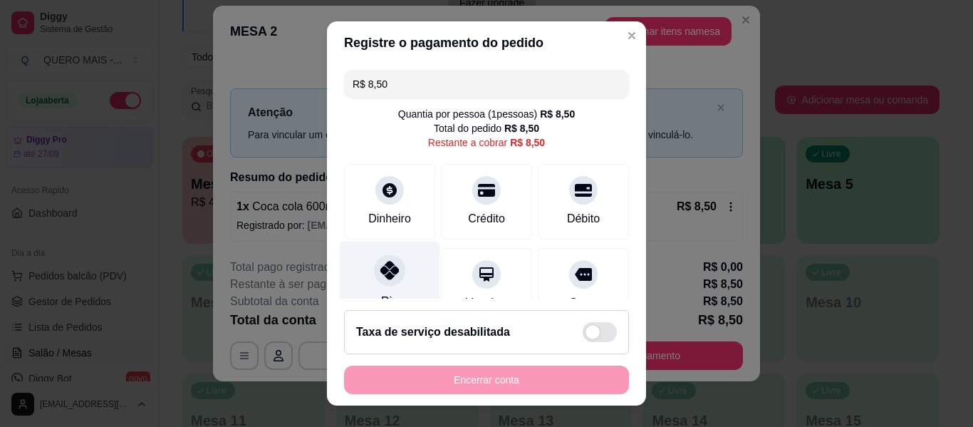
click at [381, 276] on icon at bounding box center [390, 270] width 19 height 19
click at [450, 388] on div "Encerrar conta" at bounding box center [486, 380] width 285 height 29
type input "R$ 0,00"
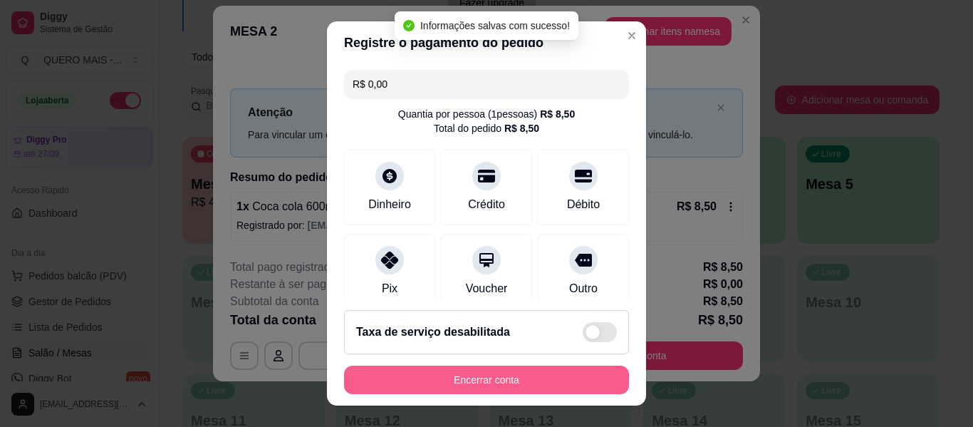
click at [473, 388] on button "Encerrar conta" at bounding box center [486, 380] width 285 height 29
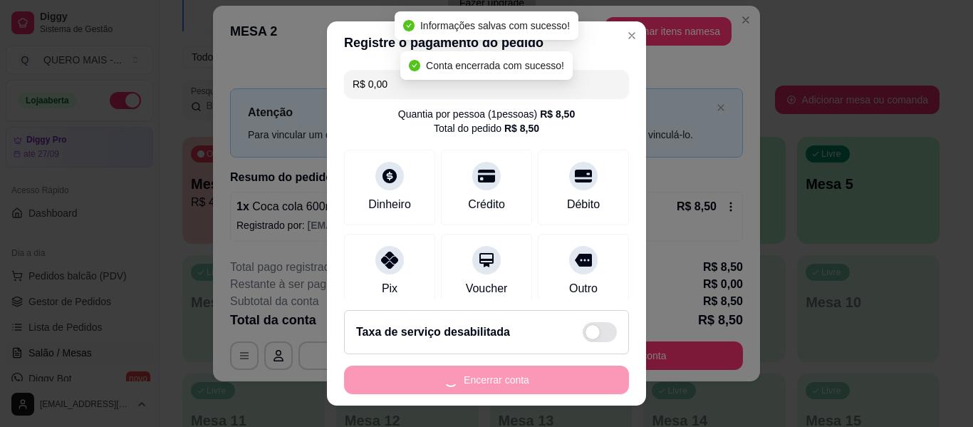
scroll to position [0, 0]
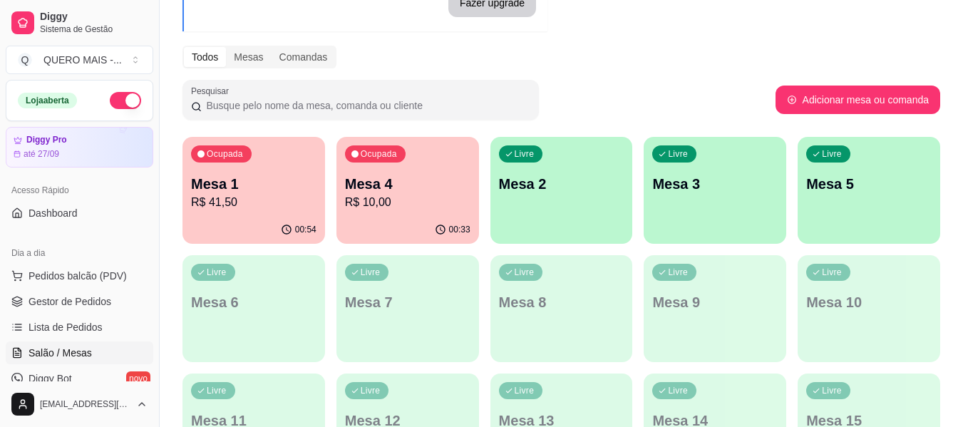
click at [259, 197] on p "R$ 41,50" at bounding box center [253, 202] width 125 height 17
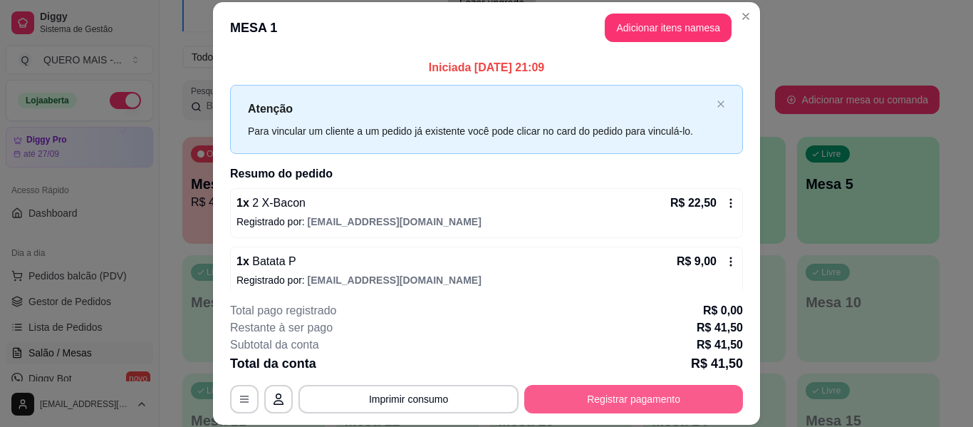
click at [619, 403] on button "Registrar pagamento" at bounding box center [633, 399] width 219 height 29
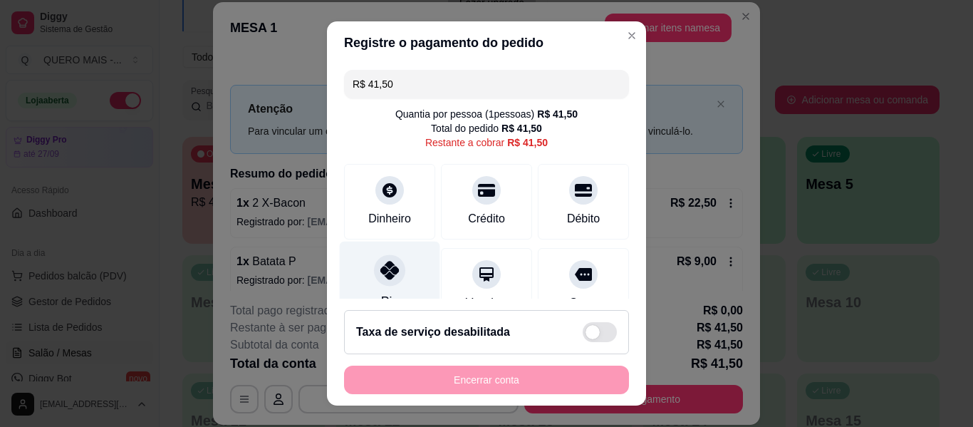
click at [387, 280] on div at bounding box center [389, 269] width 31 height 31
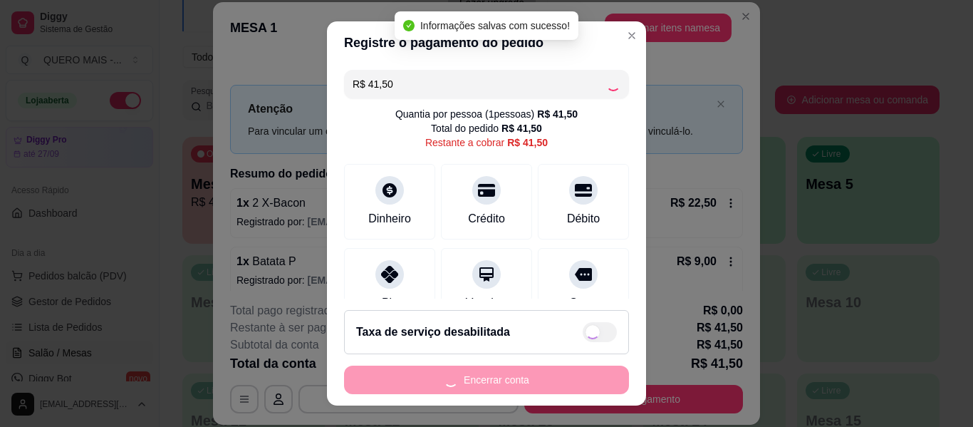
type input "R$ 0,00"
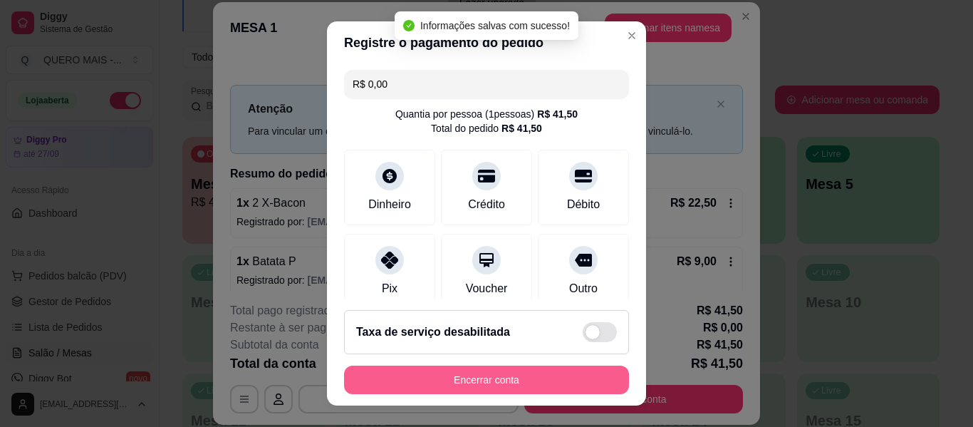
click at [449, 386] on button "Encerrar conta" at bounding box center [486, 380] width 285 height 29
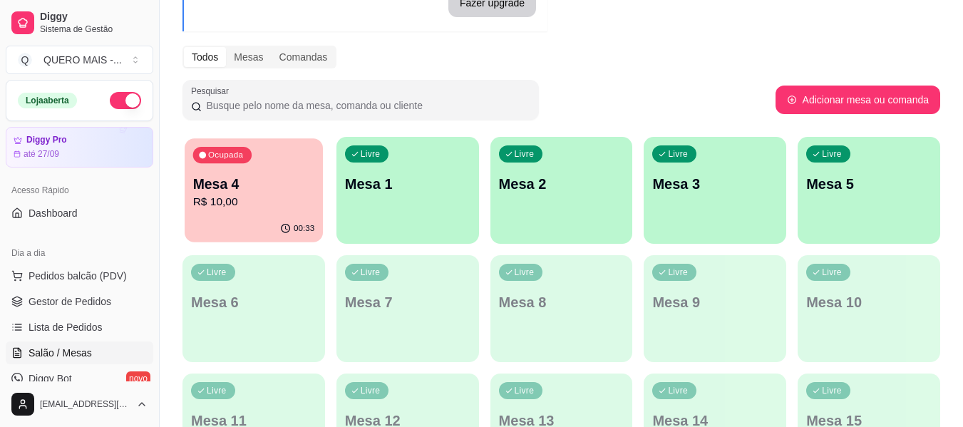
click at [267, 214] on div "Ocupada Mesa 4 R$ 10,00" at bounding box center [254, 176] width 138 height 77
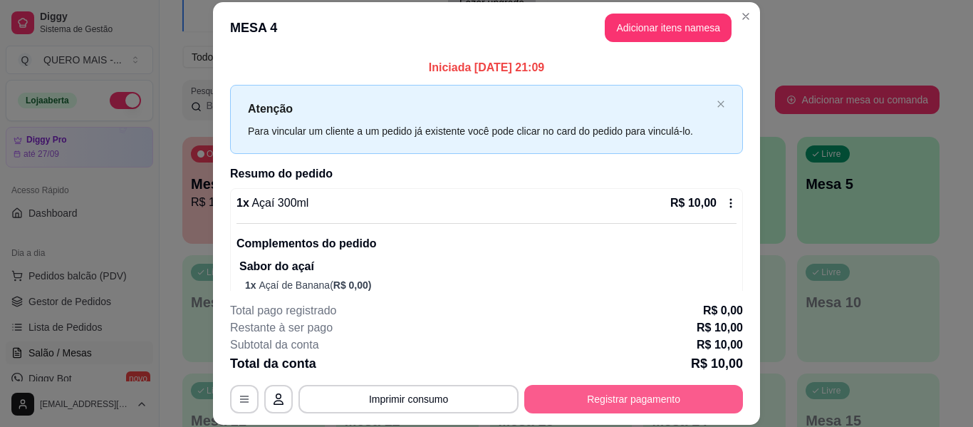
click at [547, 400] on button "Registrar pagamento" at bounding box center [633, 399] width 219 height 29
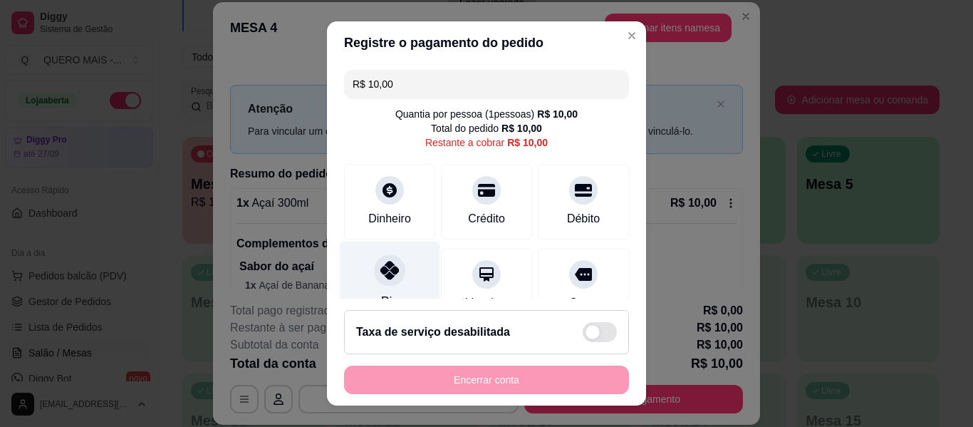
click at [368, 264] on div "Pix" at bounding box center [390, 283] width 100 height 83
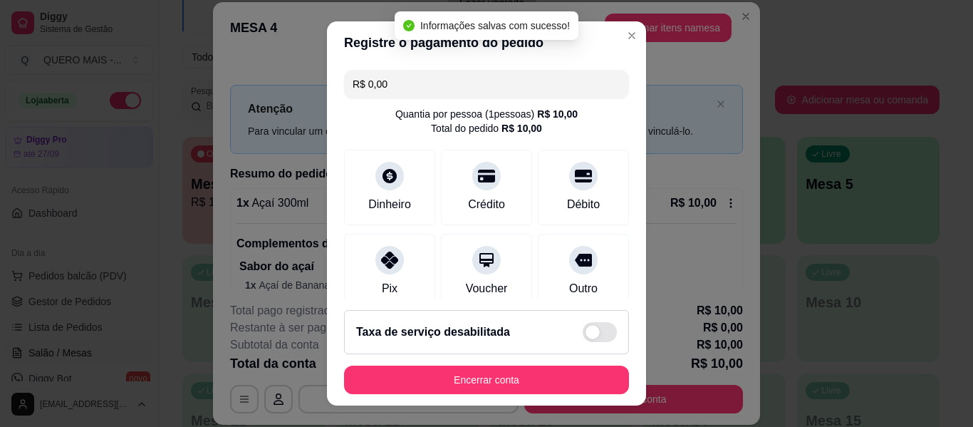
scroll to position [192, 0]
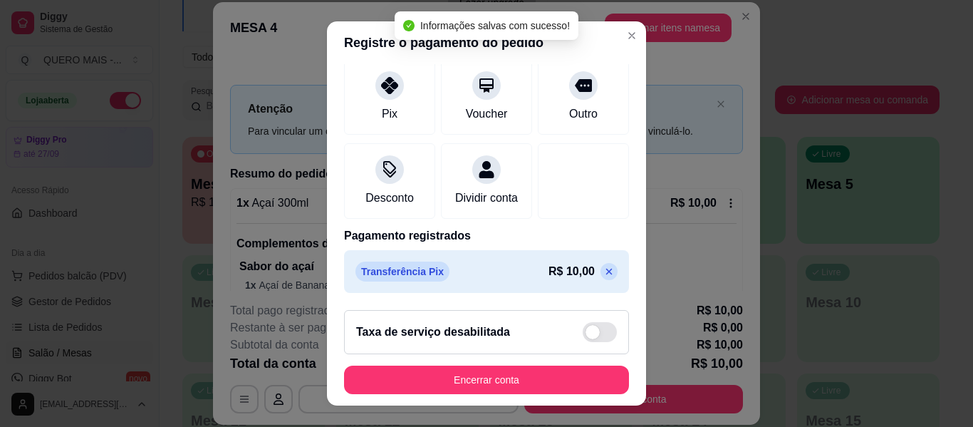
click at [604, 275] on icon at bounding box center [609, 271] width 11 height 11
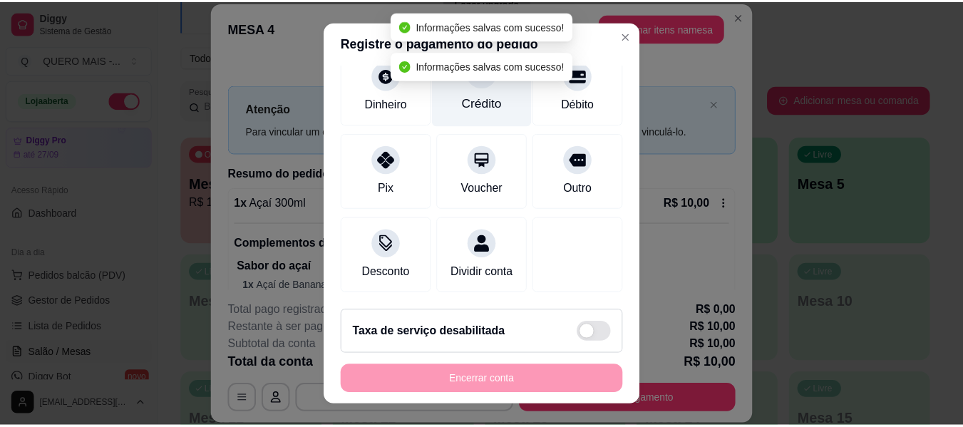
scroll to position [0, 0]
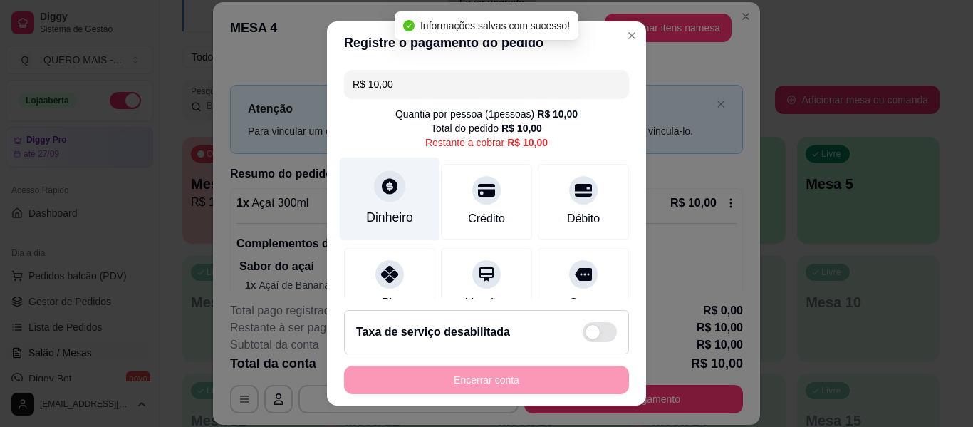
click at [383, 194] on icon at bounding box center [390, 186] width 16 height 16
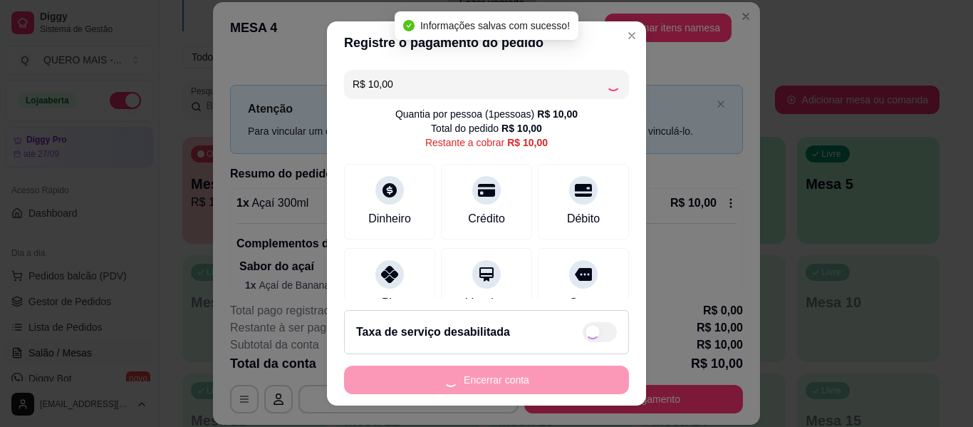
type input "R$ 0,00"
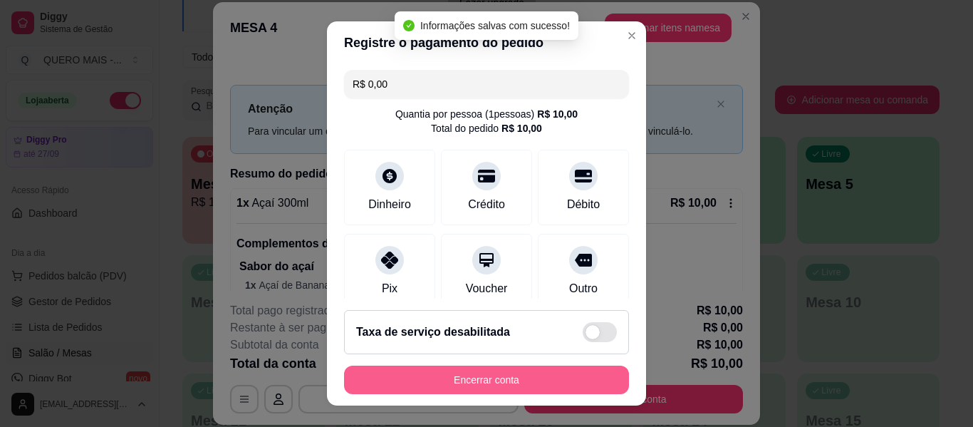
click at [483, 384] on button "Encerrar conta" at bounding box center [486, 380] width 285 height 29
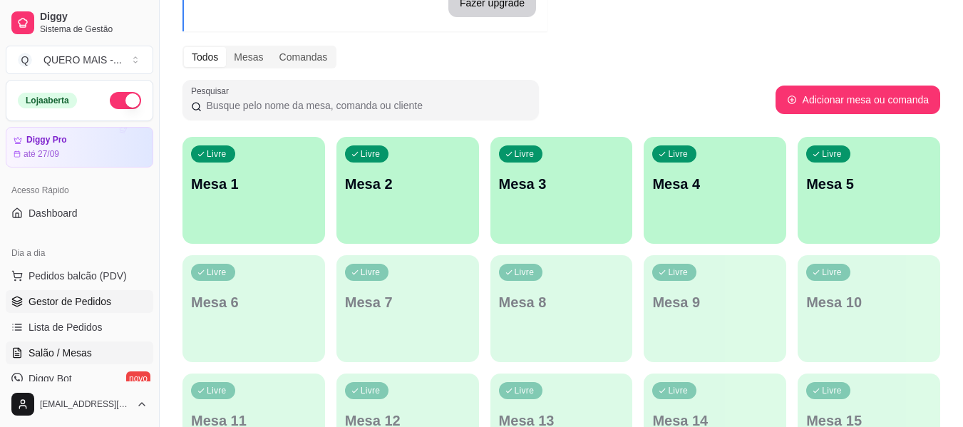
click at [103, 306] on span "Gestor de Pedidos" at bounding box center [70, 301] width 83 height 14
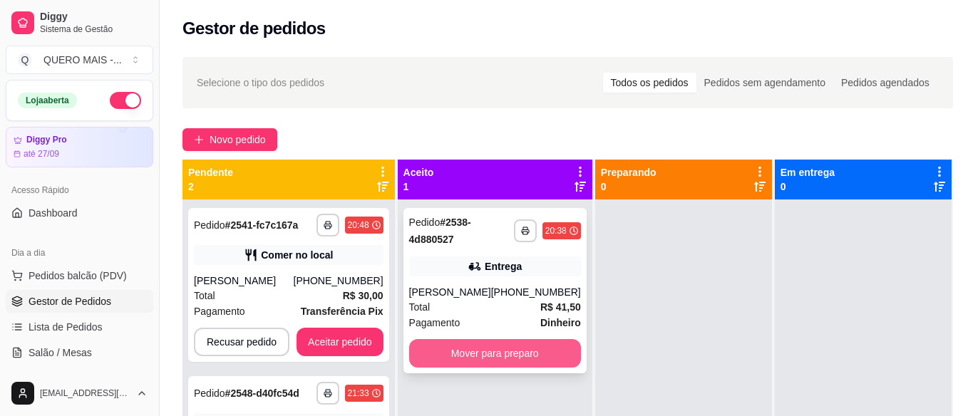
click at [482, 354] on button "Mover para preparo" at bounding box center [495, 353] width 172 height 29
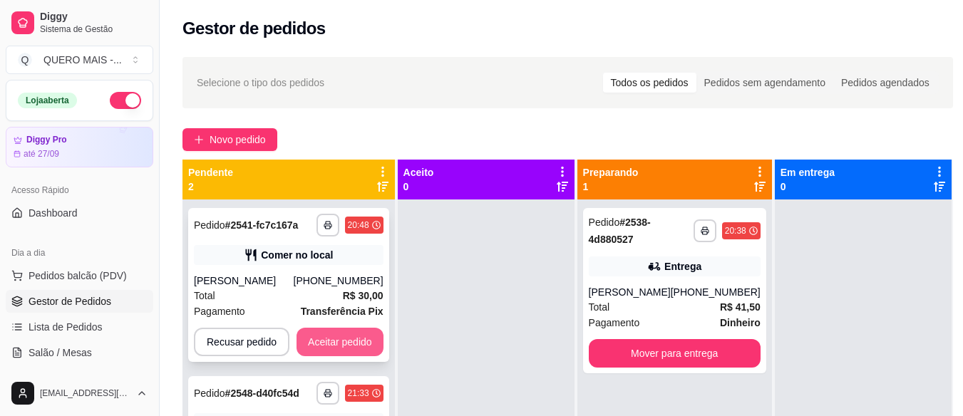
click at [339, 341] on button "Aceitar pedido" at bounding box center [339, 342] width 87 height 29
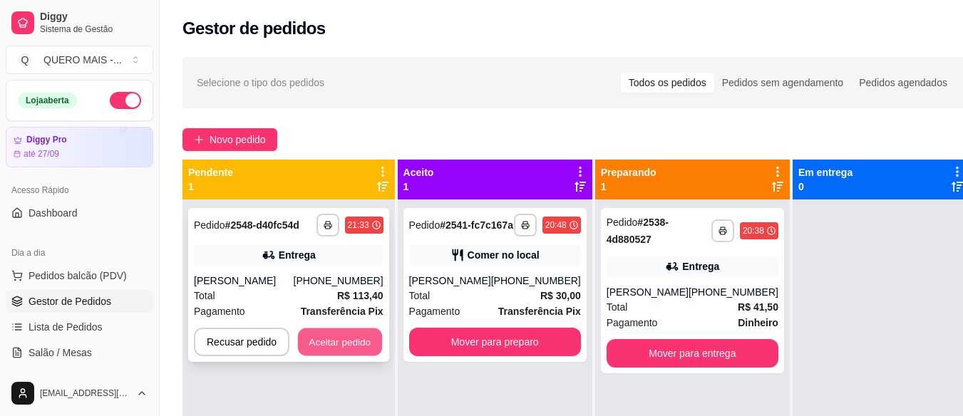
click at [349, 338] on button "Aceitar pedido" at bounding box center [340, 343] width 84 height 28
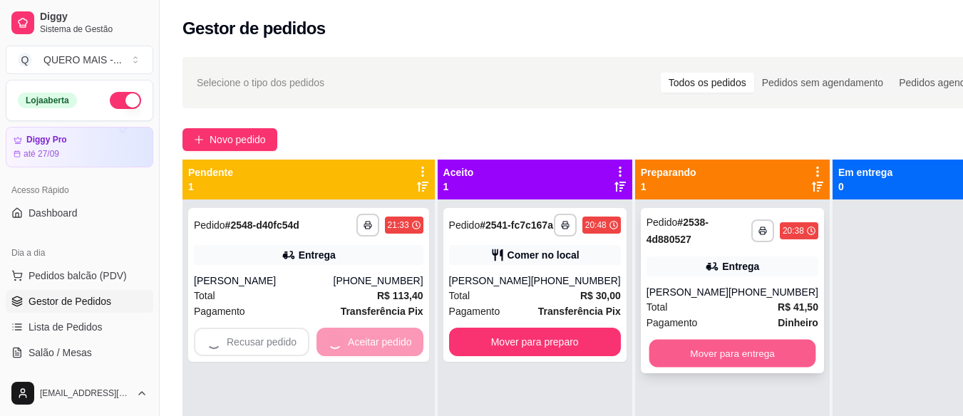
click at [692, 363] on button "Mover para entrega" at bounding box center [731, 354] width 167 height 28
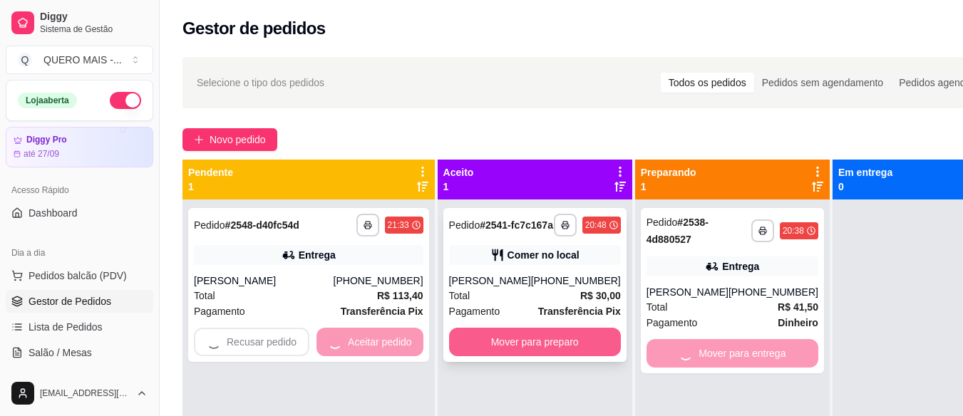
click at [555, 344] on button "Mover para preparo" at bounding box center [535, 342] width 172 height 29
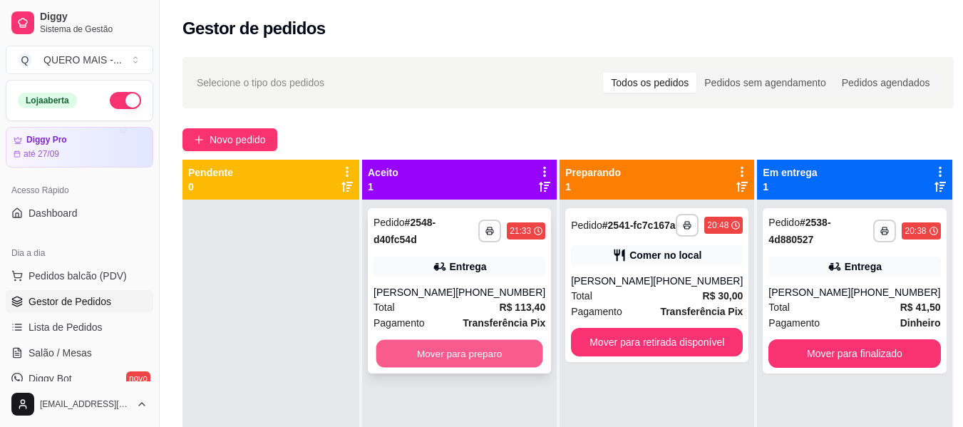
click at [435, 349] on button "Mover para preparo" at bounding box center [459, 354] width 167 height 28
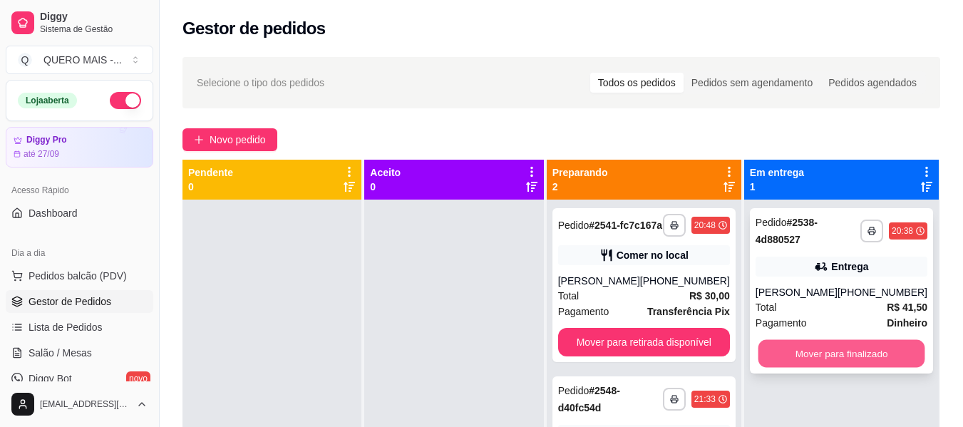
click at [802, 364] on button "Mover para finalizado" at bounding box center [841, 354] width 167 height 28
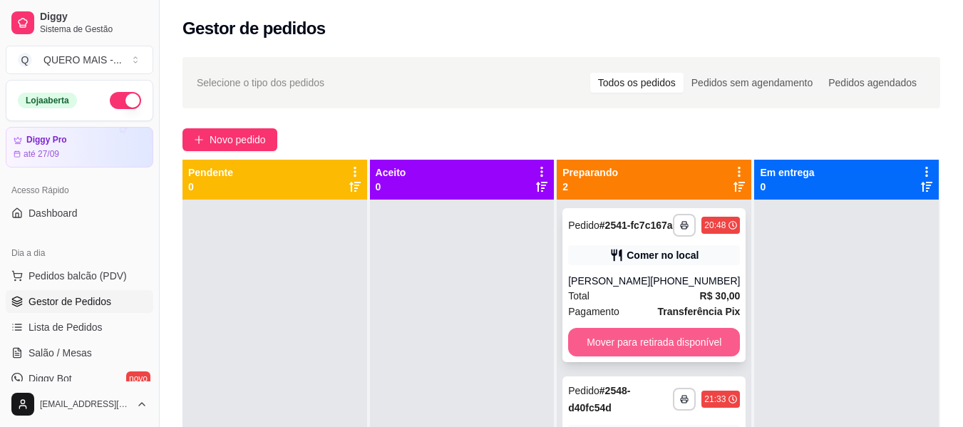
click at [709, 356] on button "Mover para retirada disponível" at bounding box center [654, 342] width 172 height 29
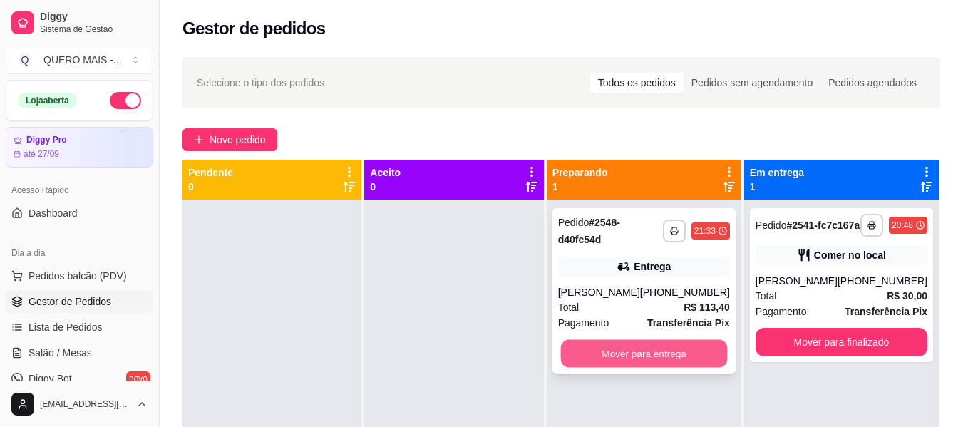
click at [671, 347] on button "Mover para entrega" at bounding box center [643, 354] width 167 height 28
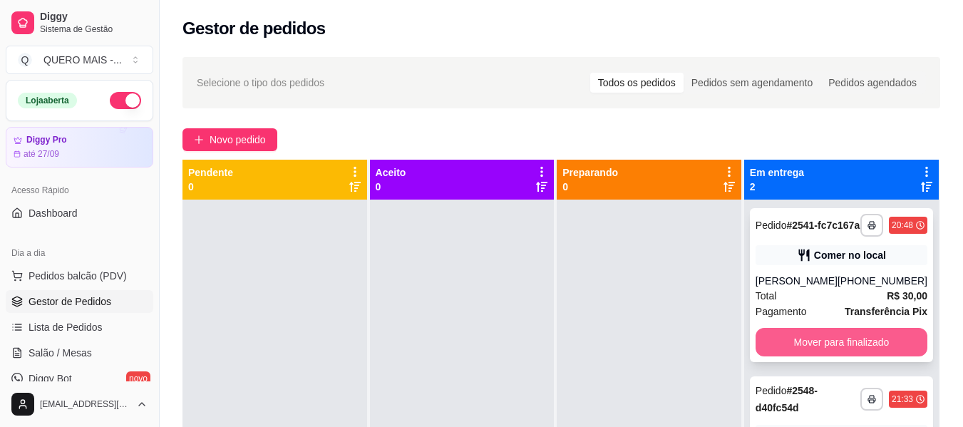
click at [786, 356] on button "Mover para finalizado" at bounding box center [841, 342] width 172 height 29
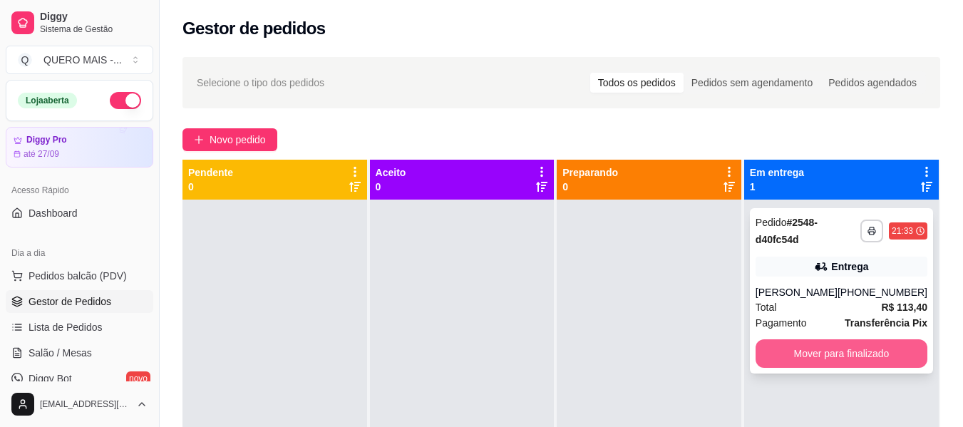
click at [787, 360] on button "Mover para finalizado" at bounding box center [841, 353] width 172 height 29
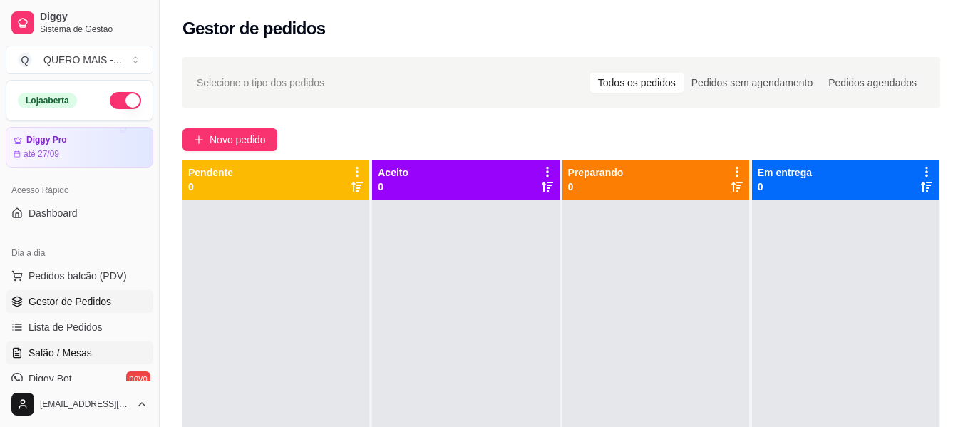
click at [60, 346] on span "Salão / Mesas" at bounding box center [60, 353] width 63 height 14
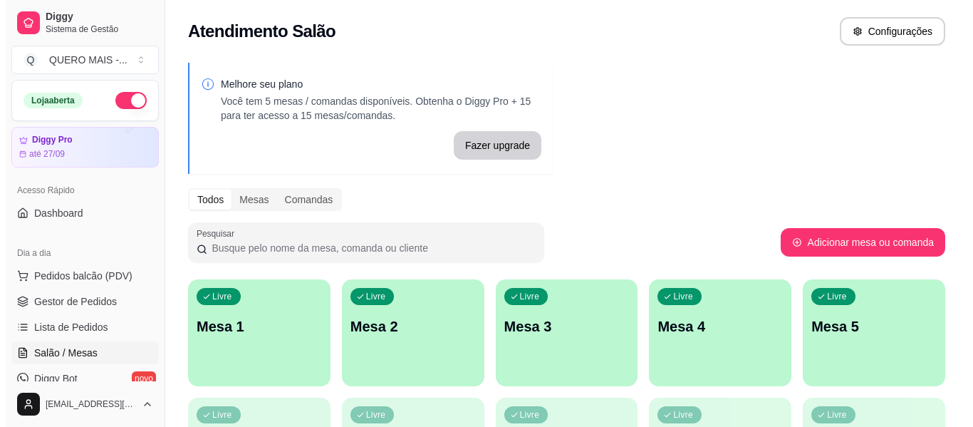
scroll to position [264, 0]
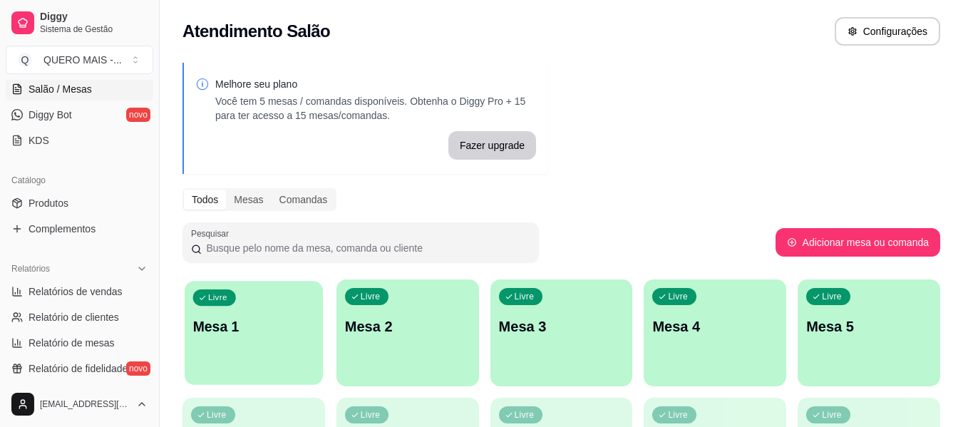
click at [232, 353] on div "Livre Mesa 1" at bounding box center [254, 324] width 138 height 87
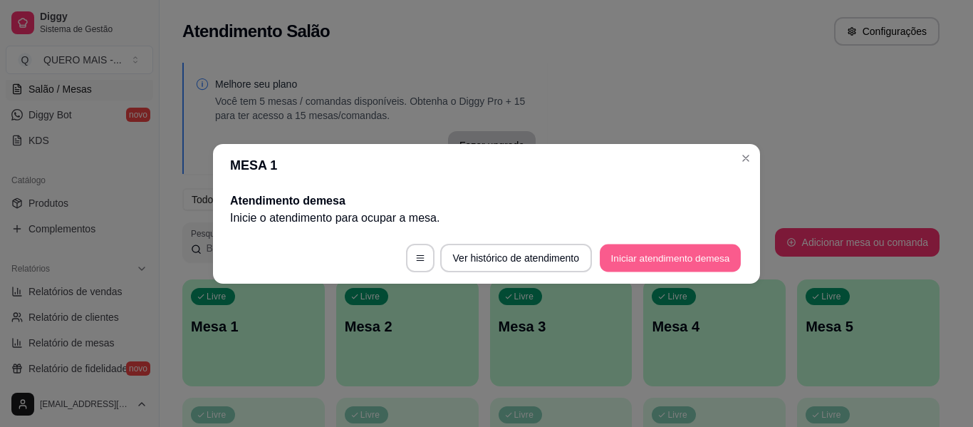
click at [641, 264] on button "Iniciar atendimento de mesa" at bounding box center [670, 258] width 141 height 28
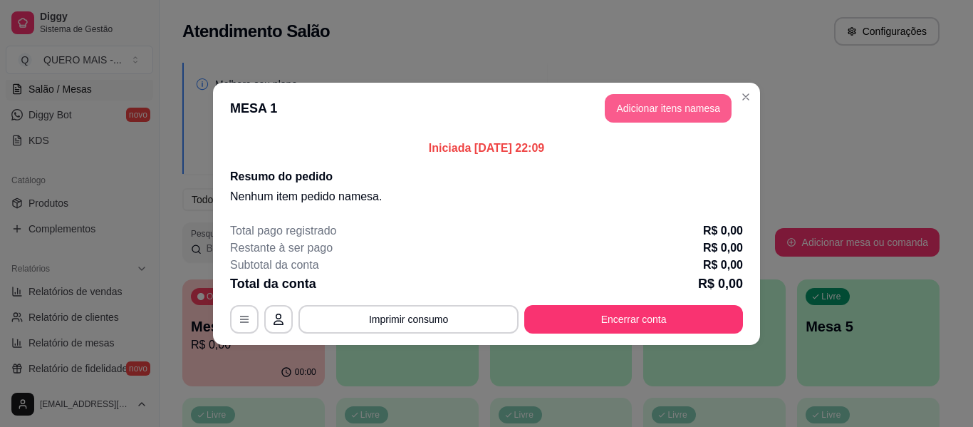
click at [677, 111] on button "Adicionar itens na mesa" at bounding box center [668, 108] width 127 height 29
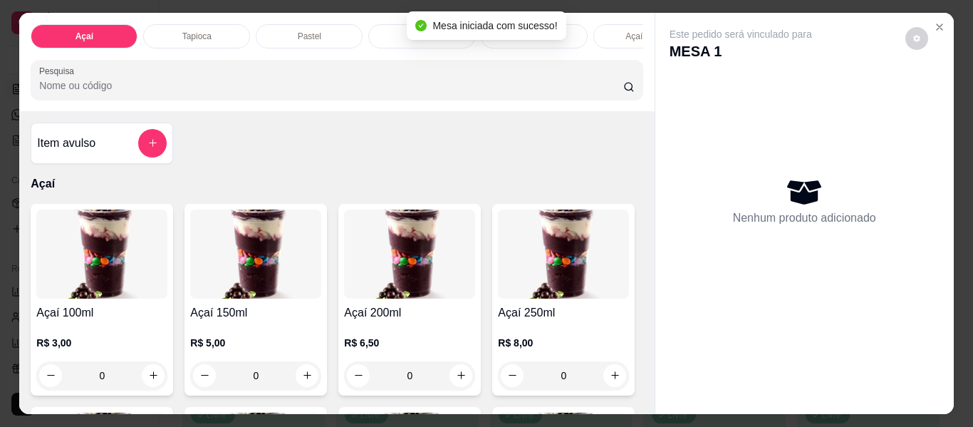
click at [301, 378] on div "0" at bounding box center [255, 375] width 131 height 29
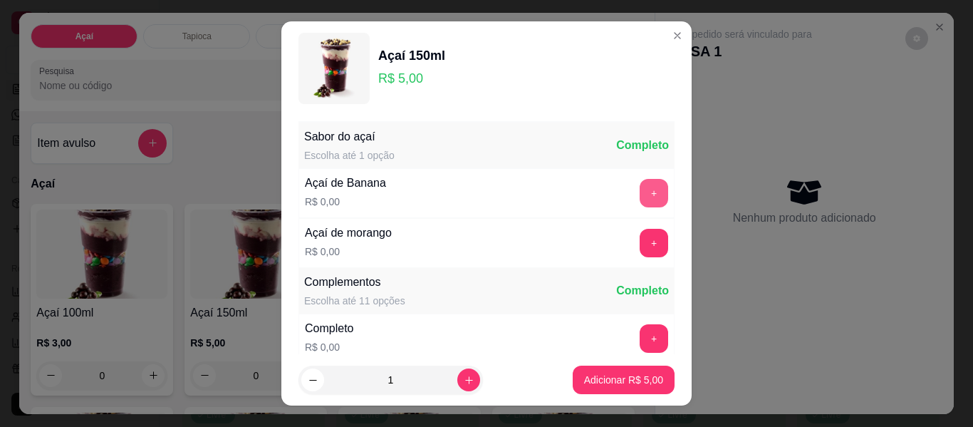
click at [640, 194] on button "+" at bounding box center [654, 193] width 29 height 29
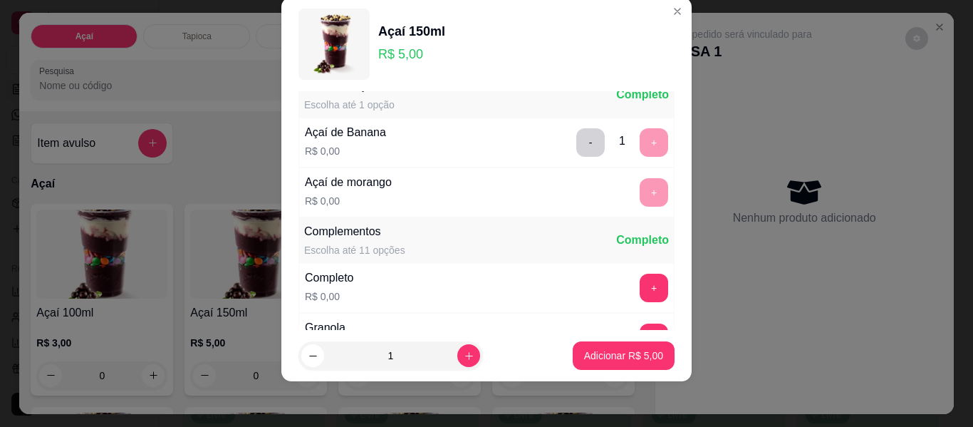
scroll to position [0, 0]
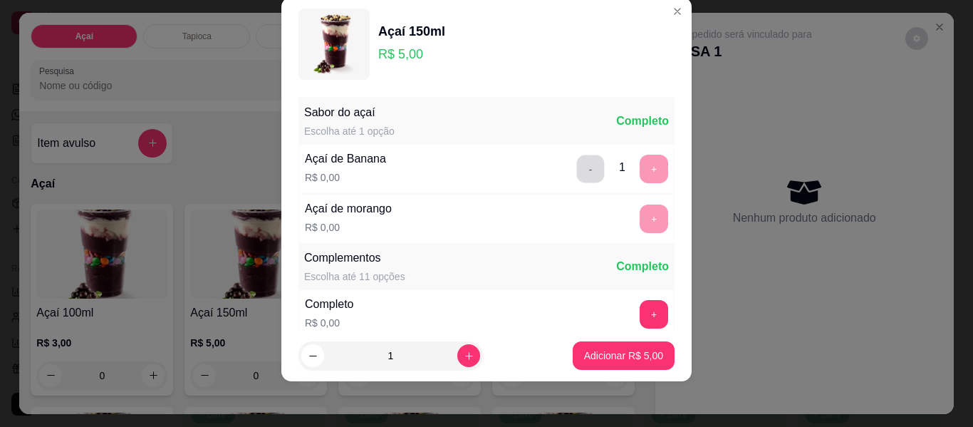
click at [577, 165] on button "-" at bounding box center [591, 169] width 28 height 28
click at [640, 217] on button "+" at bounding box center [654, 219] width 29 height 29
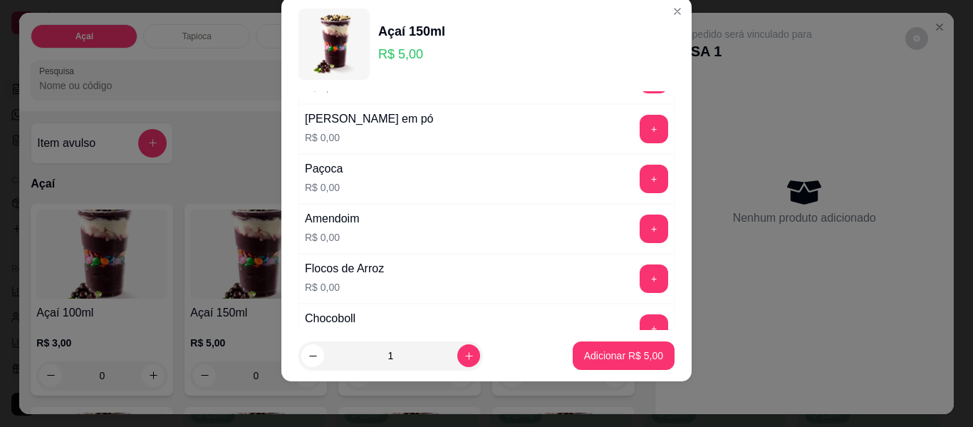
scroll to position [356, 0]
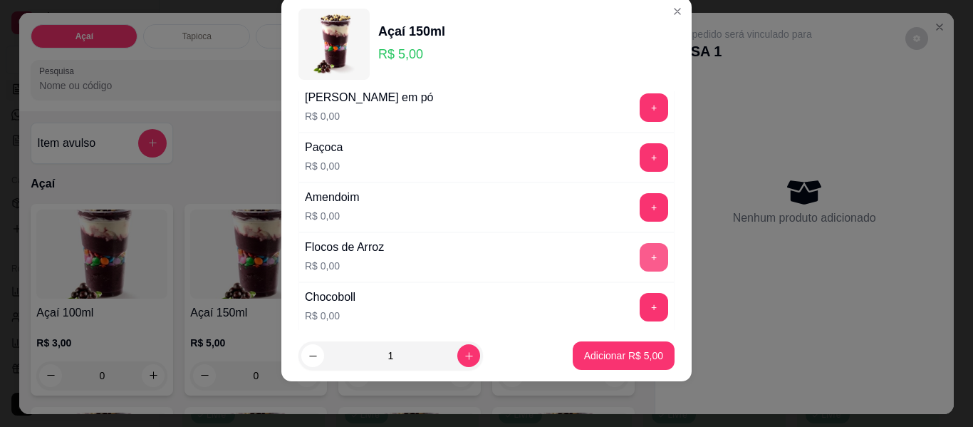
click at [640, 254] on button "+" at bounding box center [654, 257] width 29 height 29
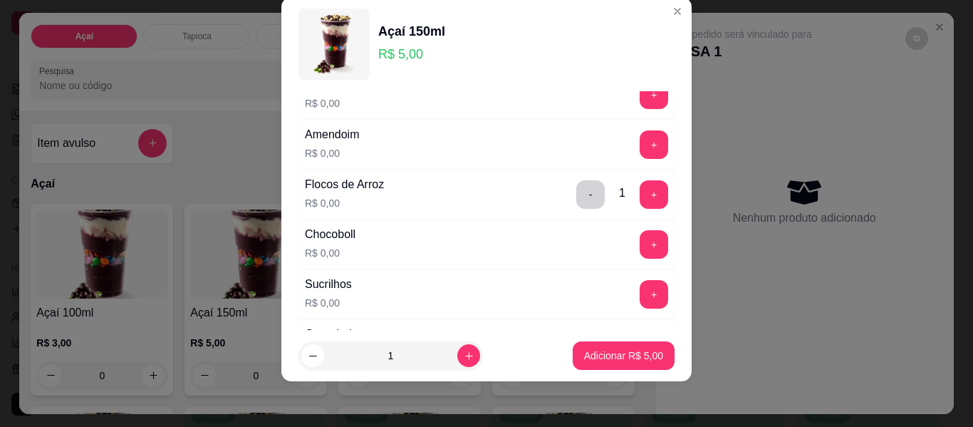
scroll to position [428, 0]
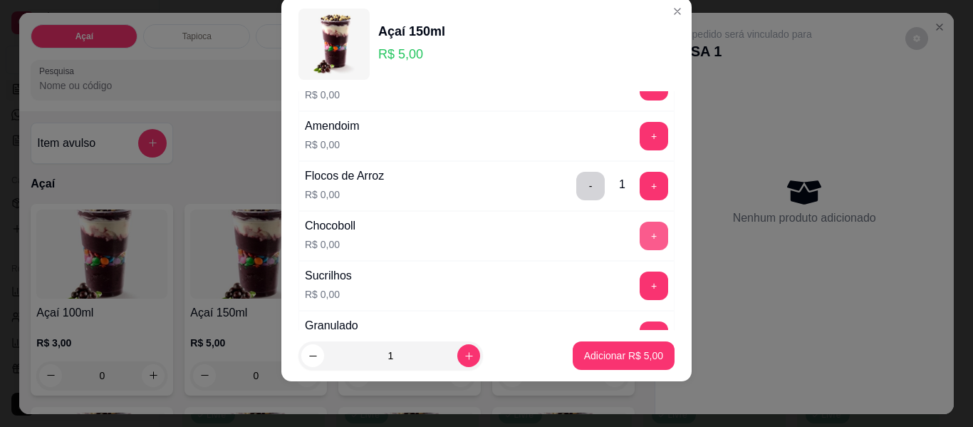
click at [640, 227] on button "+" at bounding box center [654, 236] width 29 height 29
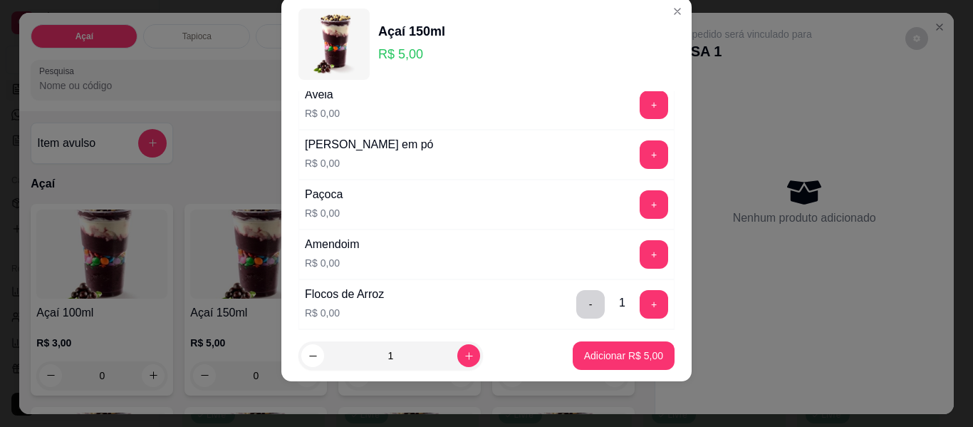
scroll to position [285, 0]
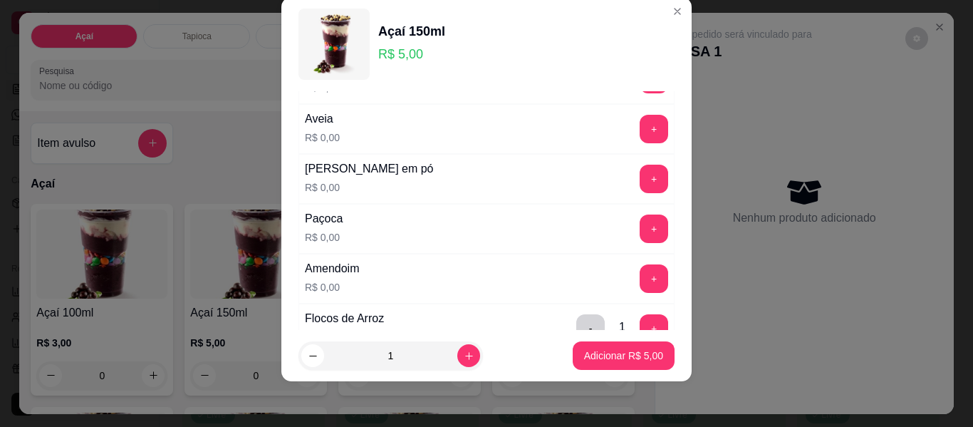
click at [640, 168] on button "+" at bounding box center [654, 179] width 29 height 29
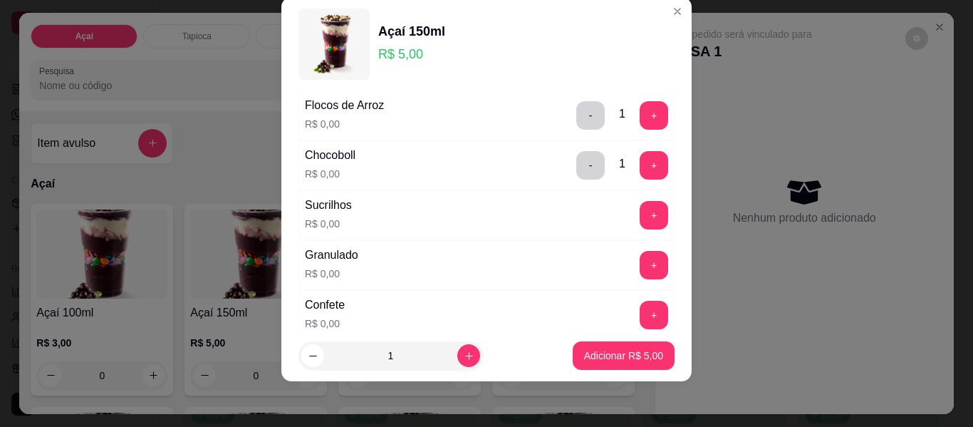
scroll to position [499, 0]
click at [641, 319] on button "+" at bounding box center [655, 315] width 28 height 28
click at [640, 267] on button "+" at bounding box center [654, 264] width 29 height 29
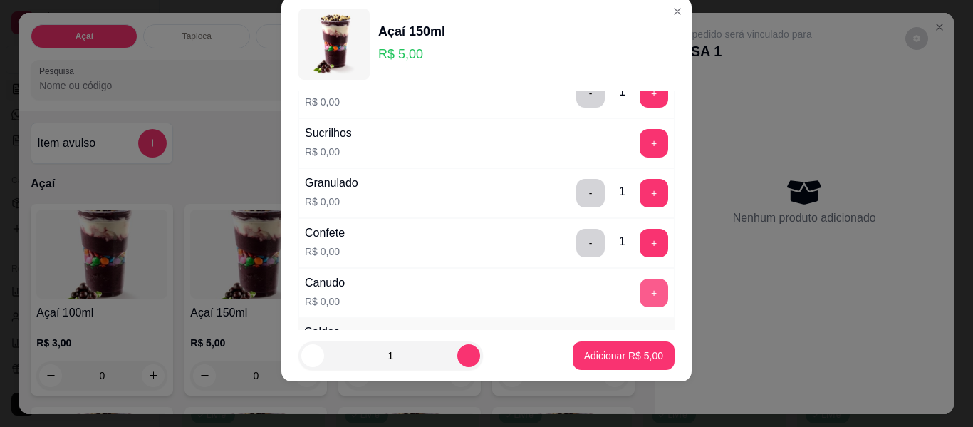
click at [640, 295] on button "+" at bounding box center [654, 293] width 29 height 29
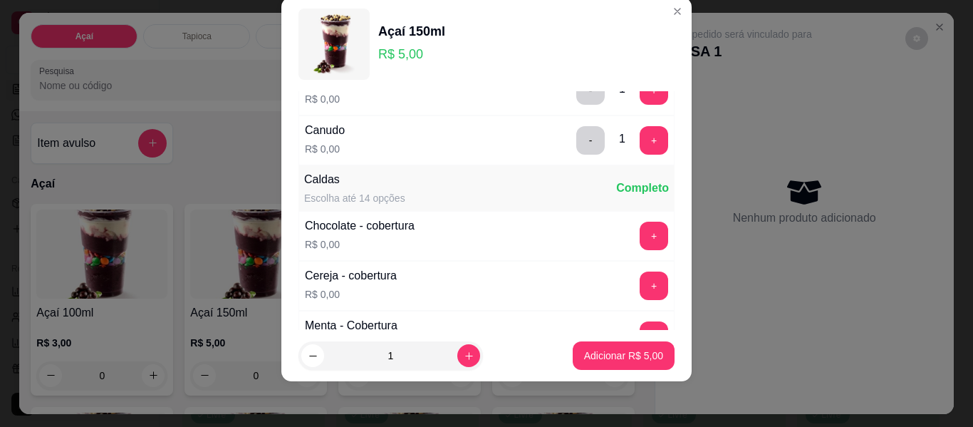
scroll to position [784, 0]
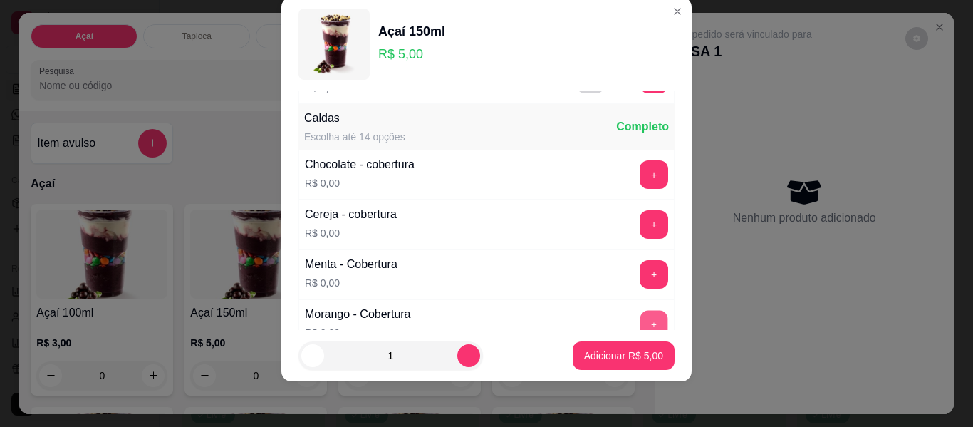
click at [641, 319] on button "+" at bounding box center [655, 325] width 28 height 28
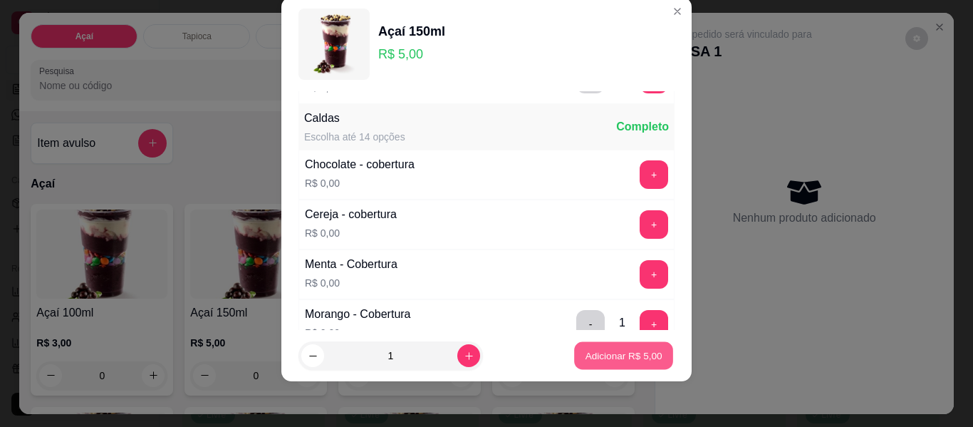
click at [617, 361] on p "Adicionar R$ 5,00" at bounding box center [623, 355] width 77 height 14
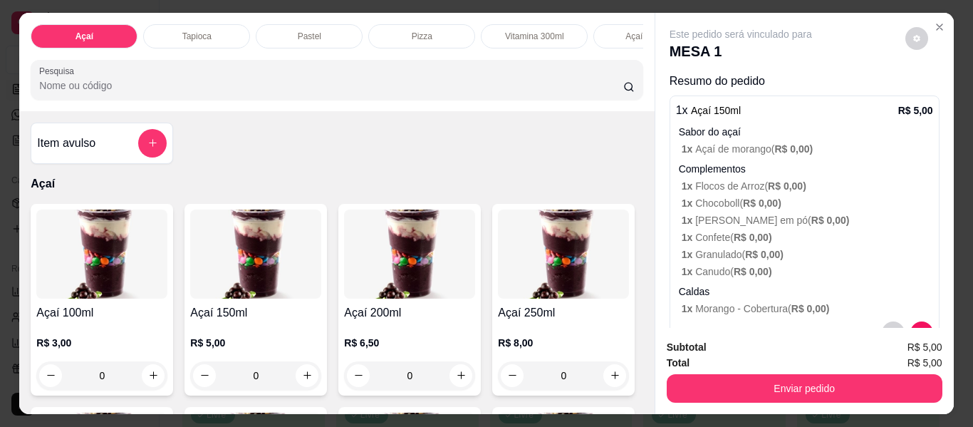
click at [298, 379] on div "0" at bounding box center [255, 375] width 131 height 29
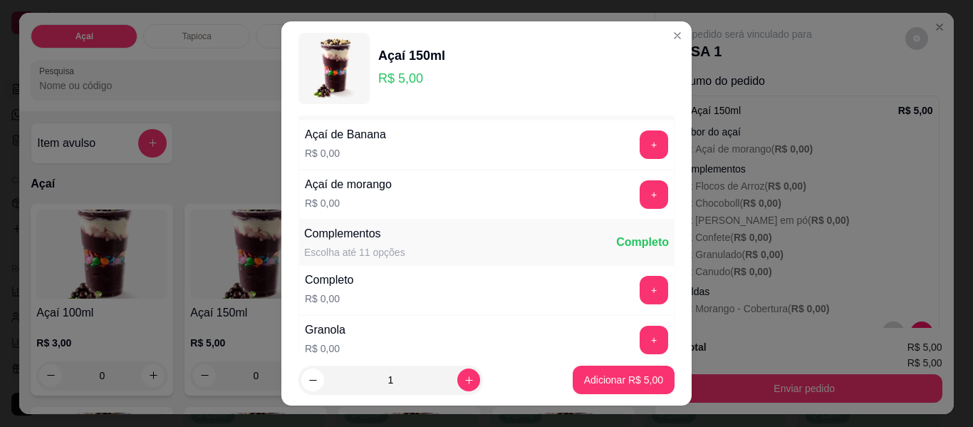
scroll to position [71, 0]
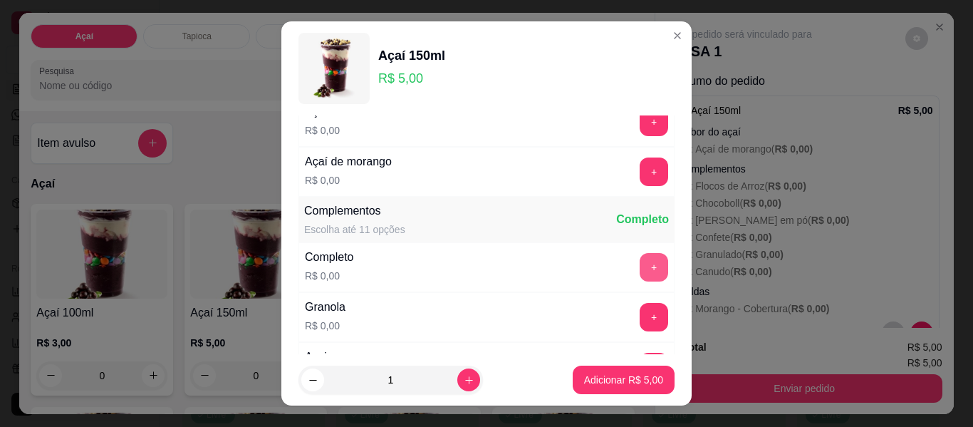
click at [640, 254] on button "+" at bounding box center [654, 267] width 29 height 29
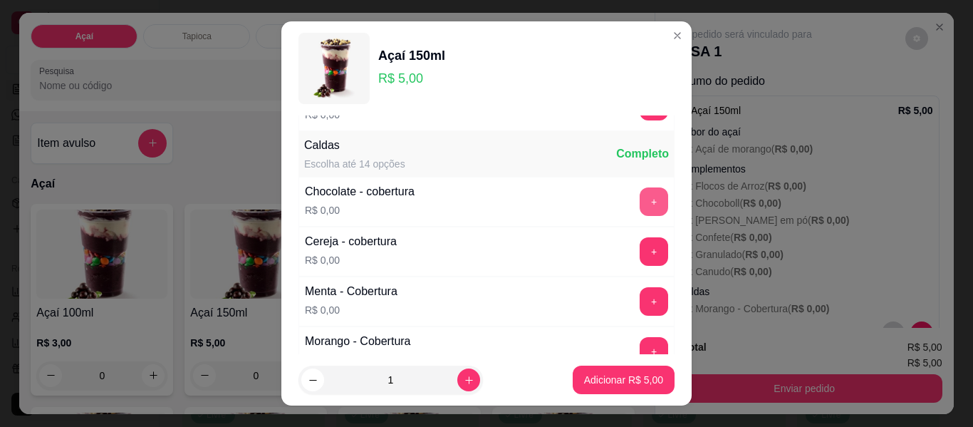
scroll to position [713, 0]
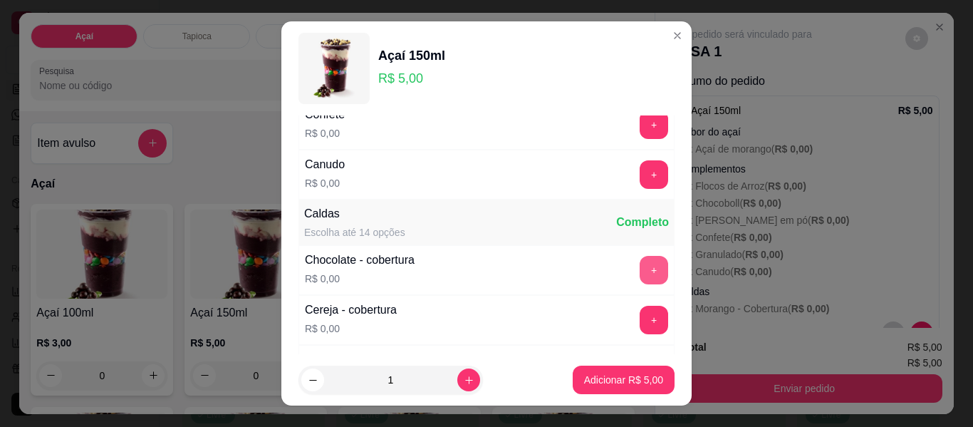
click at [640, 274] on button "+" at bounding box center [654, 270] width 29 height 29
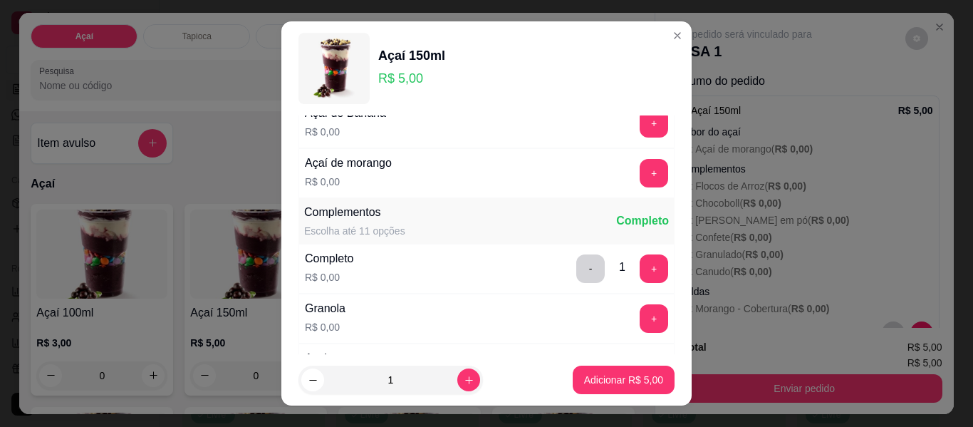
scroll to position [0, 0]
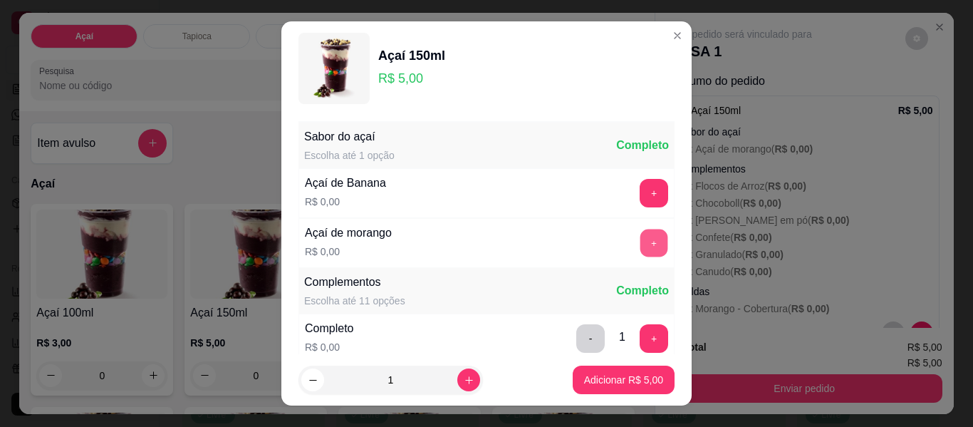
click at [641, 243] on button "+" at bounding box center [655, 243] width 28 height 28
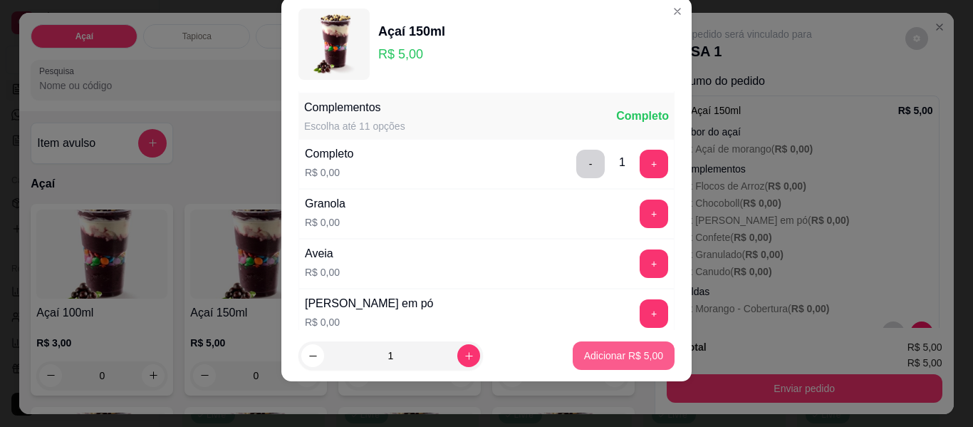
scroll to position [152, 0]
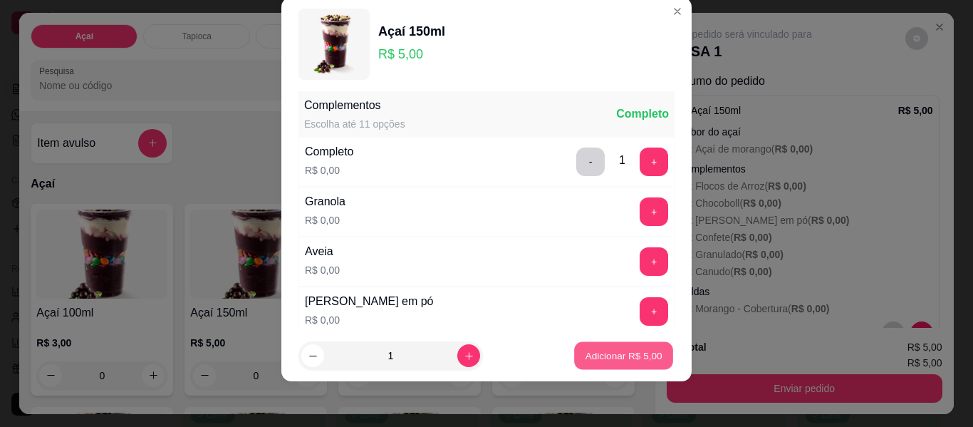
click at [607, 358] on p "Adicionar R$ 5,00" at bounding box center [623, 355] width 77 height 14
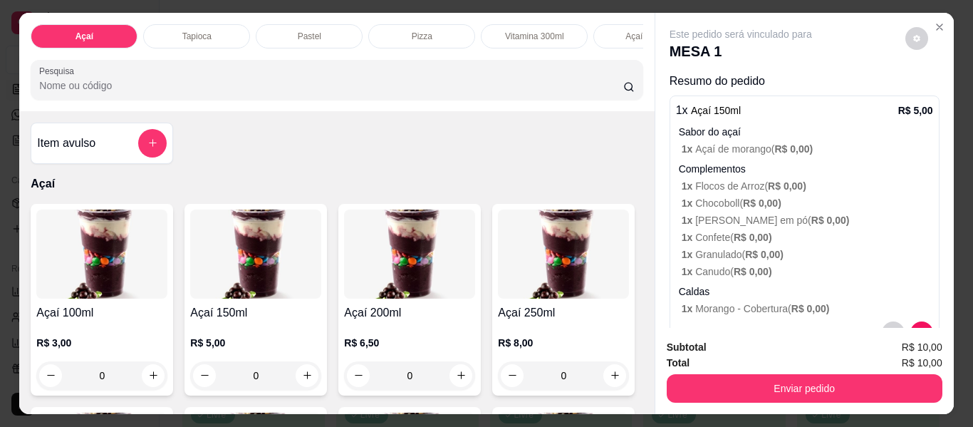
click at [299, 381] on div "0" at bounding box center [255, 375] width 131 height 29
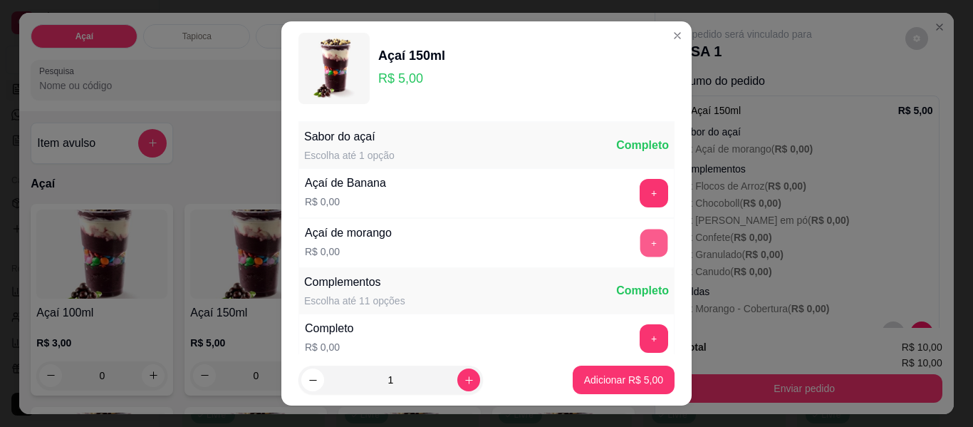
click at [641, 246] on button "+" at bounding box center [655, 243] width 28 height 28
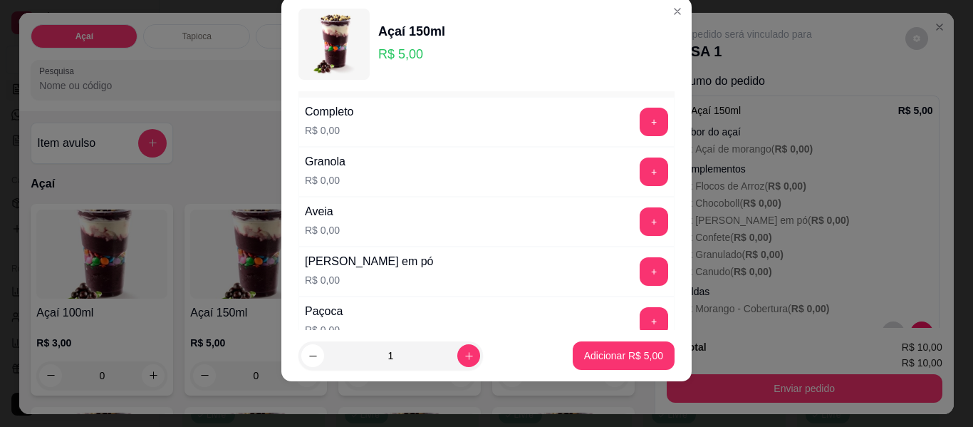
scroll to position [224, 0]
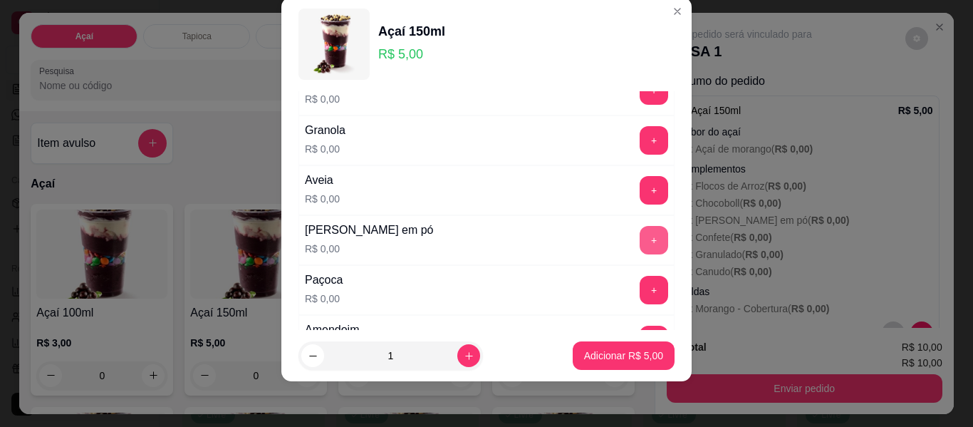
click at [640, 245] on button "+" at bounding box center [654, 240] width 29 height 29
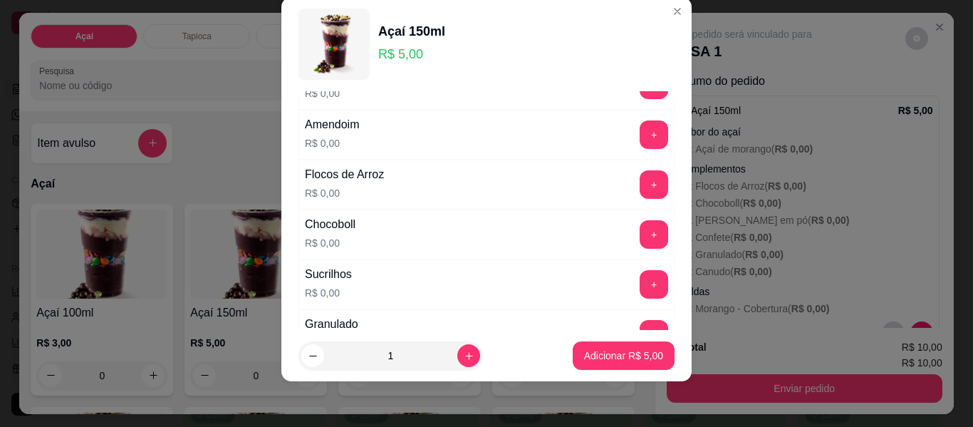
scroll to position [438, 0]
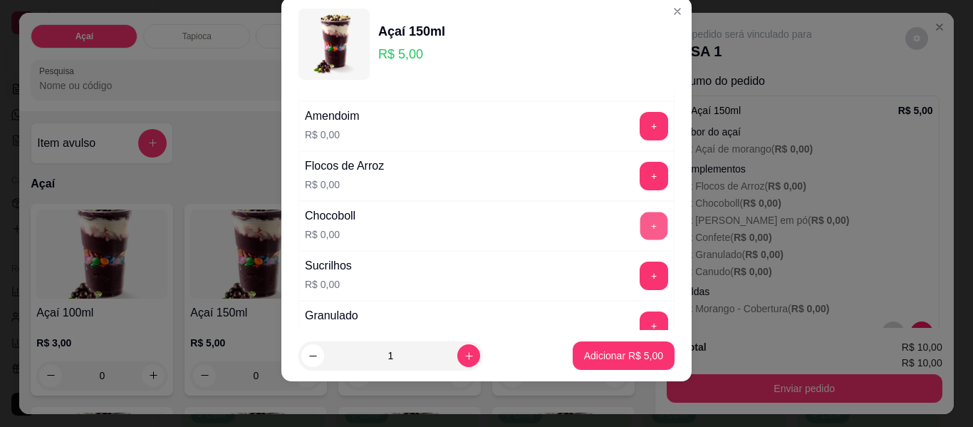
click at [641, 221] on button "+" at bounding box center [655, 226] width 28 height 28
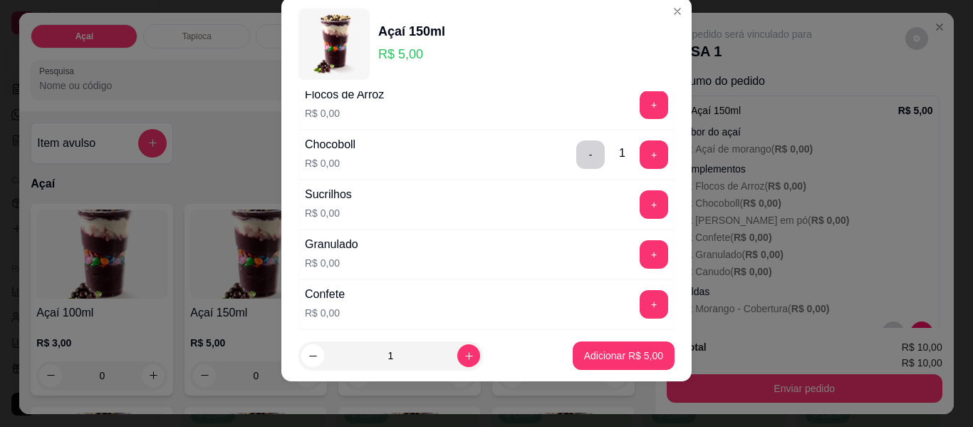
scroll to position [580, 0]
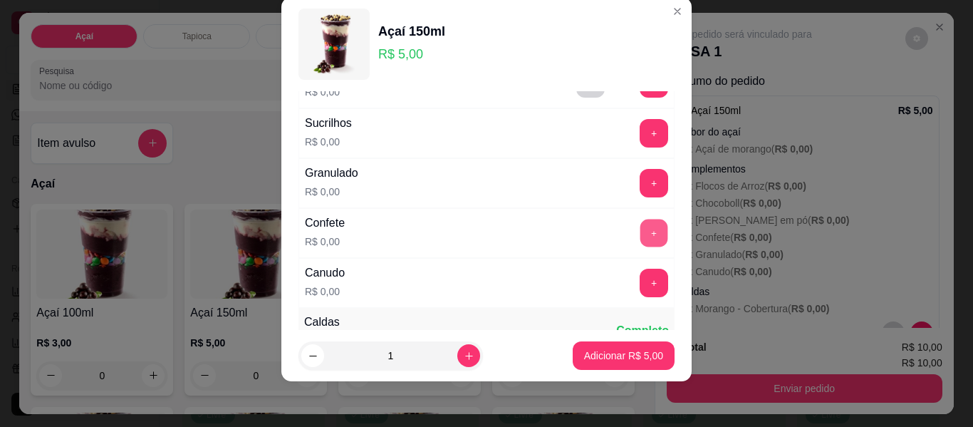
click at [641, 239] on button "+" at bounding box center [655, 233] width 28 height 28
click at [641, 280] on button "+" at bounding box center [655, 283] width 28 height 28
click at [641, 192] on button "+" at bounding box center [655, 184] width 28 height 28
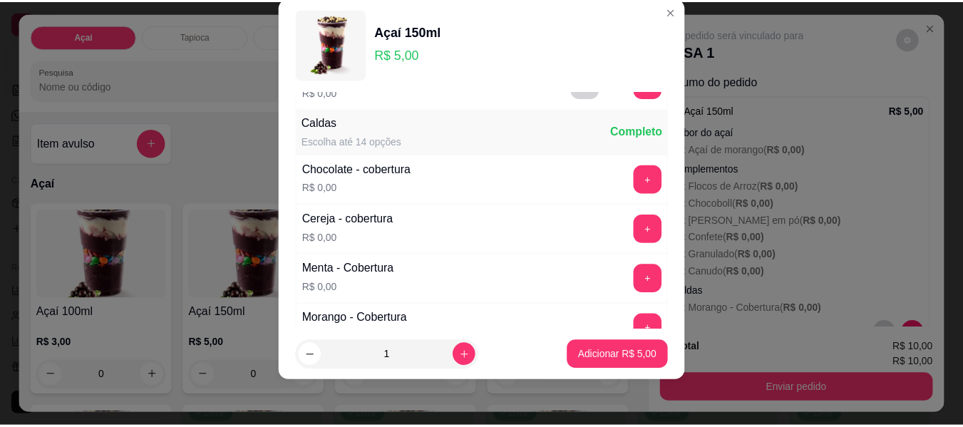
scroll to position [794, 0]
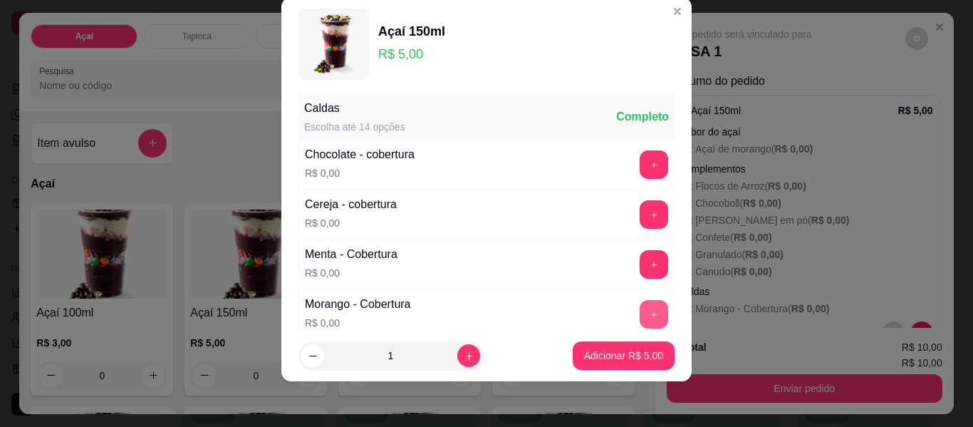
click at [640, 316] on button "+" at bounding box center [654, 314] width 29 height 29
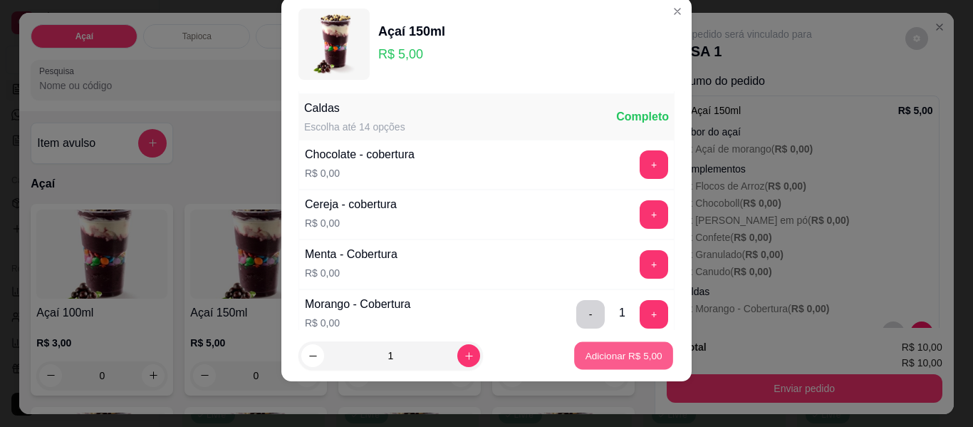
click at [616, 359] on p "Adicionar R$ 5,00" at bounding box center [623, 355] width 77 height 14
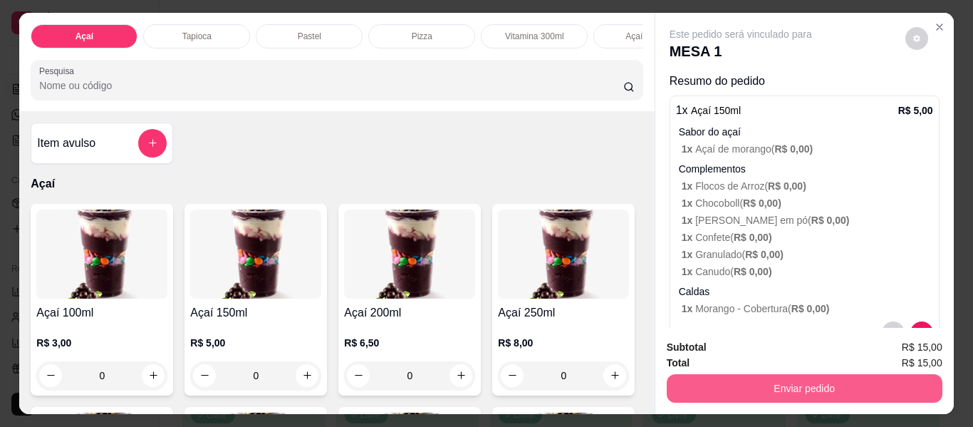
click at [785, 379] on button "Enviar pedido" at bounding box center [805, 388] width 276 height 29
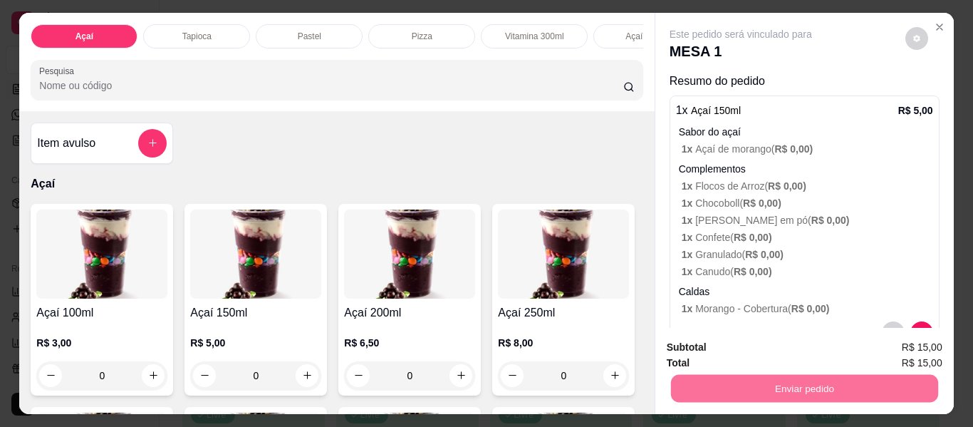
click at [728, 339] on button "Não registrar e enviar pedido" at bounding box center [757, 347] width 148 height 27
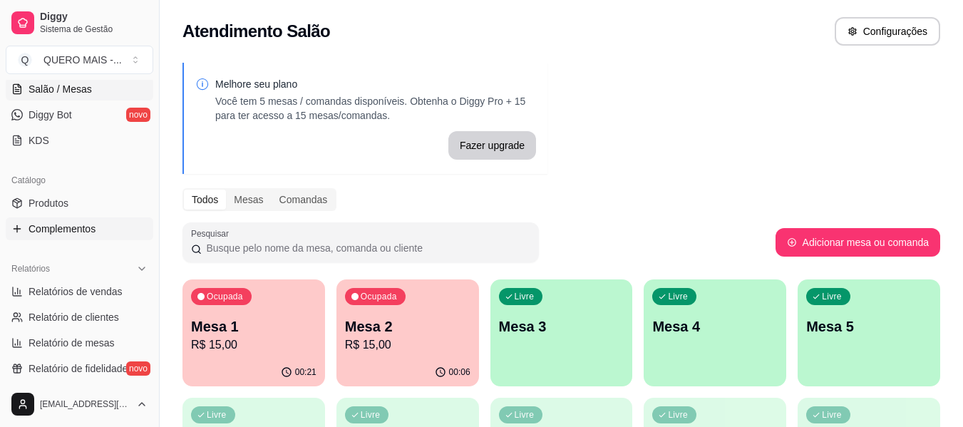
click at [65, 225] on span "Complementos" at bounding box center [62, 229] width 67 height 14
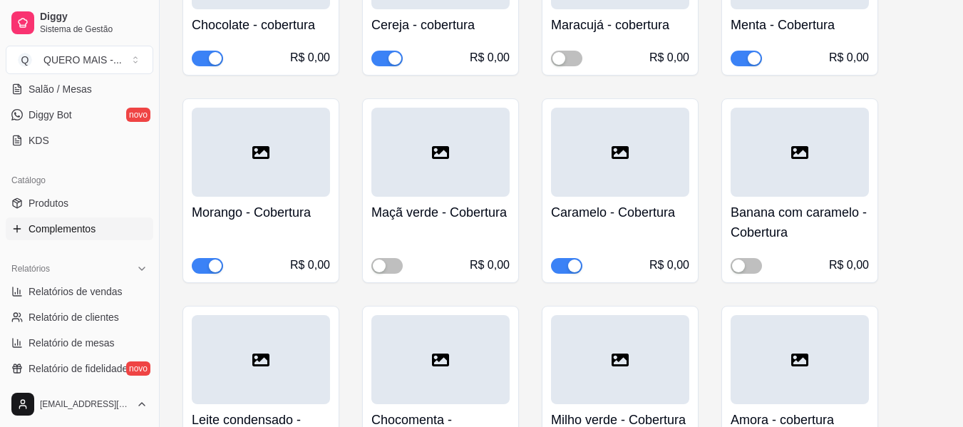
scroll to position [1425, 0]
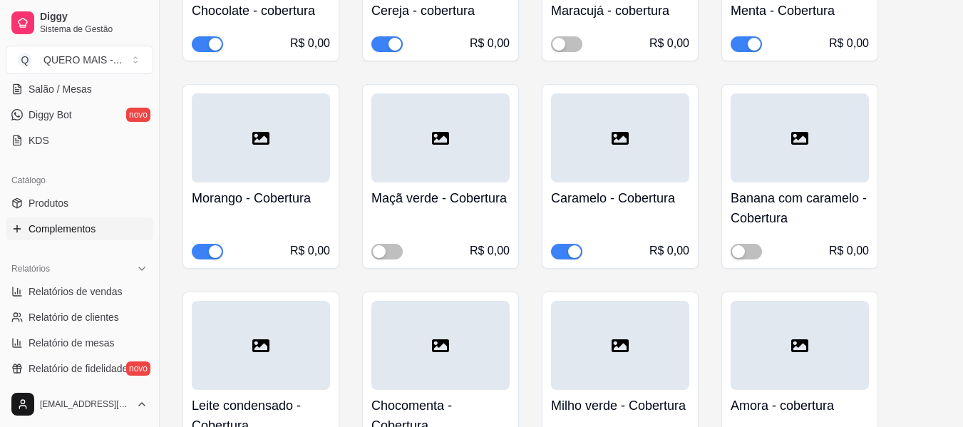
click at [216, 247] on div "button" at bounding box center [215, 251] width 13 height 13
click at [36, 93] on span "Salão / Mesas" at bounding box center [60, 89] width 63 height 14
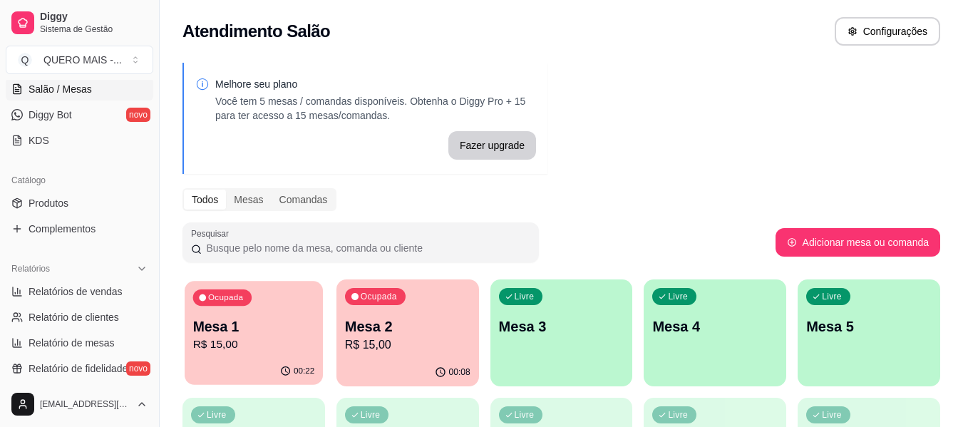
click at [250, 358] on div "00:22" at bounding box center [254, 371] width 138 height 27
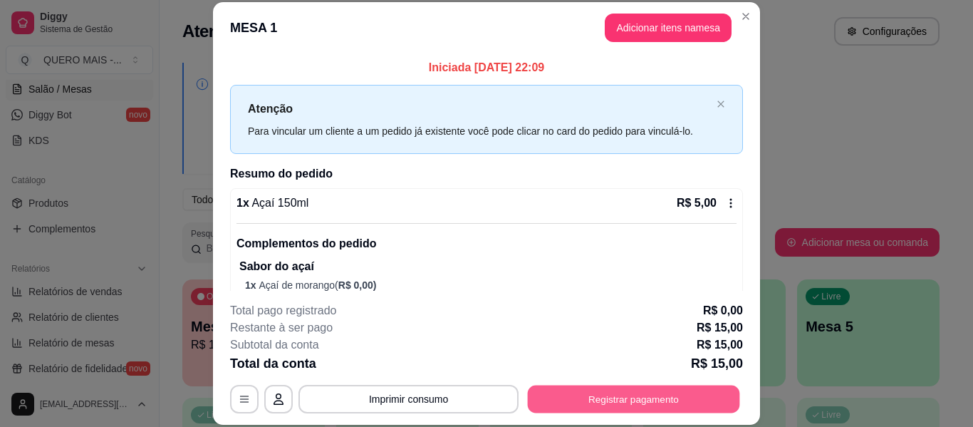
click at [608, 393] on button "Registrar pagamento" at bounding box center [634, 400] width 212 height 28
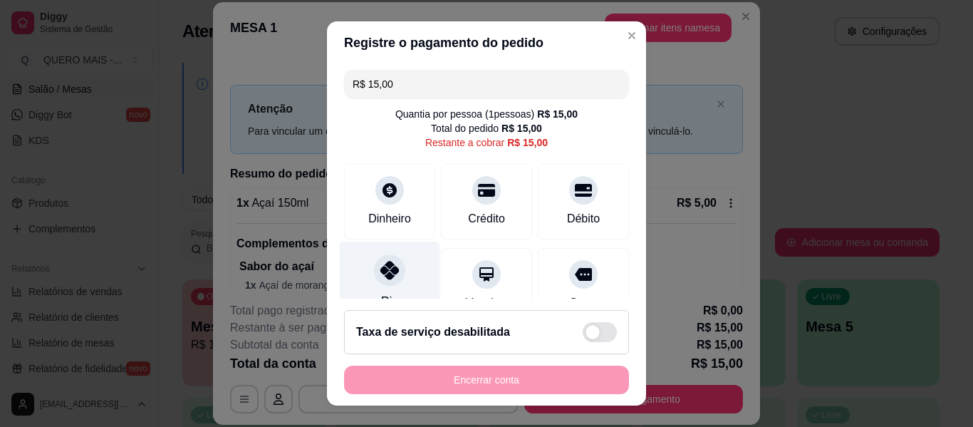
click at [374, 275] on div at bounding box center [389, 269] width 31 height 31
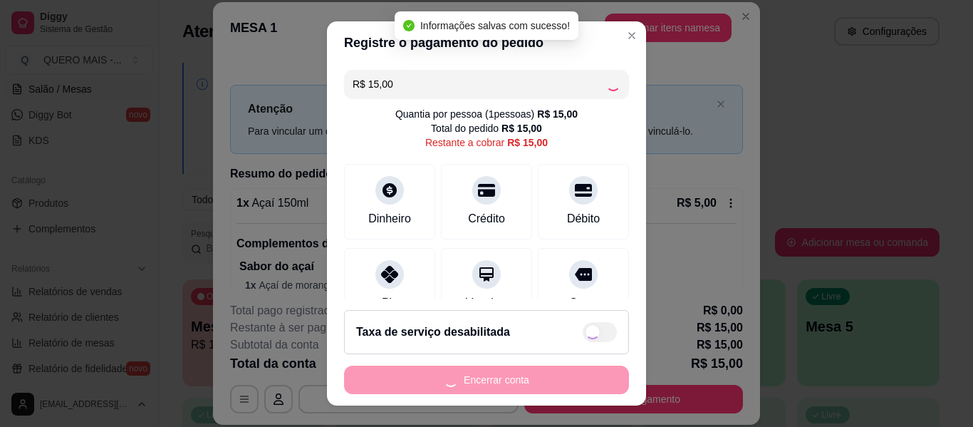
type input "R$ 0,00"
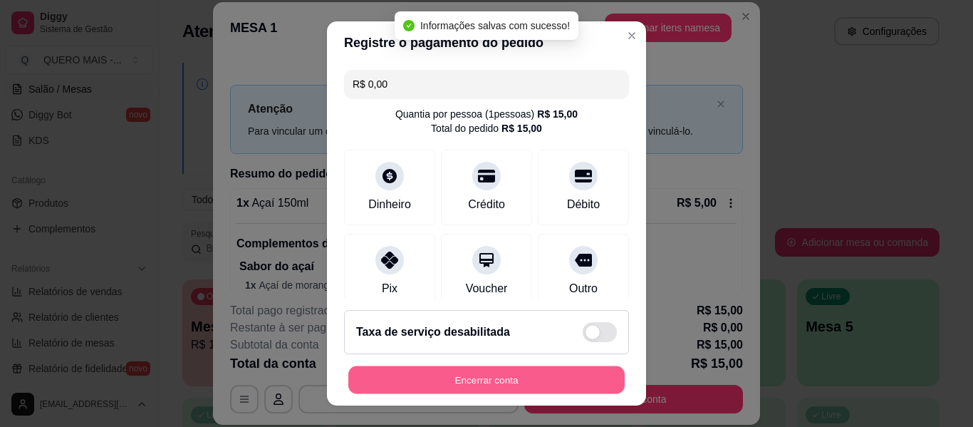
click at [446, 383] on button "Encerrar conta" at bounding box center [486, 380] width 276 height 28
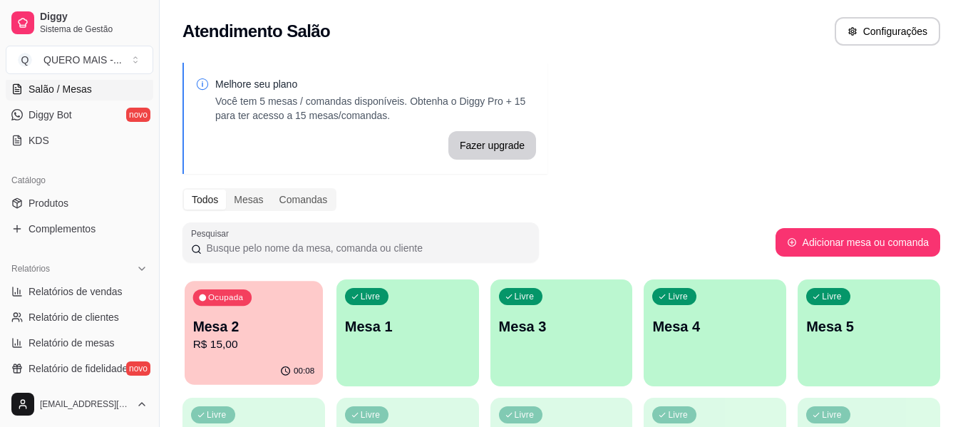
click at [269, 332] on p "Mesa 2" at bounding box center [254, 326] width 122 height 19
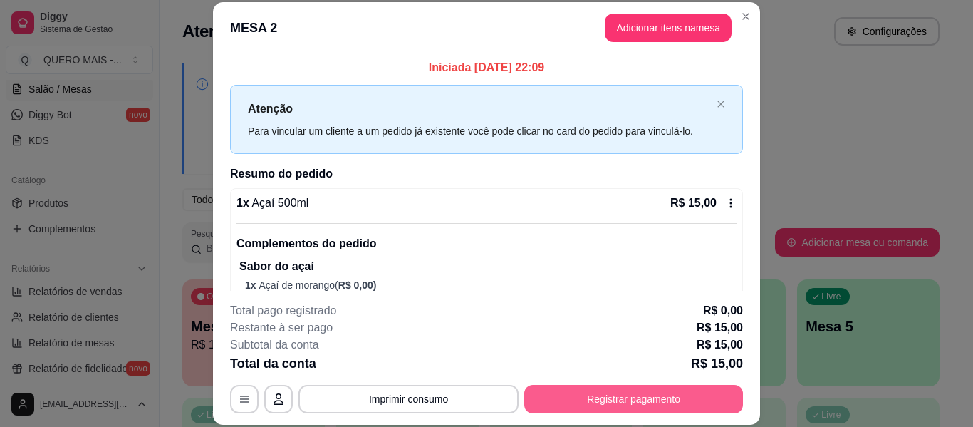
click at [541, 403] on button "Registrar pagamento" at bounding box center [633, 399] width 219 height 29
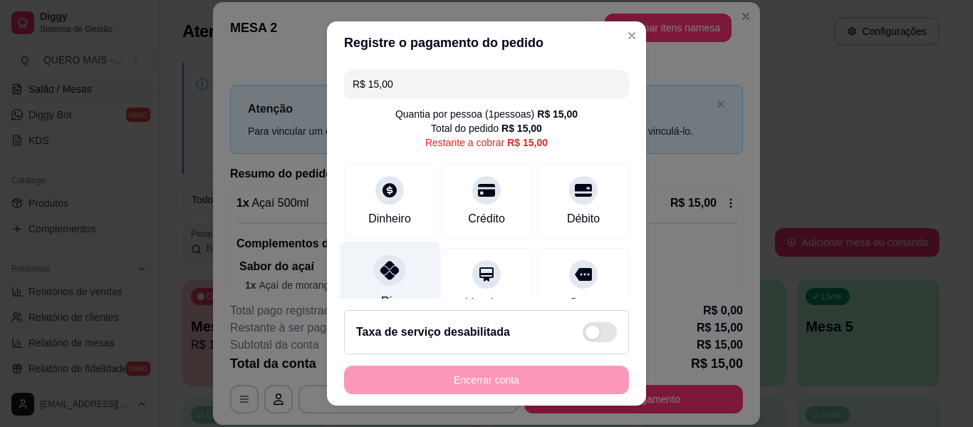
click at [381, 276] on icon at bounding box center [390, 270] width 19 height 19
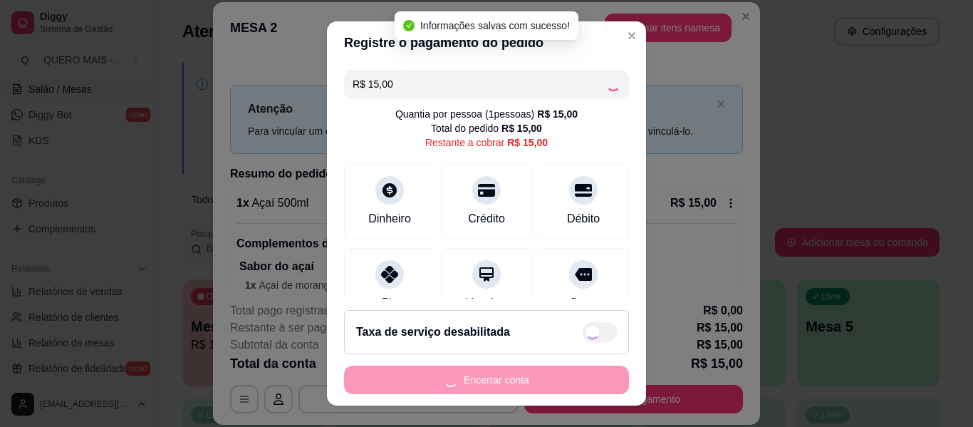
type input "R$ 0,00"
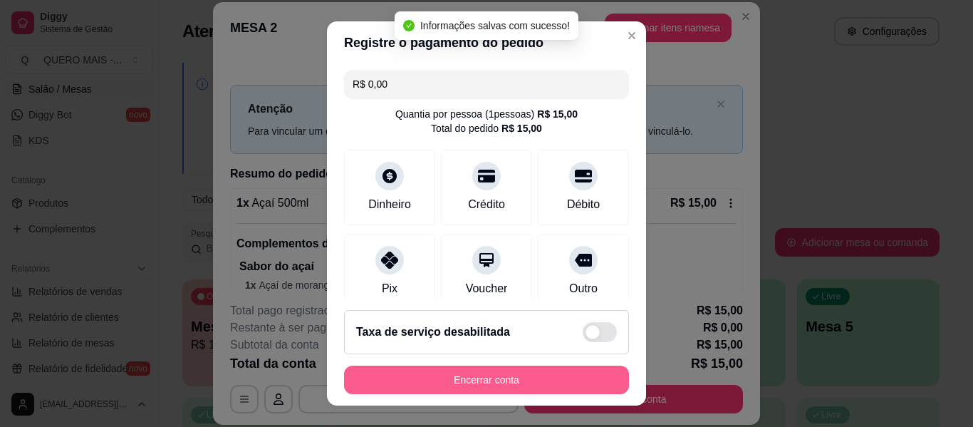
click at [446, 384] on button "Encerrar conta" at bounding box center [486, 380] width 285 height 29
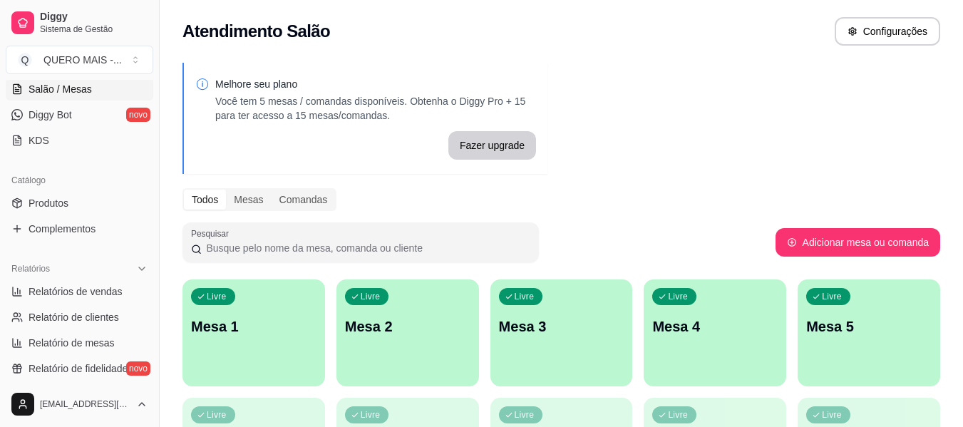
click at [259, 368] on div "Livre Mesa 1" at bounding box center [253, 324] width 143 height 90
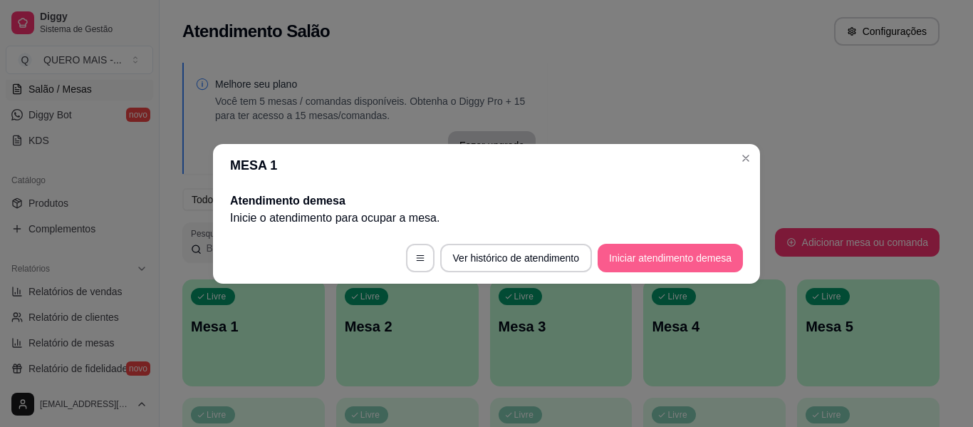
click at [624, 261] on button "Iniciar atendimento de mesa" at bounding box center [670, 258] width 145 height 29
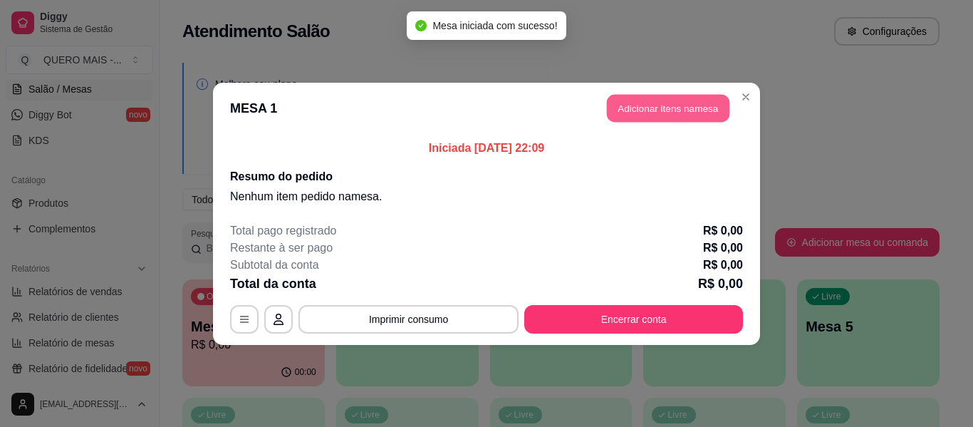
click at [647, 113] on button "Adicionar itens na mesa" at bounding box center [668, 108] width 123 height 28
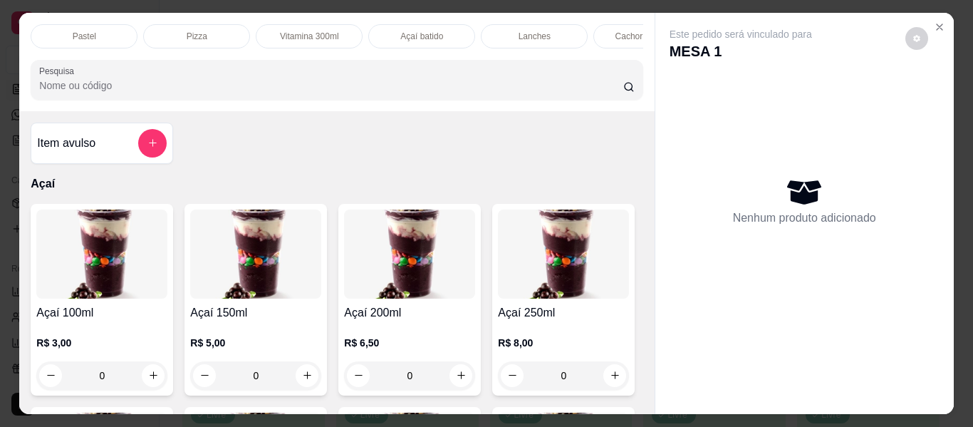
scroll to position [0, 438]
click at [330, 31] on p "Lanches" at bounding box center [322, 36] width 32 height 11
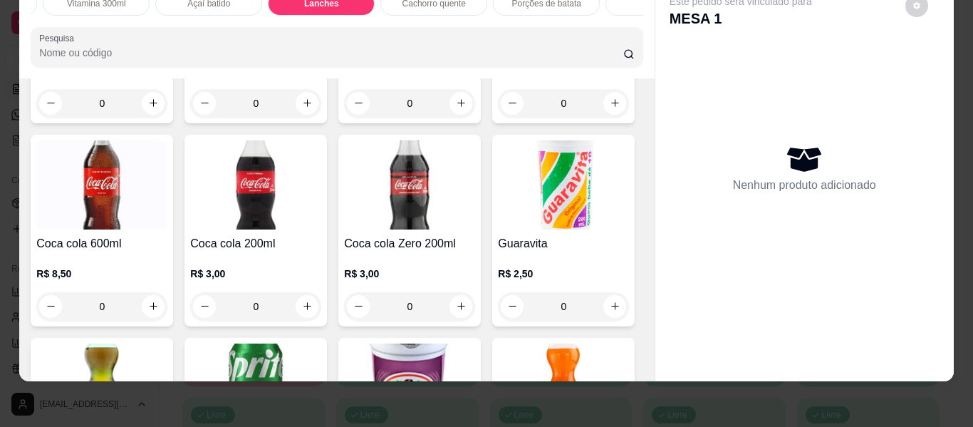
scroll to position [3497, 0]
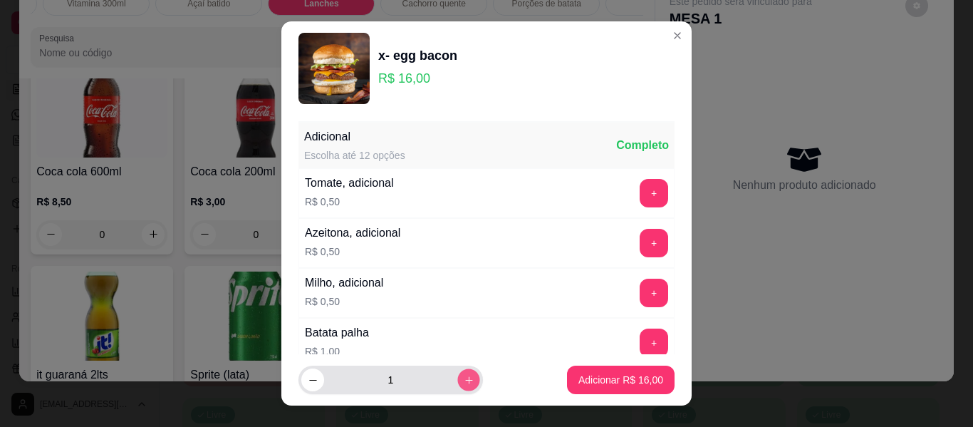
click at [457, 379] on button "increase-product-quantity" at bounding box center [468, 380] width 22 height 22
type input "2"
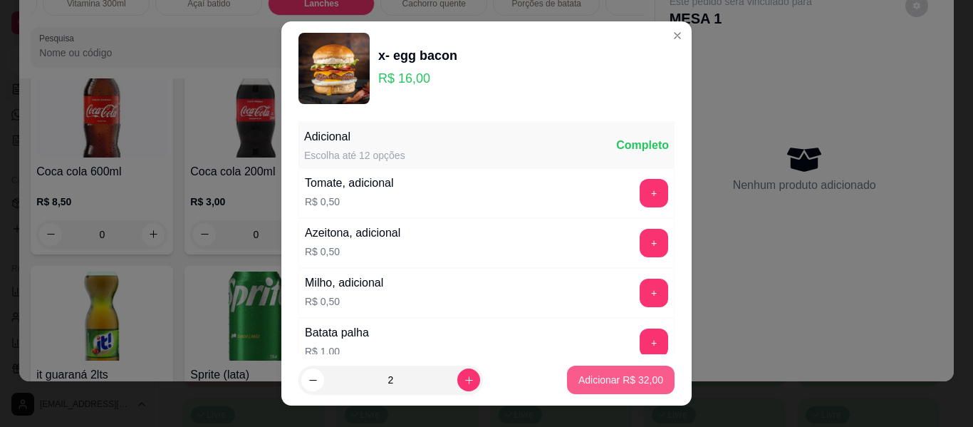
click at [610, 383] on p "Adicionar R$ 32,00" at bounding box center [621, 380] width 85 height 14
type input "2"
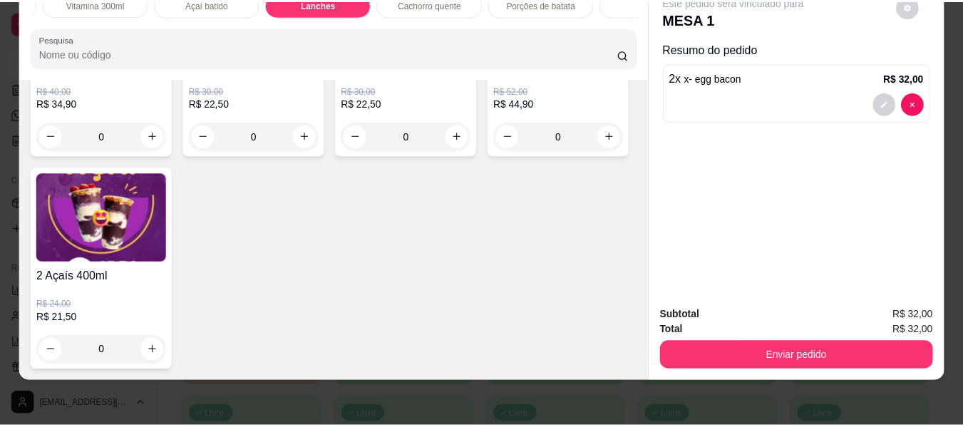
scroll to position [4637, 0]
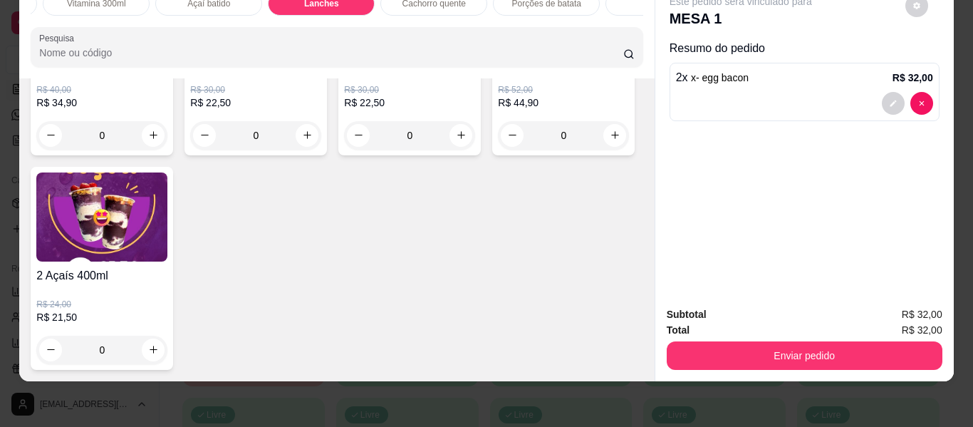
type input "2"
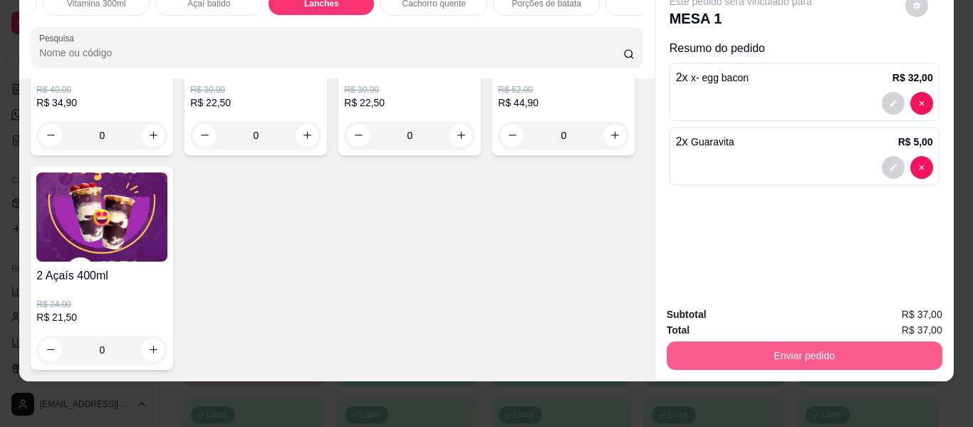
click at [748, 344] on button "Enviar pedido" at bounding box center [805, 355] width 276 height 29
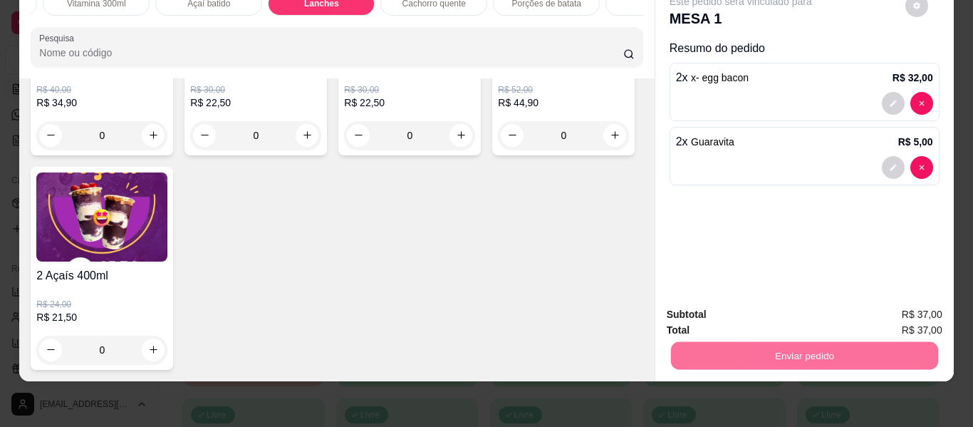
click at [707, 309] on button "Não registrar e enviar pedido" at bounding box center [757, 309] width 148 height 27
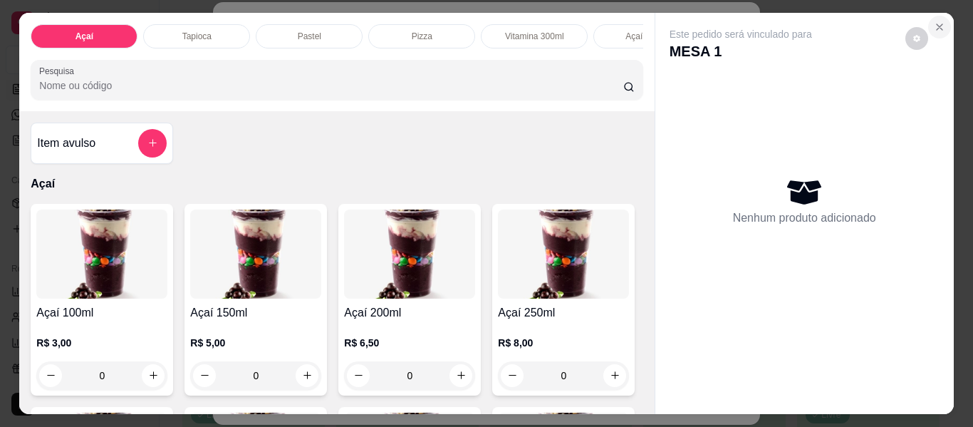
click at [937, 24] on icon "Close" at bounding box center [940, 27] width 6 height 6
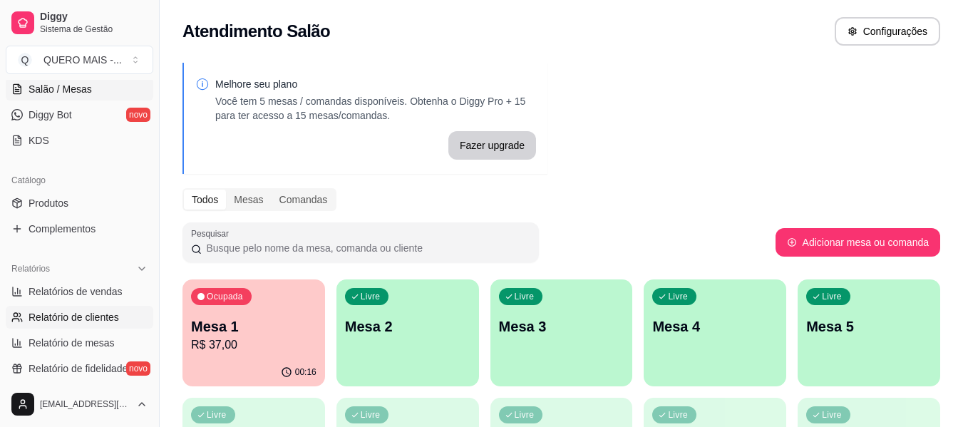
click at [36, 314] on span "Relatório de clientes" at bounding box center [74, 317] width 91 height 14
select select "30"
select select "HIGHEST_TOTAL_SPENT_WITH_ORDERS"
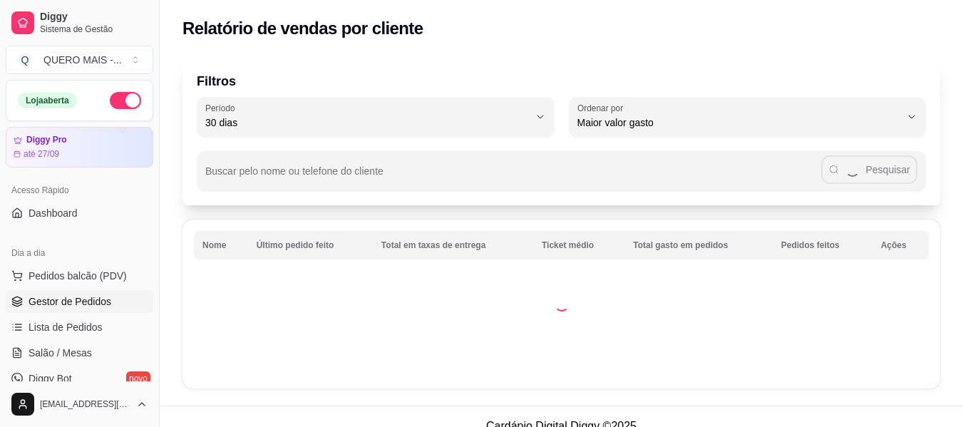
click at [84, 304] on span "Gestor de Pedidos" at bounding box center [70, 301] width 83 height 14
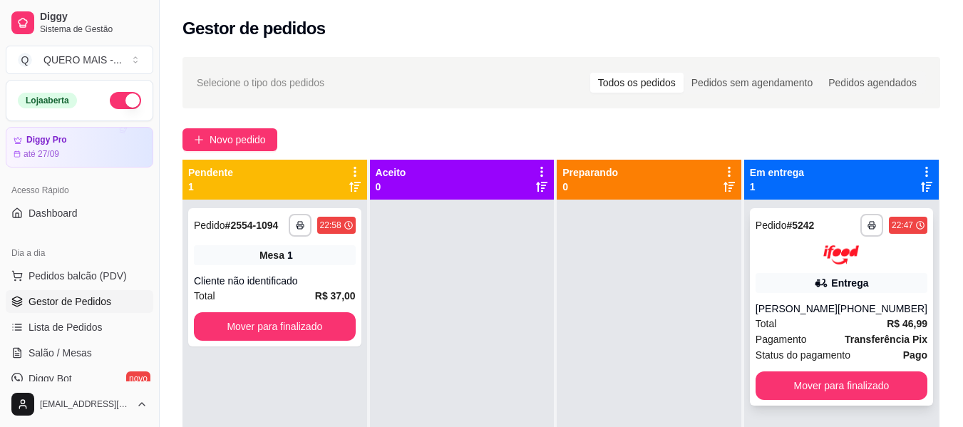
click at [914, 325] on strong "R$ 46,99" at bounding box center [906, 323] width 41 height 11
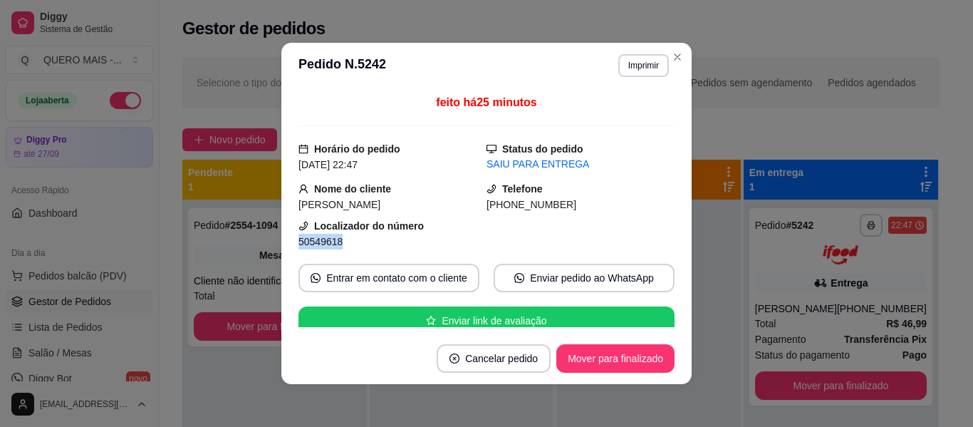
drag, startPoint x: 345, startPoint y: 237, endPoint x: 373, endPoint y: 237, distance: 27.8
click at [371, 239] on div "50549618" at bounding box center [393, 242] width 188 height 16
copy span "50549618"
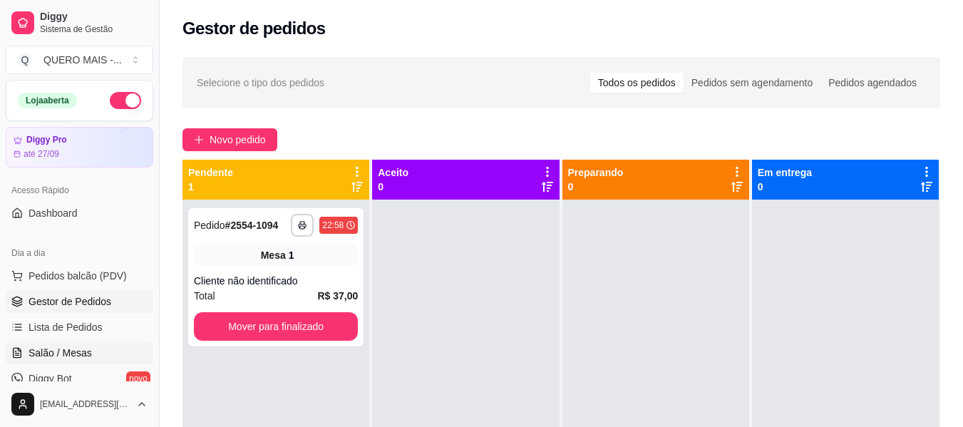
click at [68, 353] on span "Salão / Mesas" at bounding box center [60, 353] width 63 height 14
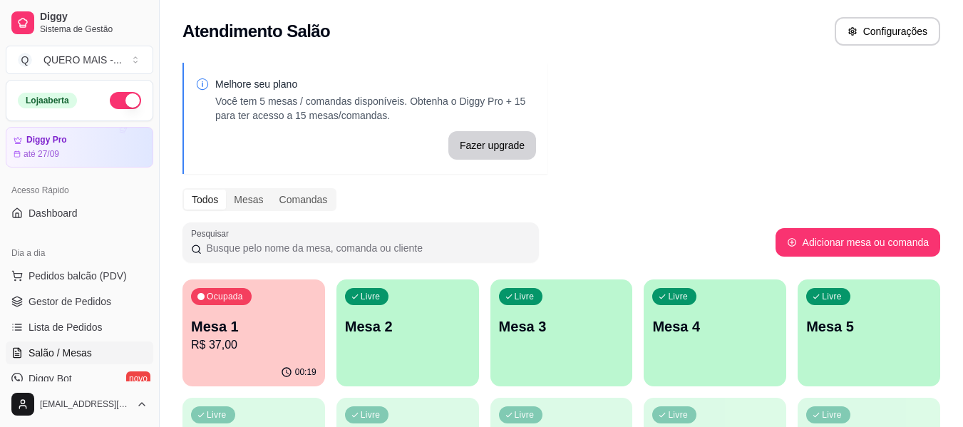
click at [383, 332] on p "Mesa 2" at bounding box center [407, 326] width 125 height 20
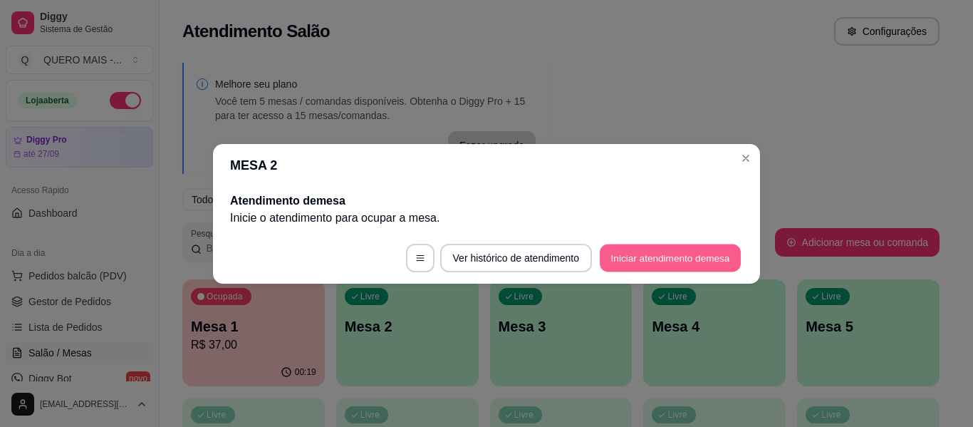
click at [662, 248] on button "Iniciar atendimento de mesa" at bounding box center [670, 258] width 141 height 28
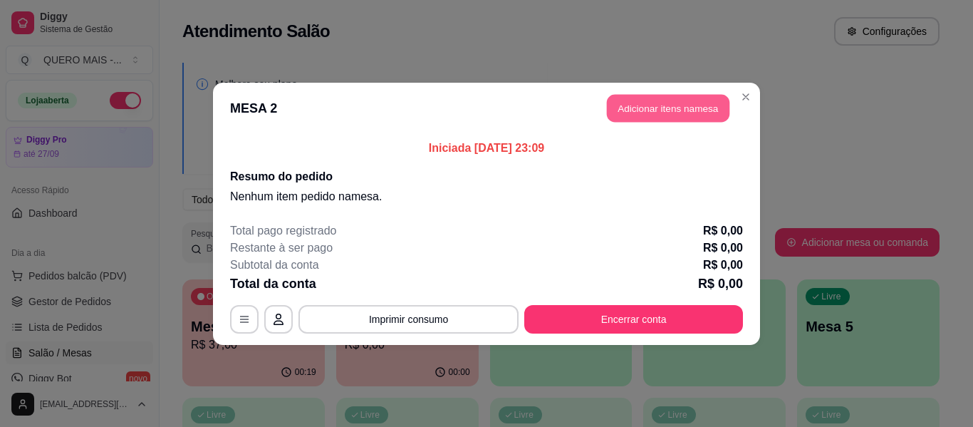
click at [646, 110] on button "Adicionar itens na mesa" at bounding box center [668, 108] width 123 height 28
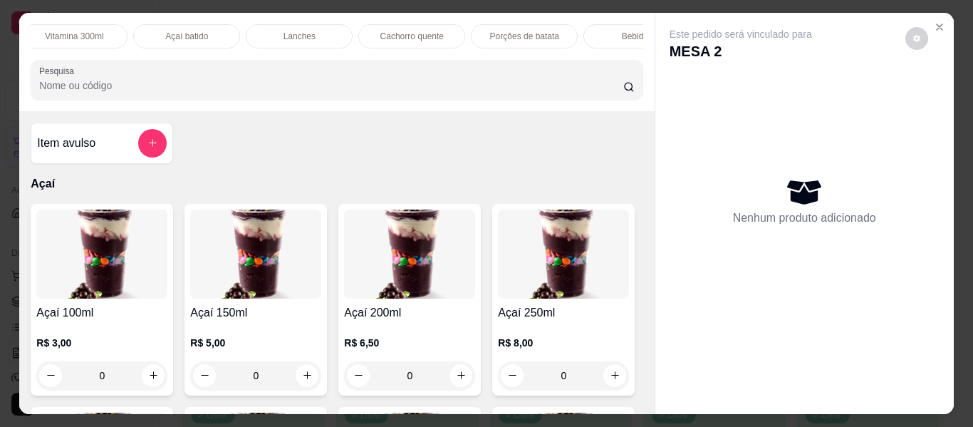
scroll to position [0, 462]
click at [283, 37] on div "Lanches" at bounding box center [297, 36] width 107 height 24
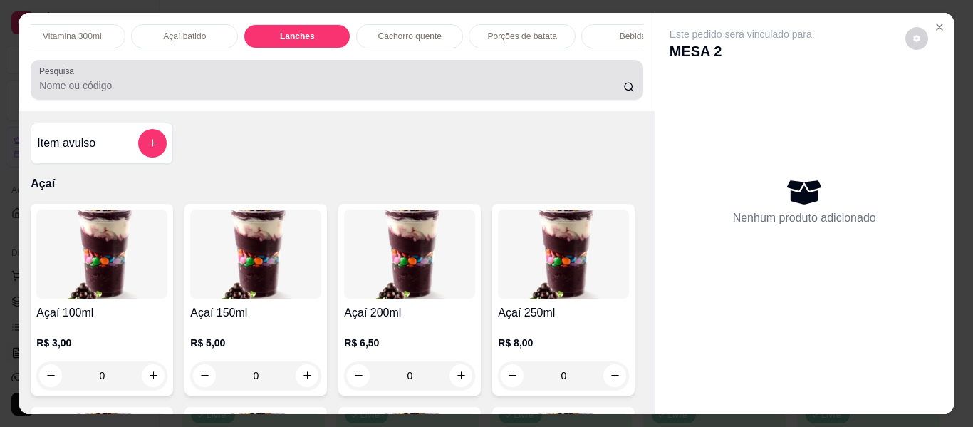
scroll to position [38, 0]
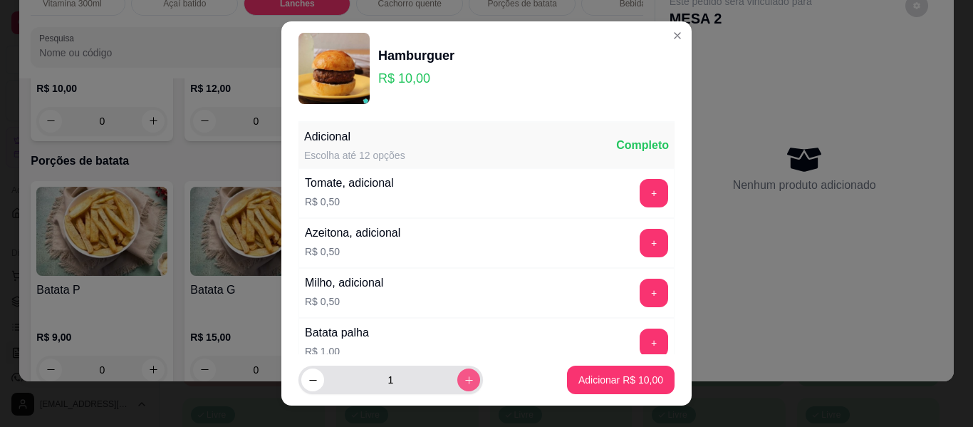
click at [464, 381] on icon "increase-product-quantity" at bounding box center [469, 380] width 11 height 11
type input "2"
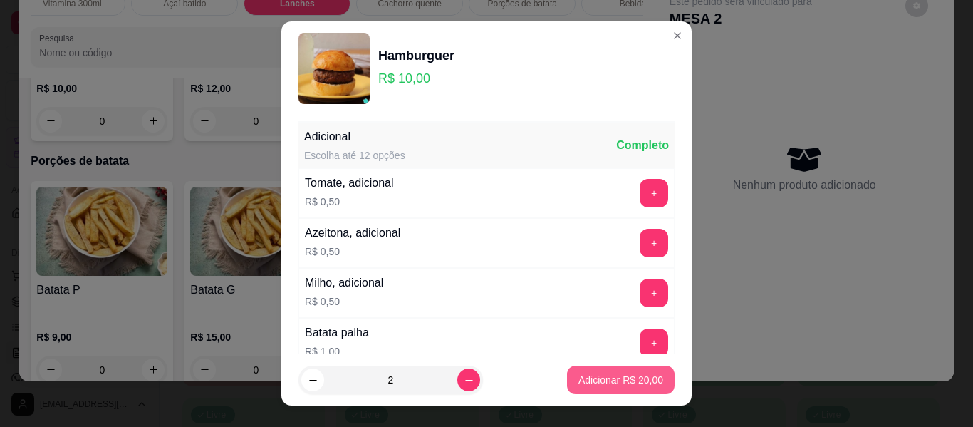
click at [590, 375] on p "Adicionar R$ 20,00" at bounding box center [621, 380] width 85 height 14
type input "2"
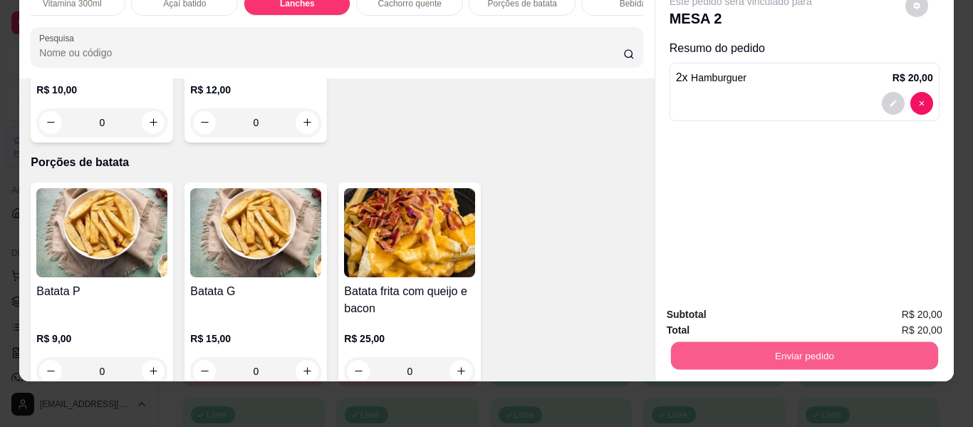
click at [756, 342] on button "Enviar pedido" at bounding box center [804, 356] width 267 height 28
click at [745, 312] on button "Não registrar e enviar pedido" at bounding box center [757, 309] width 148 height 27
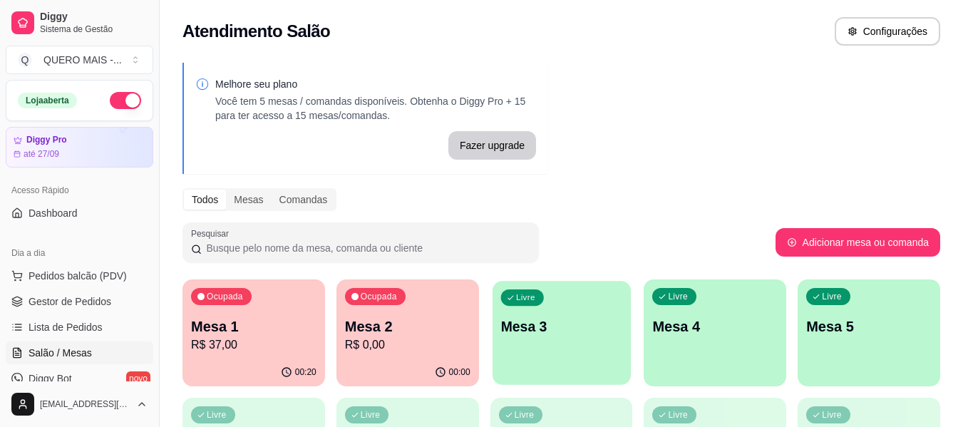
click at [568, 358] on div "Livre Mesa 3" at bounding box center [561, 324] width 138 height 87
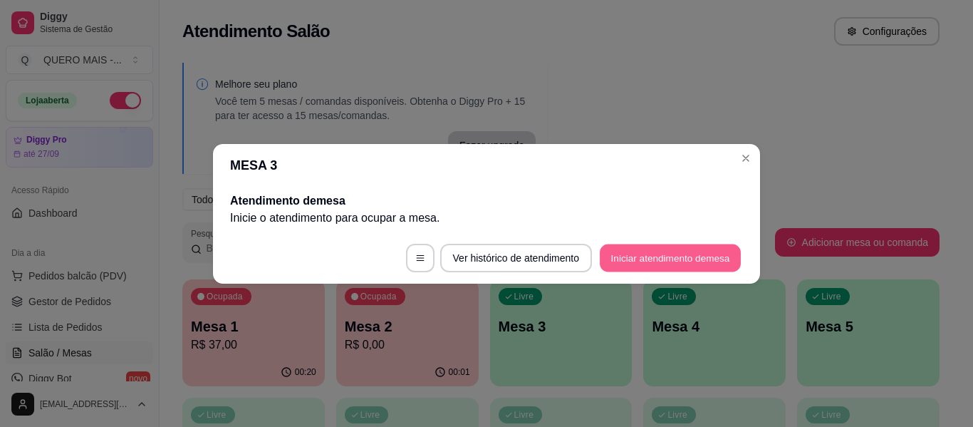
click at [635, 261] on button "Iniciar atendimento de mesa" at bounding box center [670, 258] width 141 height 28
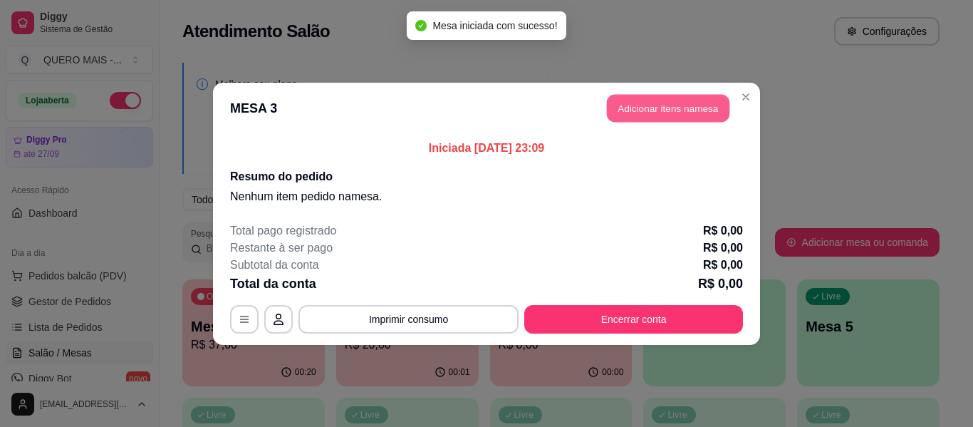
click at [686, 107] on button "Adicionar itens na mesa" at bounding box center [668, 108] width 123 height 28
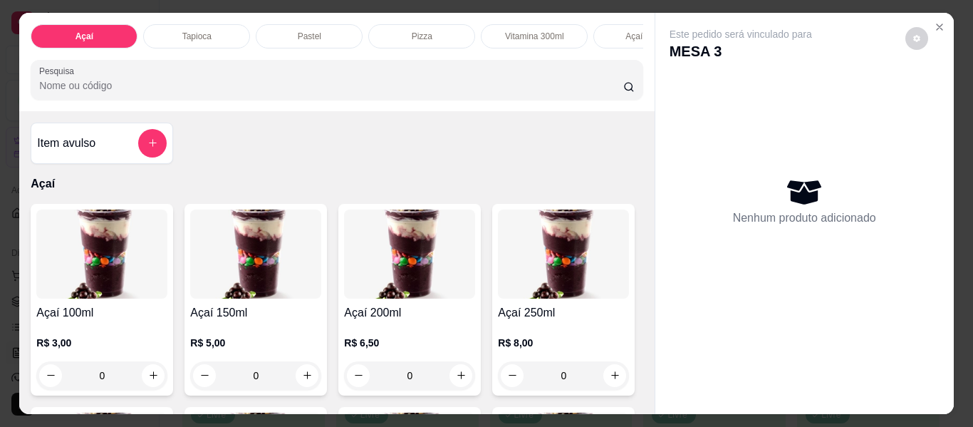
click at [195, 31] on p "Tapioca" at bounding box center [196, 36] width 29 height 11
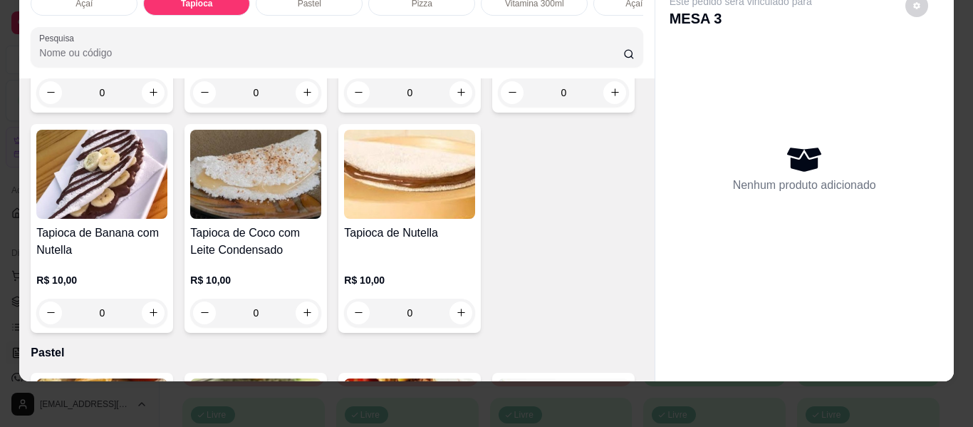
scroll to position [987, 0]
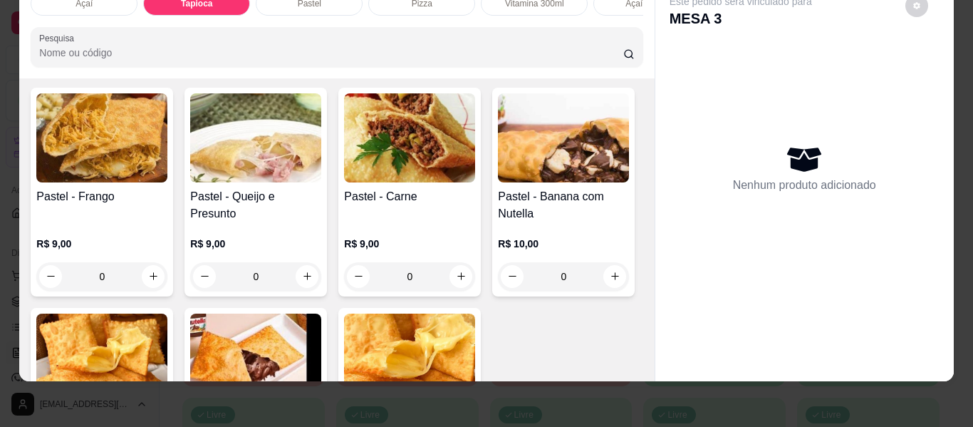
click at [321, 42] on div "0" at bounding box center [255, 28] width 131 height 29
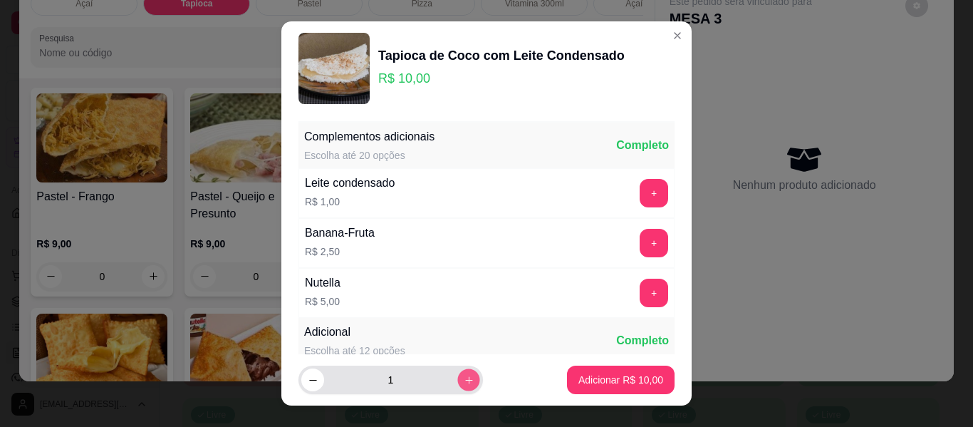
click at [457, 376] on button "increase-product-quantity" at bounding box center [468, 380] width 22 height 22
type input "2"
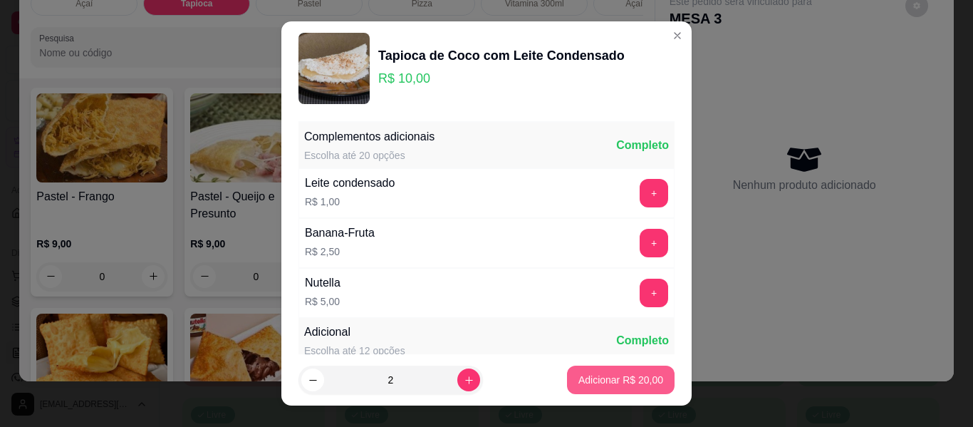
click at [589, 376] on p "Adicionar R$ 20,00" at bounding box center [621, 380] width 85 height 14
type input "2"
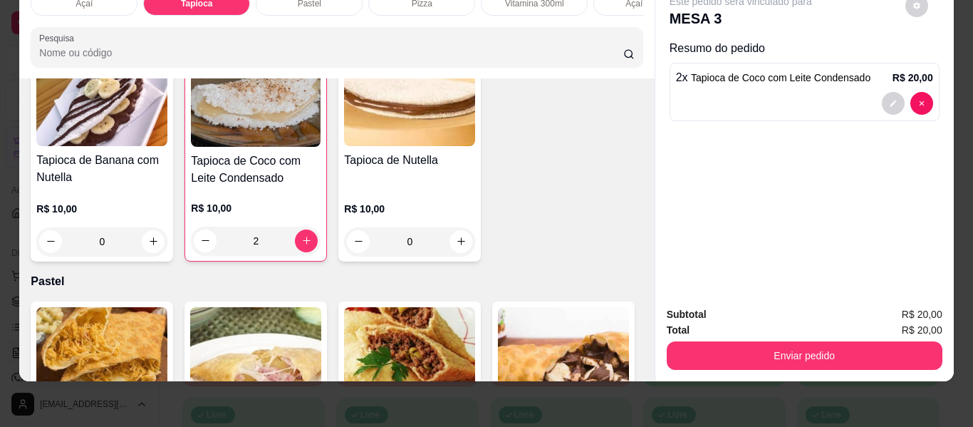
scroll to position [773, 0]
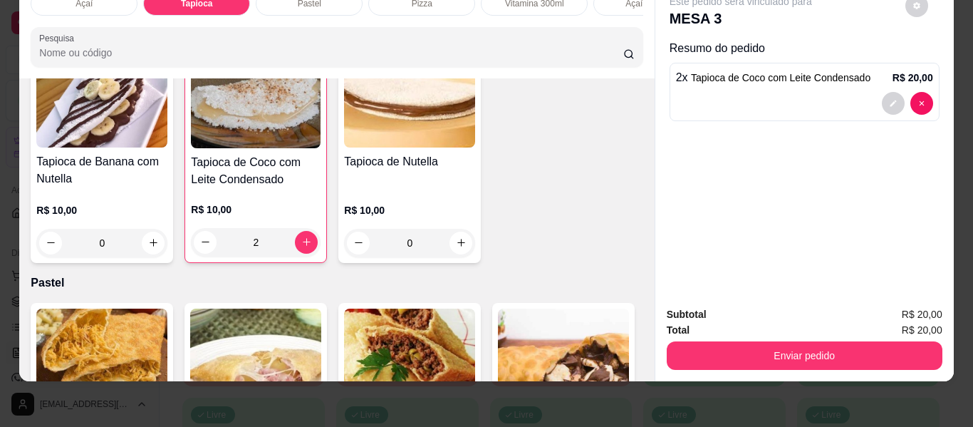
click at [300, 36] on div "0" at bounding box center [255, 21] width 131 height 29
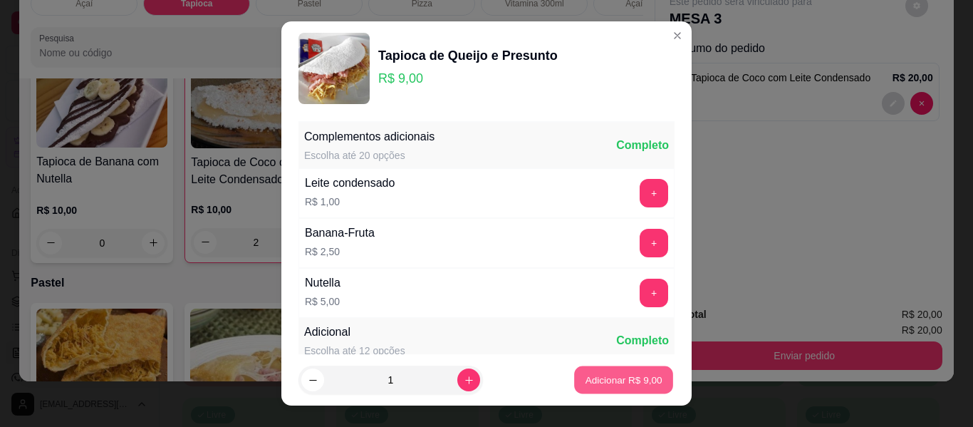
click at [604, 381] on p "Adicionar R$ 9,00" at bounding box center [623, 380] width 77 height 14
type input "1"
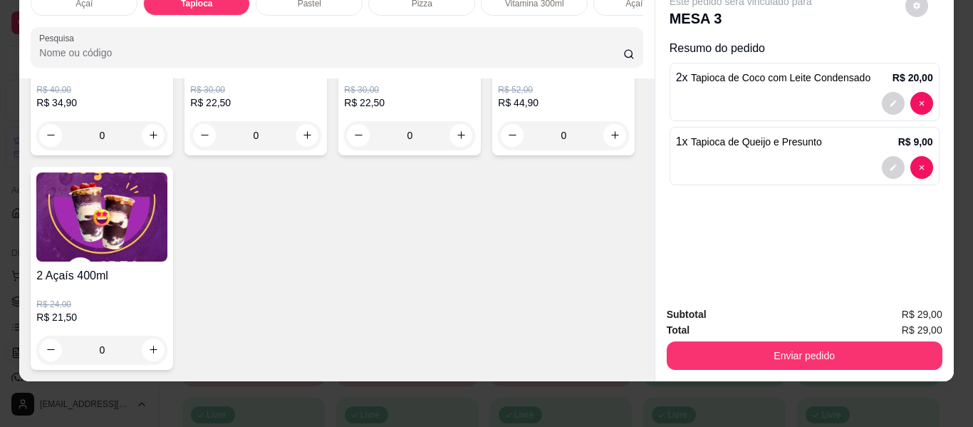
scroll to position [4646, 0]
type input "2"
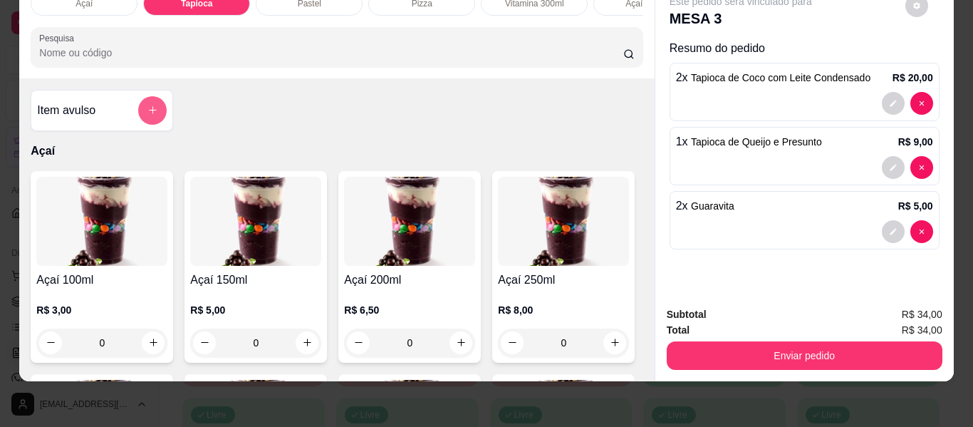
click at [149, 110] on icon "add-separate-item" at bounding box center [153, 111] width 8 height 8
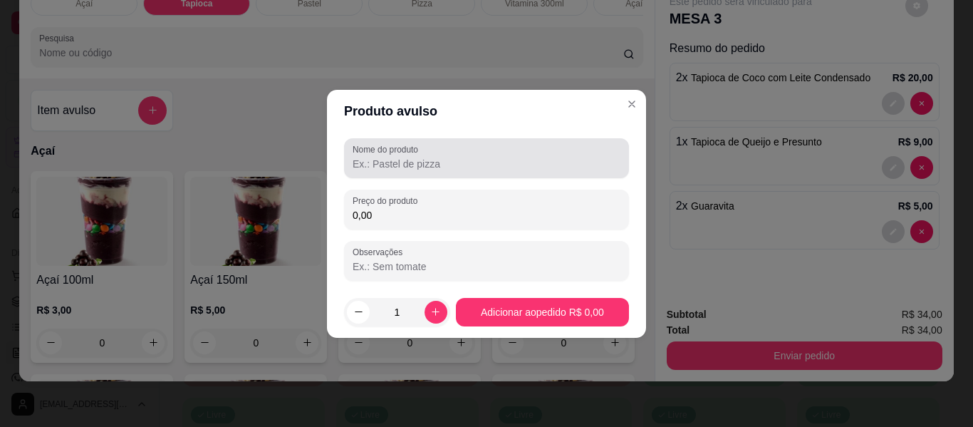
click at [435, 166] on input "Nome do produto" at bounding box center [487, 164] width 268 height 14
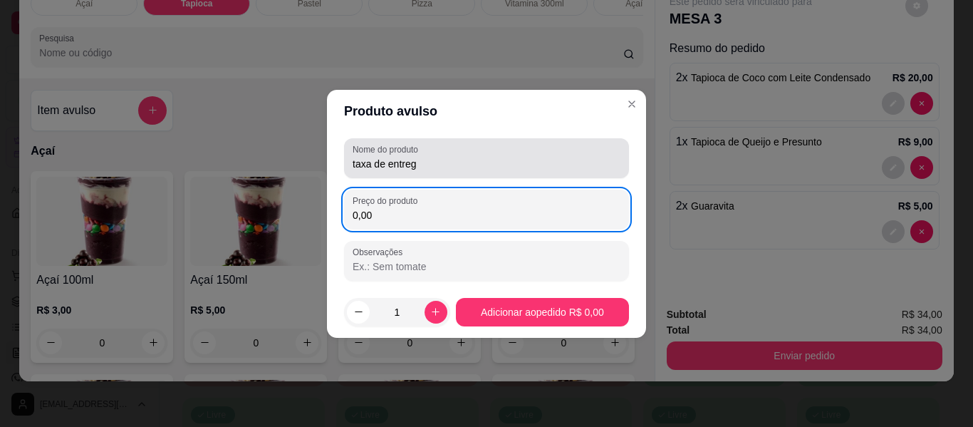
click at [440, 161] on input "taxa de entreg" at bounding box center [487, 164] width 268 height 14
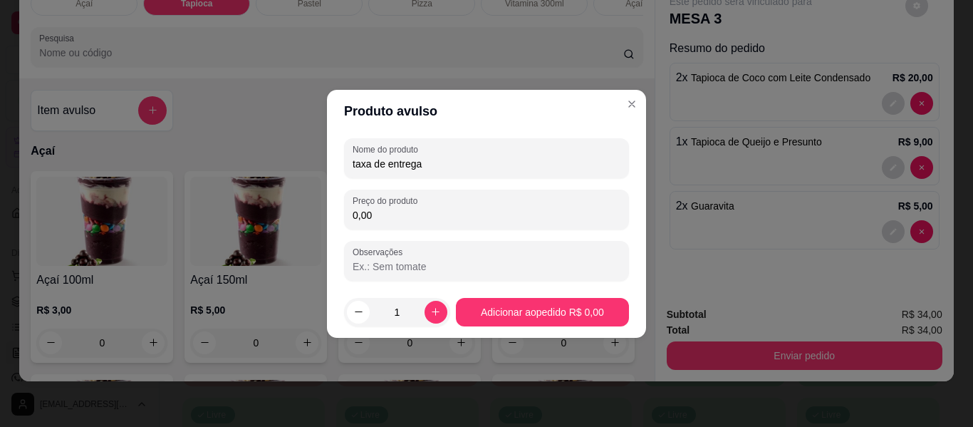
type input "taxa de entrega"
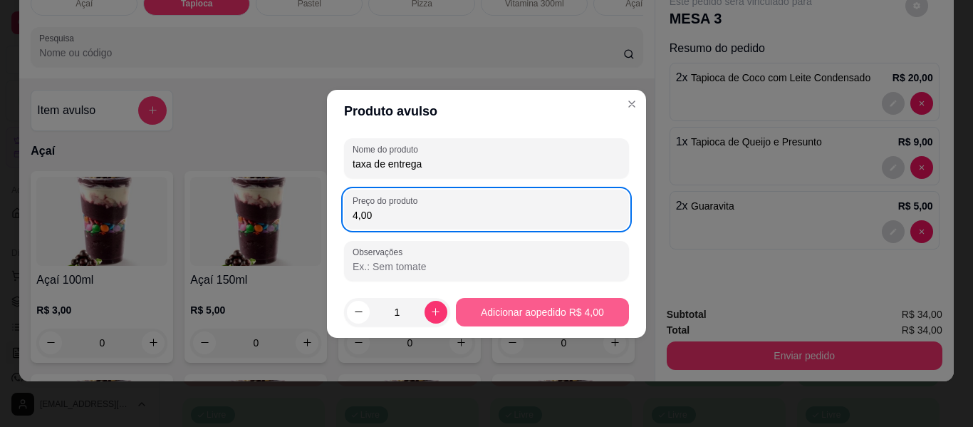
type input "4,00"
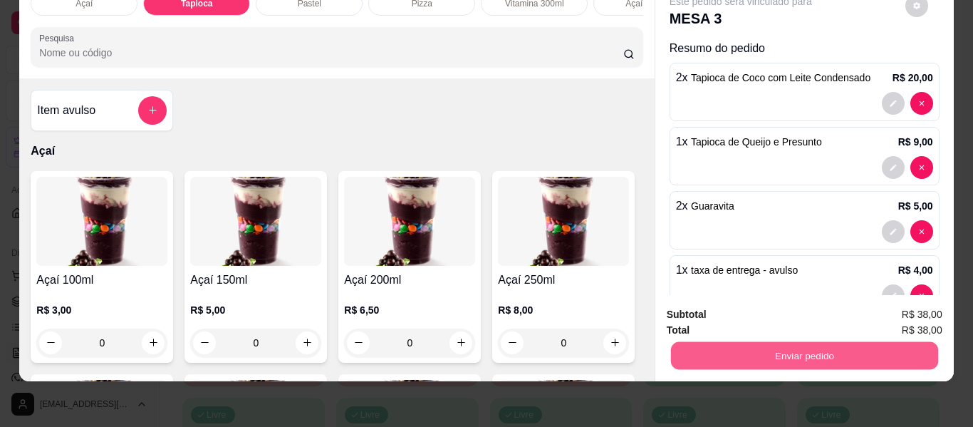
click at [730, 351] on button "Enviar pedido" at bounding box center [804, 356] width 267 height 28
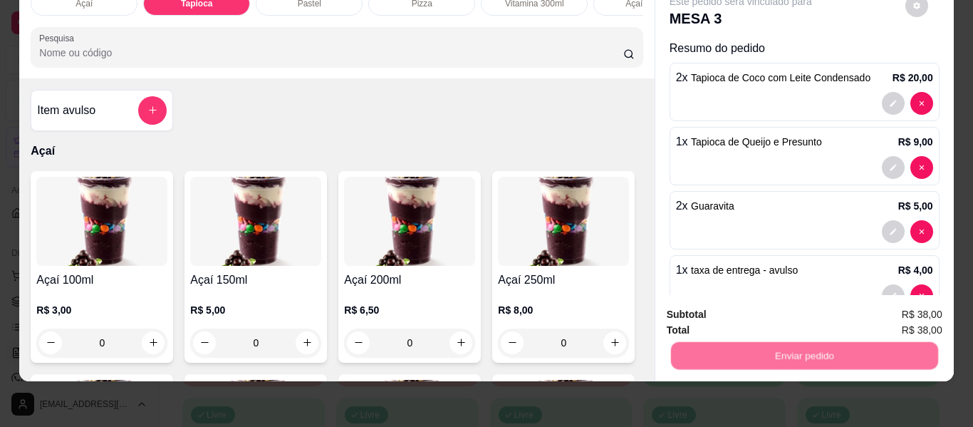
click at [725, 304] on button "Não registrar e enviar pedido" at bounding box center [757, 309] width 148 height 27
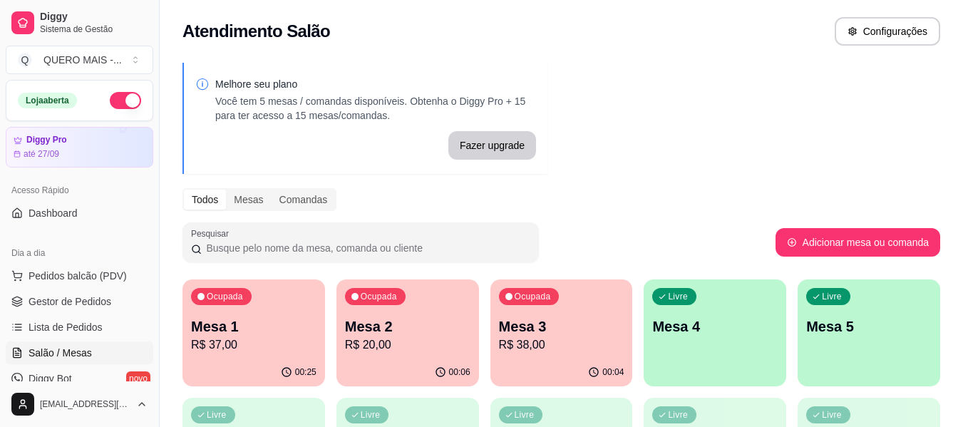
click at [416, 355] on div "Ocupada Mesa 2 R$ 20,00" at bounding box center [407, 318] width 143 height 79
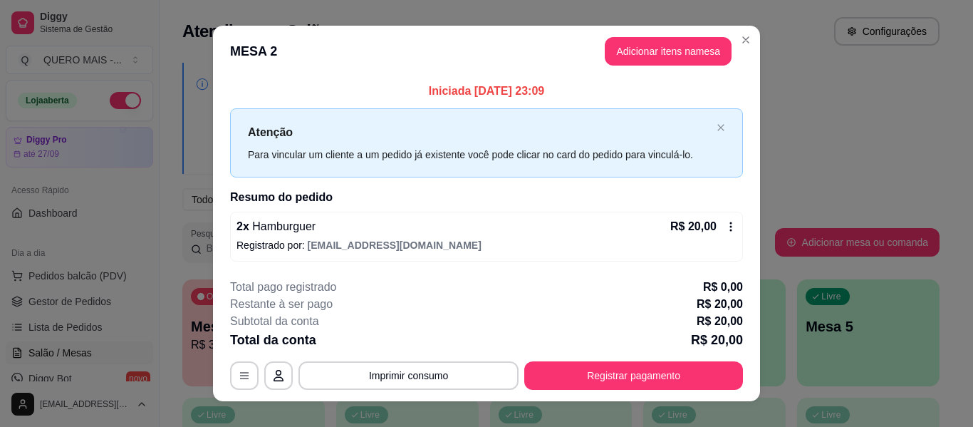
scroll to position [20, 0]
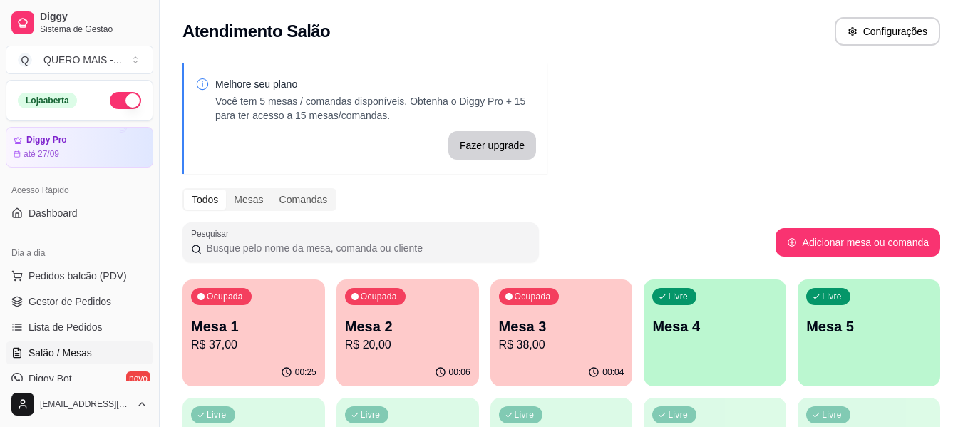
click at [735, 354] on div "Livre Mesa 4" at bounding box center [714, 324] width 143 height 90
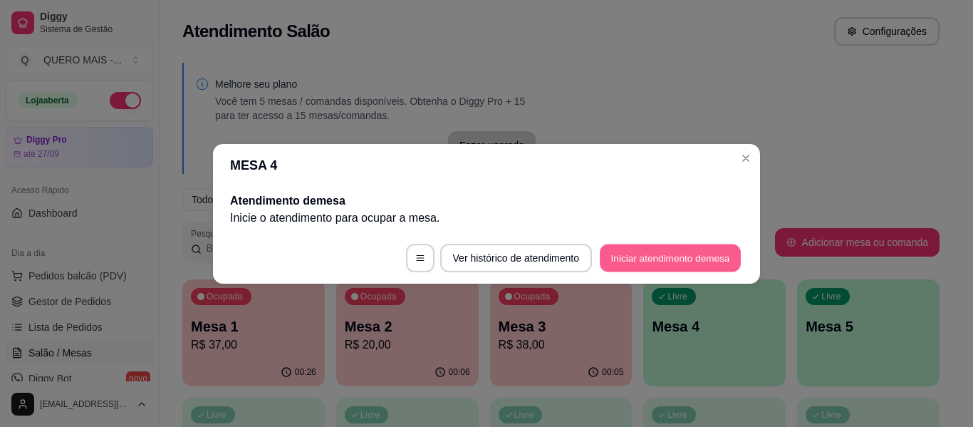
click at [661, 262] on button "Iniciar atendimento de mesa" at bounding box center [670, 258] width 141 height 28
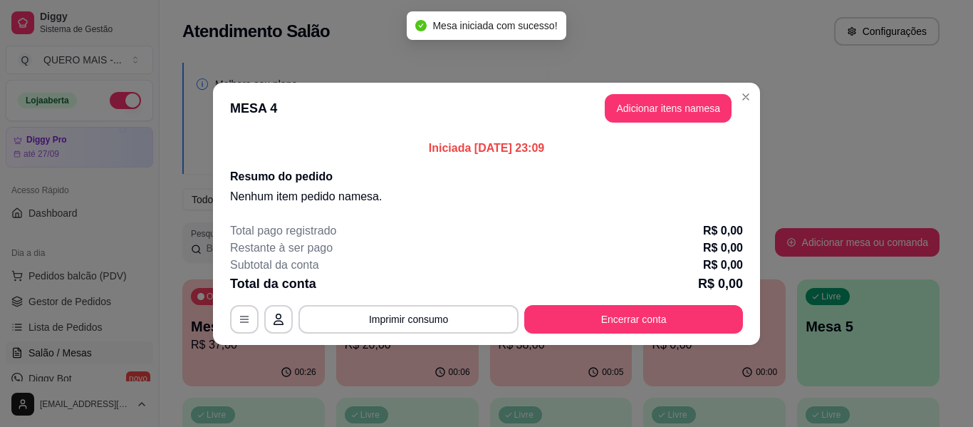
click at [648, 93] on header "MESA 4 Adicionar itens na mesa" at bounding box center [486, 108] width 547 height 51
click at [648, 107] on button "Adicionar itens na mesa" at bounding box center [668, 108] width 123 height 28
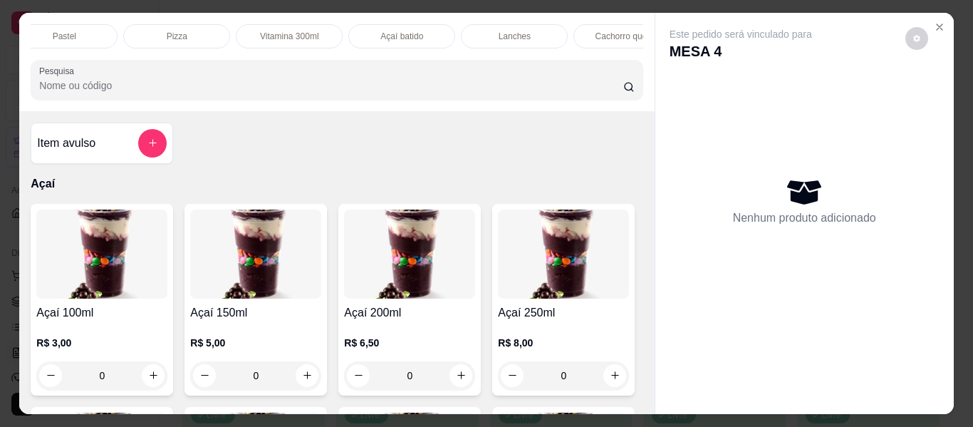
scroll to position [0, 270]
click at [472, 24] on div "Lanches" at bounding box center [489, 36] width 107 height 24
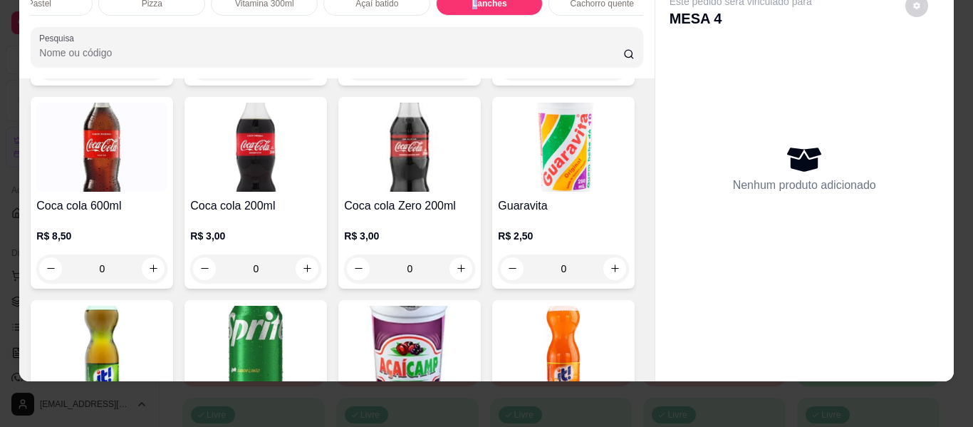
scroll to position [3497, 0]
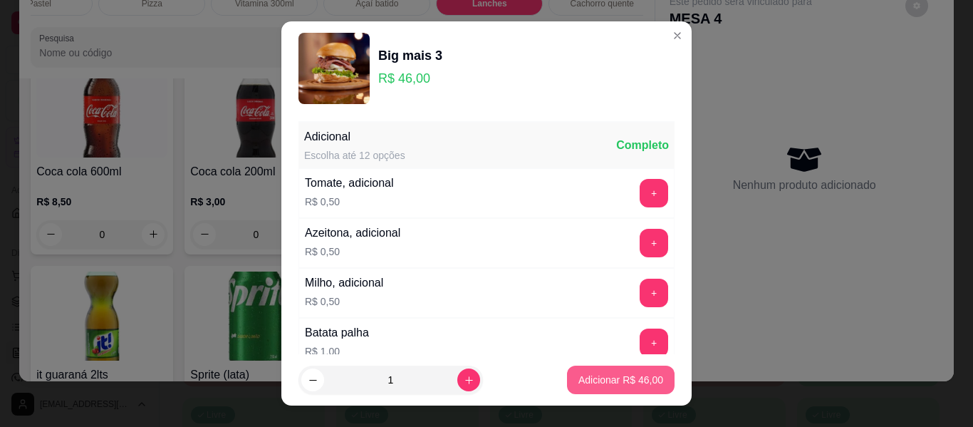
click at [586, 382] on p "Adicionar R$ 46,00" at bounding box center [621, 380] width 85 height 14
type input "1"
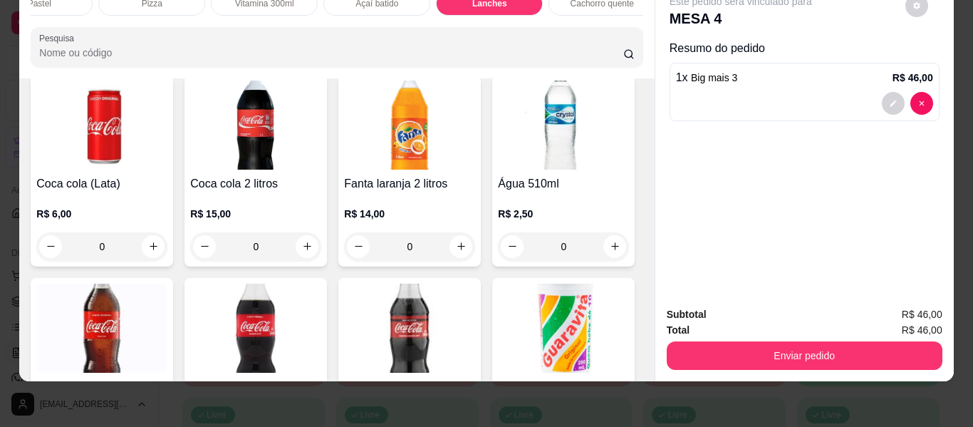
scroll to position [3212, 0]
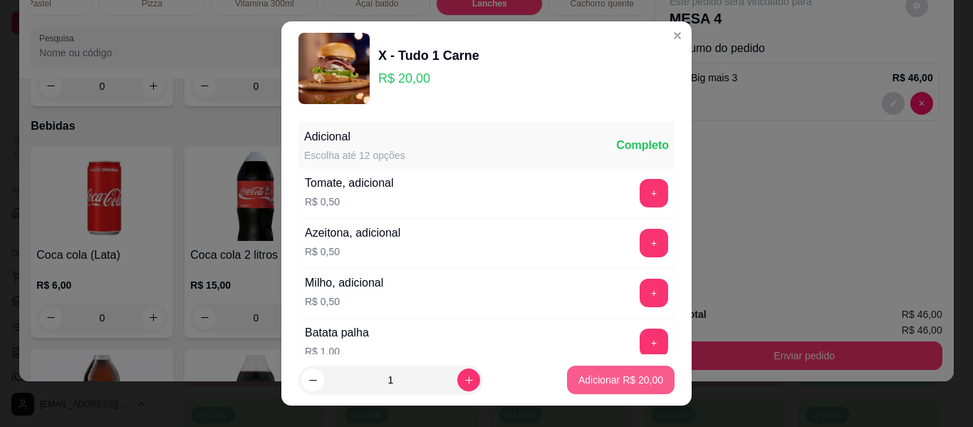
click at [596, 386] on p "Adicionar R$ 20,00" at bounding box center [621, 380] width 85 height 14
type input "1"
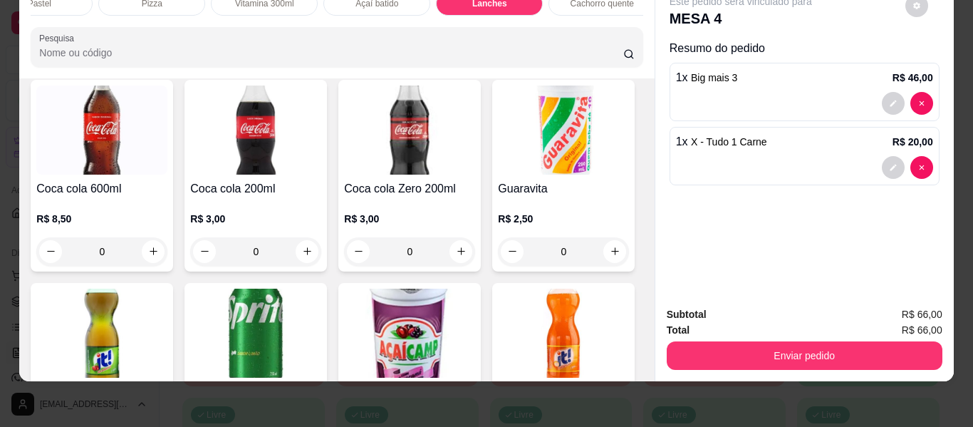
scroll to position [3497, 0]
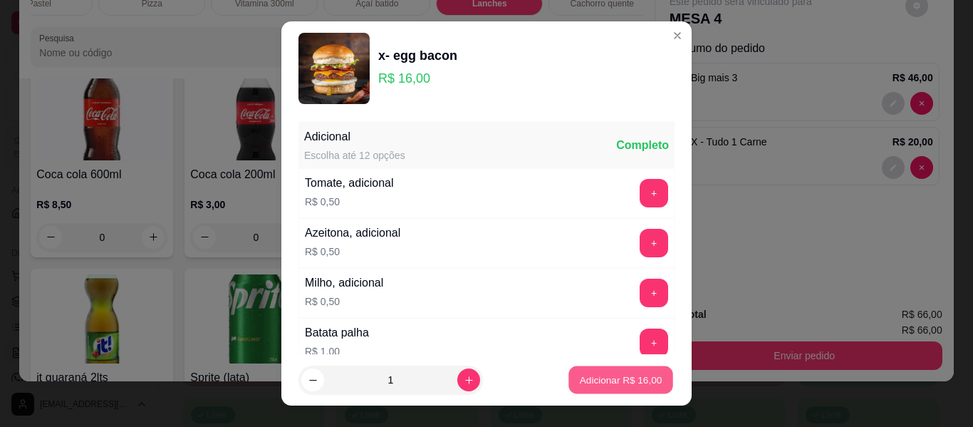
click at [589, 383] on p "Adicionar R$ 16,00" at bounding box center [621, 380] width 83 height 14
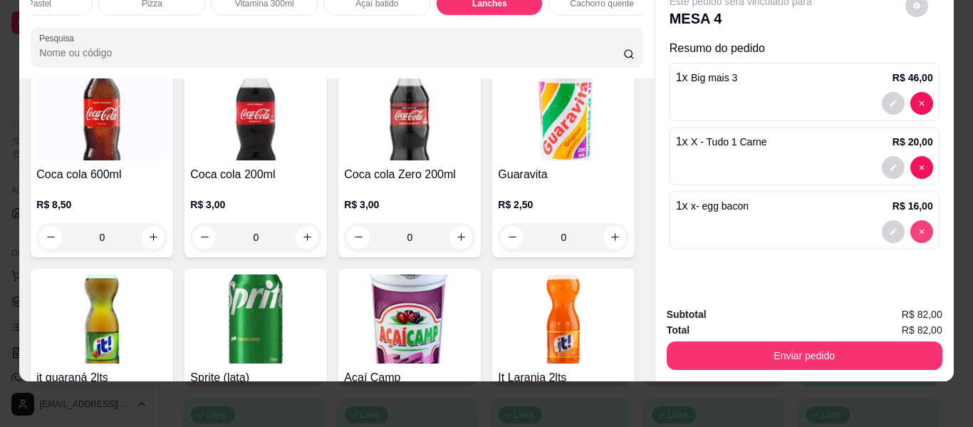
type input "0"
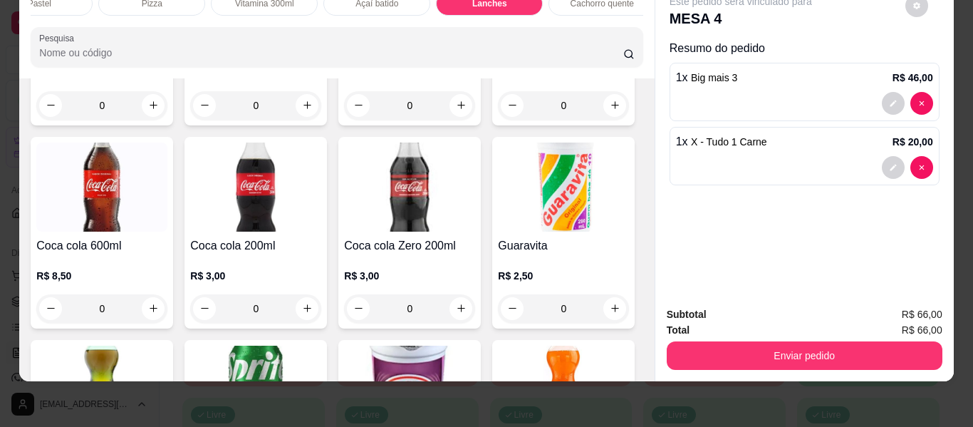
scroll to position [3283, 0]
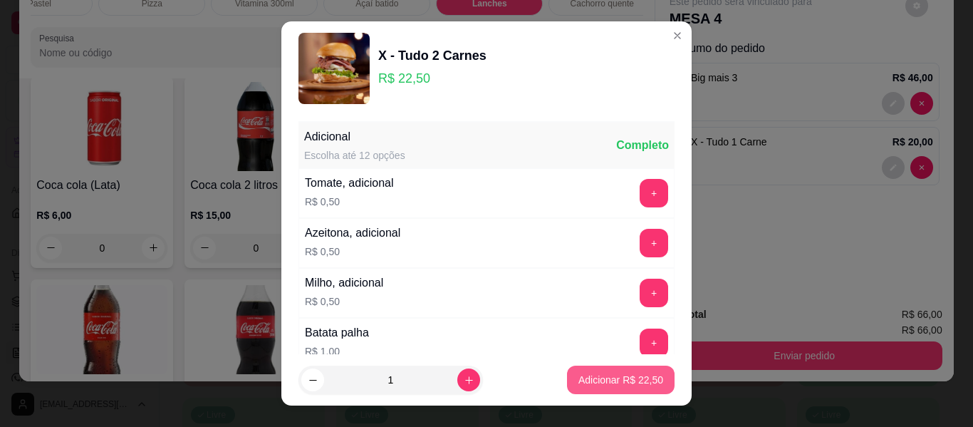
click at [582, 376] on p "Adicionar R$ 22,50" at bounding box center [621, 380] width 85 height 14
type input "1"
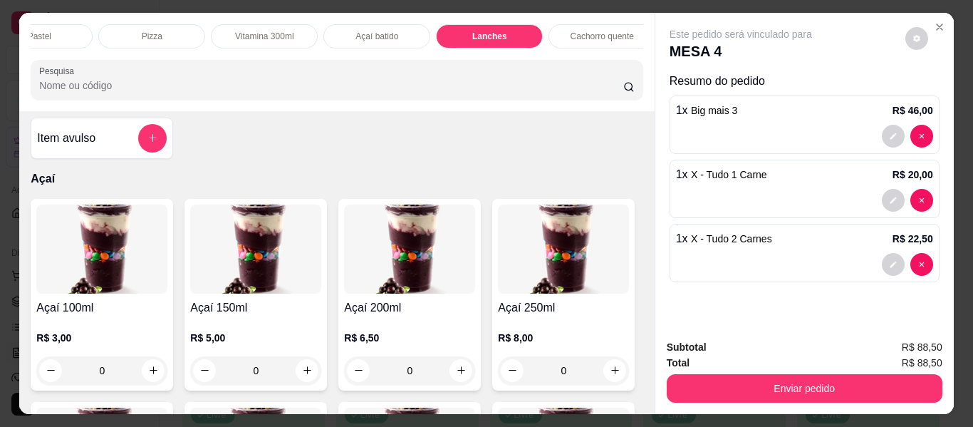
scroll to position [0, 0]
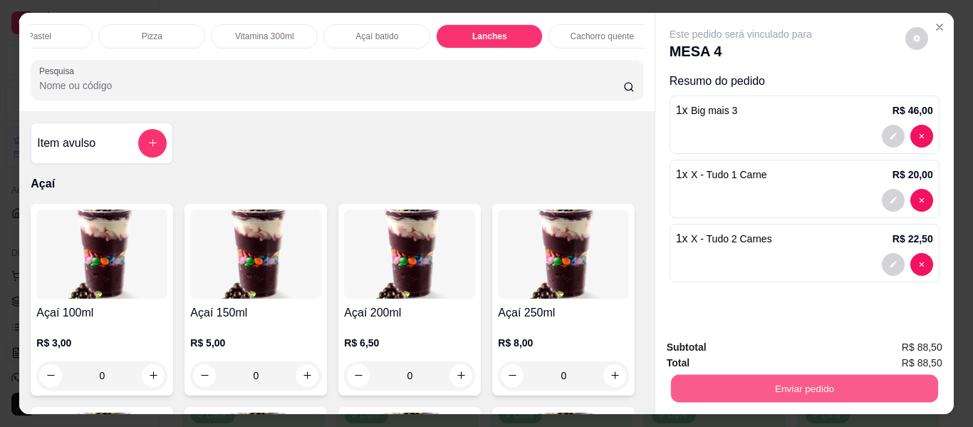
click at [731, 392] on button "Enviar pedido" at bounding box center [804, 389] width 267 height 28
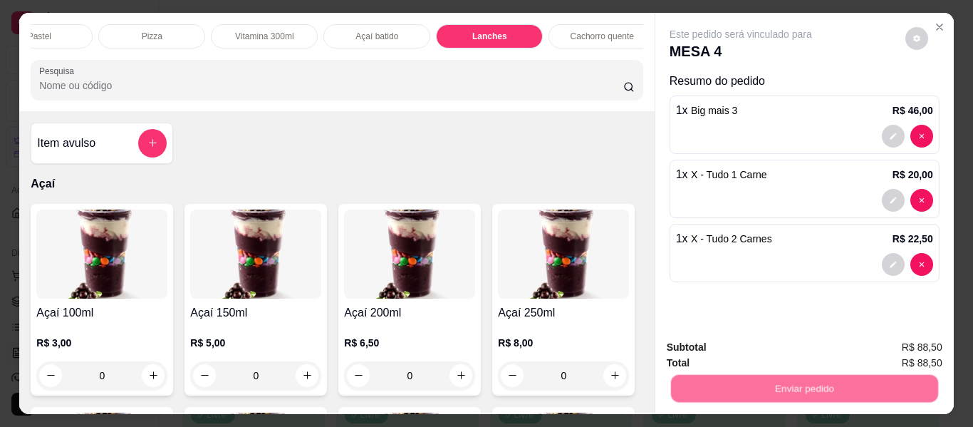
click at [716, 346] on button "Não registrar e enviar pedido" at bounding box center [757, 347] width 148 height 27
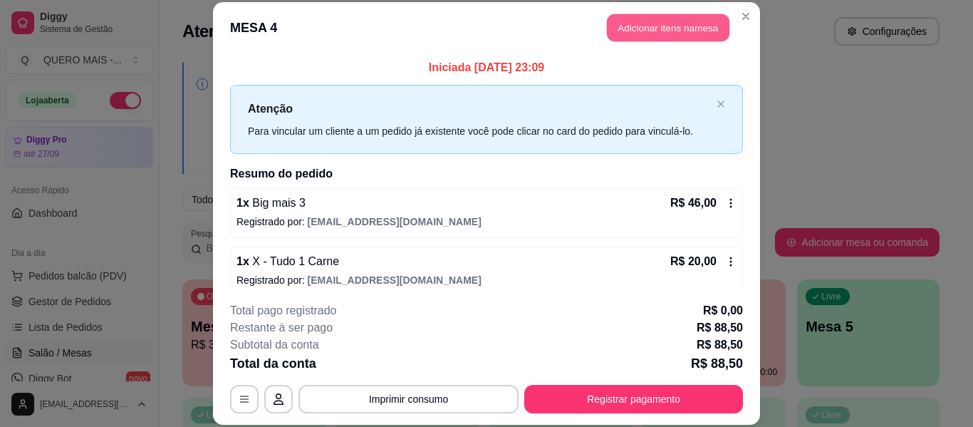
click at [631, 34] on button "Adicionar itens na mesa" at bounding box center [668, 28] width 123 height 28
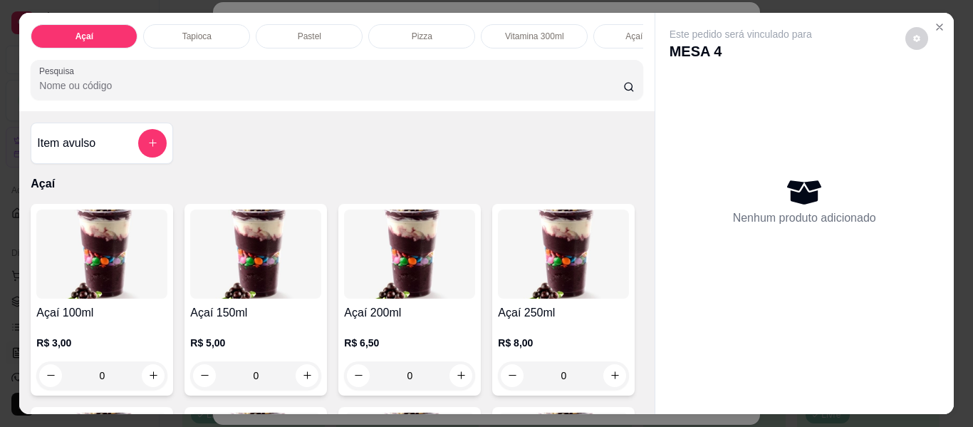
click at [317, 31] on div "Pastel" at bounding box center [309, 36] width 107 height 24
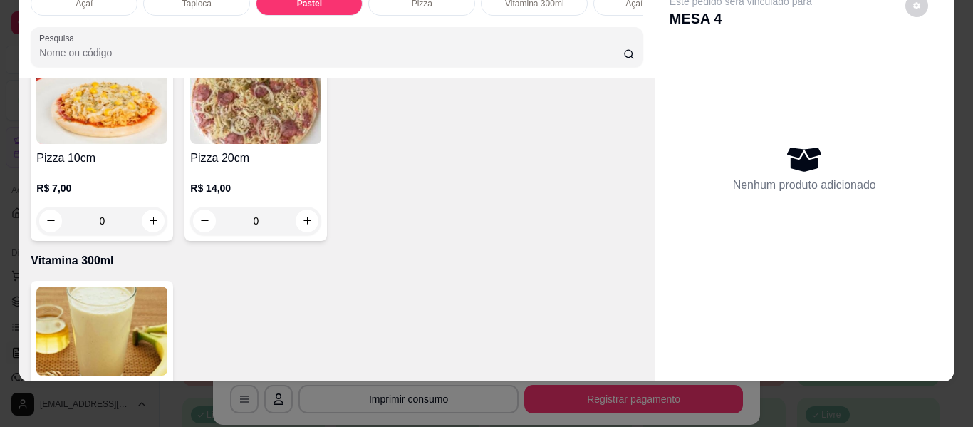
scroll to position [1588, 0]
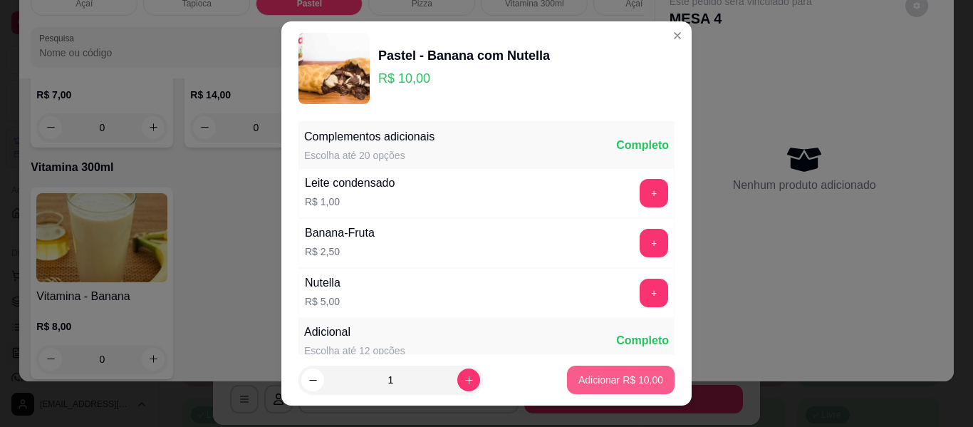
click at [603, 382] on p "Adicionar R$ 10,00" at bounding box center [621, 380] width 85 height 14
type input "1"
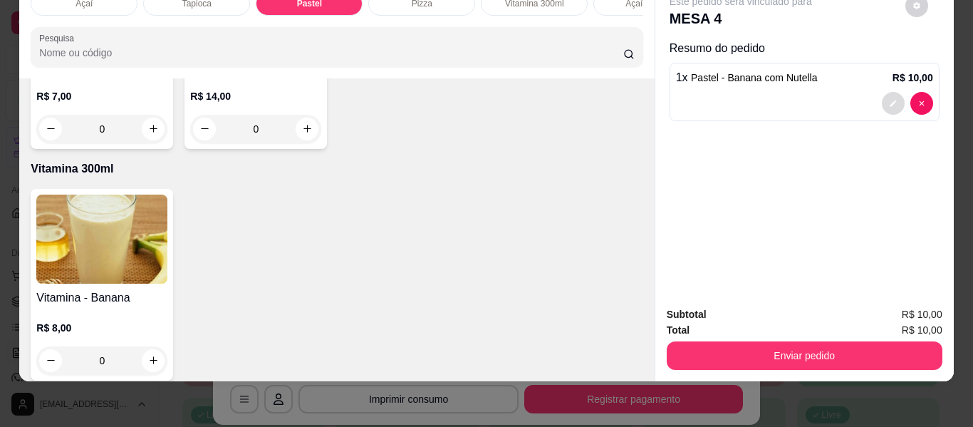
click at [889, 99] on icon "decrease-product-quantity" at bounding box center [893, 103] width 9 height 9
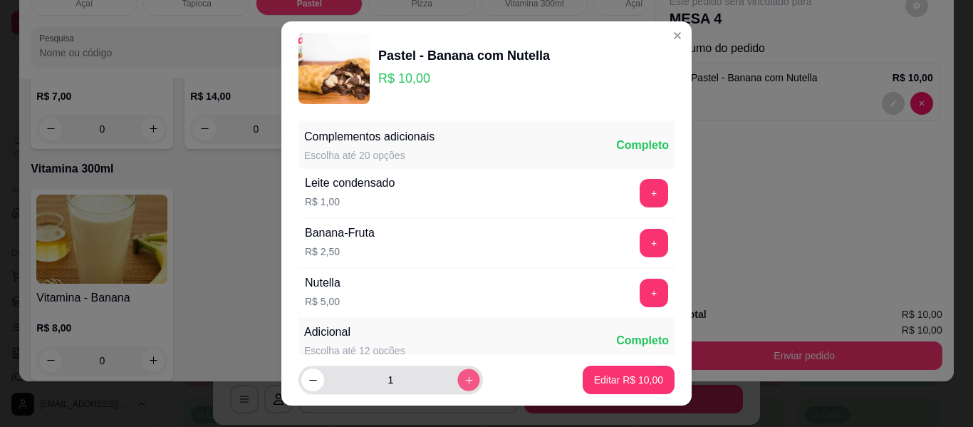
click at [457, 387] on button "increase-product-quantity" at bounding box center [468, 380] width 22 height 22
type input "2"
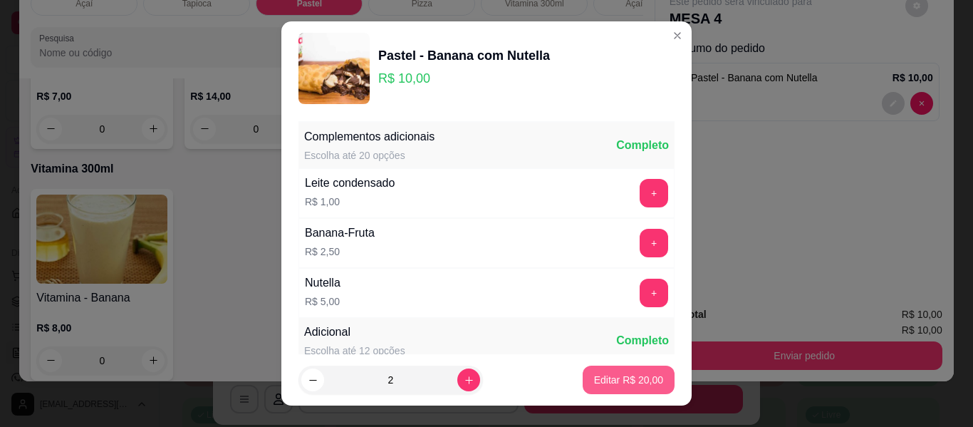
click at [614, 376] on p "Editar R$ 20,00" at bounding box center [628, 380] width 69 height 14
type input "2"
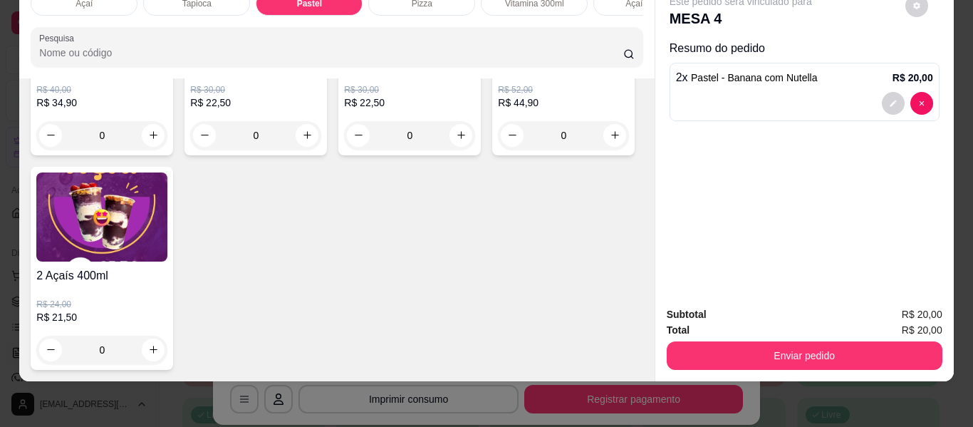
scroll to position [4794, 0]
type input "1"
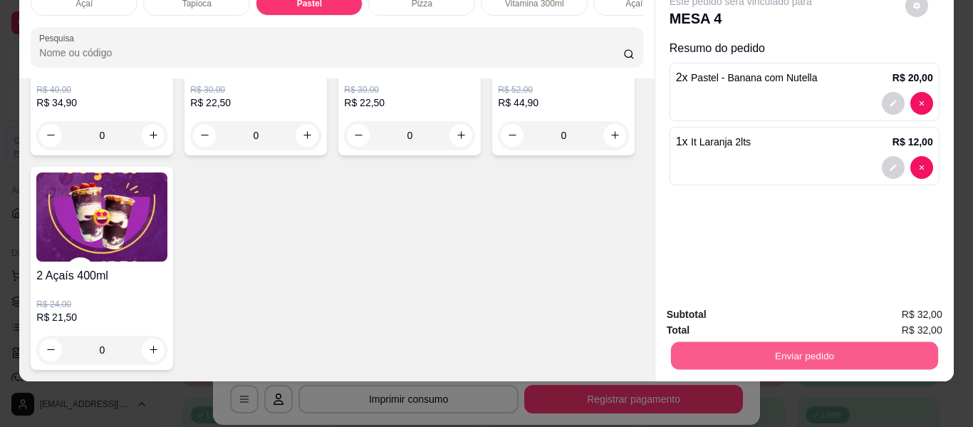
click at [867, 343] on button "Enviar pedido" at bounding box center [804, 356] width 267 height 28
click at [696, 312] on button "Não registrar e enviar pedido" at bounding box center [758, 309] width 144 height 26
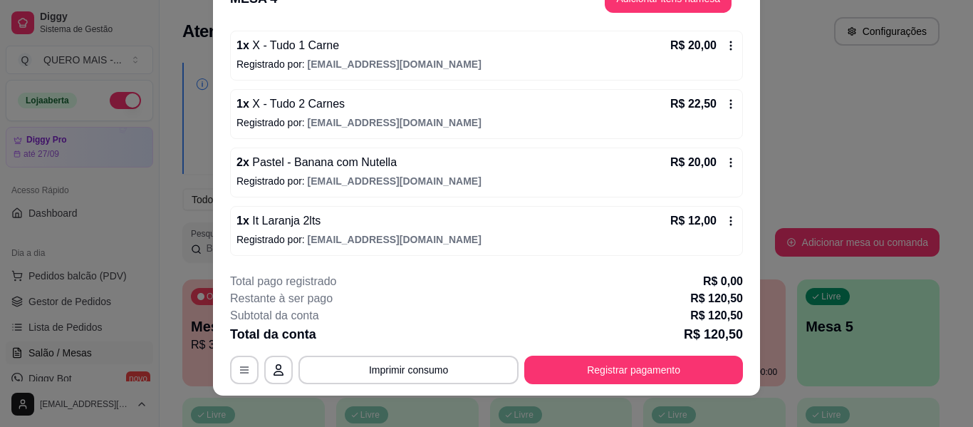
scroll to position [43, 0]
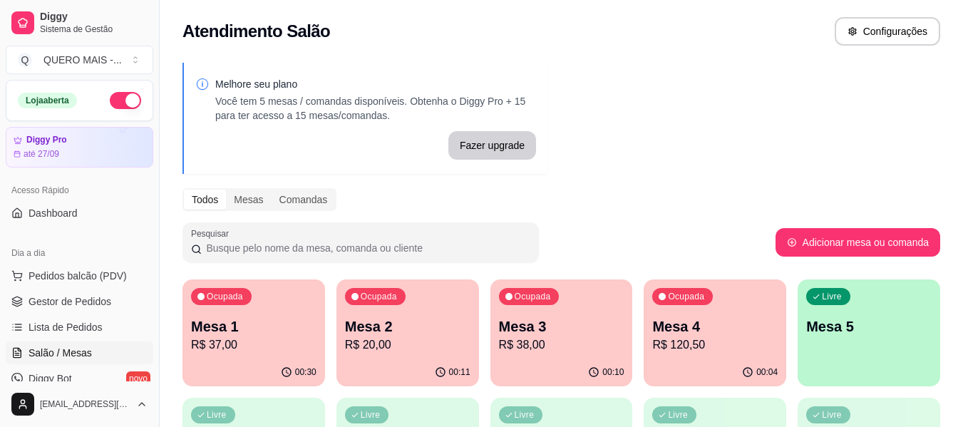
click at [556, 366] on div "00:10" at bounding box center [561, 372] width 143 height 28
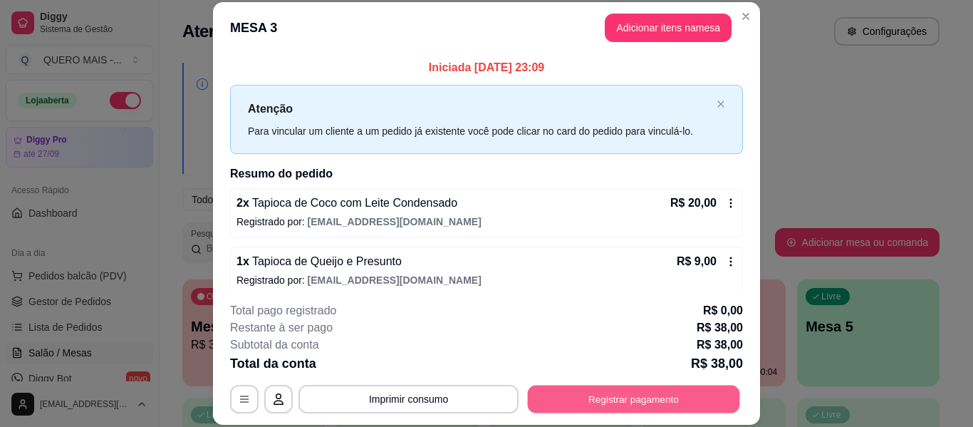
click at [600, 399] on button "Registrar pagamento" at bounding box center [634, 400] width 212 height 28
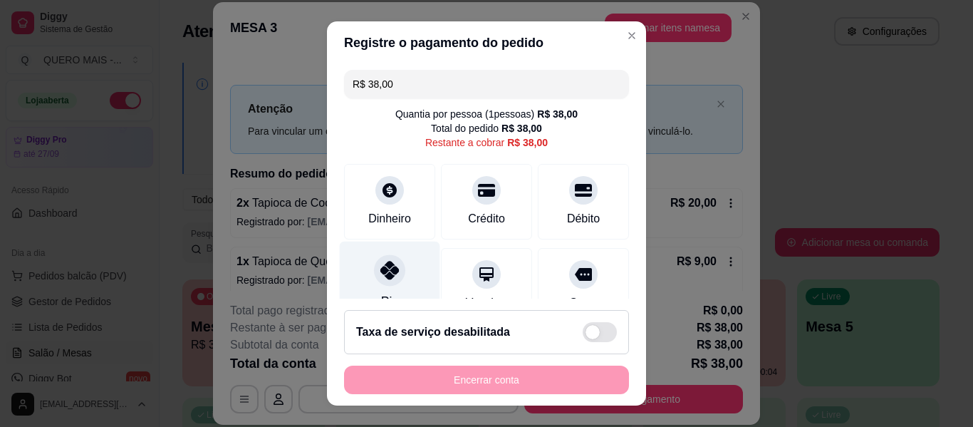
click at [386, 273] on icon at bounding box center [390, 270] width 19 height 19
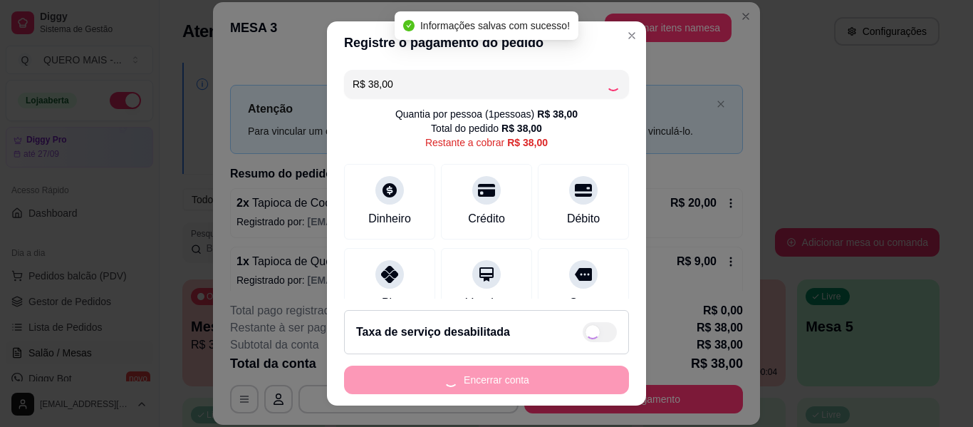
type input "R$ 0,00"
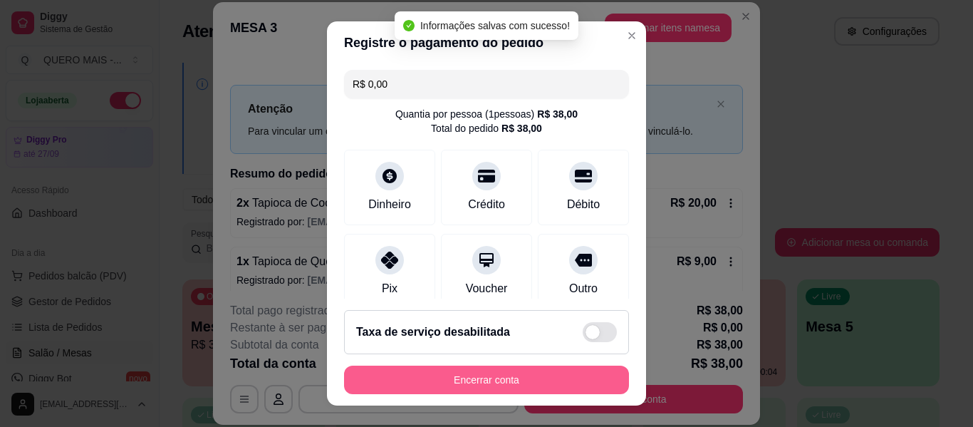
click at [452, 376] on button "Encerrar conta" at bounding box center [486, 380] width 285 height 29
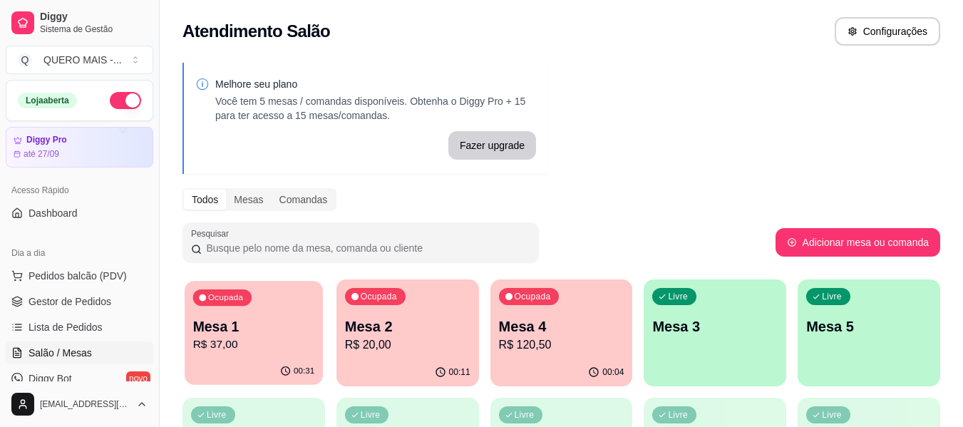
click at [199, 368] on div "00:31" at bounding box center [254, 371] width 138 height 27
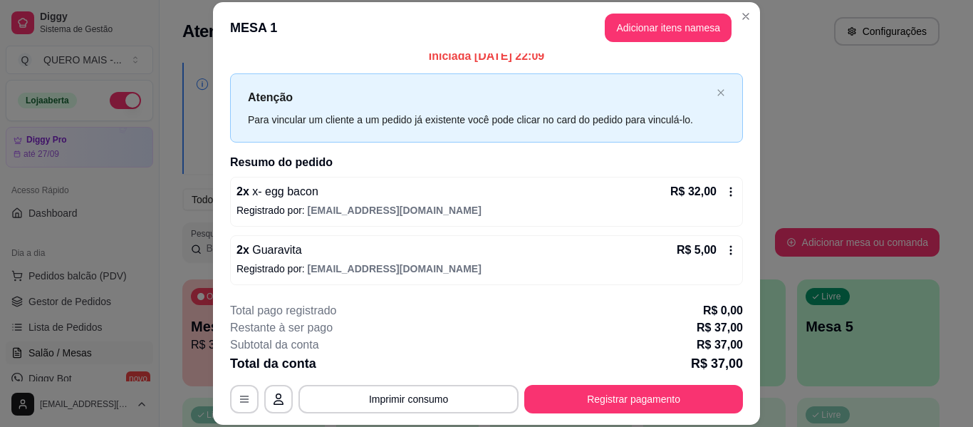
scroll to position [11, 0]
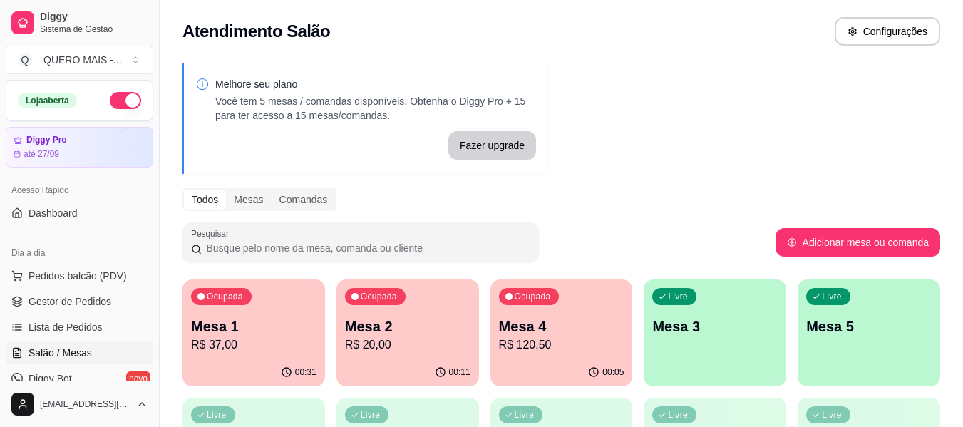
click at [363, 348] on p "R$ 20,00" at bounding box center [407, 344] width 125 height 17
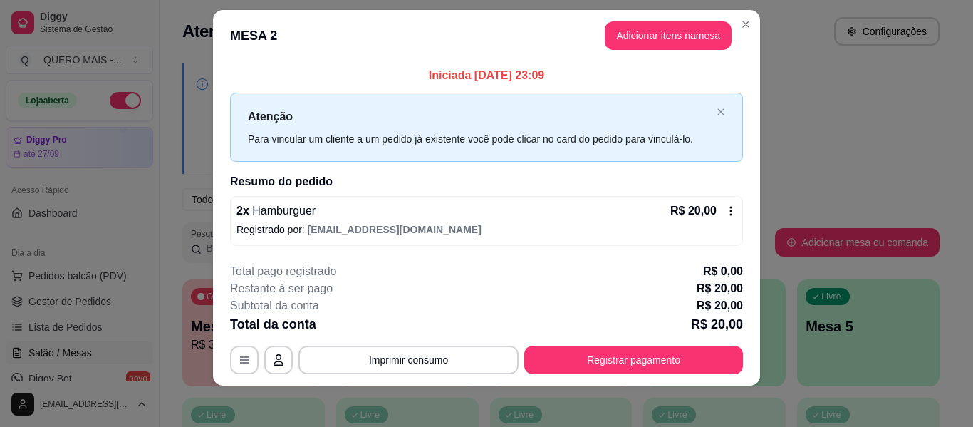
scroll to position [20, 0]
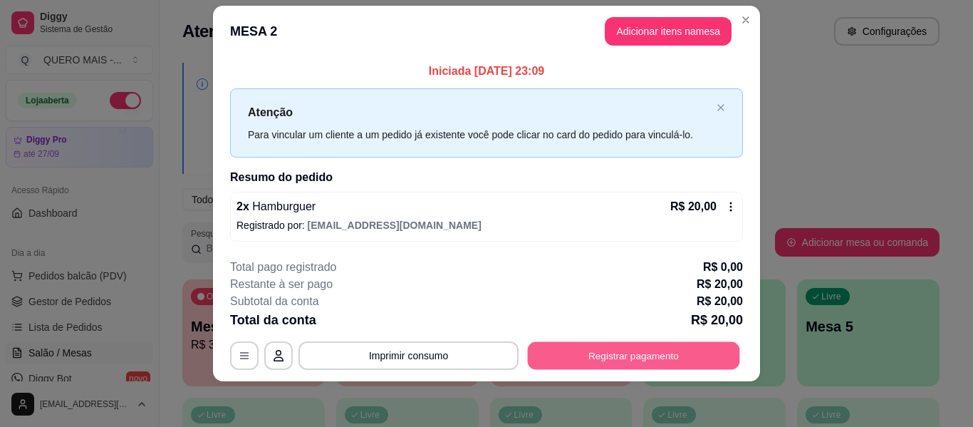
click at [578, 358] on button "Registrar pagamento" at bounding box center [634, 356] width 212 height 28
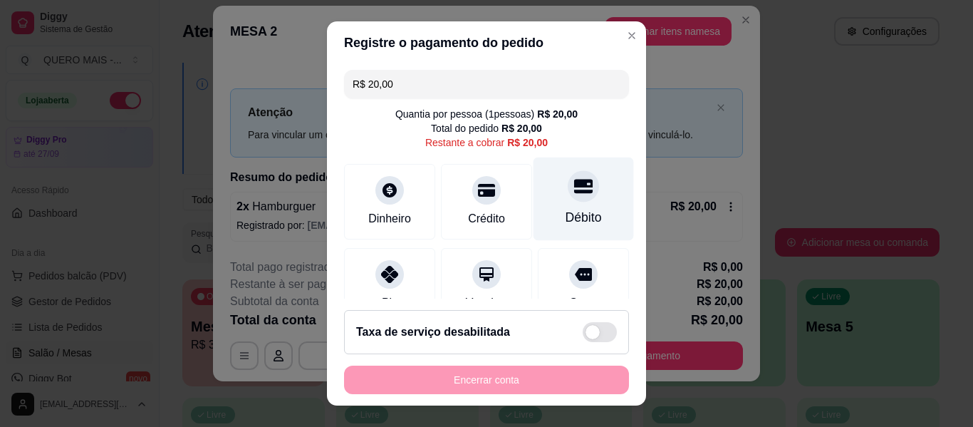
click at [565, 203] on div "Débito" at bounding box center [584, 198] width 100 height 83
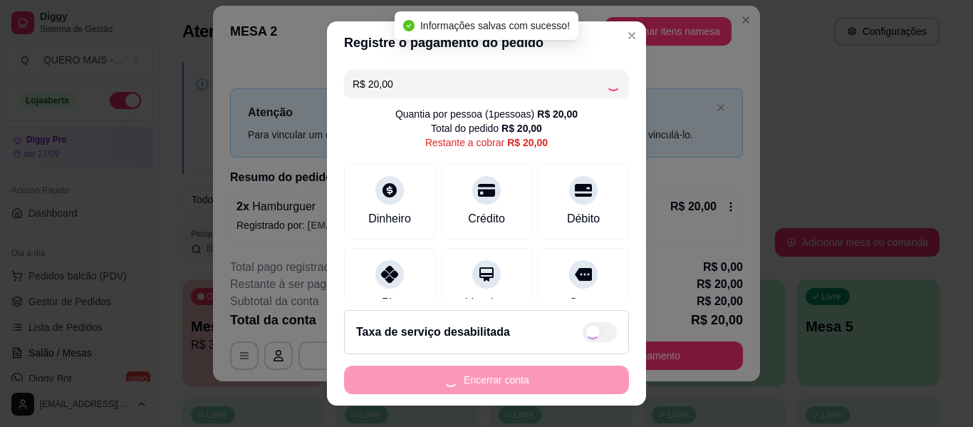
type input "R$ 0,00"
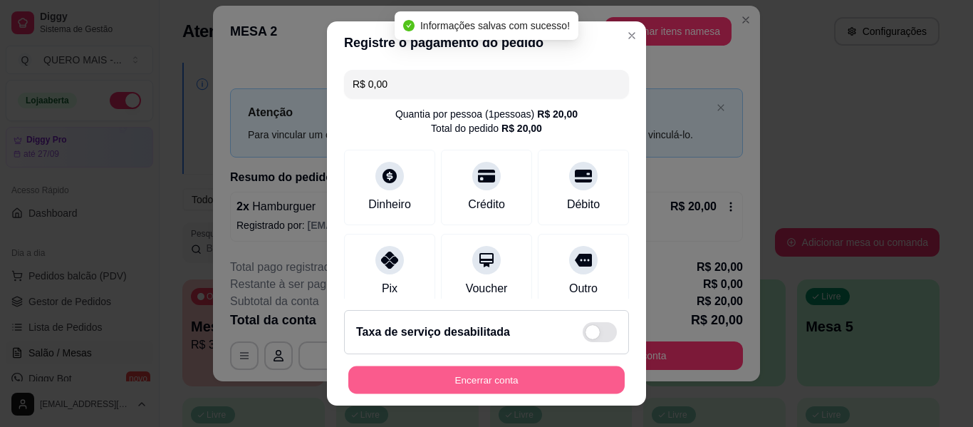
click at [462, 376] on button "Encerrar conta" at bounding box center [486, 380] width 276 height 28
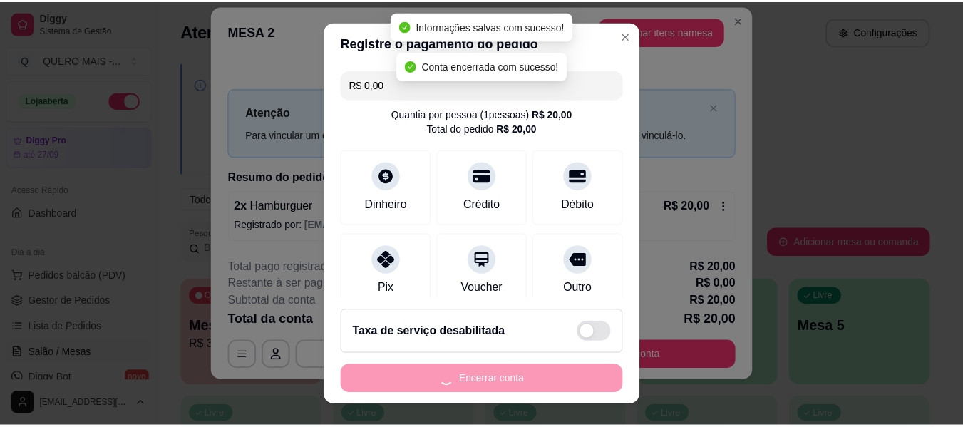
scroll to position [0, 0]
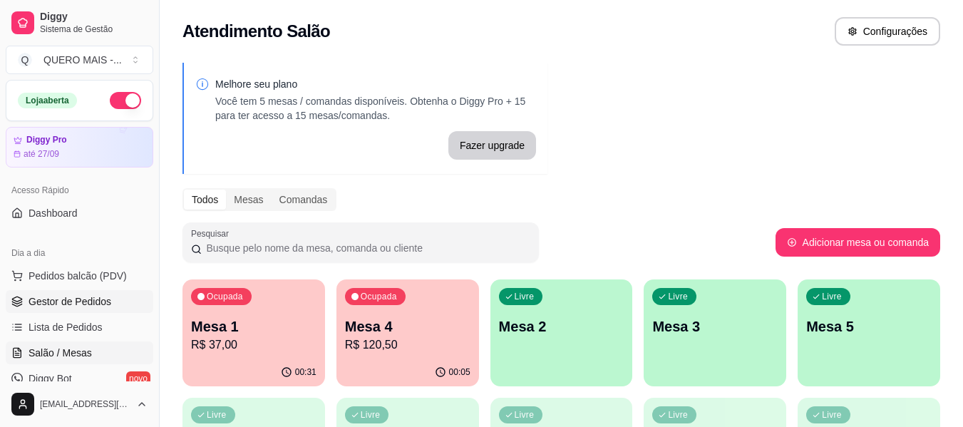
click at [93, 306] on span "Gestor de Pedidos" at bounding box center [70, 301] width 83 height 14
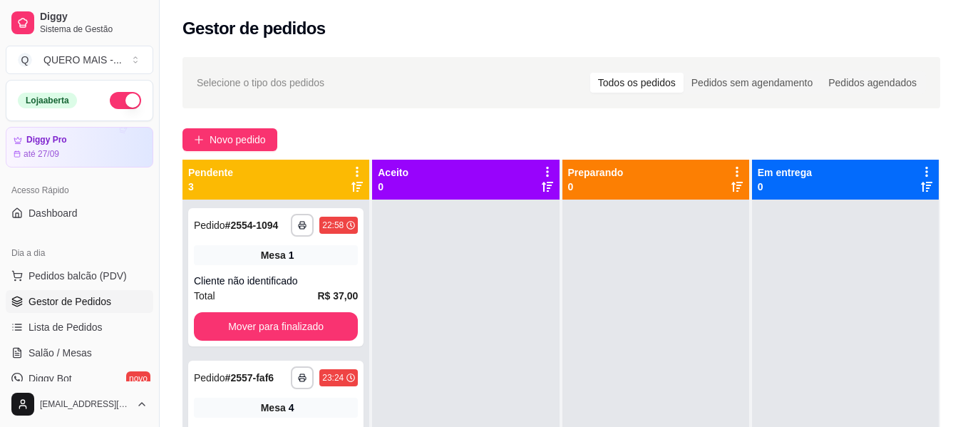
click at [120, 92] on button "button" at bounding box center [125, 100] width 31 height 17
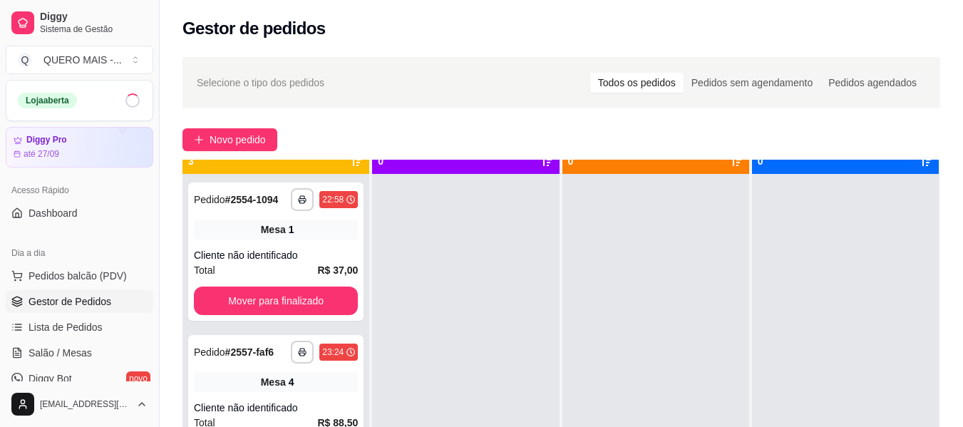
scroll to position [40, 0]
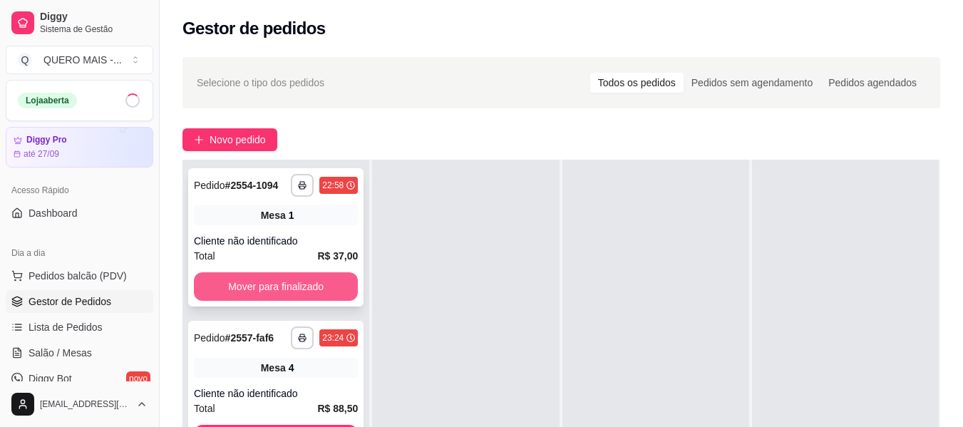
click at [289, 289] on button "Mover para finalizado" at bounding box center [276, 286] width 164 height 29
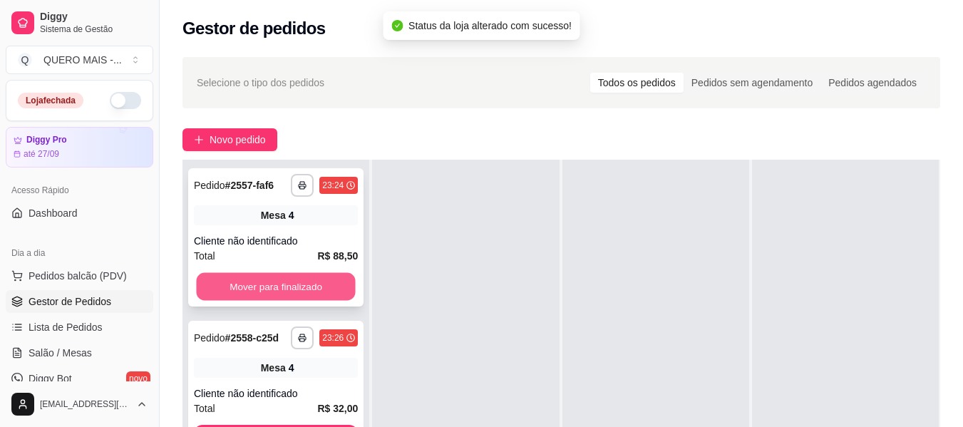
click at [273, 289] on button "Mover para finalizado" at bounding box center [275, 287] width 159 height 28
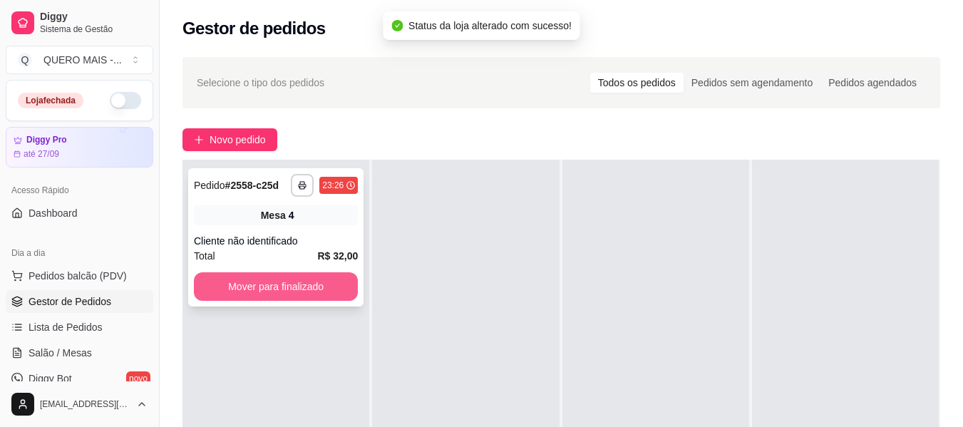
click at [275, 291] on button "Mover para finalizado" at bounding box center [276, 286] width 164 height 29
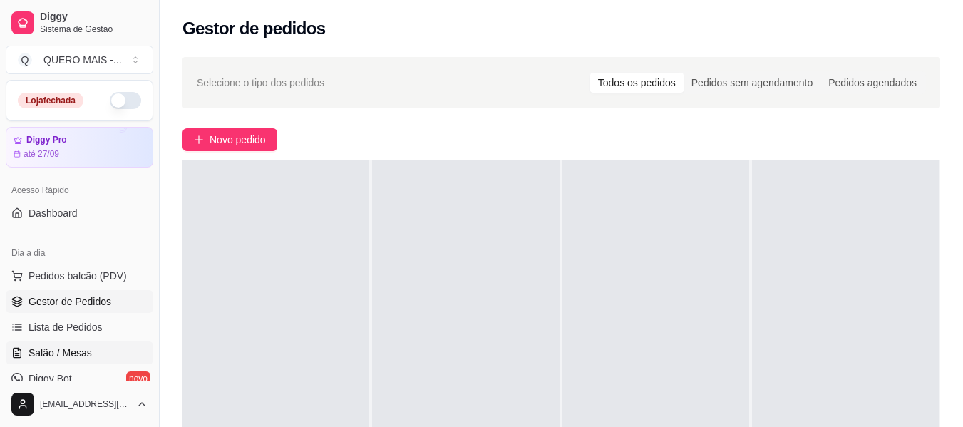
click at [54, 350] on span "Salão / Mesas" at bounding box center [60, 353] width 63 height 14
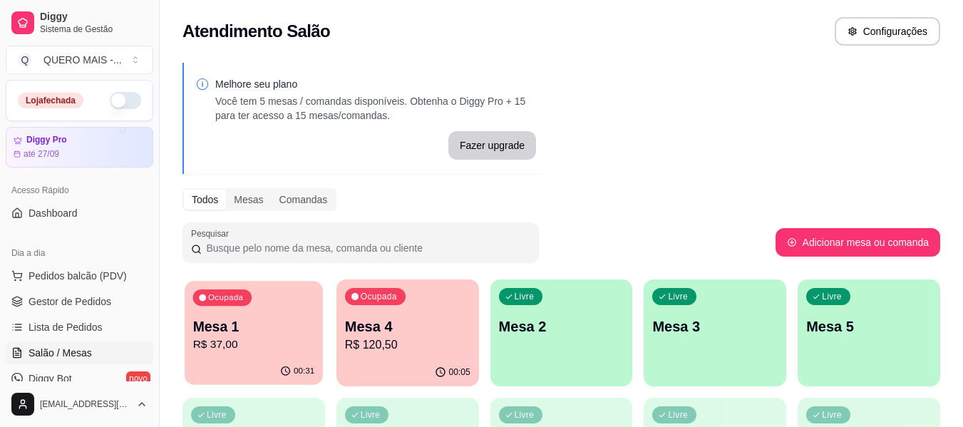
click at [202, 366] on div "00:31" at bounding box center [254, 371] width 138 height 27
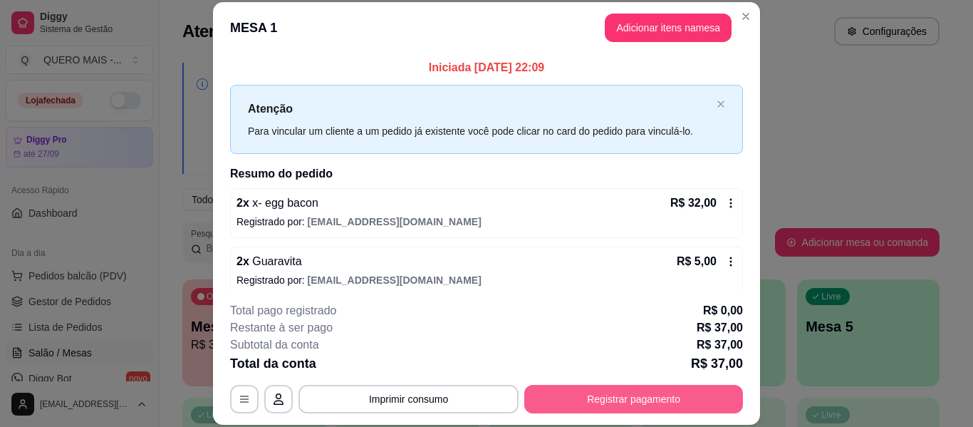
click at [555, 398] on button "Registrar pagamento" at bounding box center [633, 399] width 219 height 29
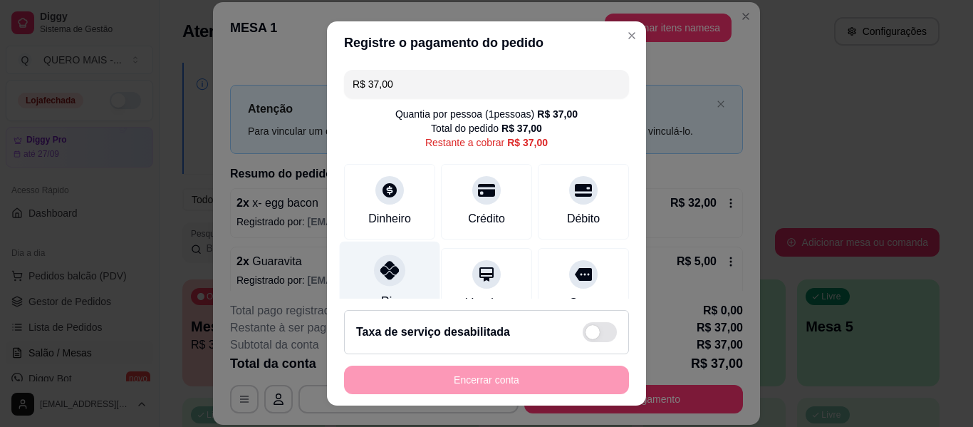
click at [388, 270] on icon at bounding box center [390, 270] width 19 height 19
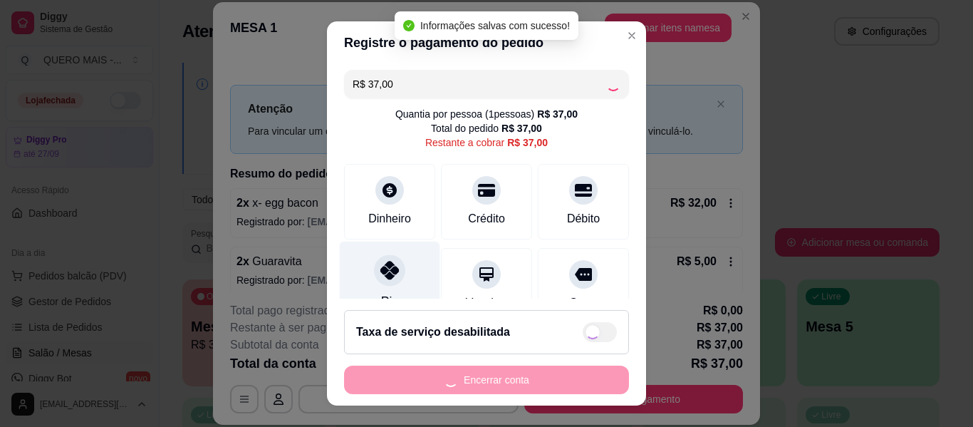
type input "R$ 0,00"
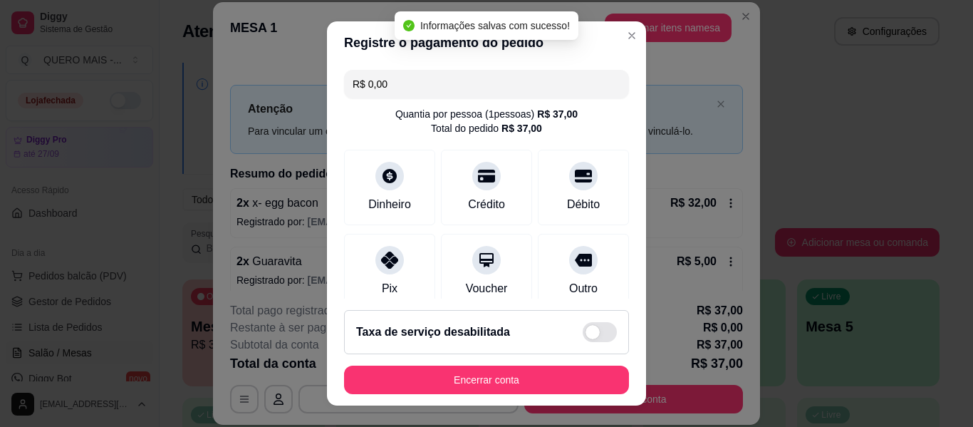
click at [447, 364] on footer "Taxa de serviço desabilitada Encerrar conta" at bounding box center [486, 352] width 319 height 107
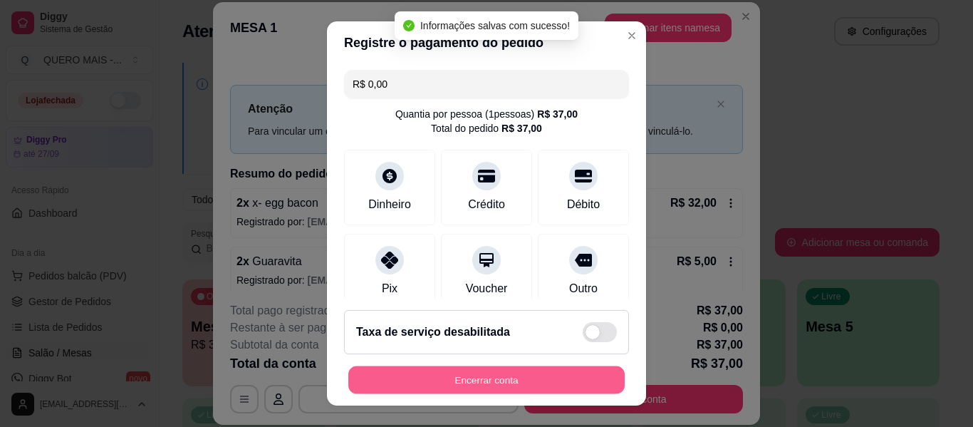
click at [450, 370] on button "Encerrar conta" at bounding box center [486, 380] width 276 height 28
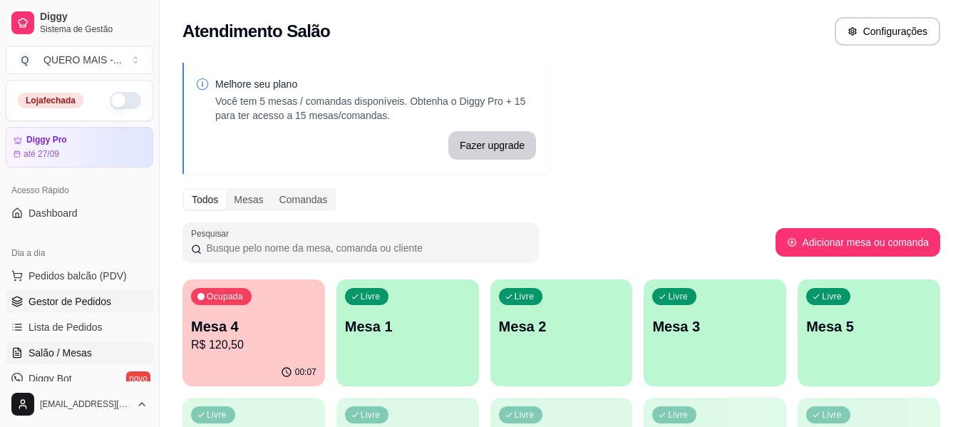
click at [50, 303] on span "Gestor de Pedidos" at bounding box center [70, 301] width 83 height 14
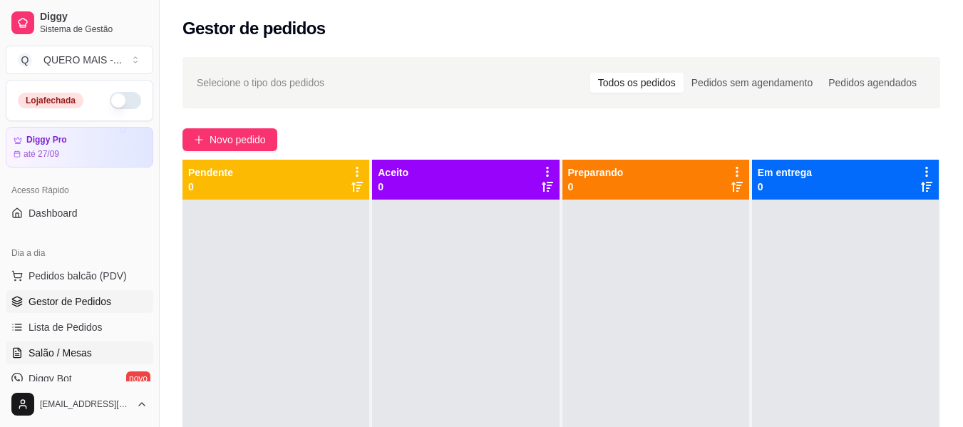
click at [53, 347] on span "Salão / Mesas" at bounding box center [60, 353] width 63 height 14
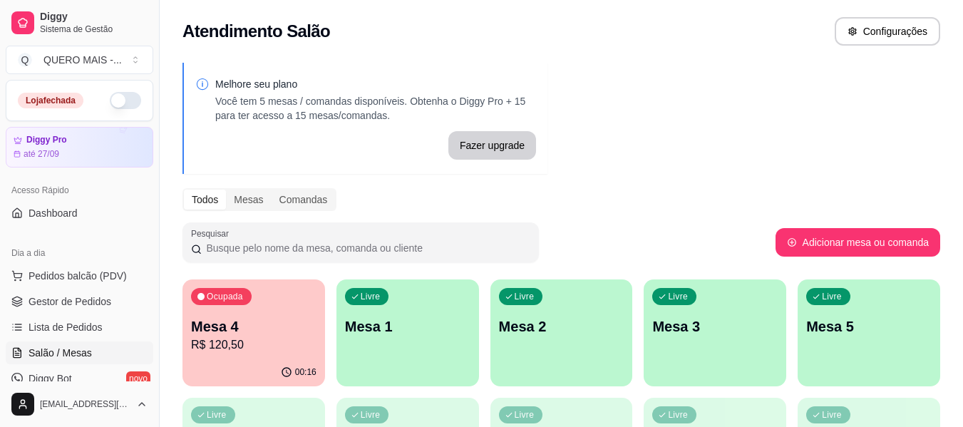
click at [238, 368] on div "00:16" at bounding box center [253, 372] width 143 height 28
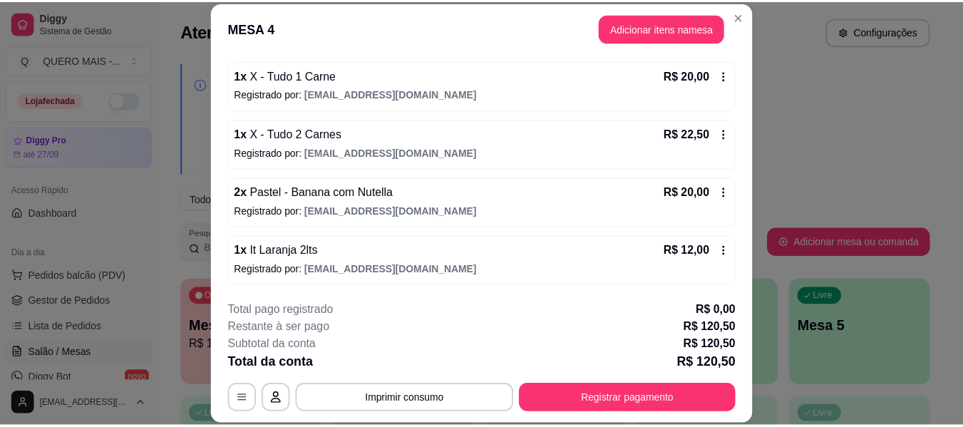
scroll to position [187, 0]
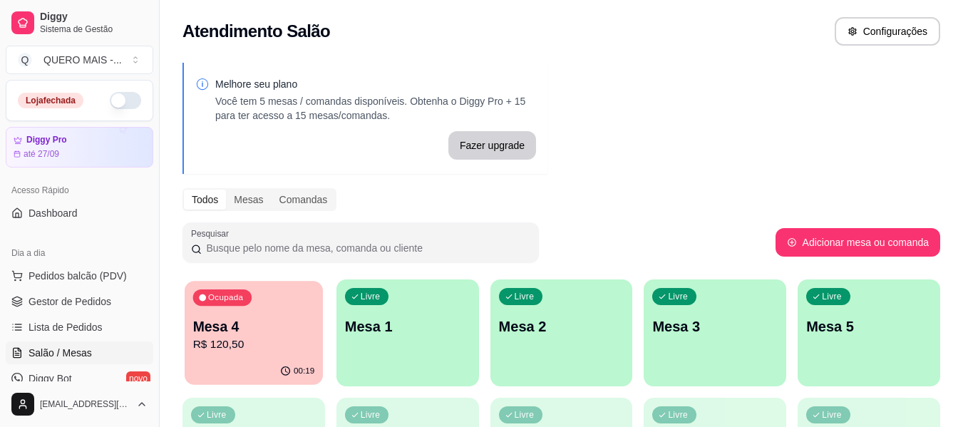
click at [282, 345] on p "R$ 120,50" at bounding box center [254, 344] width 122 height 16
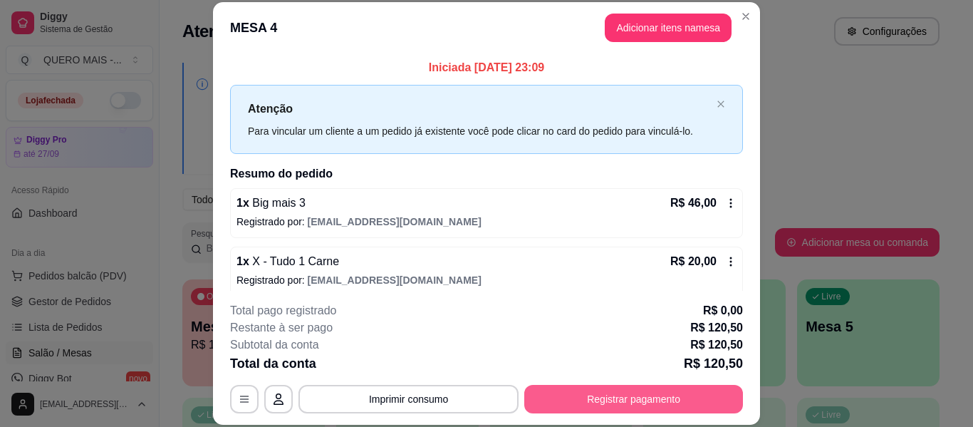
click at [604, 406] on button "Registrar pagamento" at bounding box center [633, 399] width 219 height 29
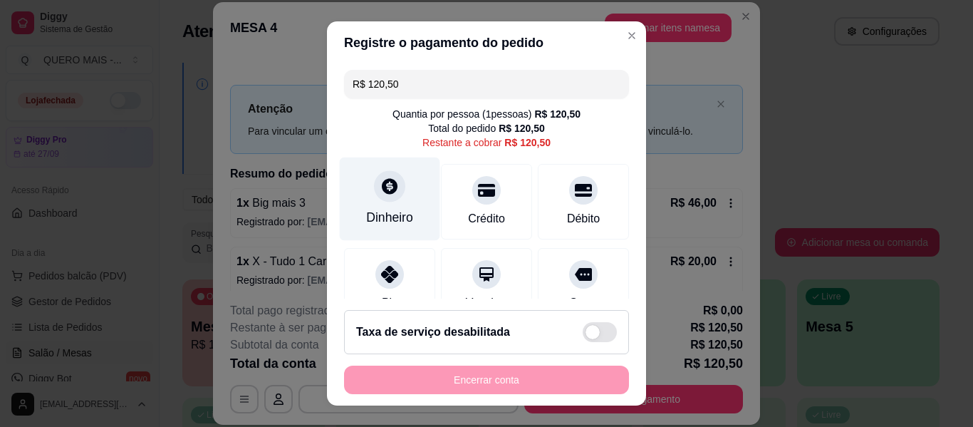
click at [398, 200] on div "Dinheiro" at bounding box center [390, 198] width 100 height 83
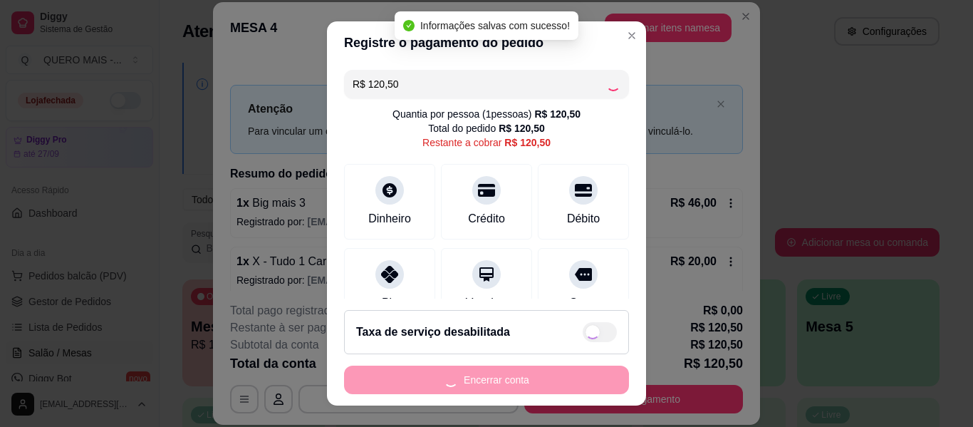
type input "R$ 0,00"
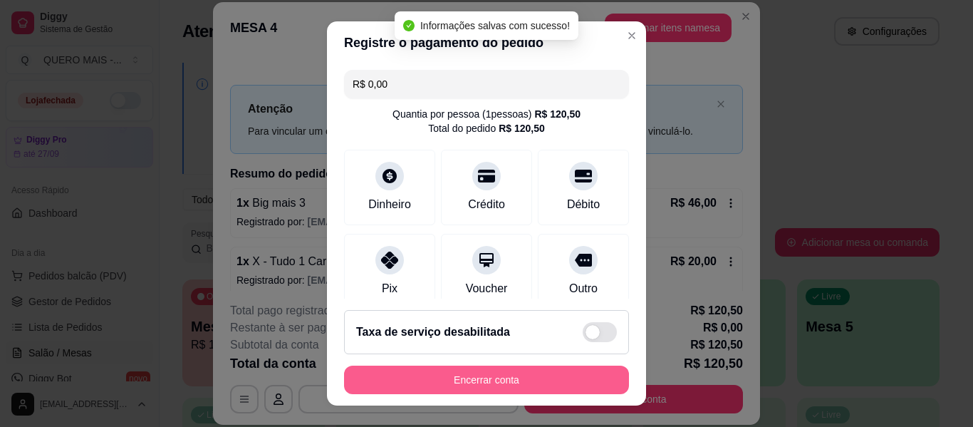
click at [493, 379] on button "Encerrar conta" at bounding box center [486, 380] width 285 height 29
